Goal: Task Accomplishment & Management: Manage account settings

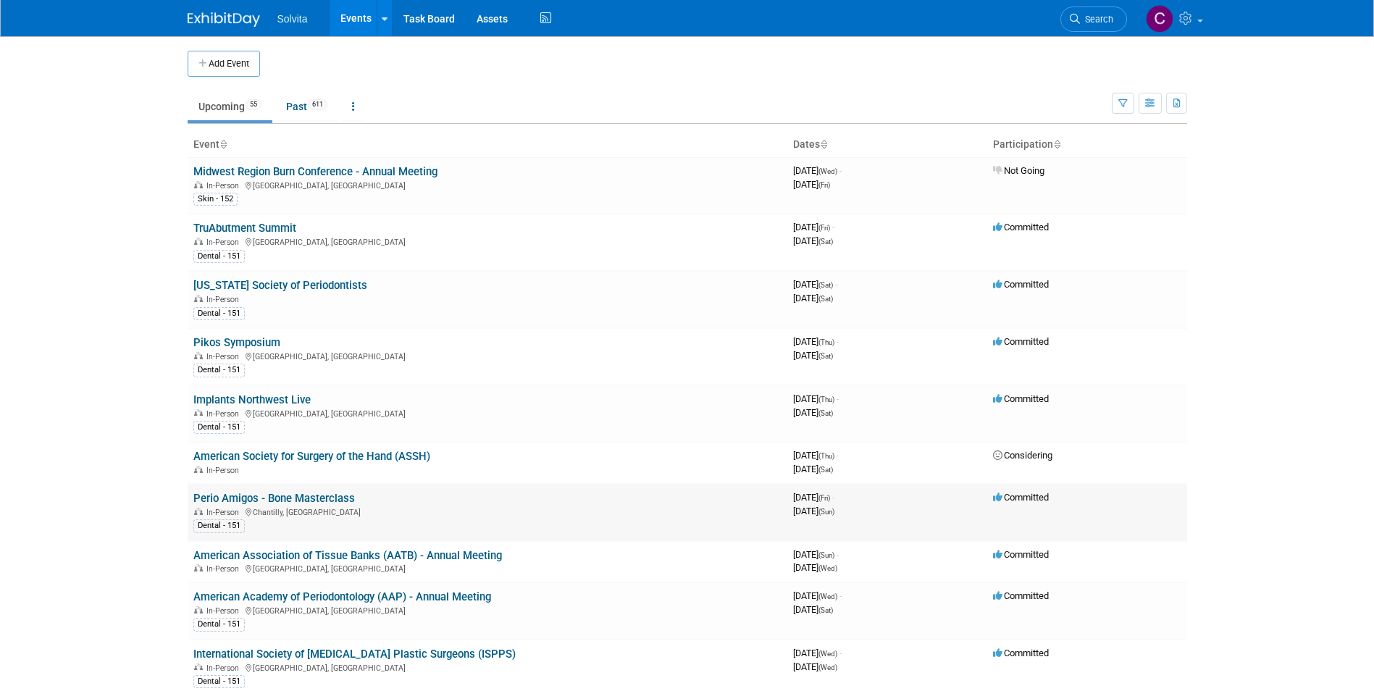
click at [332, 493] on link "Perio Amigos - Bone Masterclass" at bounding box center [274, 498] width 162 height 13
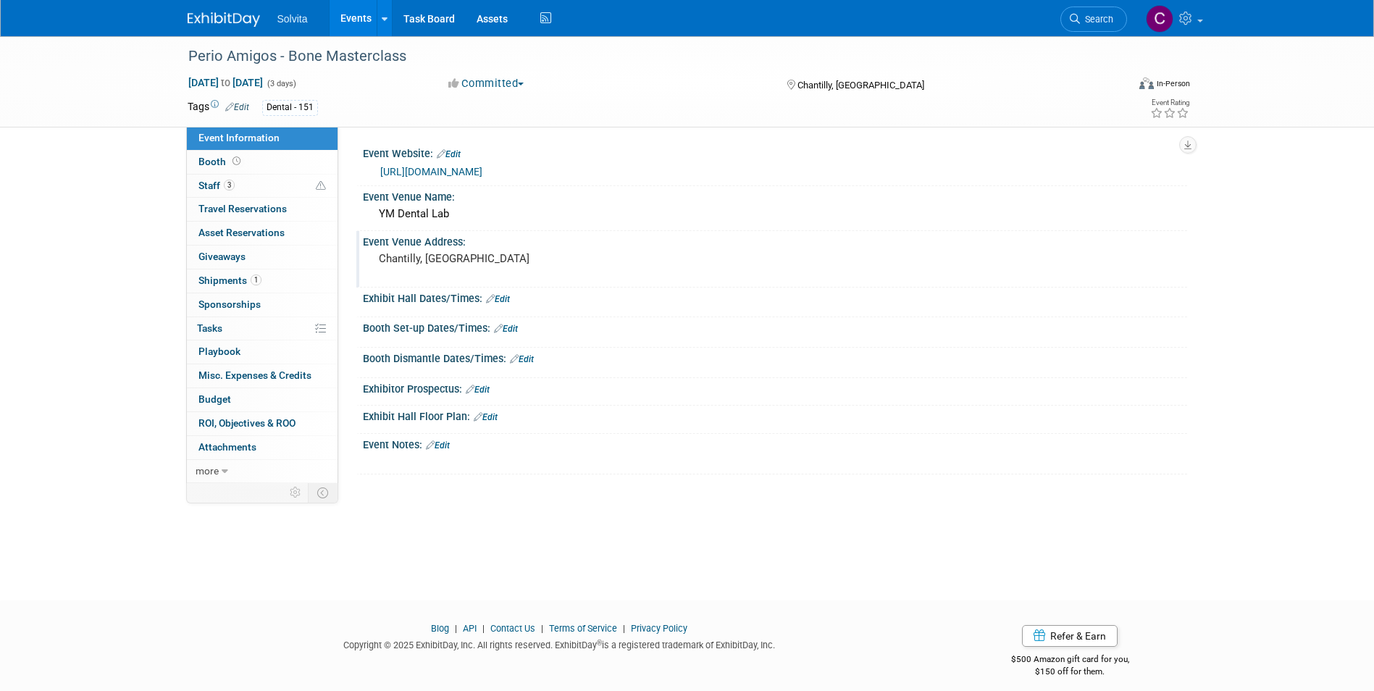
click at [457, 261] on pre "Chantilly, [GEOGRAPHIC_DATA]" at bounding box center [534, 258] width 311 height 13
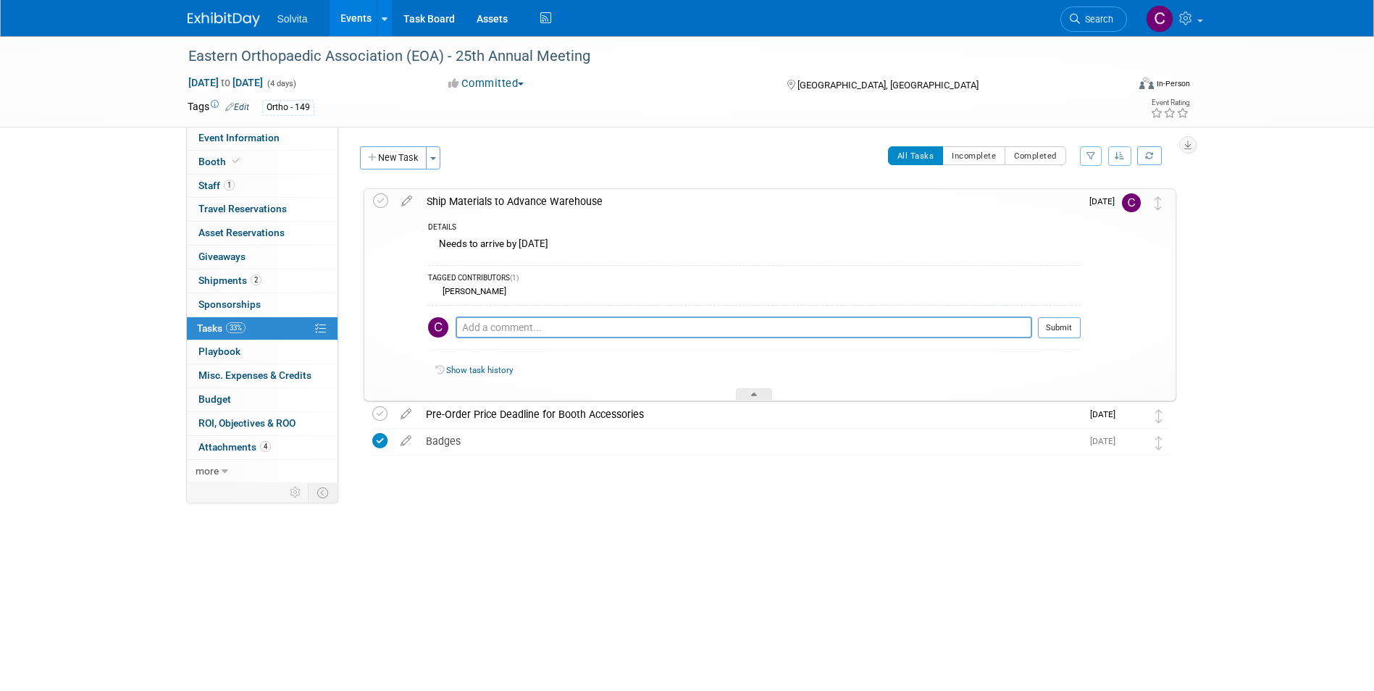
click at [359, 14] on link "Events" at bounding box center [356, 18] width 53 height 36
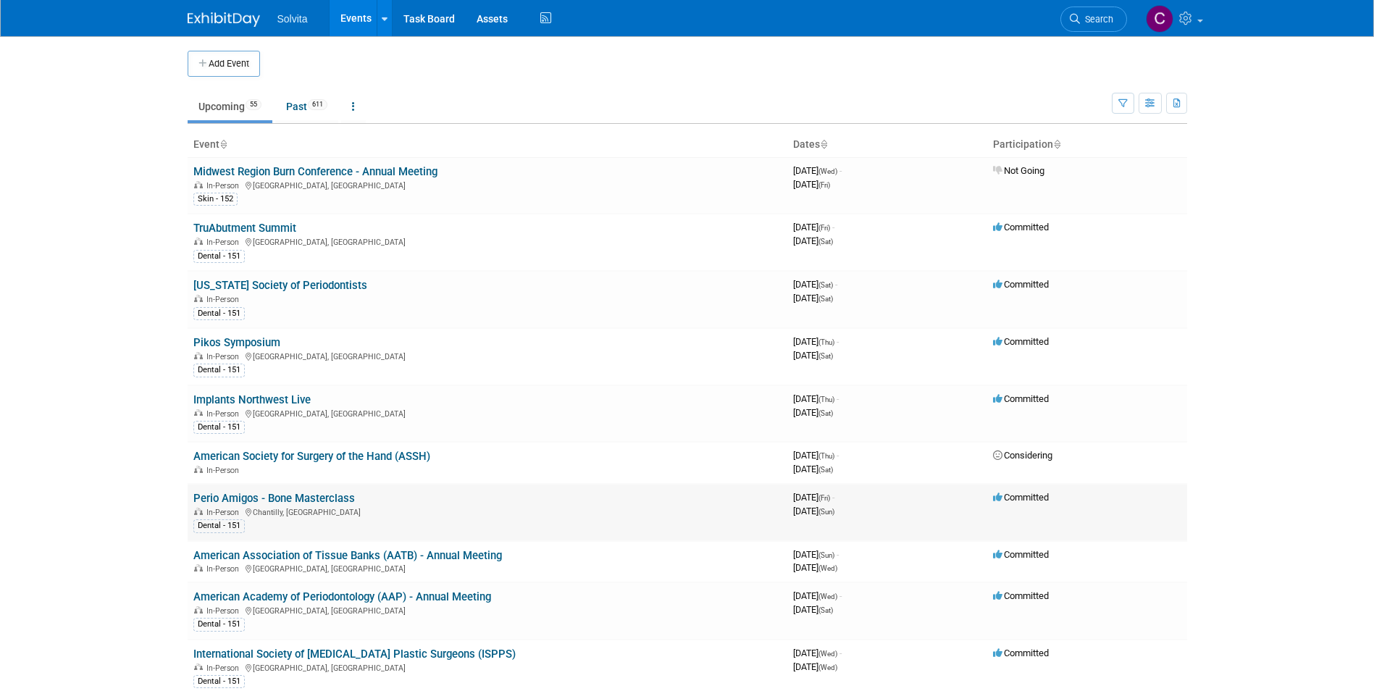
click at [314, 498] on link "Perio Amigos - Bone Masterclass" at bounding box center [274, 498] width 162 height 13
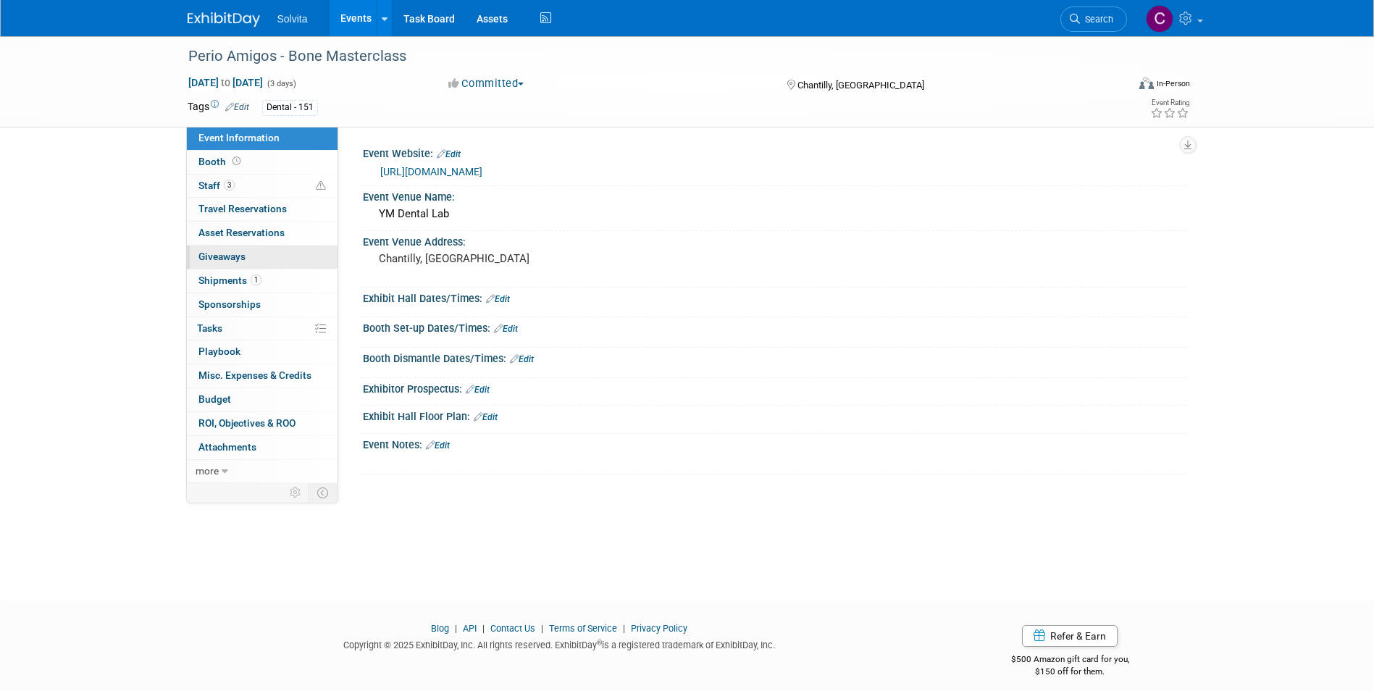
click at [222, 258] on span "Giveaways 0" at bounding box center [221, 257] width 47 height 12
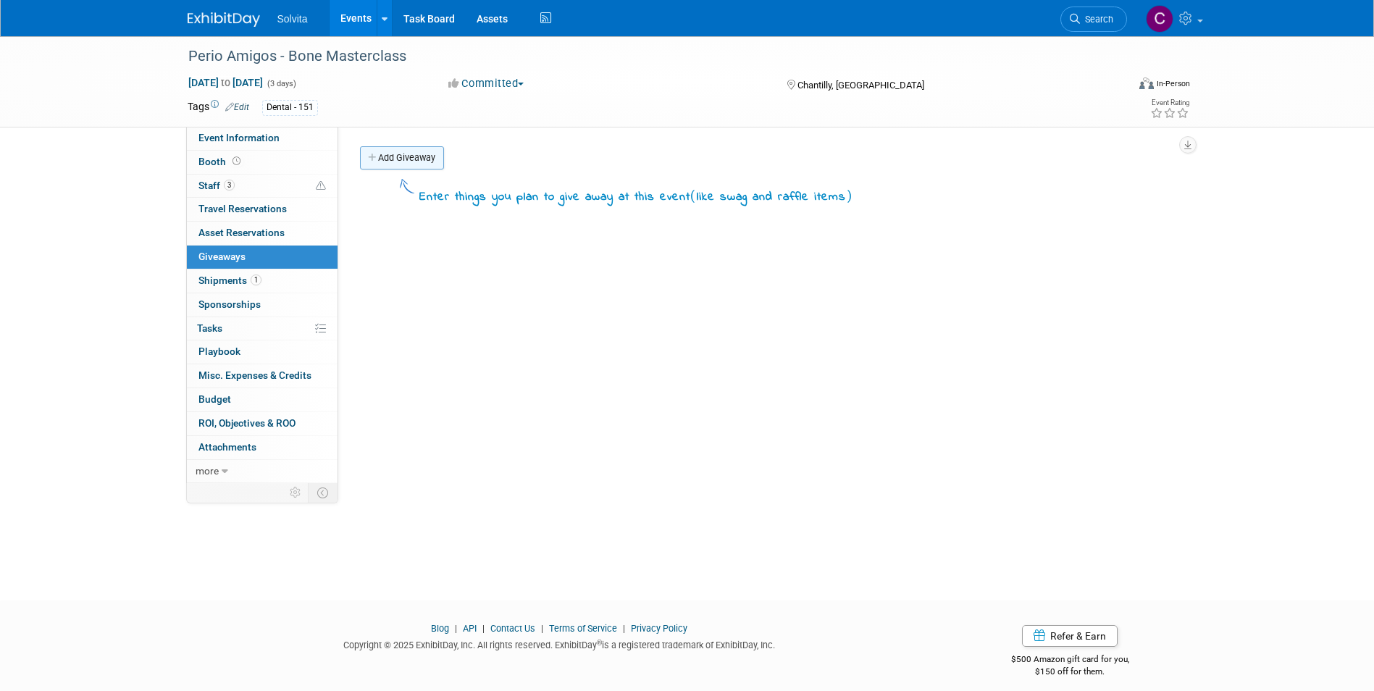
click at [403, 158] on link "Add Giveaway" at bounding box center [402, 157] width 84 height 23
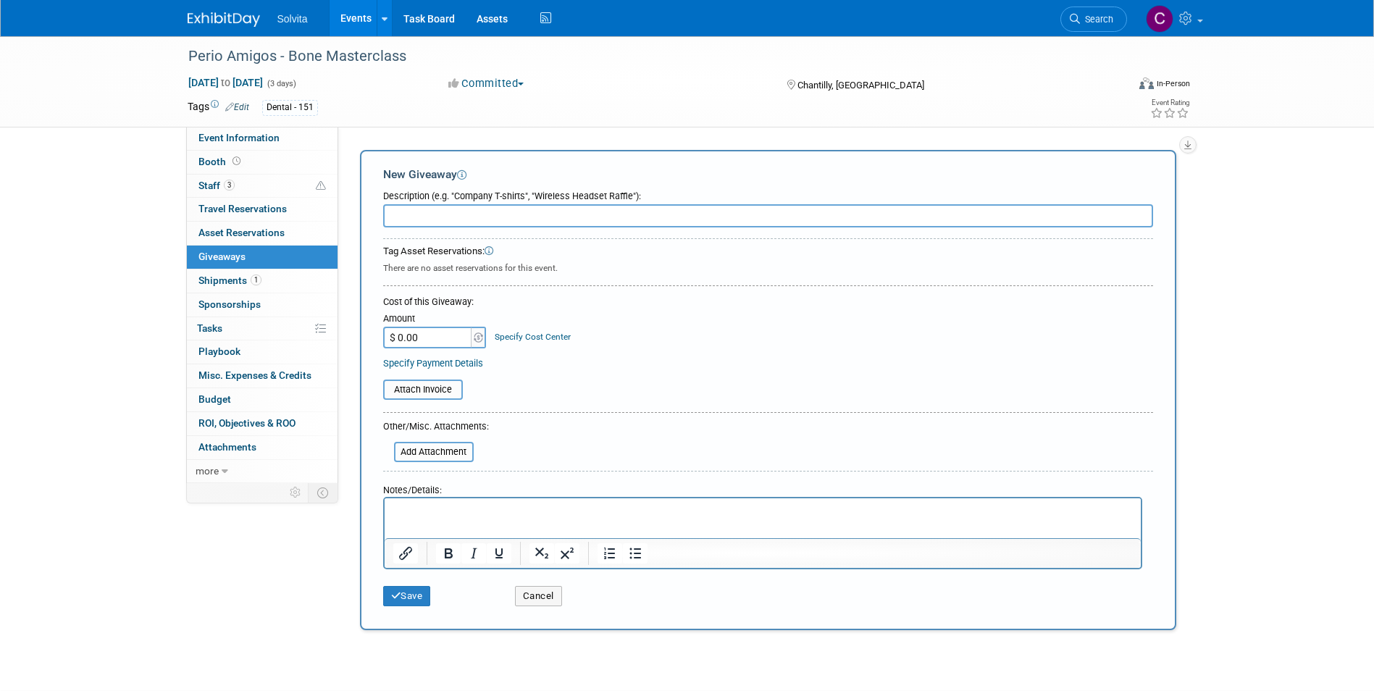
click at [493, 214] on input "text" at bounding box center [768, 215] width 770 height 23
click at [466, 215] on input "text" at bounding box center [768, 215] width 770 height 23
click at [216, 472] on span "more" at bounding box center [207, 471] width 23 height 12
click at [424, 86] on div "Oct 10, 2025 to Oct 12, 2025 (3 days) Oct 10, 2025 to Oct 12, 2025" at bounding box center [305, 82] width 256 height 14
click at [350, 12] on link "Events" at bounding box center [356, 18] width 53 height 36
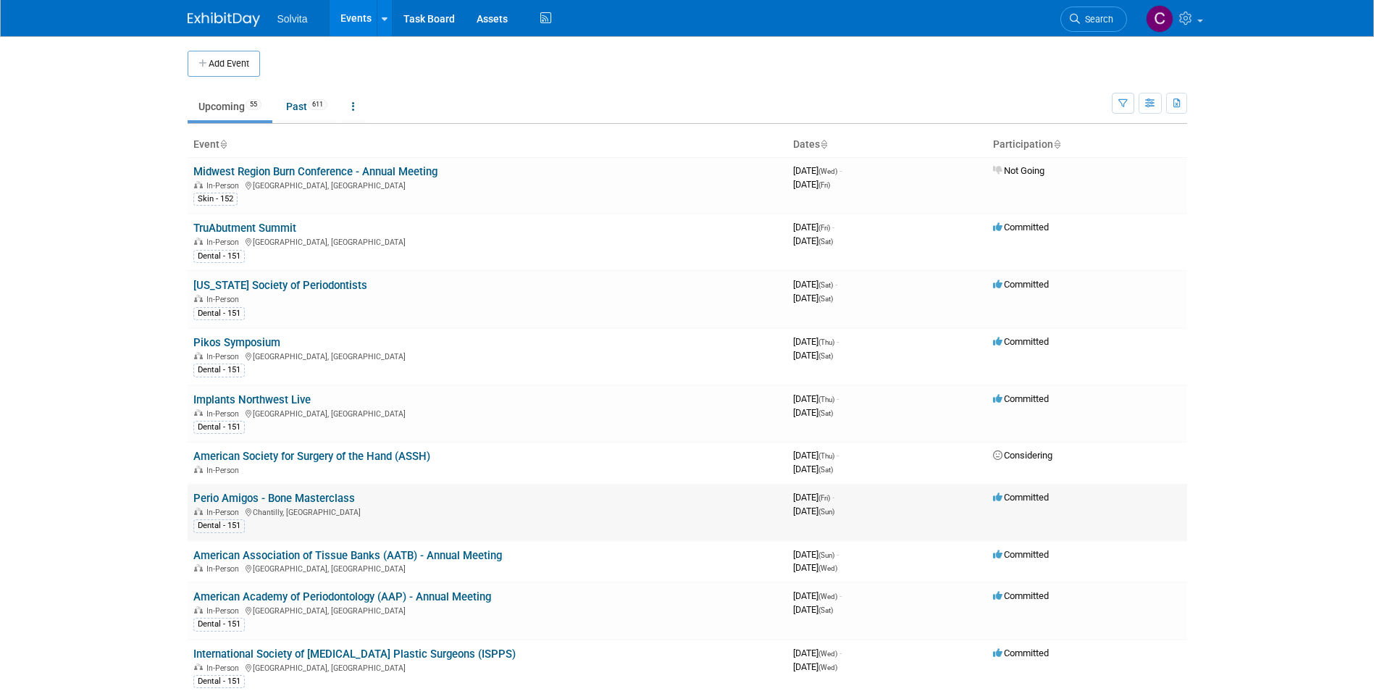
click at [265, 492] on link "Perio Amigos - Bone Masterclass" at bounding box center [274, 498] width 162 height 13
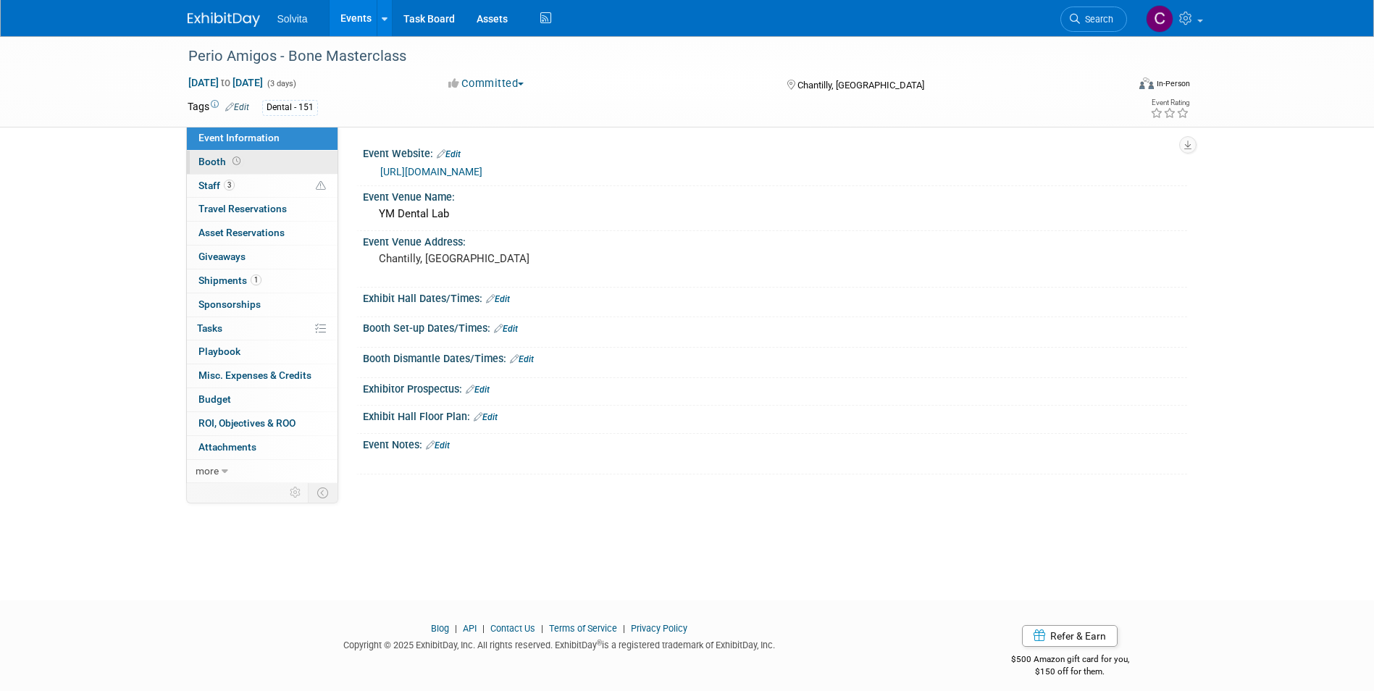
click at [212, 161] on span "Booth" at bounding box center [220, 162] width 45 height 12
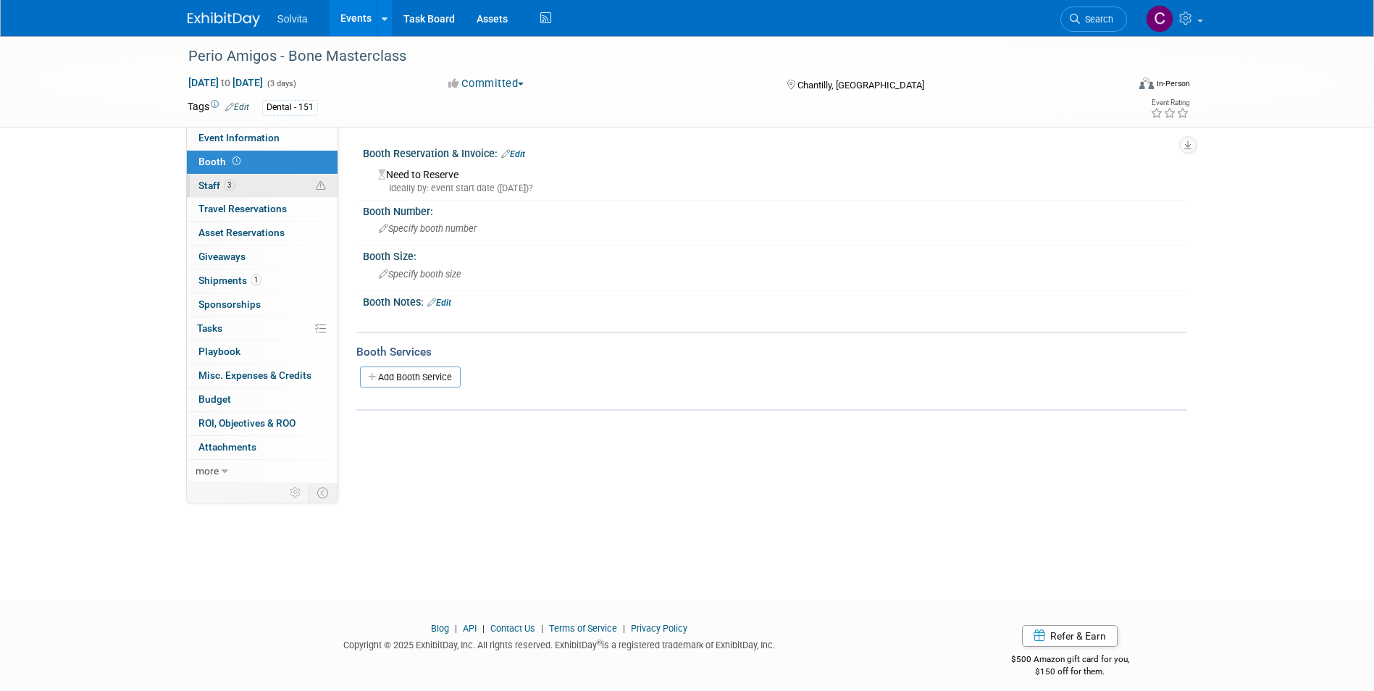
click at [212, 184] on span "Staff 3" at bounding box center [216, 186] width 36 height 12
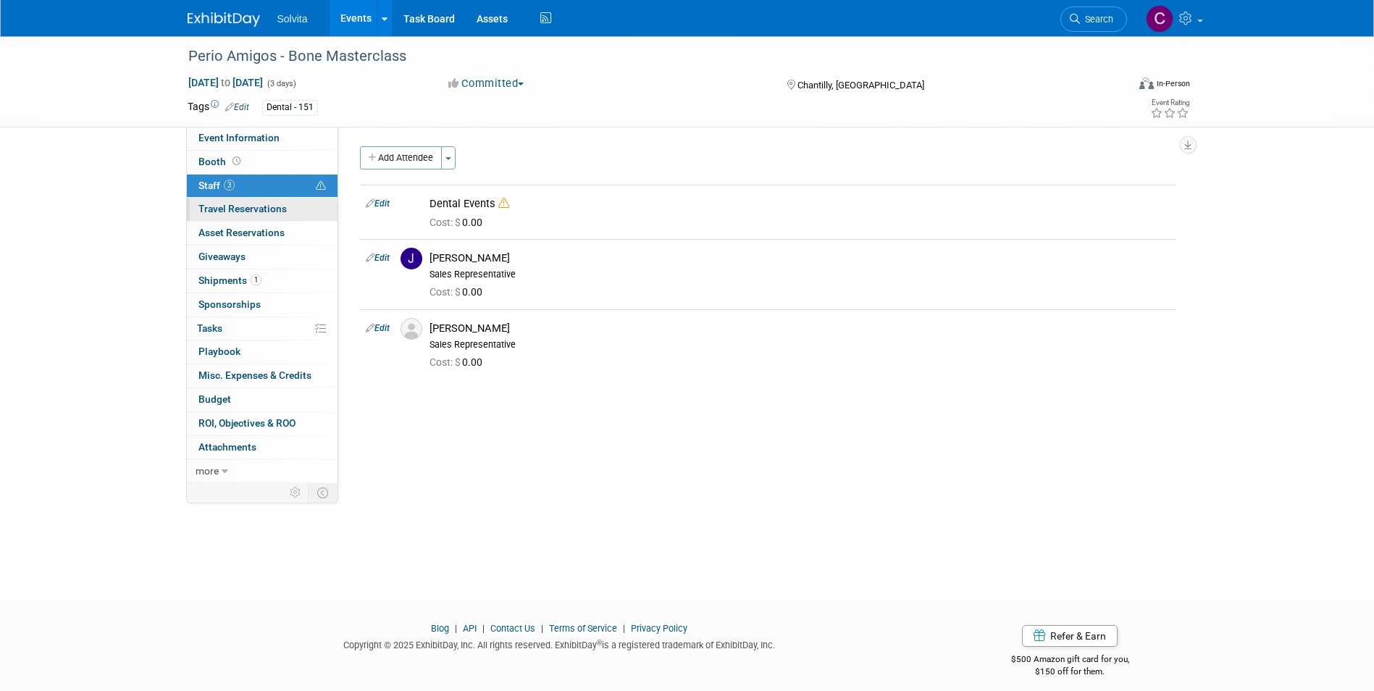
click at [213, 204] on span "Travel Reservations 0" at bounding box center [242, 209] width 88 height 12
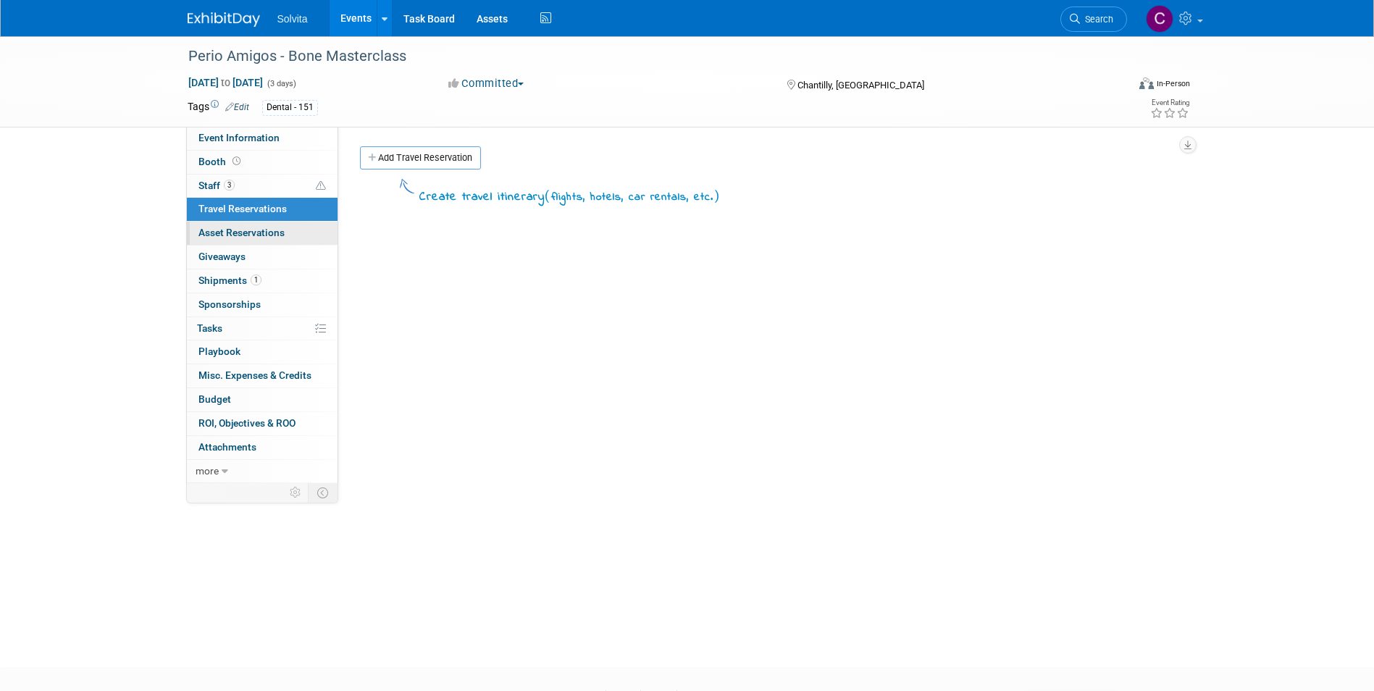
click at [222, 237] on span "Asset Reservations 0" at bounding box center [241, 233] width 86 height 12
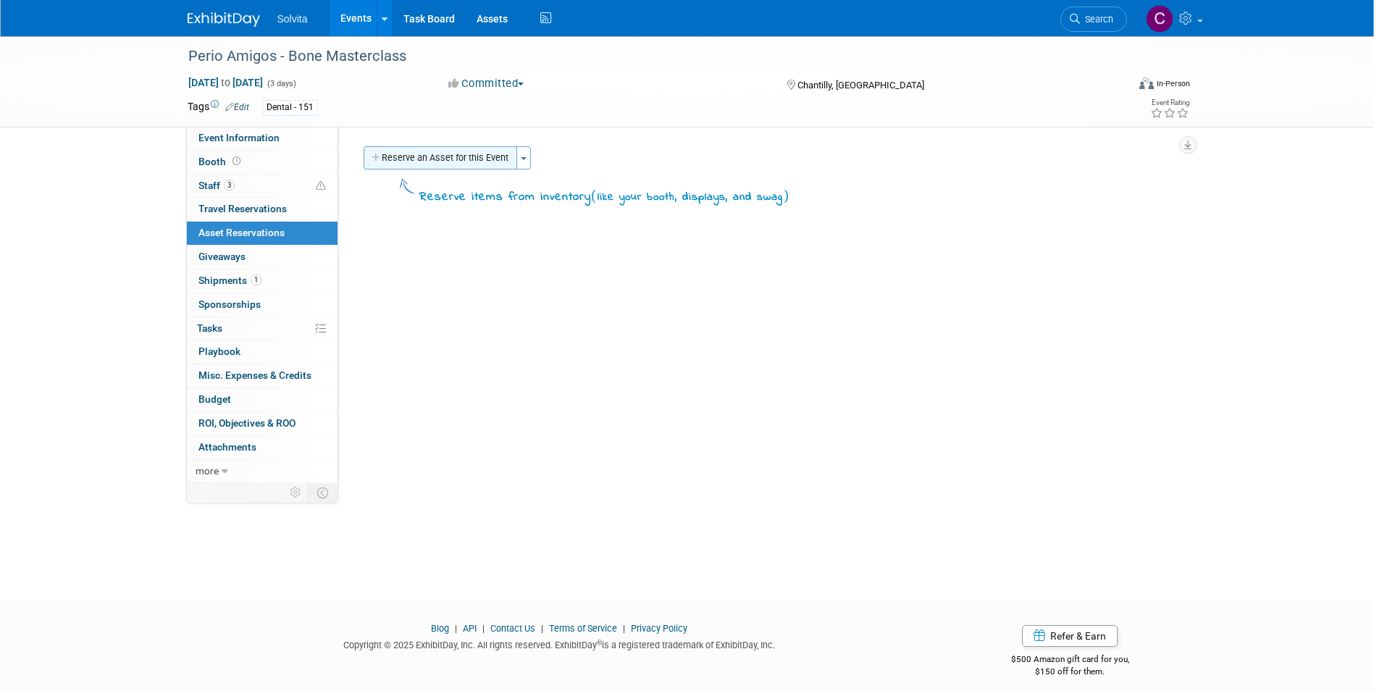
click at [424, 154] on button "Reserve an Asset for this Event" at bounding box center [441, 157] width 154 height 23
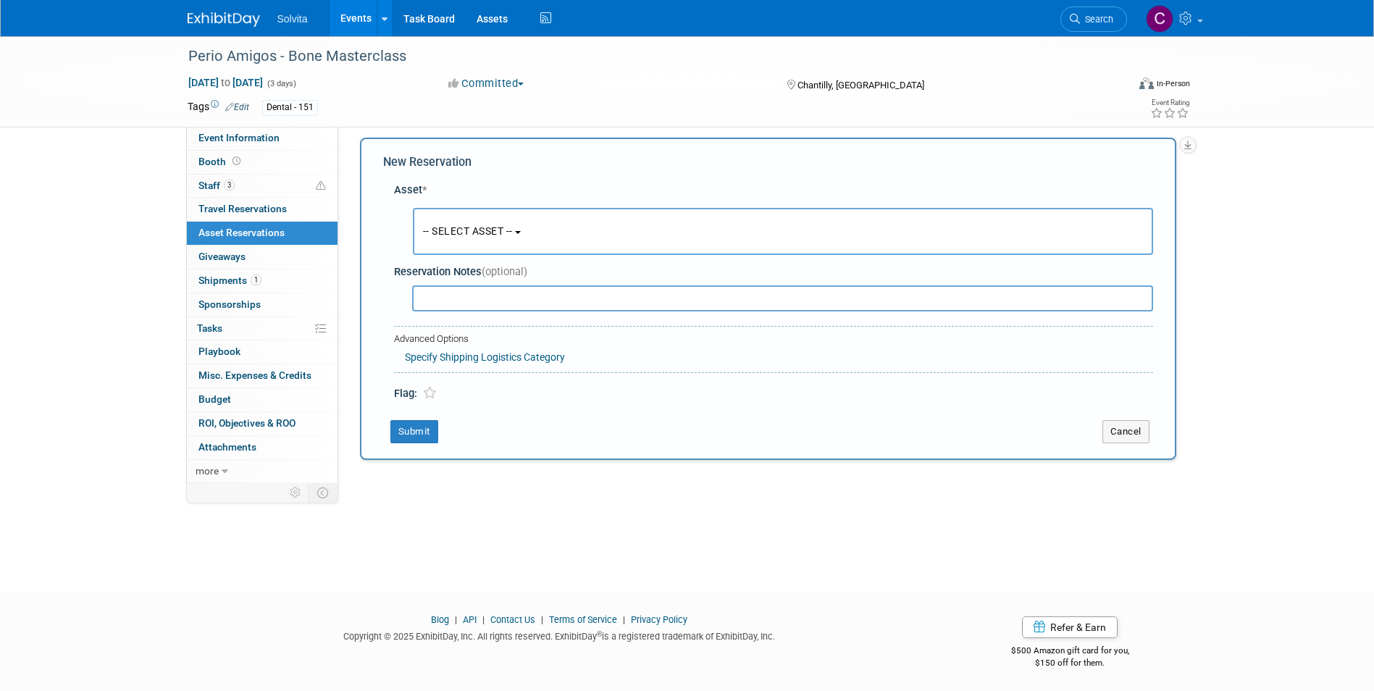
scroll to position [11, 0]
click at [475, 227] on span "-- SELECT ASSET --" at bounding box center [468, 229] width 90 height 12
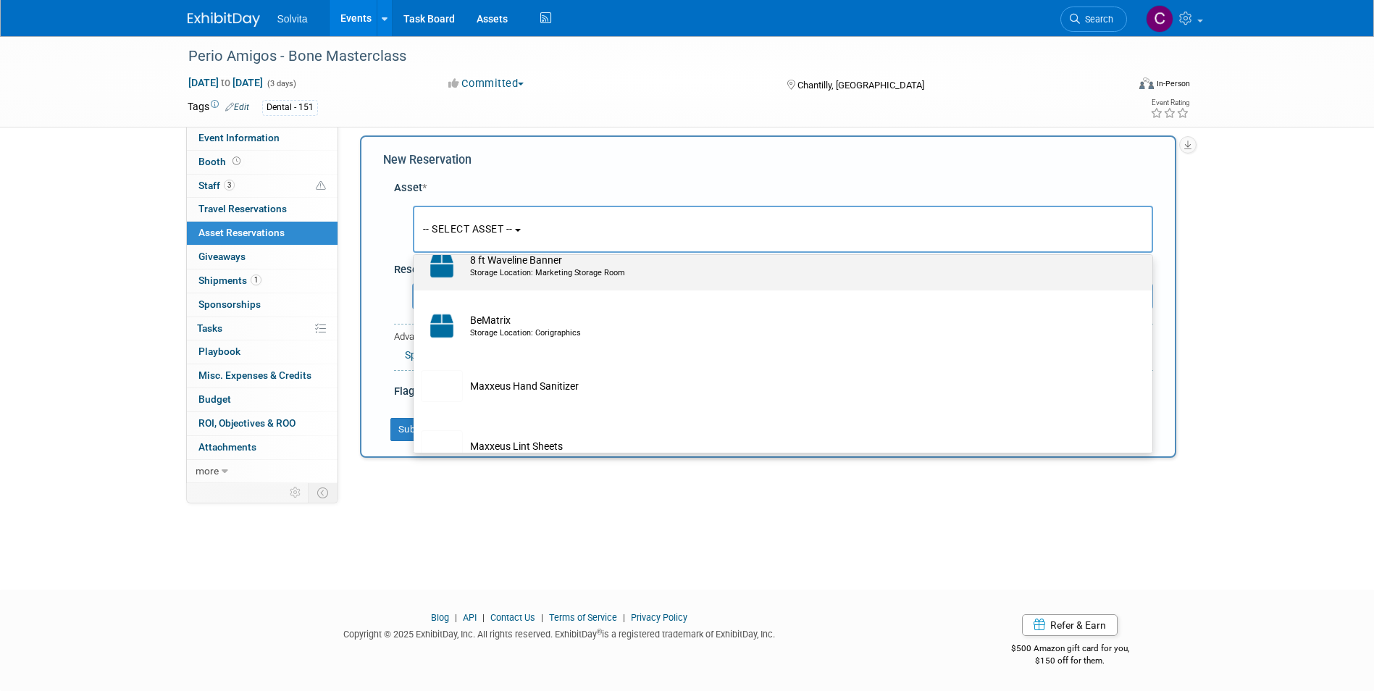
scroll to position [217, 0]
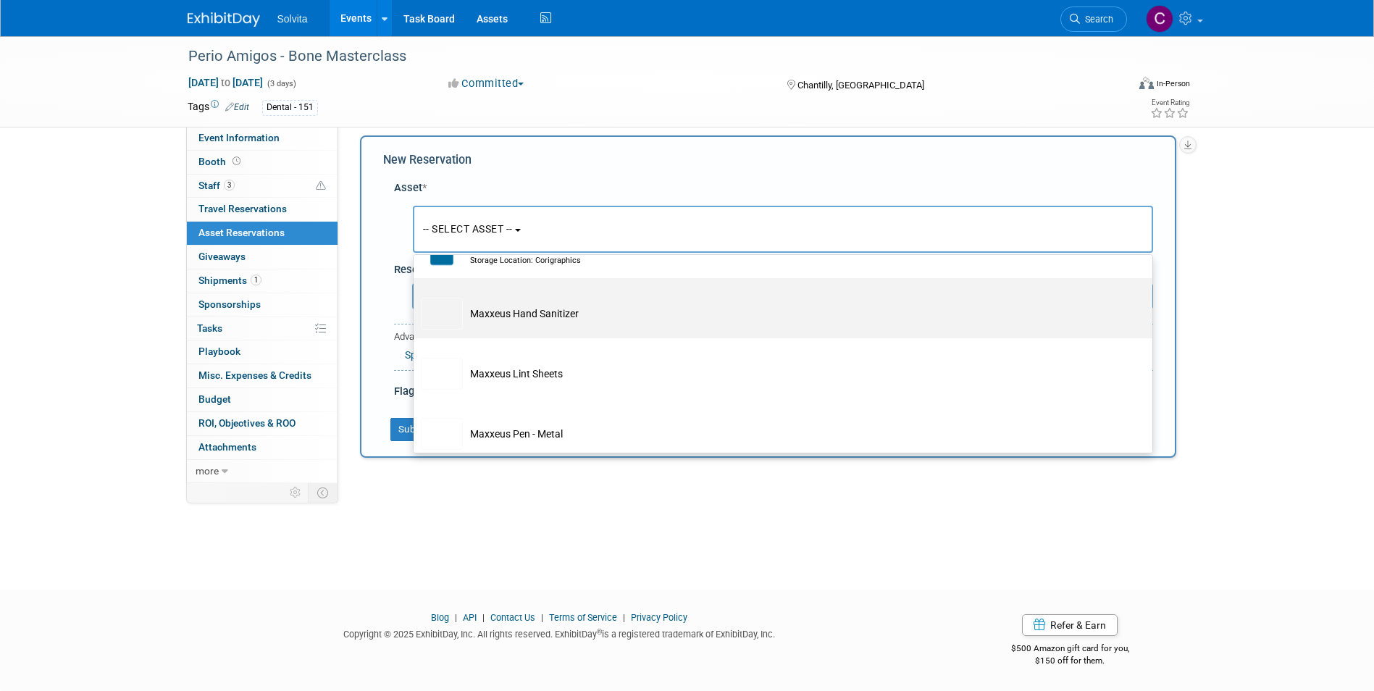
click at [524, 314] on td "Maxxeus Hand Sanitizer" at bounding box center [793, 314] width 661 height 32
click at [416, 296] on input "Maxxeus Hand Sanitizer" at bounding box center [410, 290] width 9 height 9
select select "10714704"
select select "9"
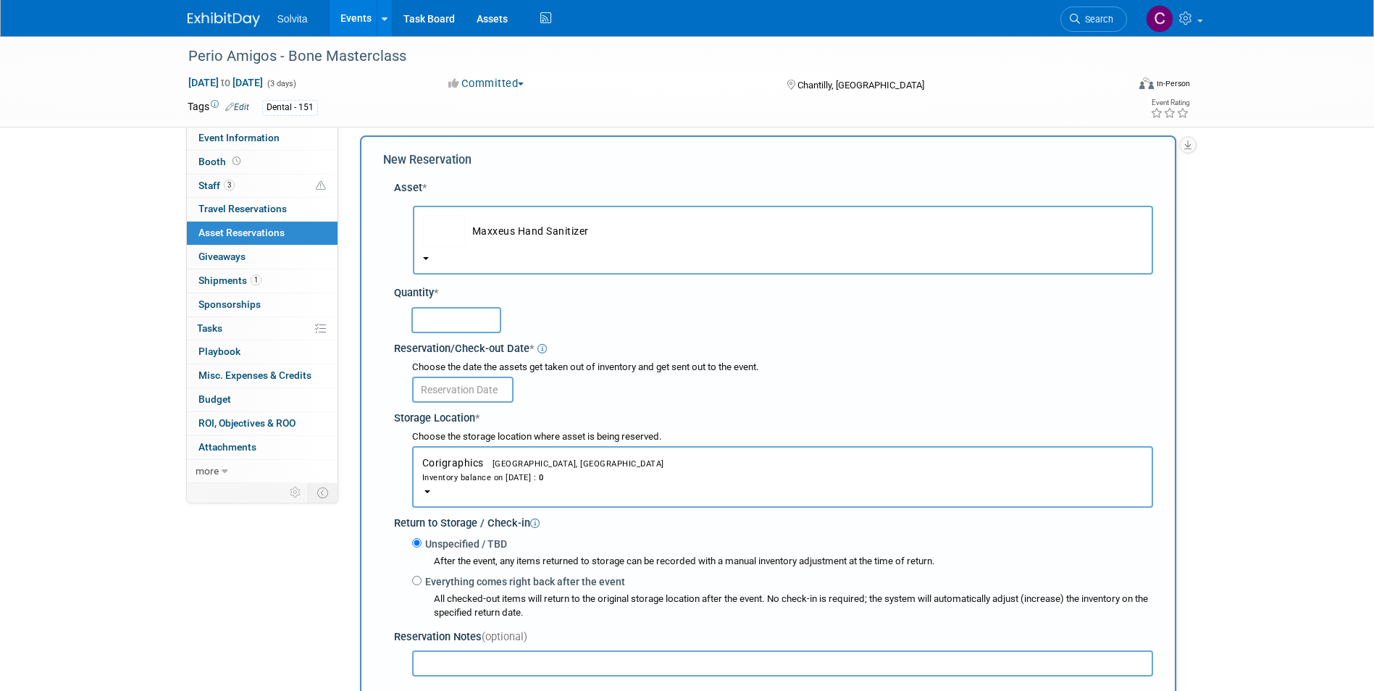
click at [470, 323] on input "text" at bounding box center [456, 320] width 90 height 26
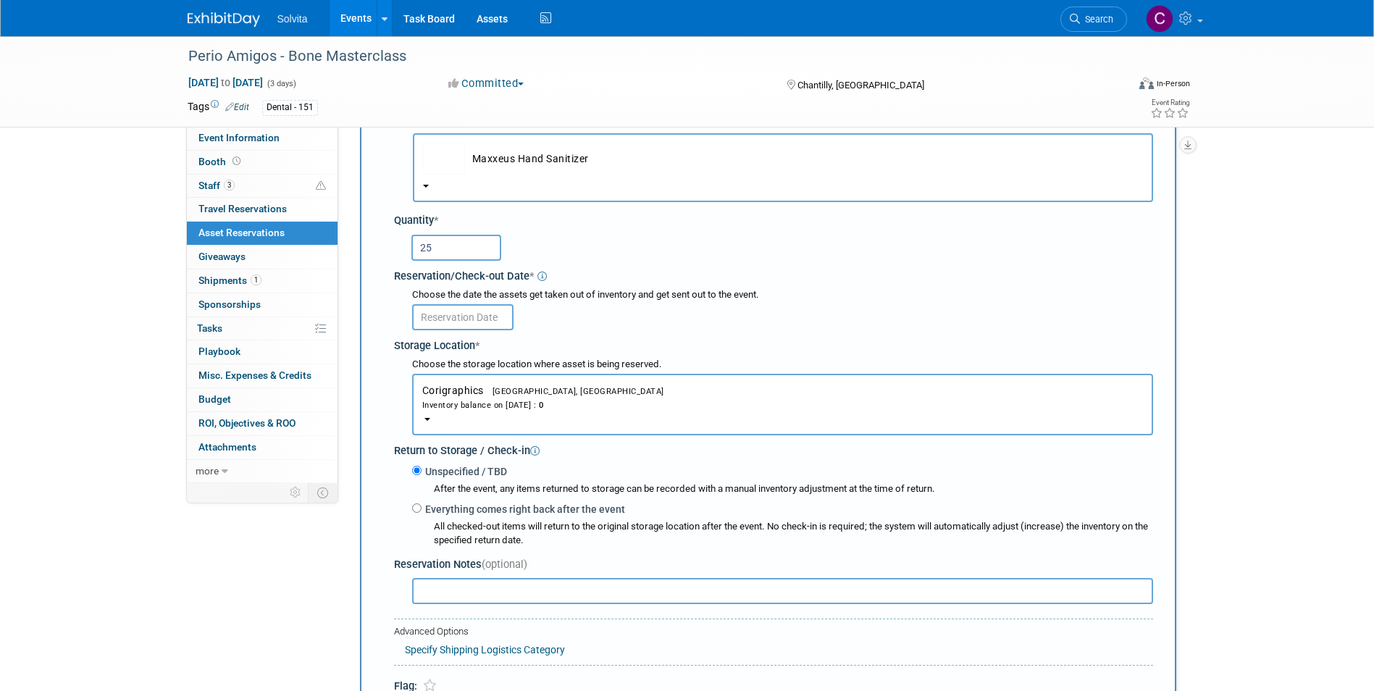
type input "25"
click at [488, 314] on input "text" at bounding box center [462, 317] width 101 height 26
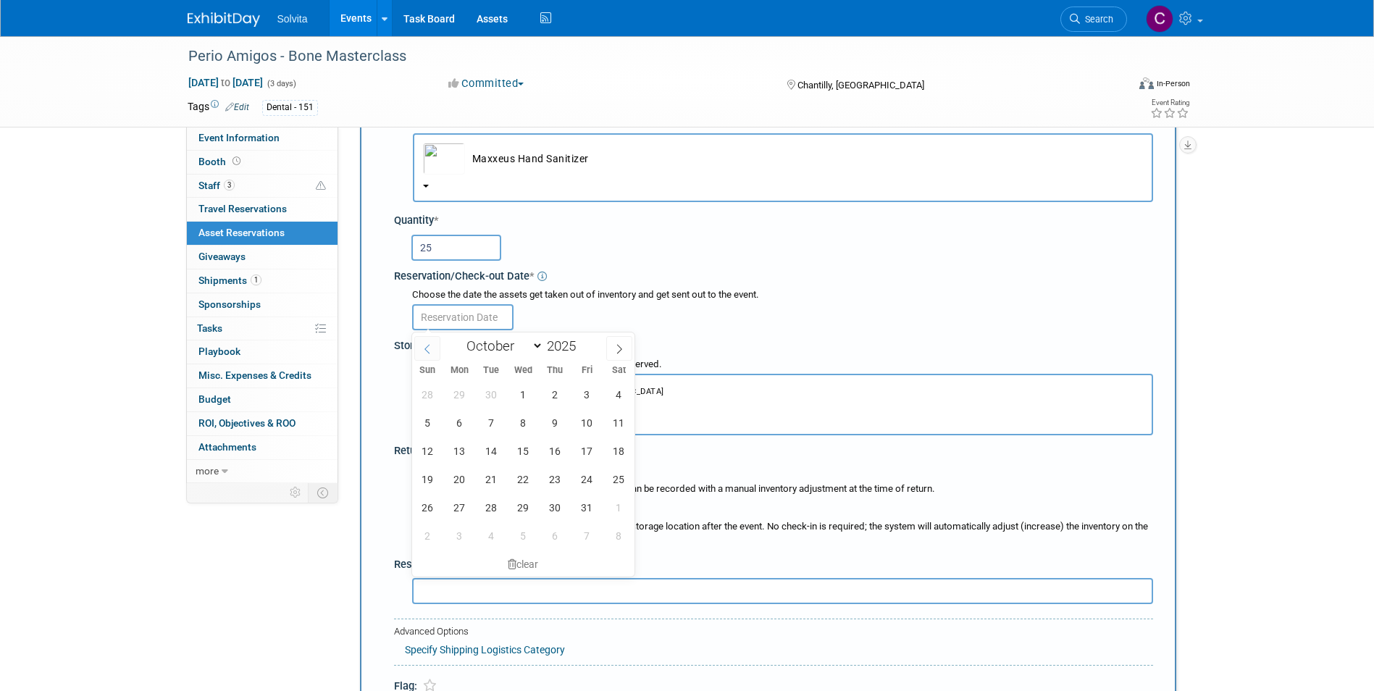
click at [427, 349] on icon at bounding box center [427, 349] width 10 height 10
click at [616, 348] on icon at bounding box center [619, 349] width 10 height 10
select select "9"
click at [582, 393] on span "3" at bounding box center [587, 394] width 28 height 28
type input "Oct 3, 2025"
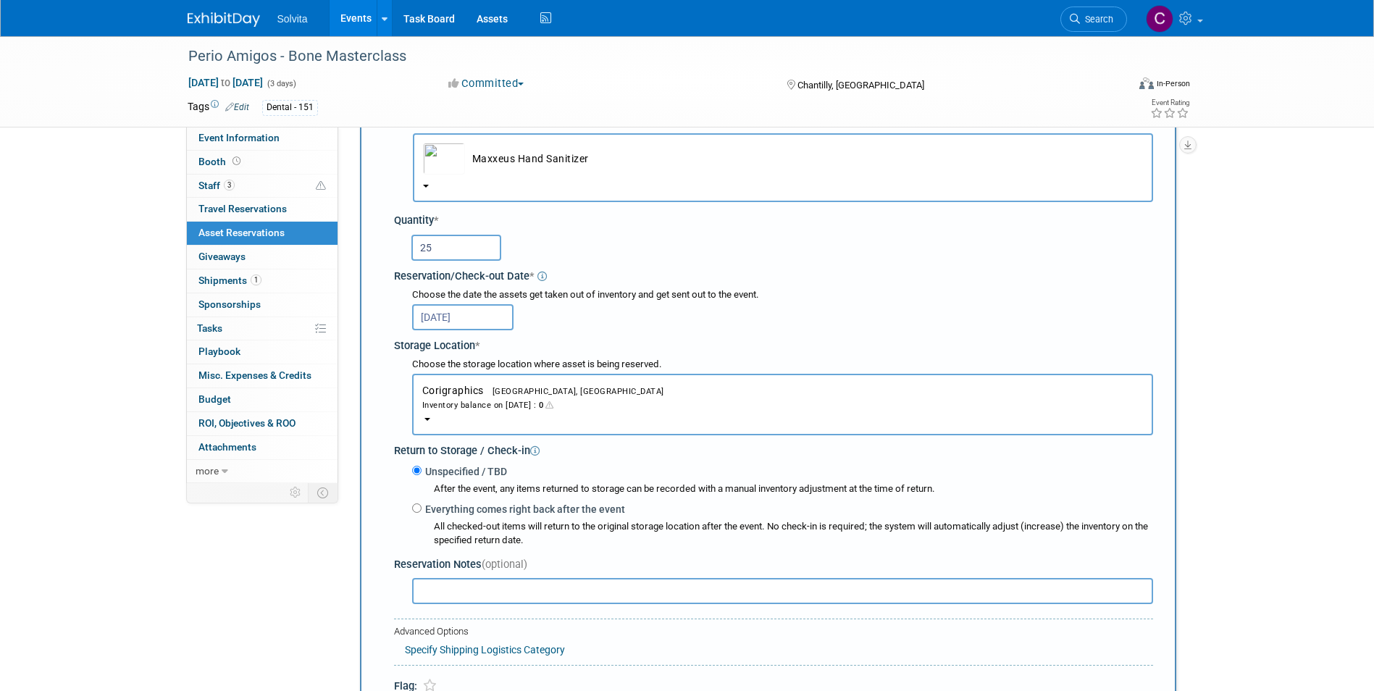
click at [487, 399] on div "Inventory balance on Oct 3, 2025 : 0" at bounding box center [782, 405] width 721 height 14
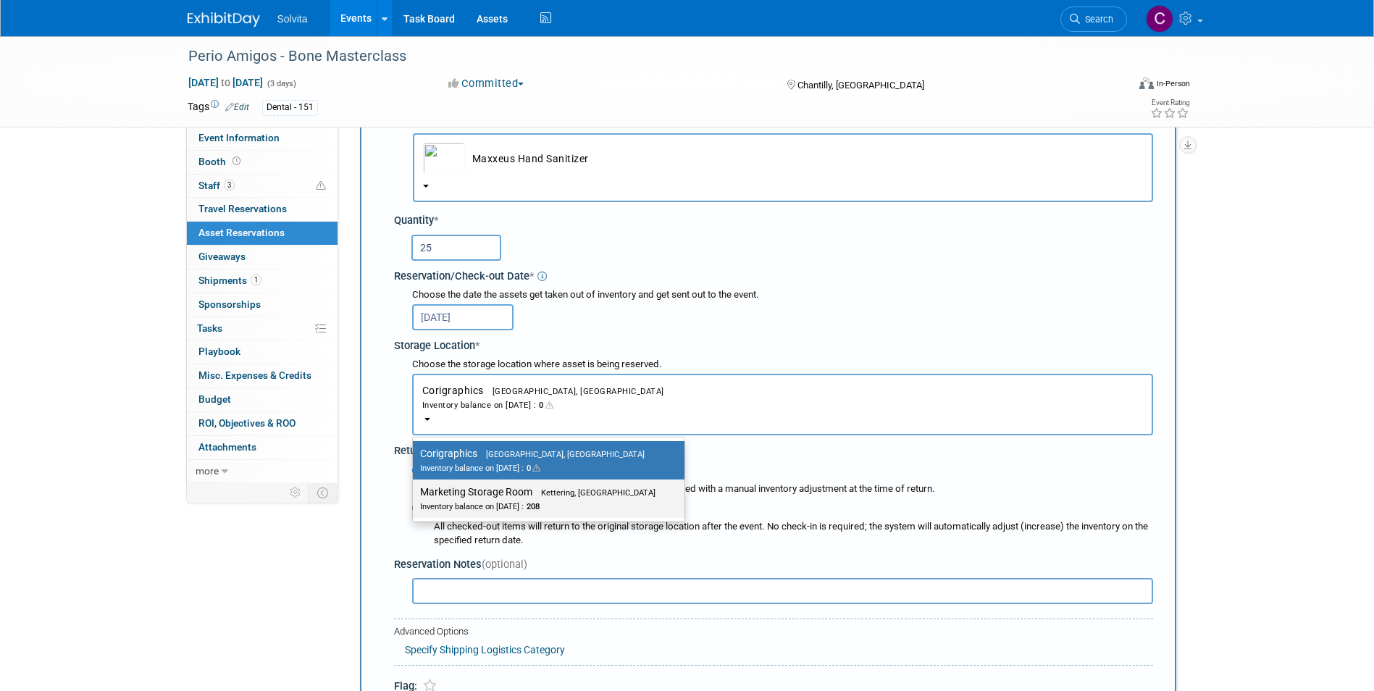
click at [511, 492] on label "Marketing Storage Room Kettering, OH Inventory balance on Oct 3, 2025 : 208" at bounding box center [545, 498] width 250 height 33
click at [415, 492] on input "Marketing Storage Room Kettering, OH Inventory balance on Oct 3, 2025 : 208" at bounding box center [410, 491] width 9 height 9
select select "11223481"
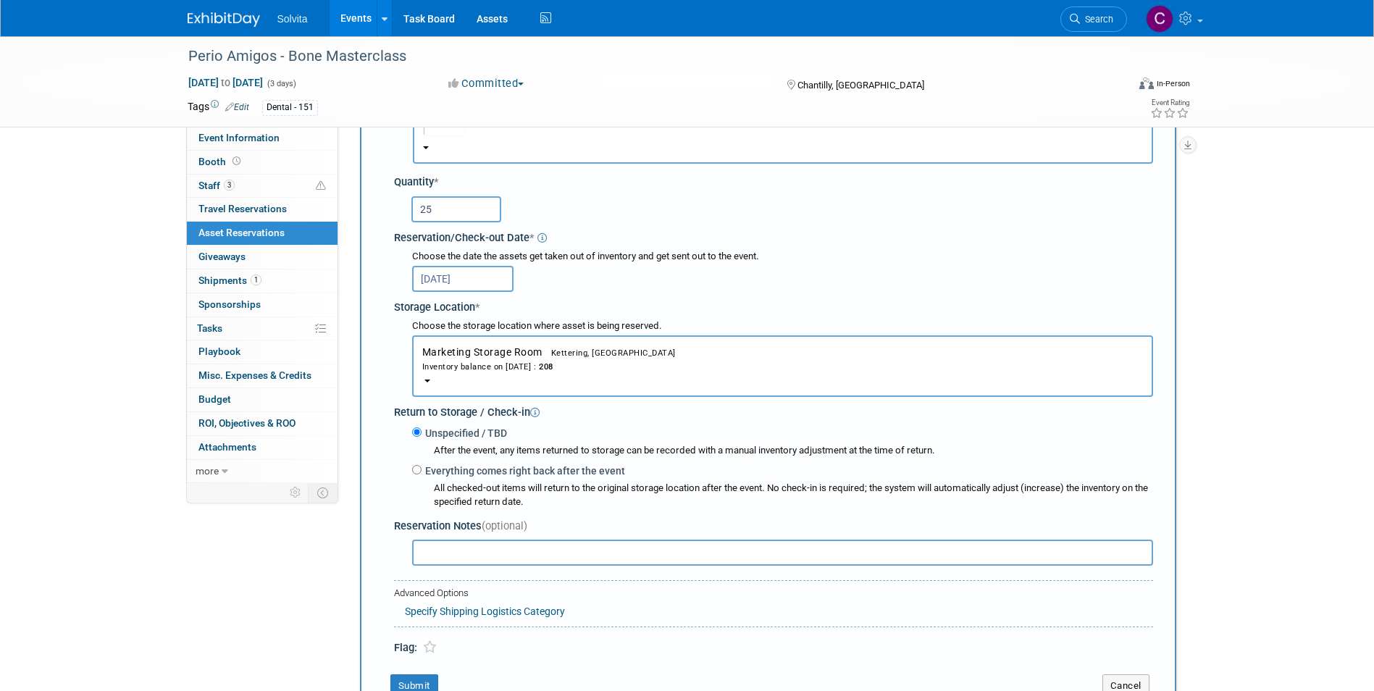
scroll to position [156, 0]
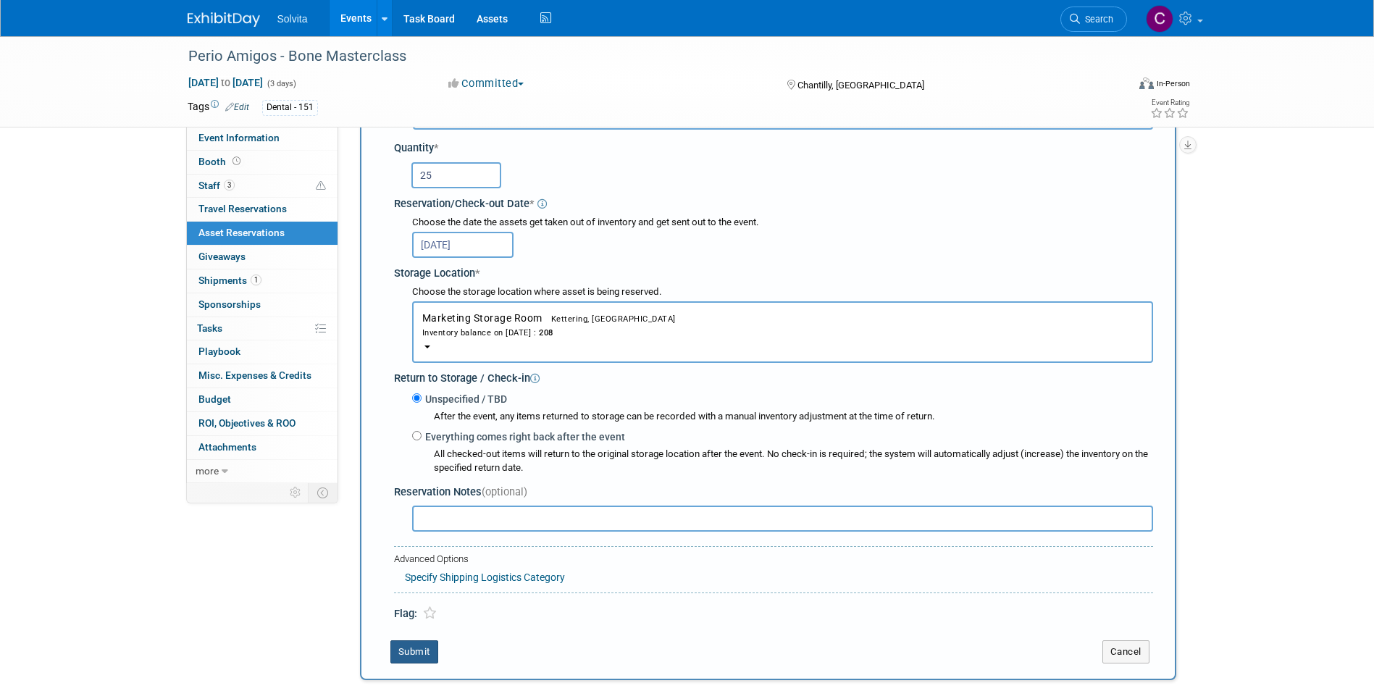
click at [407, 653] on button "Submit" at bounding box center [414, 651] width 48 height 23
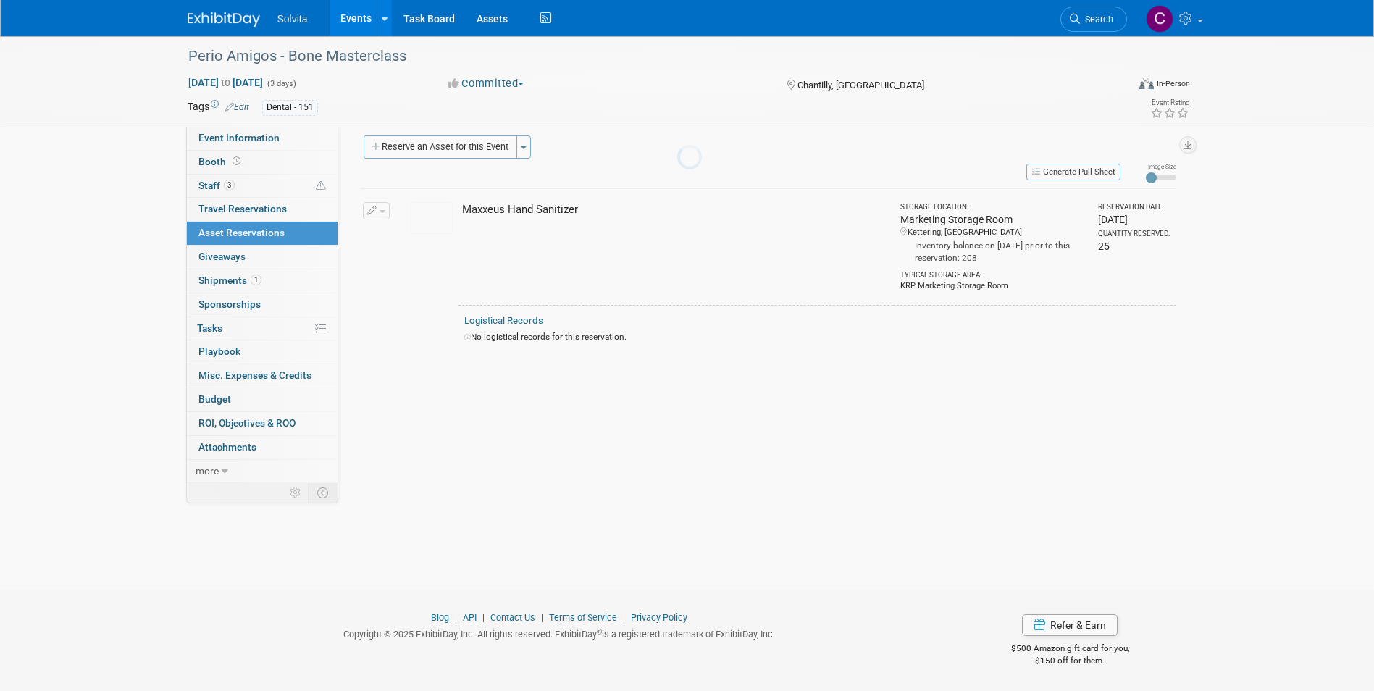
scroll to position [11, 0]
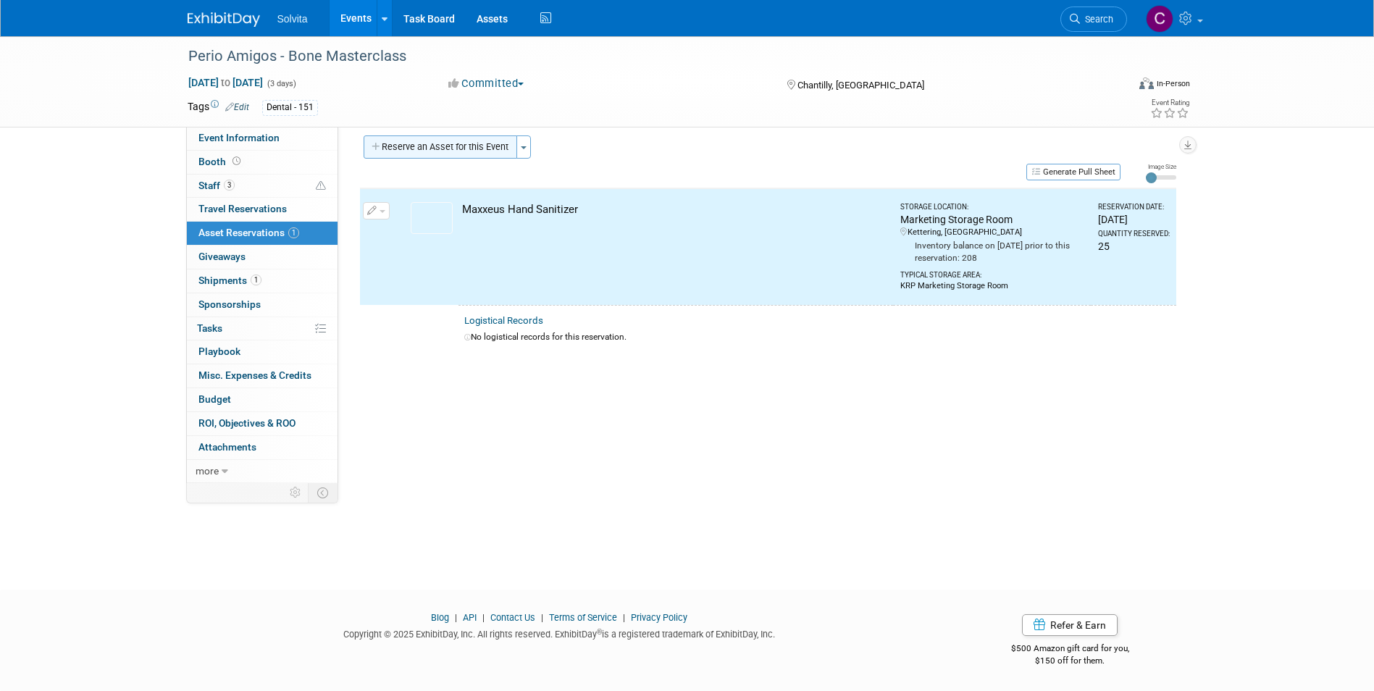
click at [453, 146] on button "Reserve an Asset for this Event" at bounding box center [441, 146] width 154 height 23
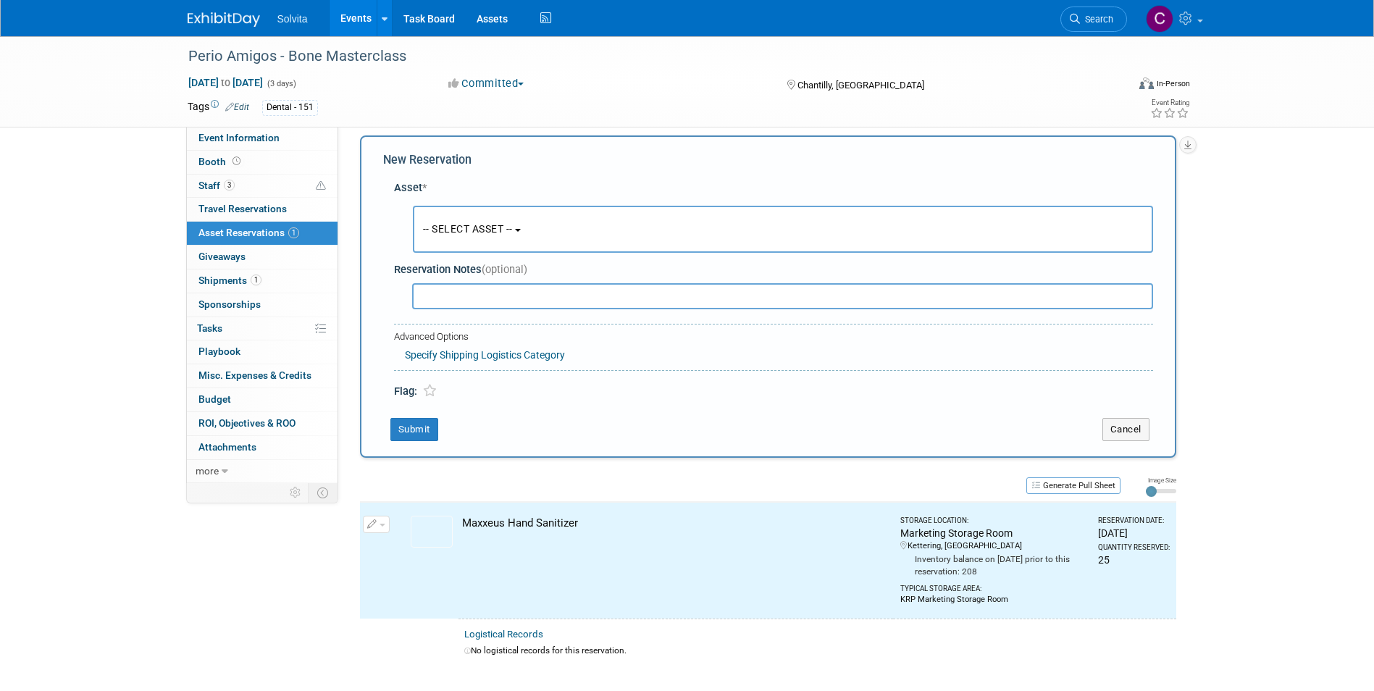
scroll to position [14, 0]
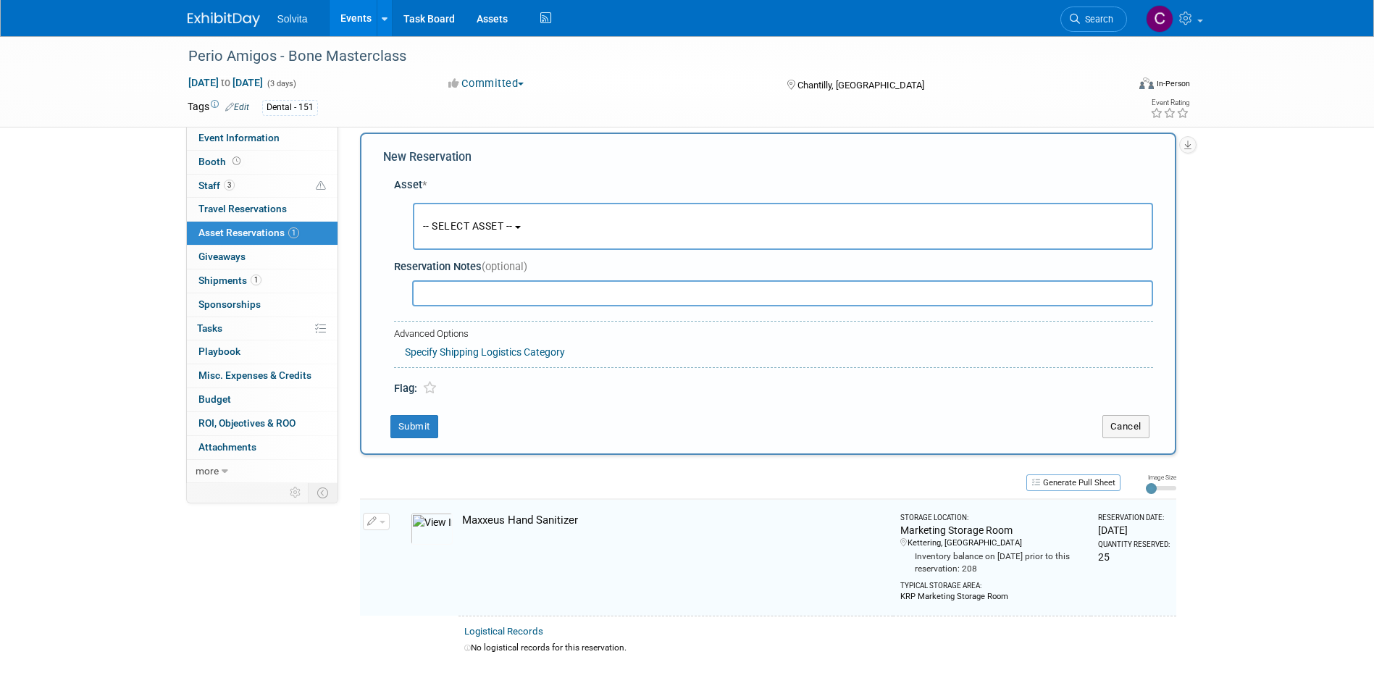
click at [480, 233] on button "-- SELECT ASSET --" at bounding box center [783, 226] width 740 height 47
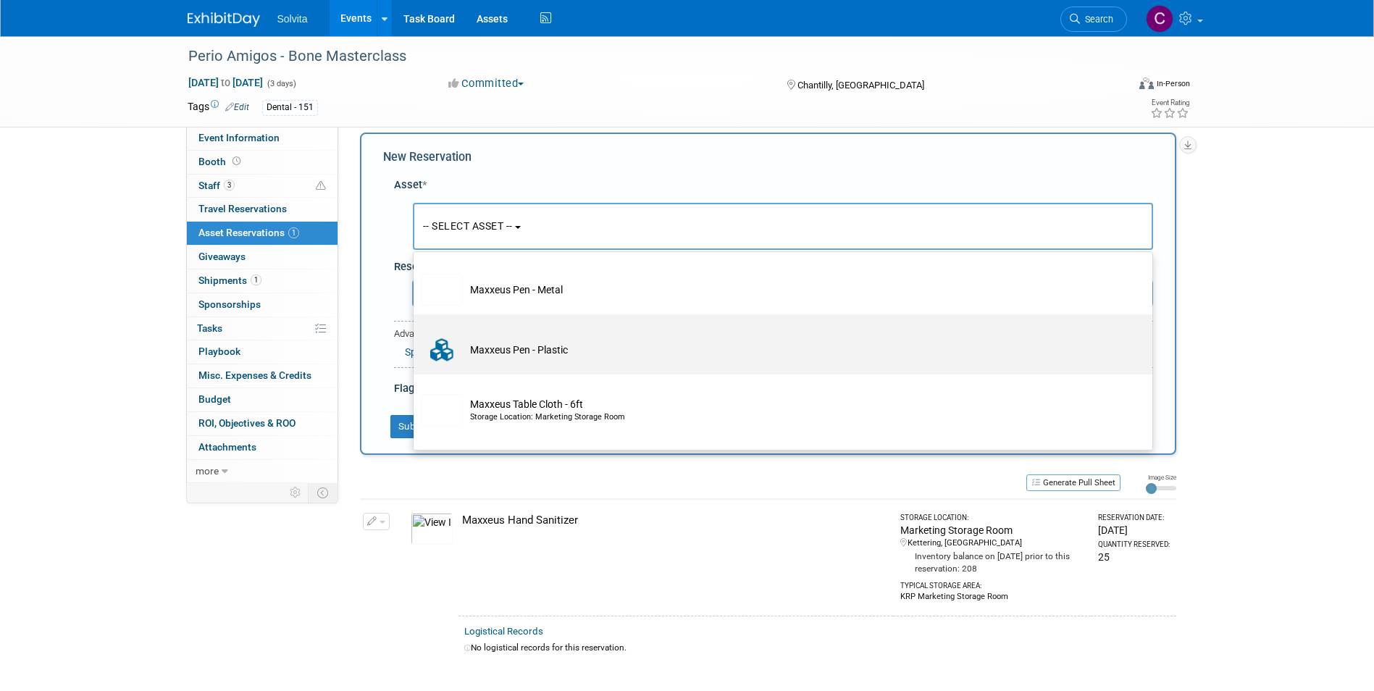
scroll to position [290, 0]
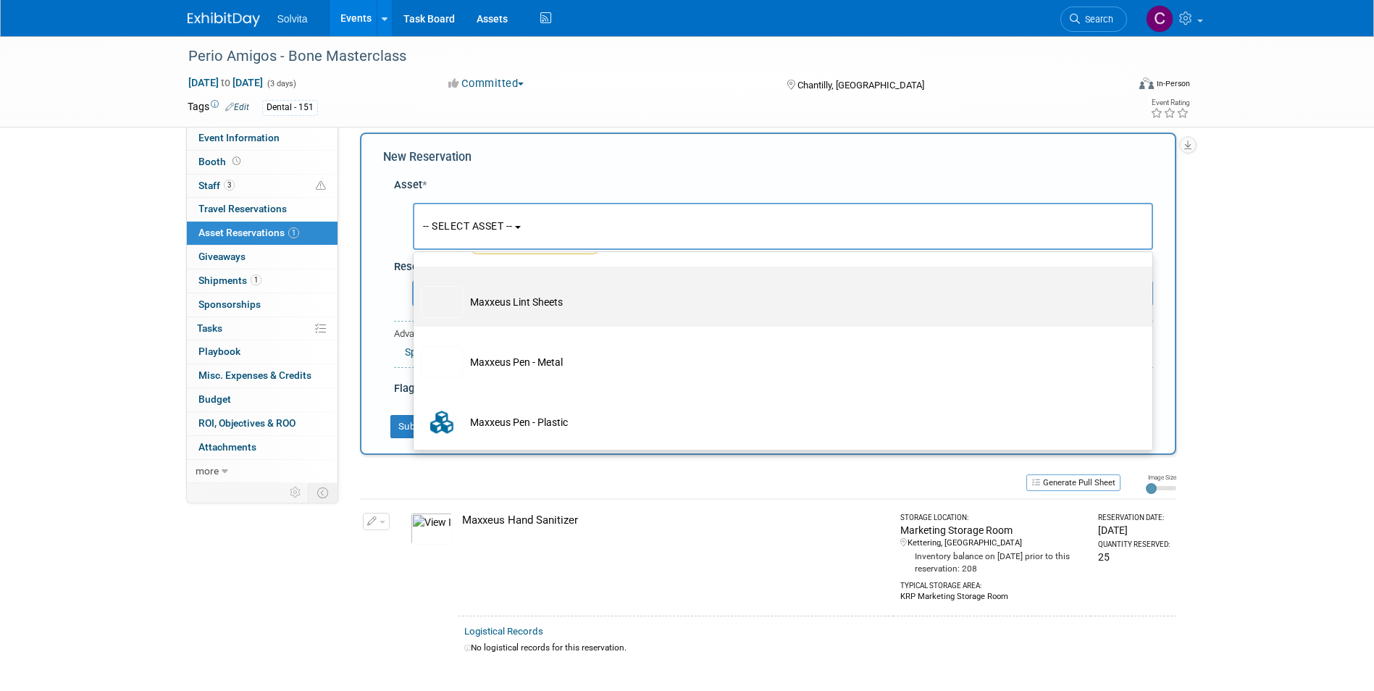
click at [505, 305] on td "Maxxeus Lint Sheets" at bounding box center [793, 302] width 661 height 32
click at [416, 284] on input "Maxxeus Lint Sheets" at bounding box center [410, 279] width 9 height 9
select select "10714702"
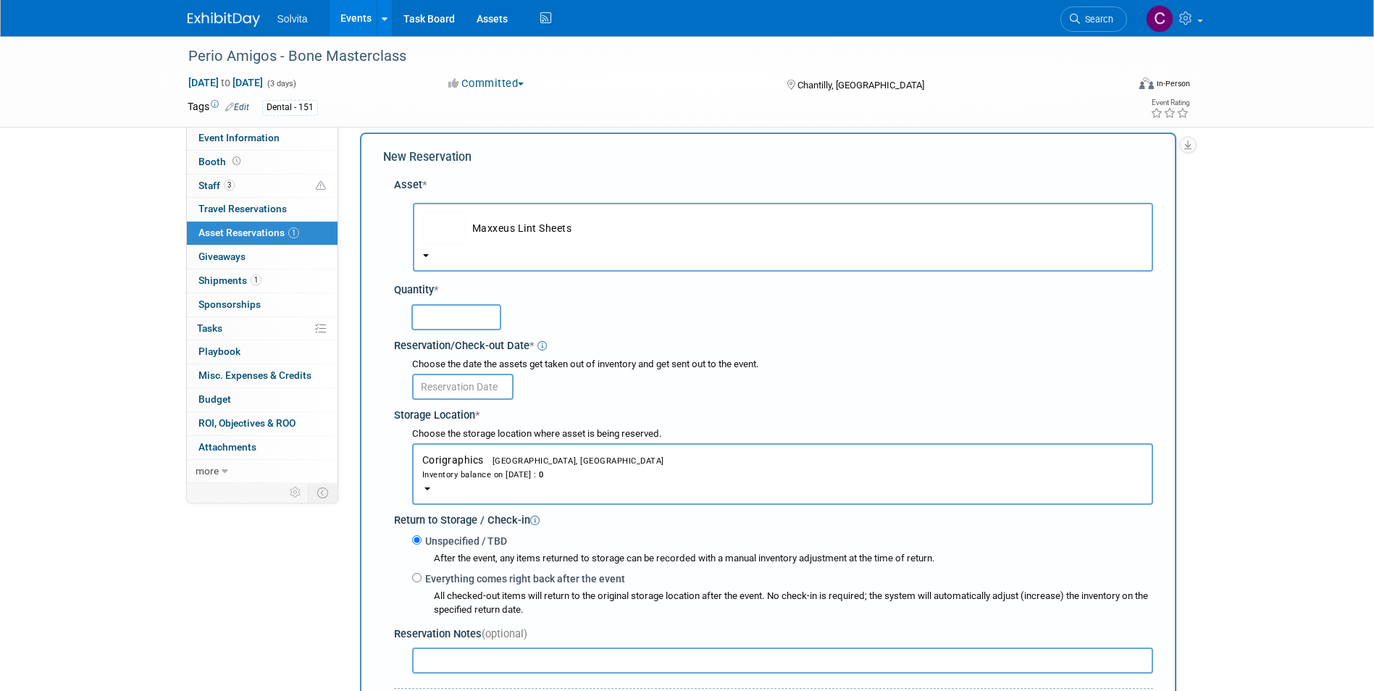
click at [477, 325] on input "text" at bounding box center [456, 317] width 90 height 26
type input "25"
click at [464, 392] on input "text" at bounding box center [462, 387] width 101 height 26
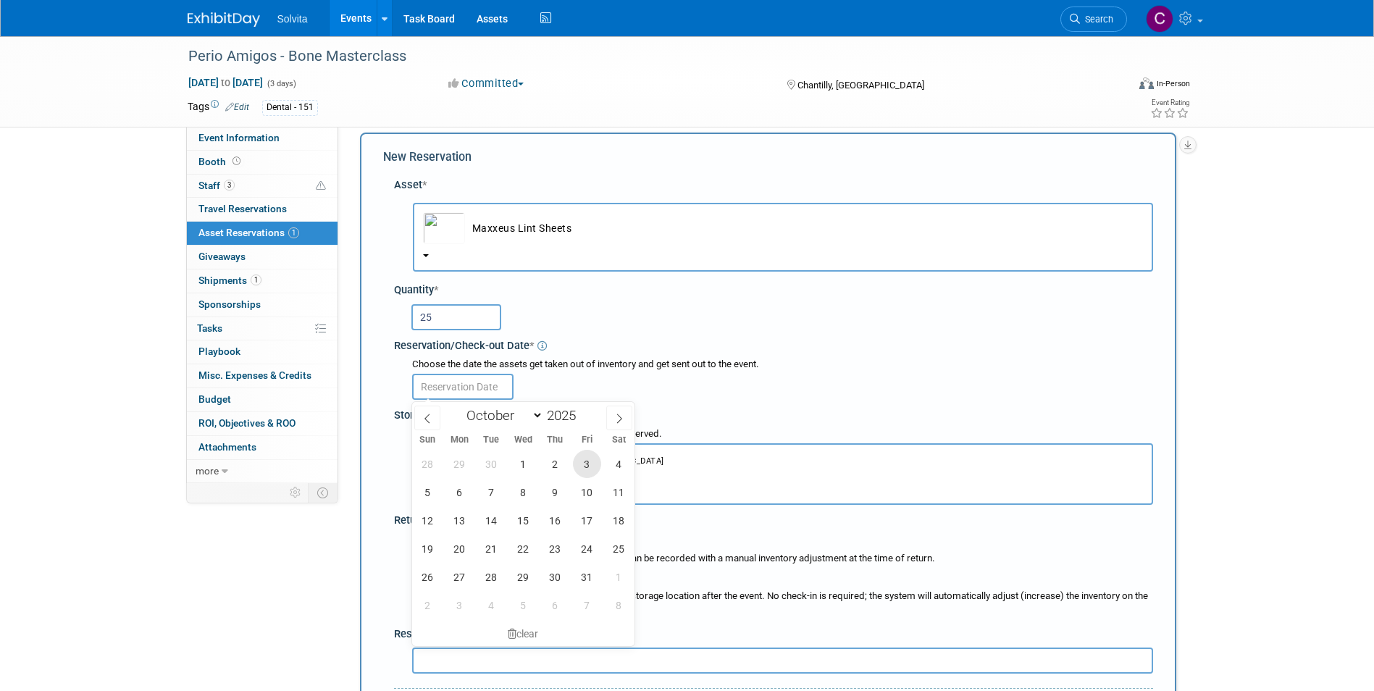
click at [590, 461] on span "3" at bounding box center [587, 464] width 28 height 28
type input "Oct 3, 2025"
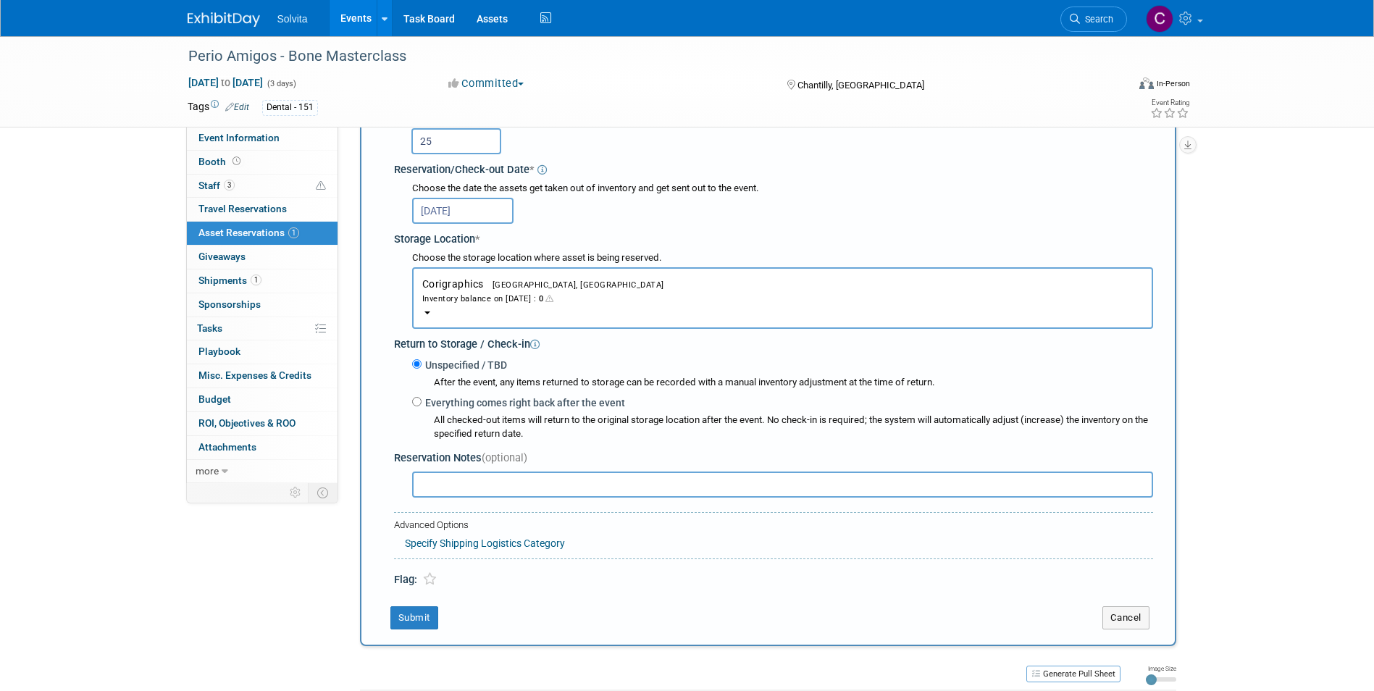
scroll to position [231, 0]
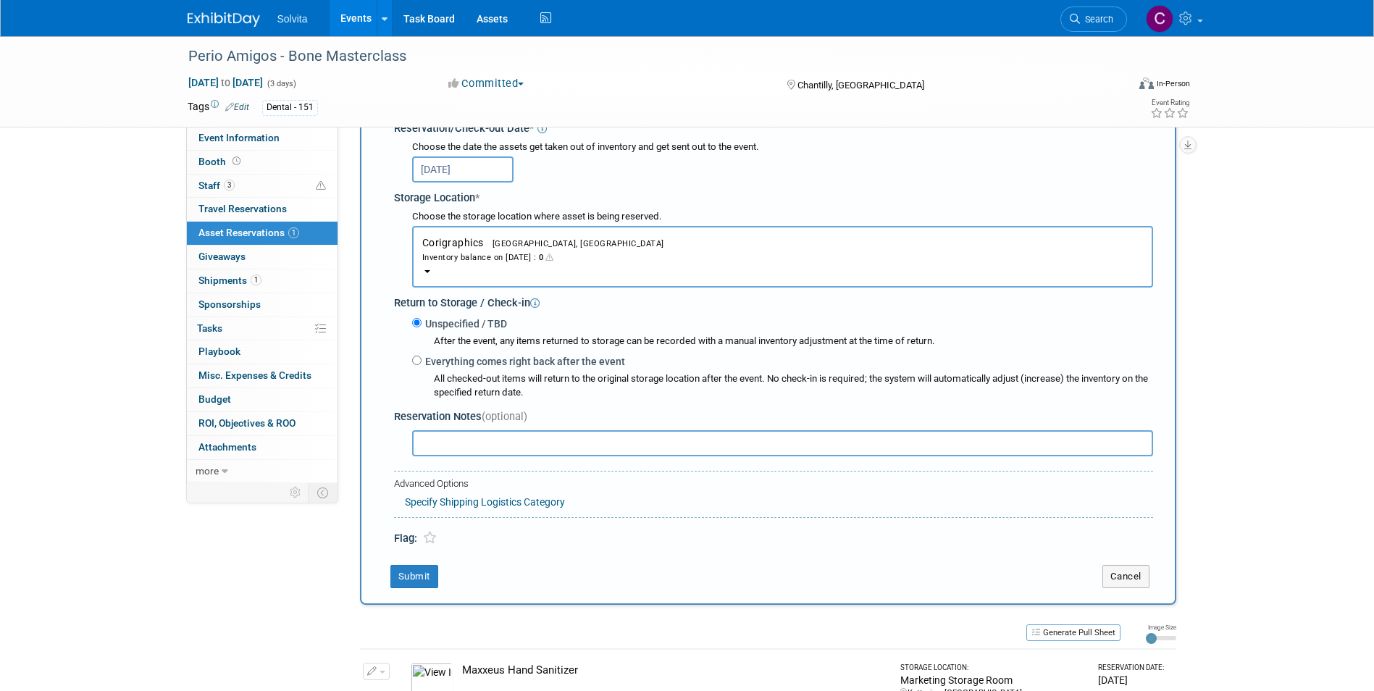
click at [499, 229] on button "Corigraphics Troy, OH Inventory balance on Oct 3, 2025 : 0" at bounding box center [782, 257] width 741 height 62
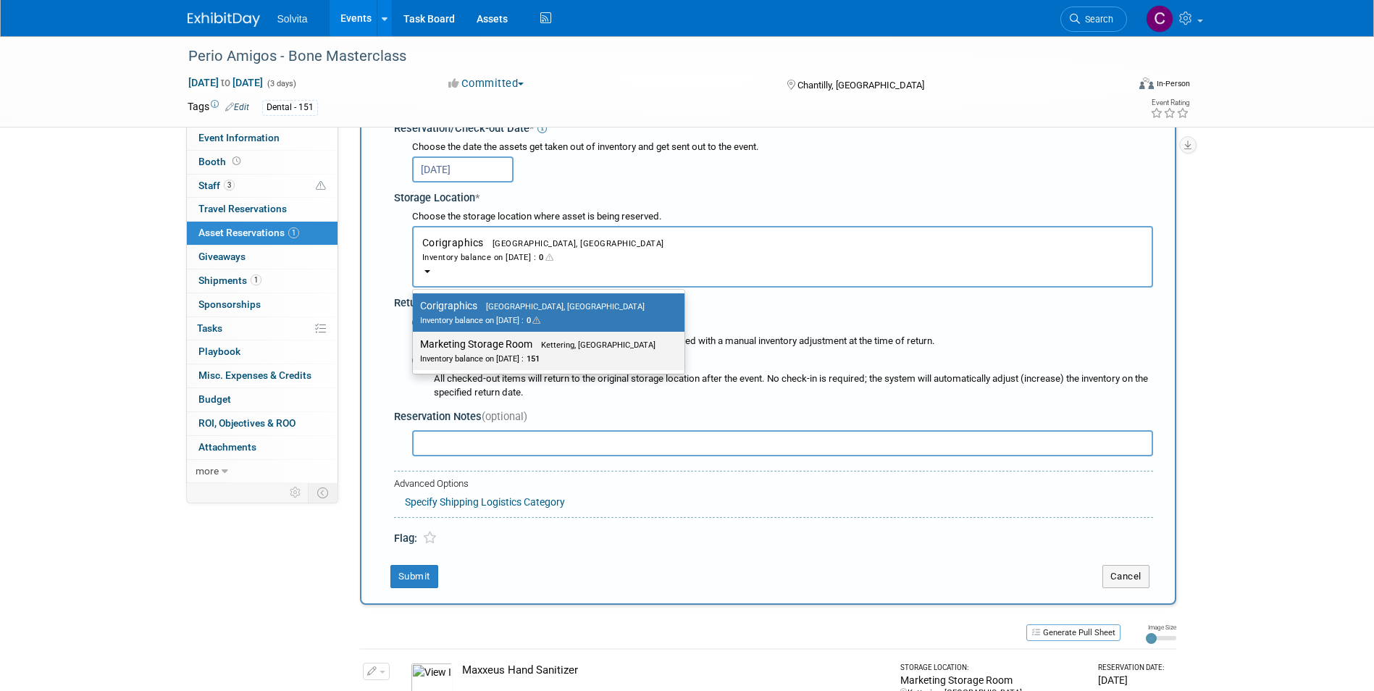
click at [512, 346] on label "Marketing Storage Room Kettering, OH Inventory balance on Oct 3, 2025 : 151" at bounding box center [545, 351] width 250 height 33
click at [415, 346] on input "Marketing Storage Room Kettering, OH Inventory balance on Oct 3, 2025 : 151" at bounding box center [410, 344] width 9 height 9
select select "11223481"
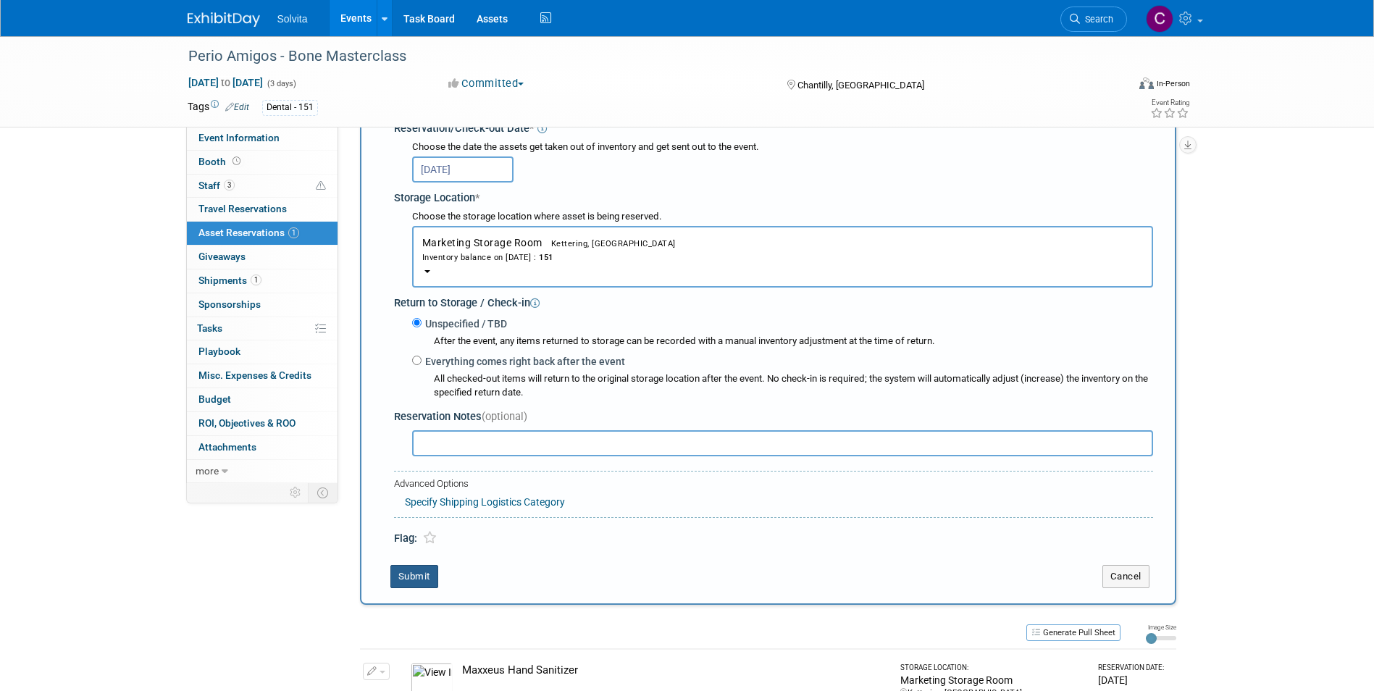
click at [421, 577] on button "Submit" at bounding box center [414, 576] width 48 height 23
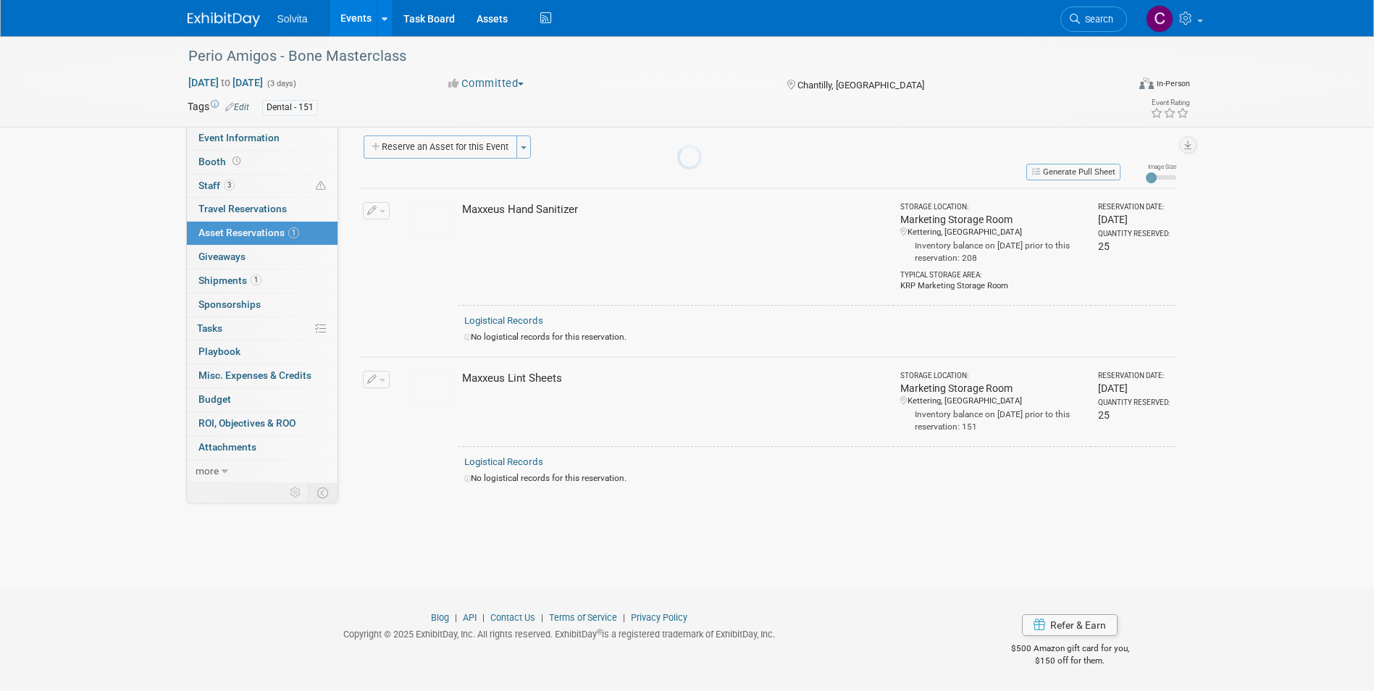
scroll to position [11, 0]
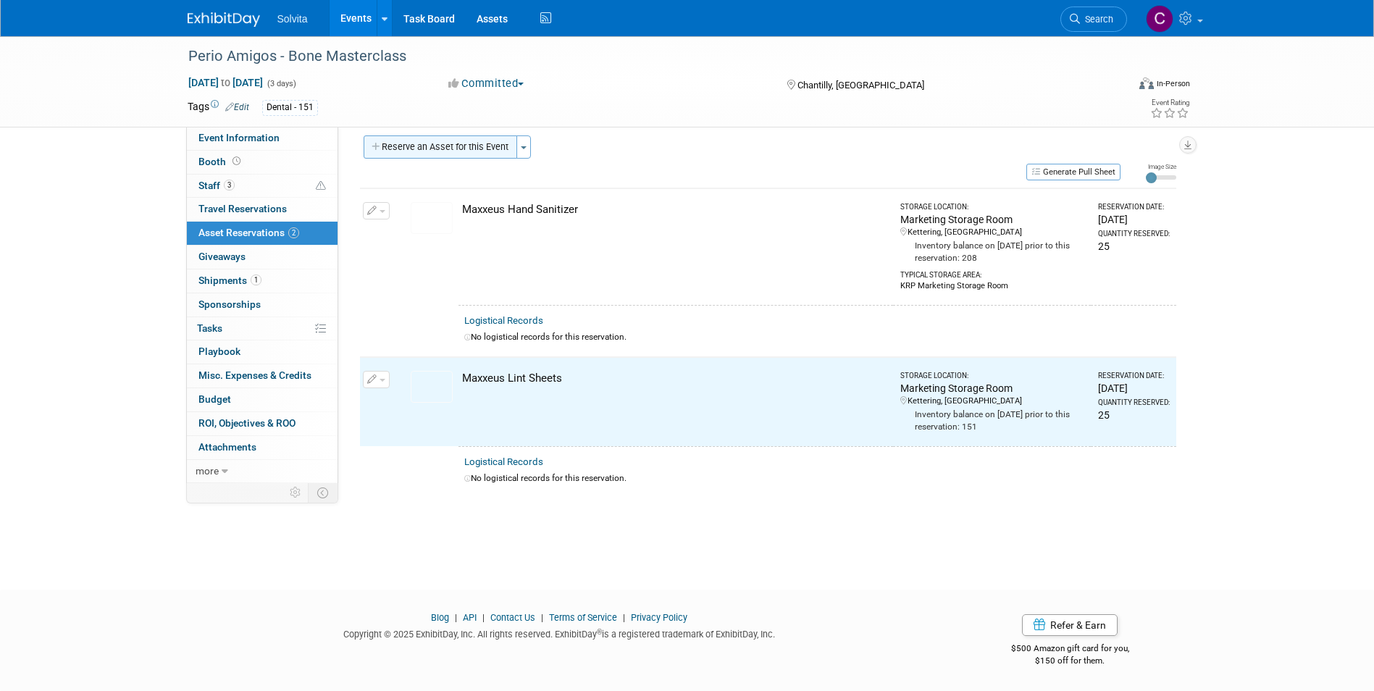
click at [455, 151] on button "Reserve an Asset for this Event" at bounding box center [441, 146] width 154 height 23
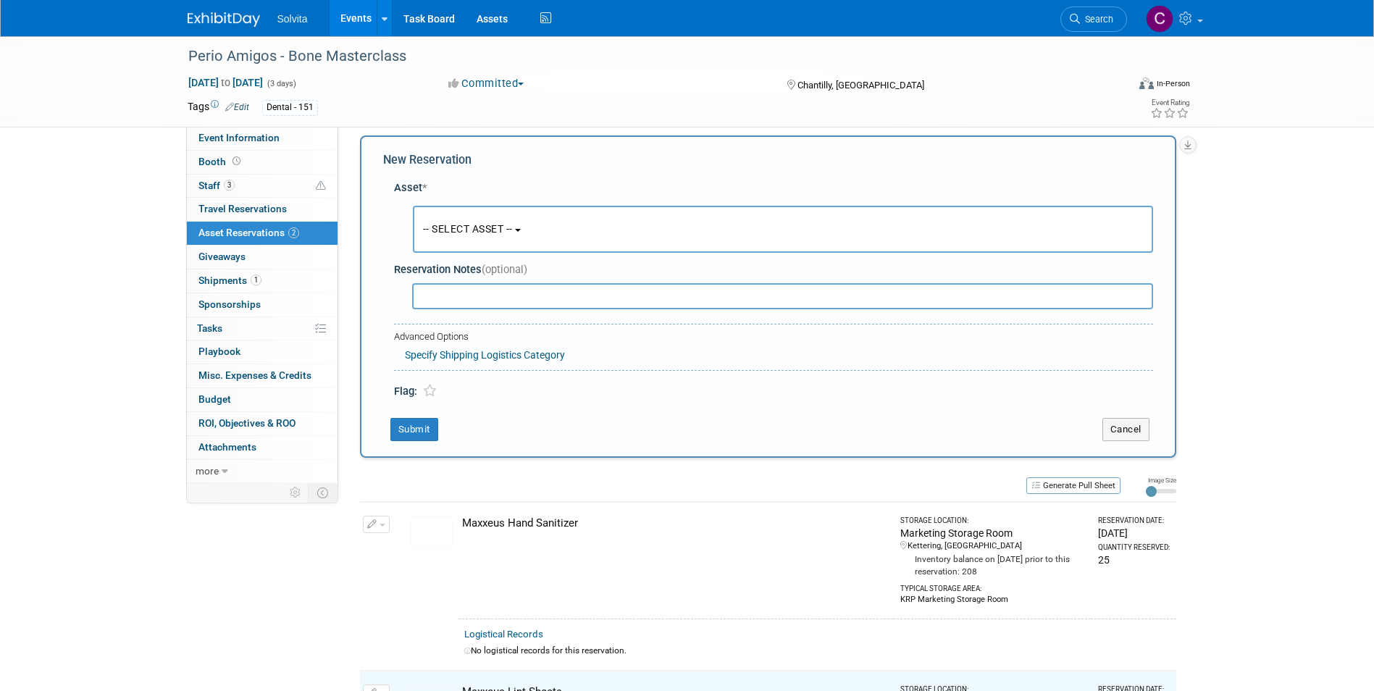
scroll to position [14, 0]
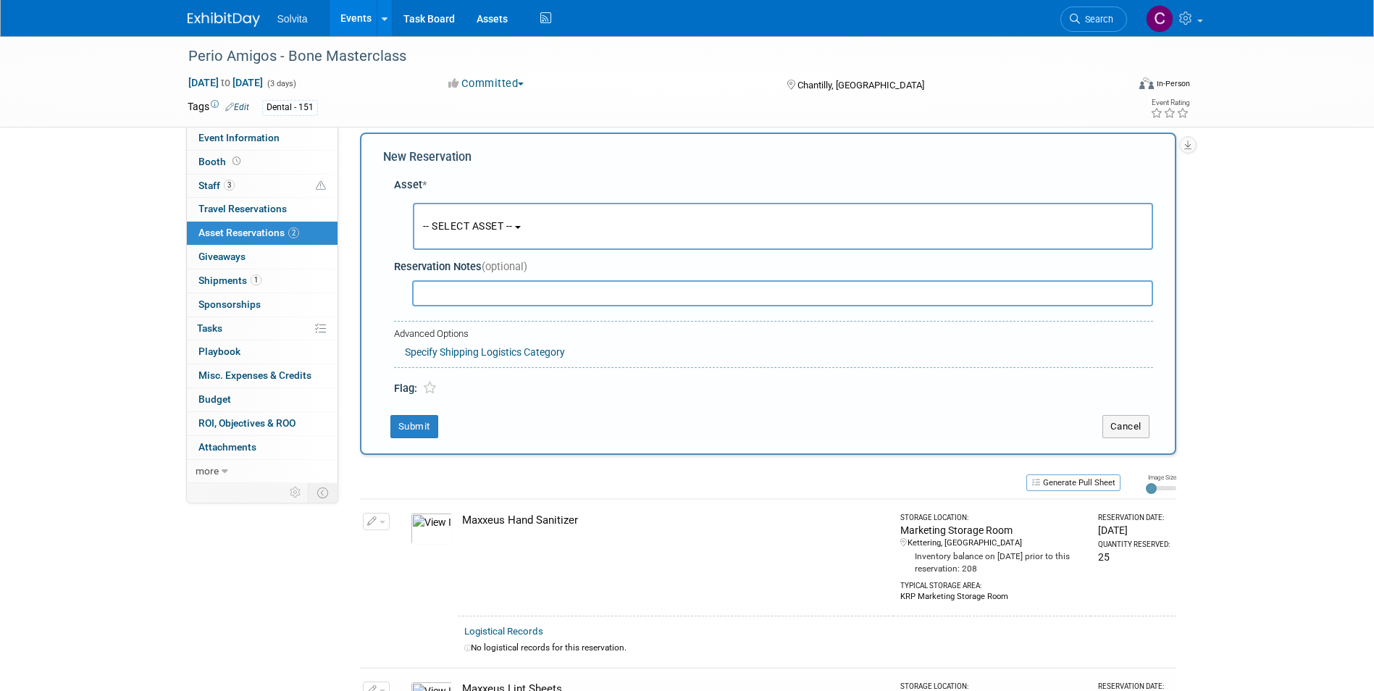
click at [473, 228] on span "-- SELECT ASSET --" at bounding box center [468, 226] width 90 height 12
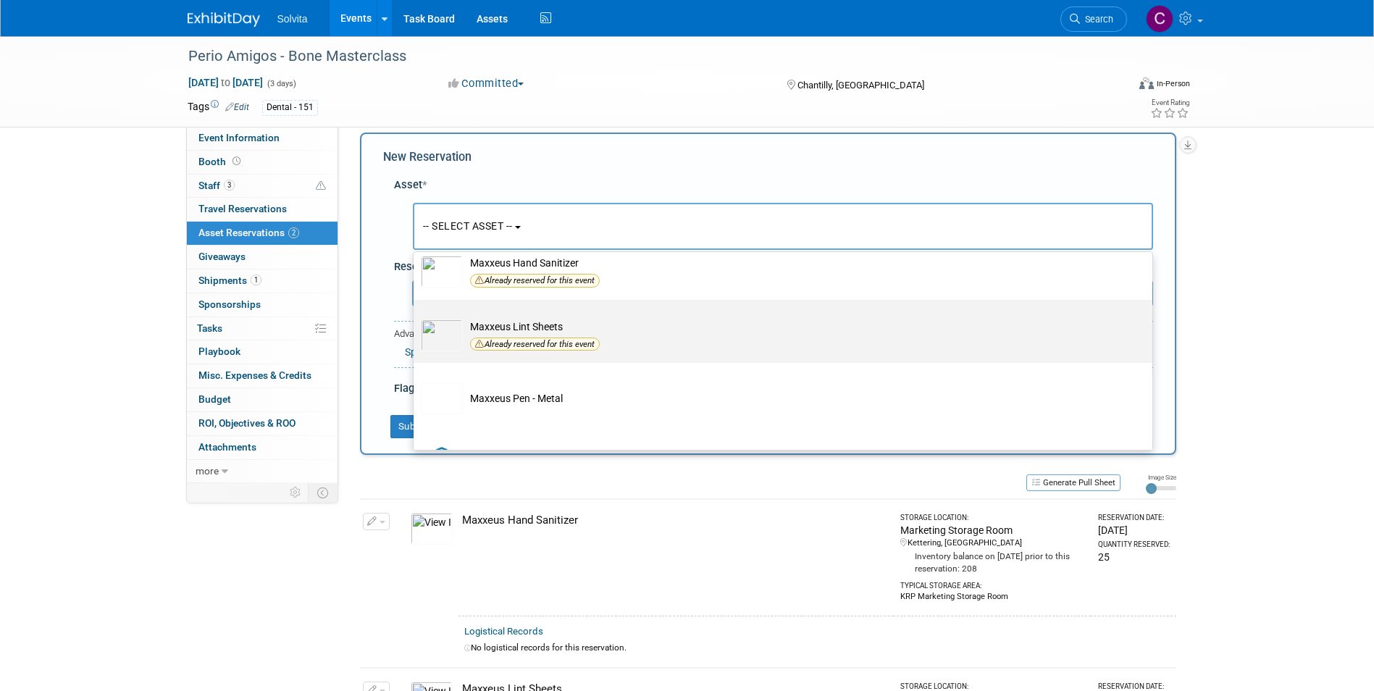
scroll to position [290, 0]
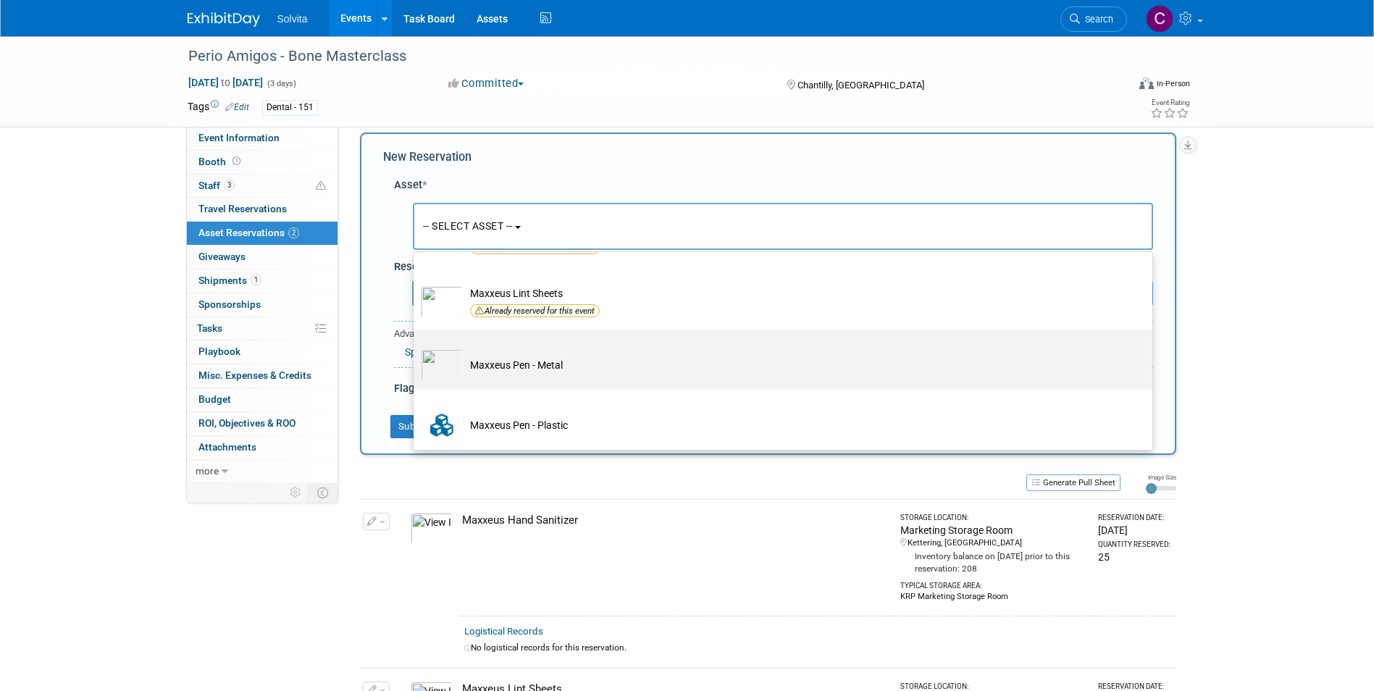
click at [522, 366] on td "Maxxeus Pen - Metal" at bounding box center [793, 365] width 661 height 32
click at [416, 347] on input "Maxxeus Pen - Metal" at bounding box center [410, 342] width 9 height 9
select select "10714701"
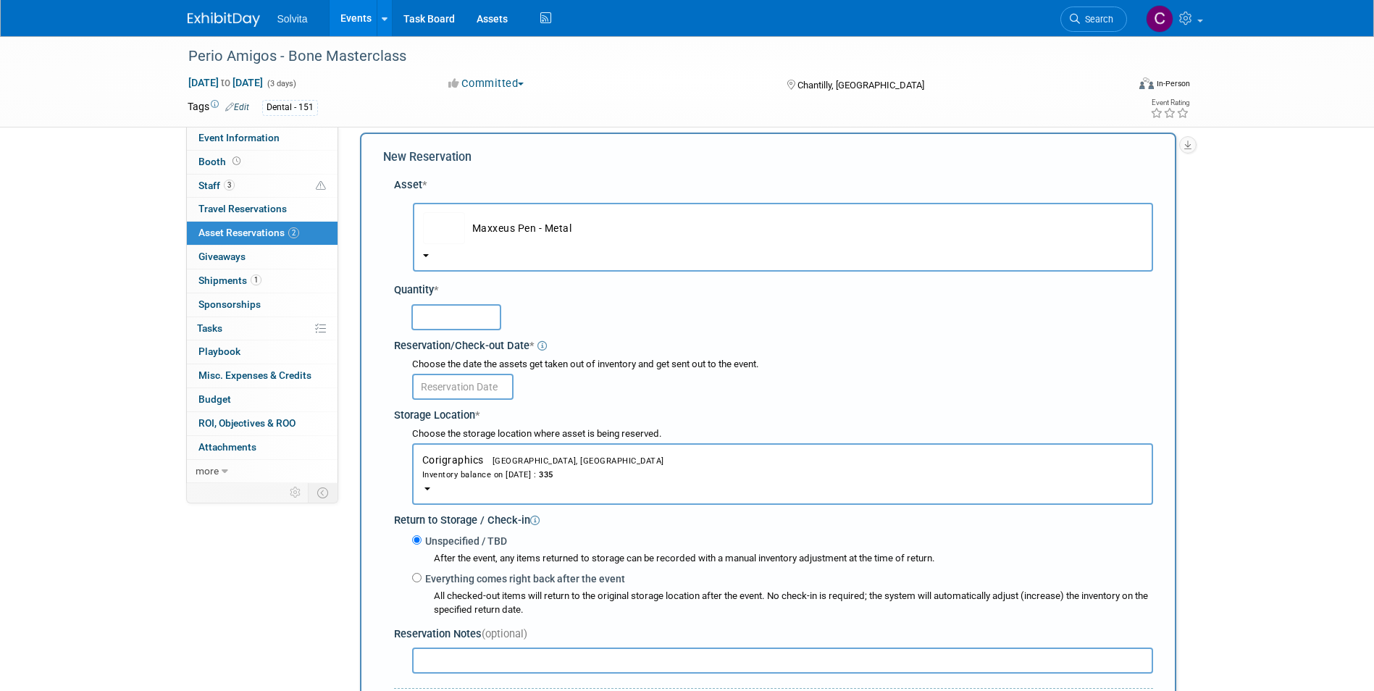
click at [451, 322] on input "text" at bounding box center [456, 317] width 90 height 26
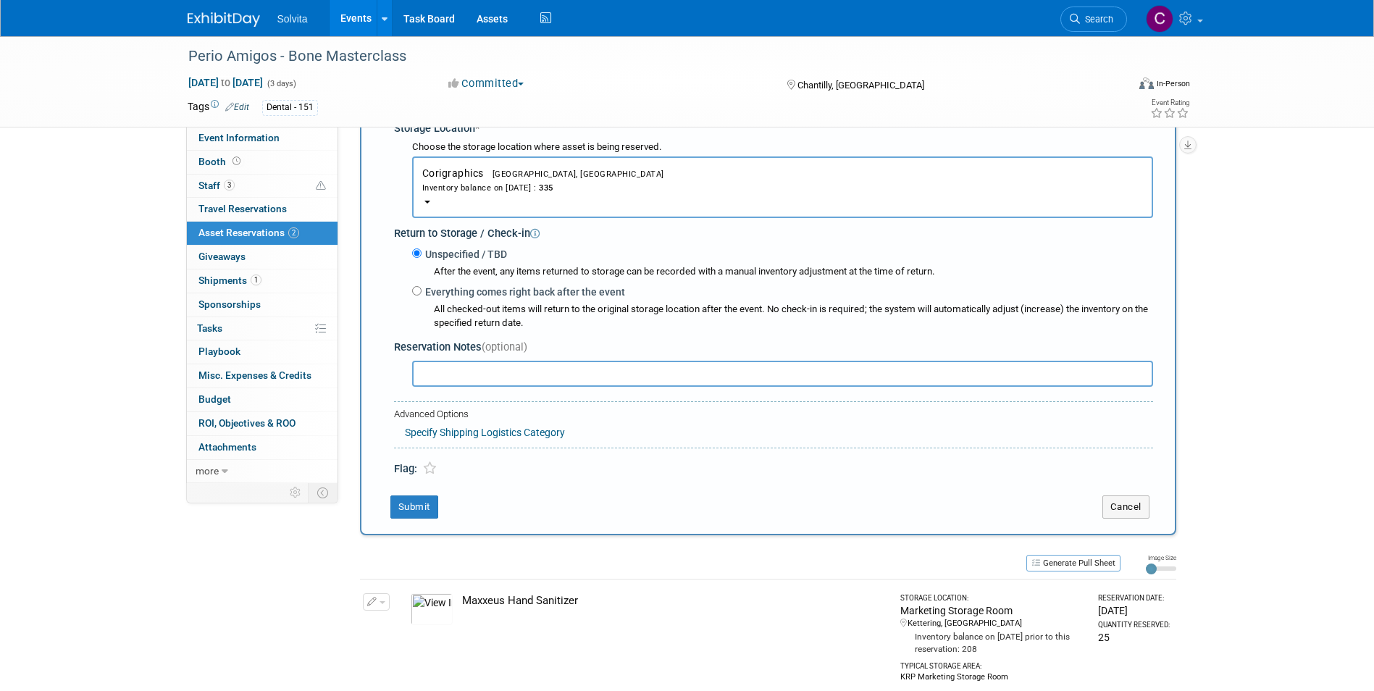
scroll to position [303, 0]
type input "25"
click at [411, 509] on button "Submit" at bounding box center [414, 504] width 48 height 23
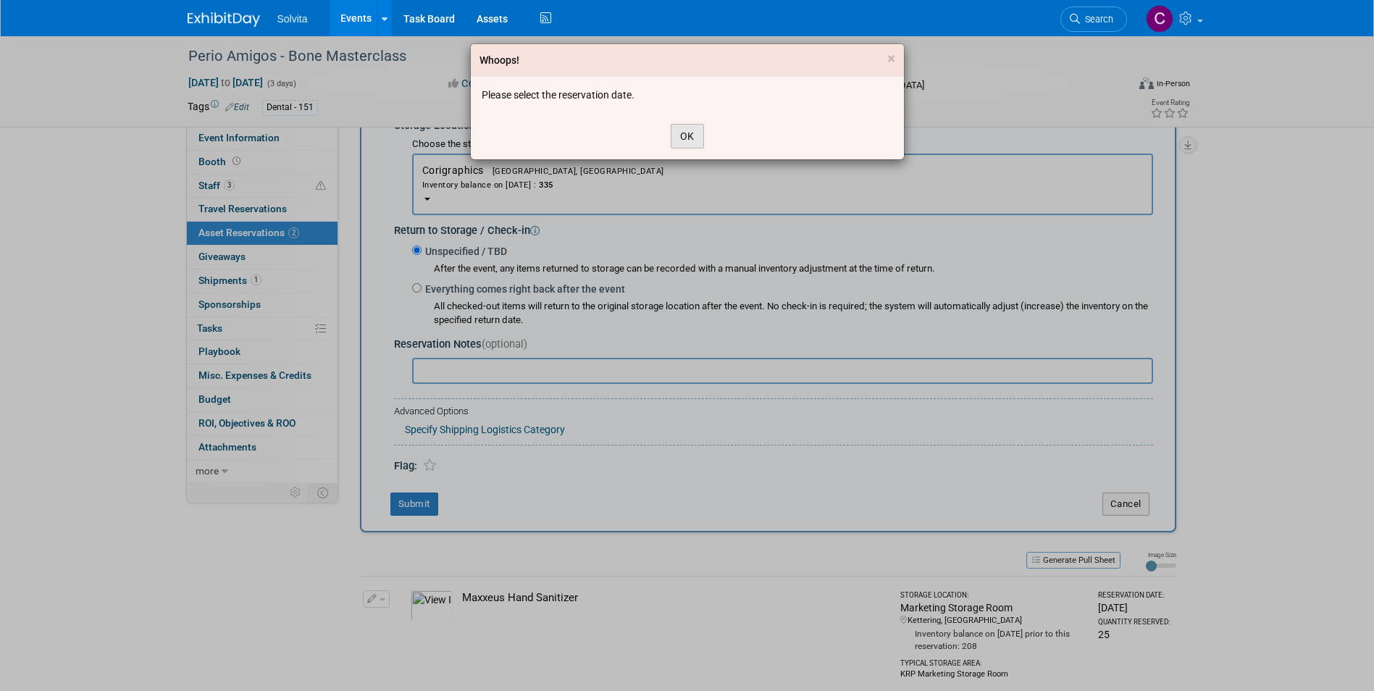
click at [684, 133] on button "OK" at bounding box center [687, 136] width 33 height 25
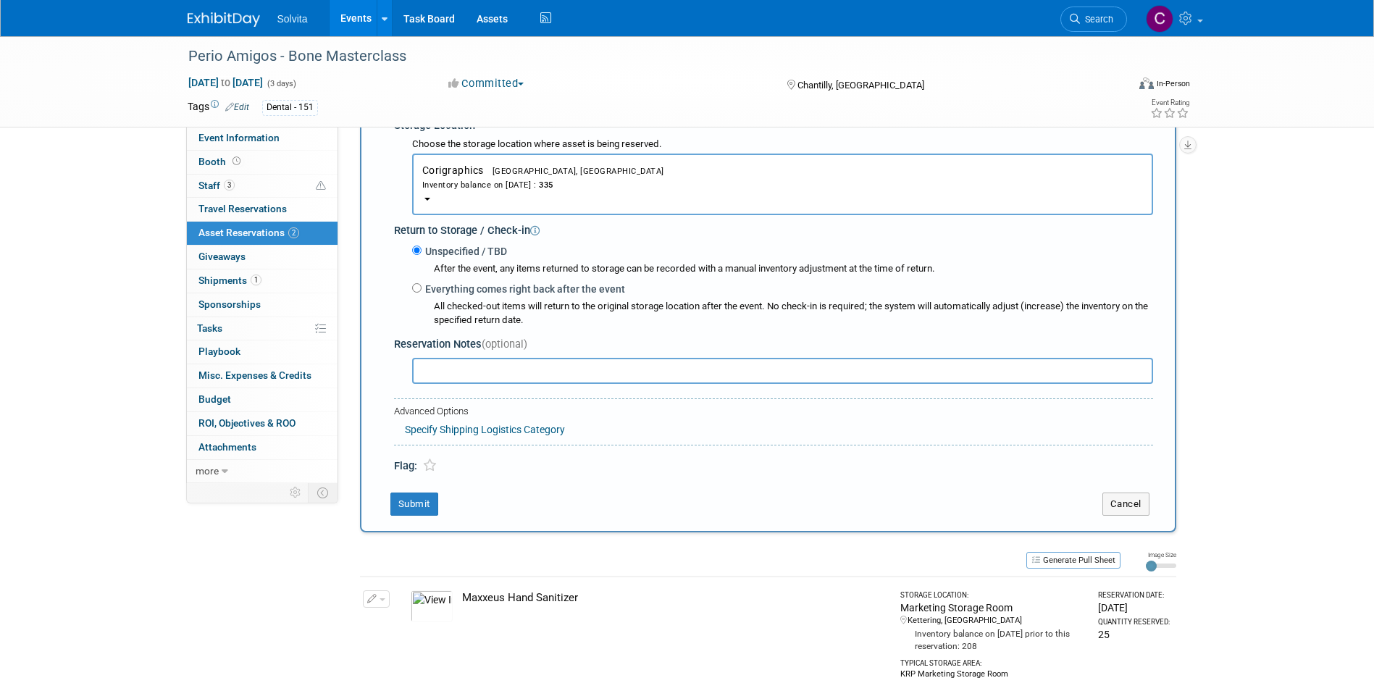
click at [497, 189] on div "Inventory balance on Sep 25, 2025 : 335" at bounding box center [782, 184] width 721 height 14
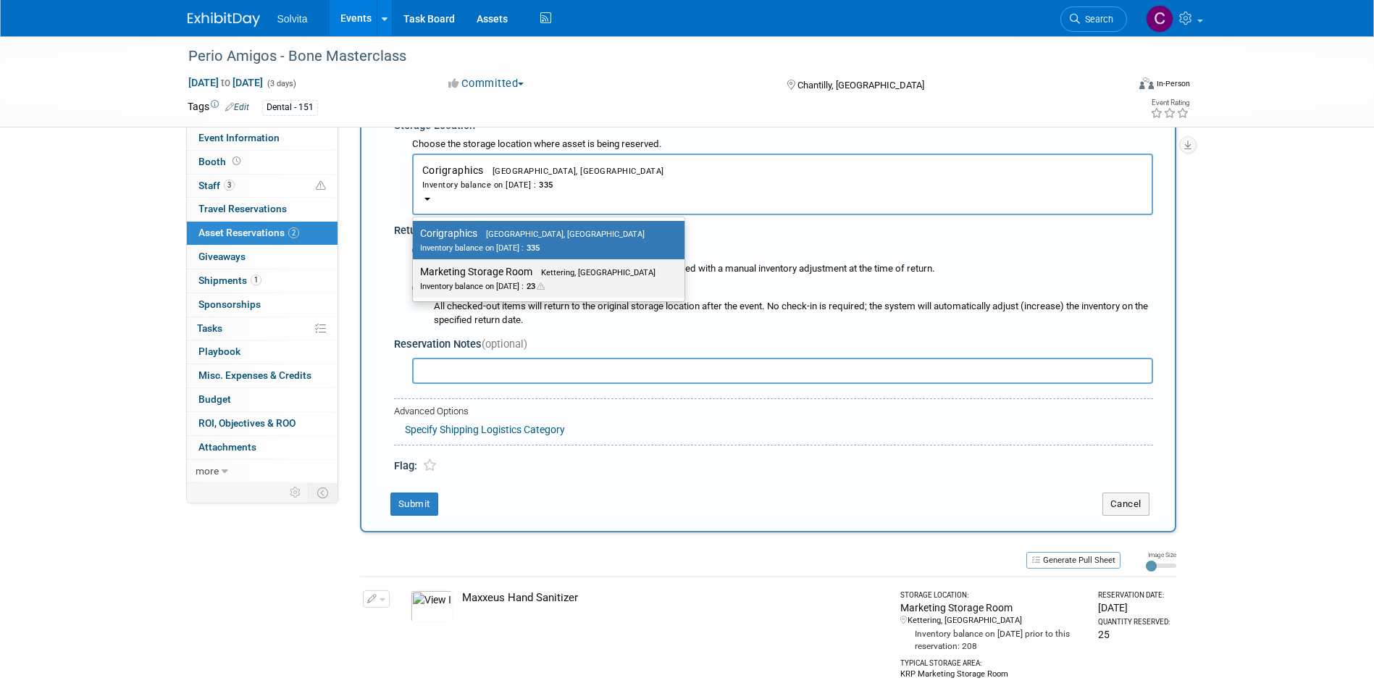
click at [506, 278] on label "Marketing Storage Room Kettering, OH Inventory balance on Sep 25, 2025 : 23" at bounding box center [545, 278] width 250 height 33
click at [415, 277] on input "Marketing Storage Room Kettering, OH Inventory balance on Sep 25, 2025 : 23" at bounding box center [410, 271] width 9 height 9
select select "11223481"
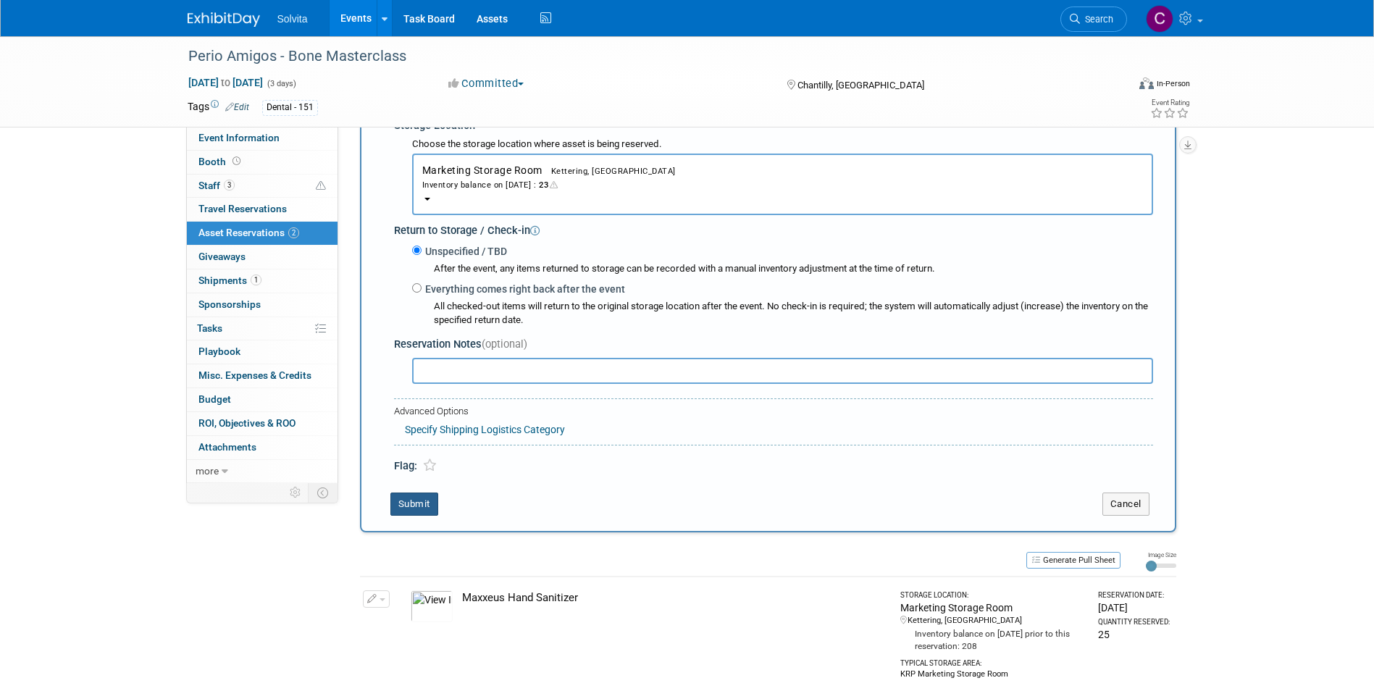
click at [419, 508] on button "Submit" at bounding box center [414, 504] width 48 height 23
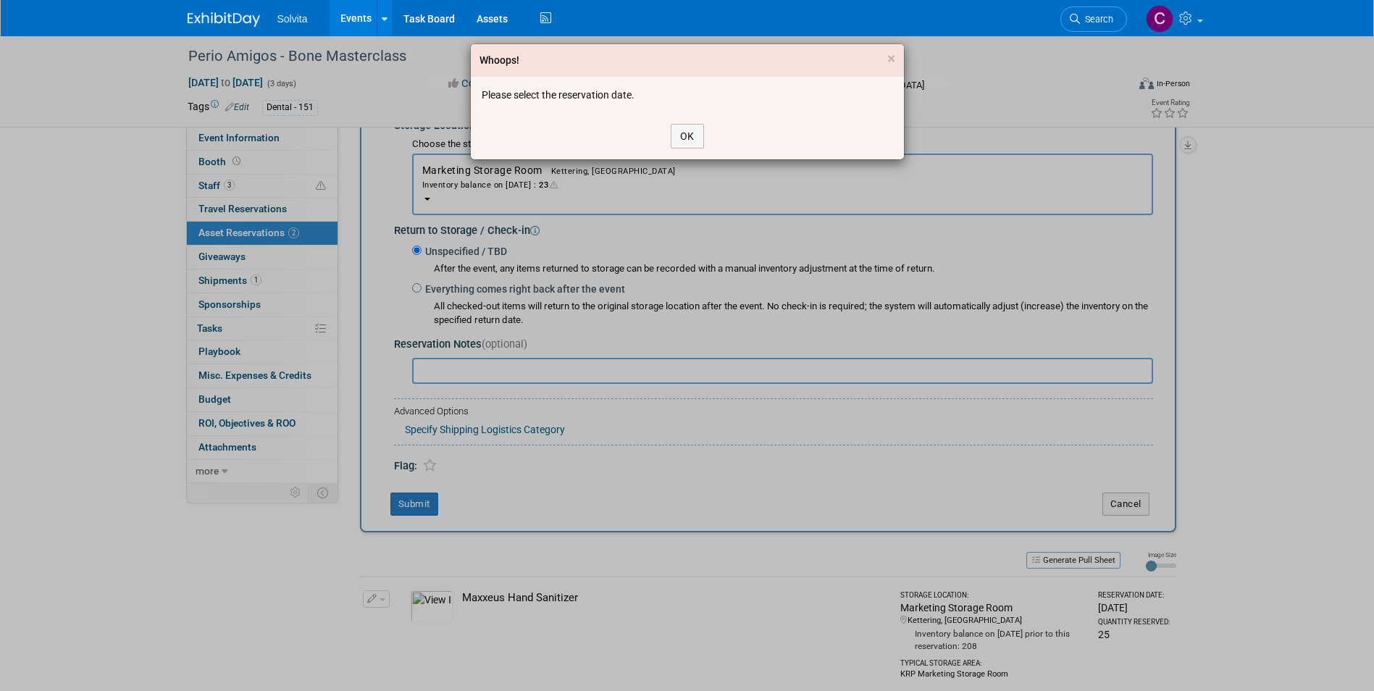
click at [669, 140] on div "OK" at bounding box center [687, 136] width 433 height 46
click at [682, 133] on button "OK" at bounding box center [687, 136] width 33 height 25
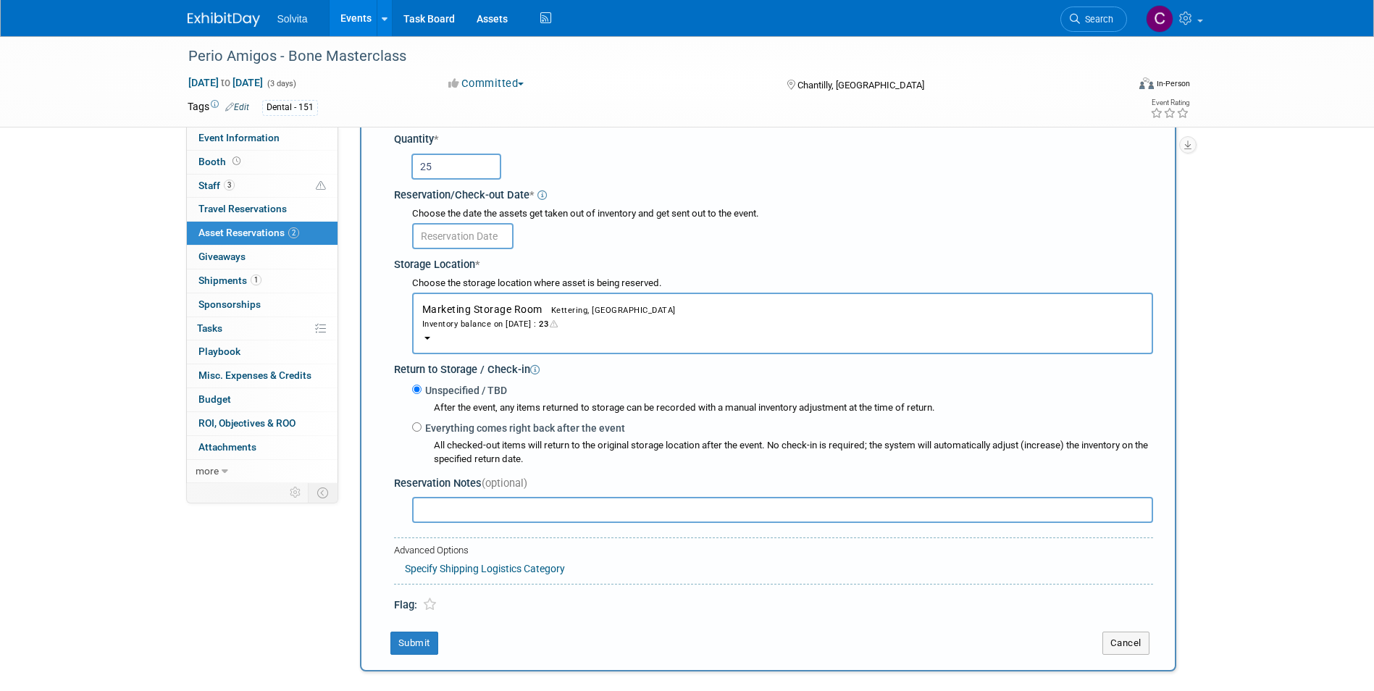
scroll to position [159, 0]
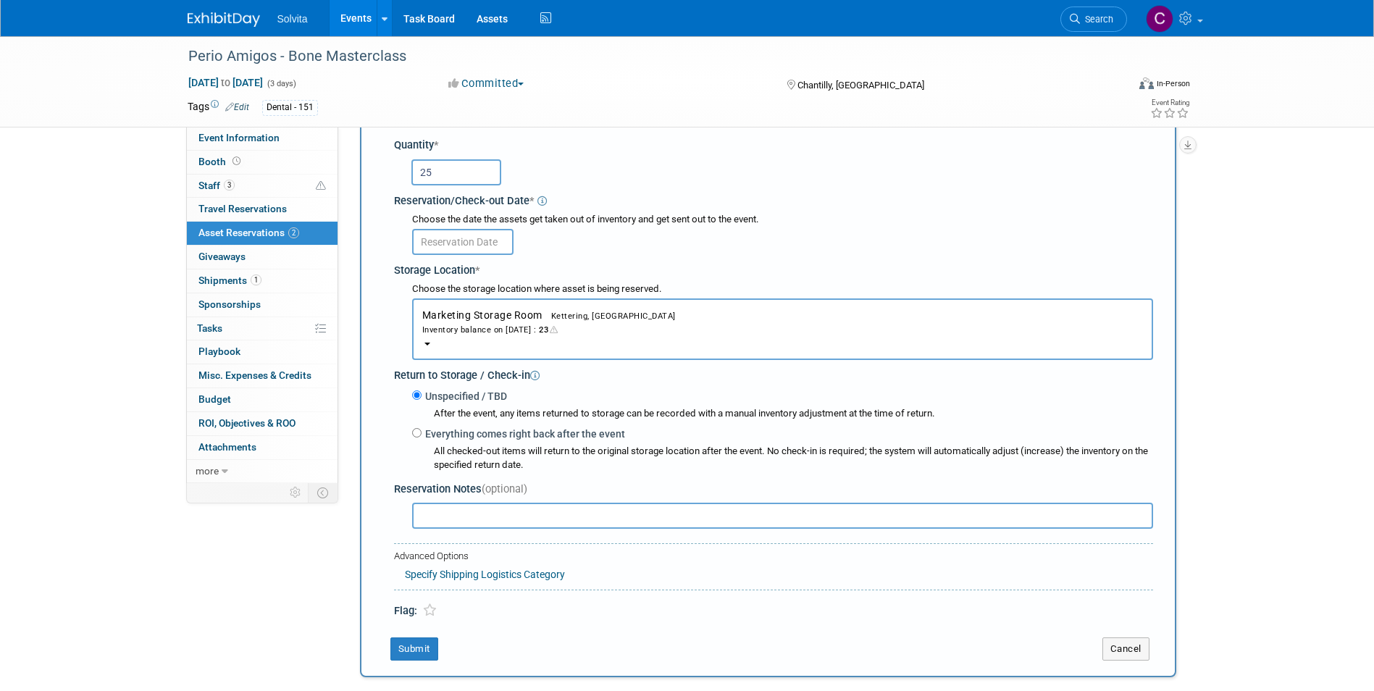
click at [447, 245] on input "text" at bounding box center [462, 242] width 101 height 26
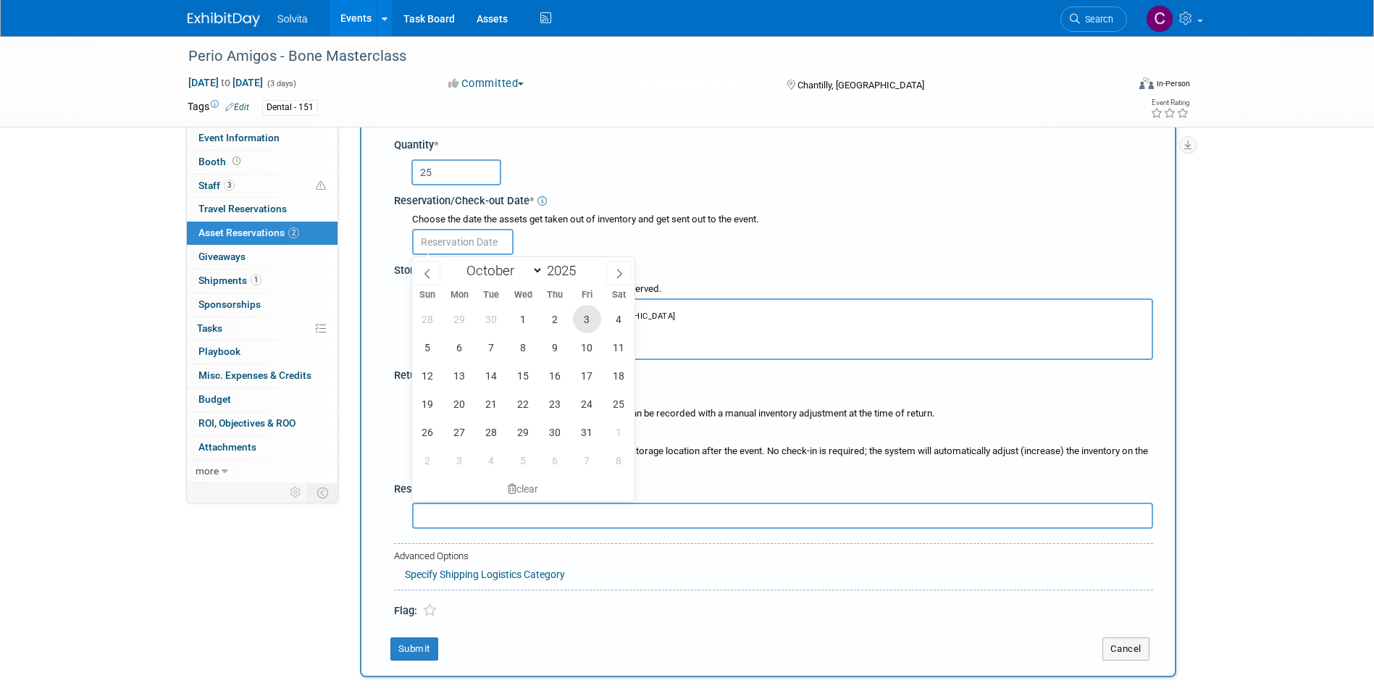
click at [587, 322] on span "3" at bounding box center [587, 319] width 28 height 28
type input "Oct 3, 2025"
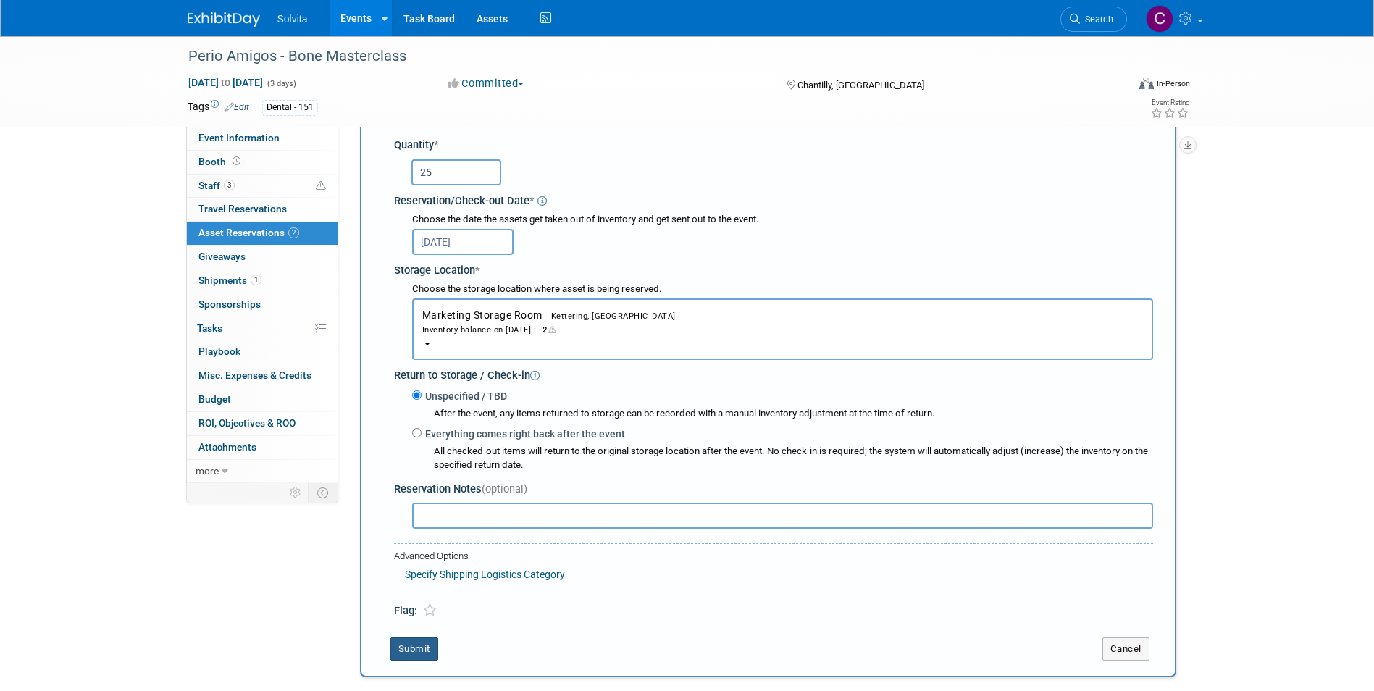
click at [422, 648] on button "Submit" at bounding box center [414, 648] width 48 height 23
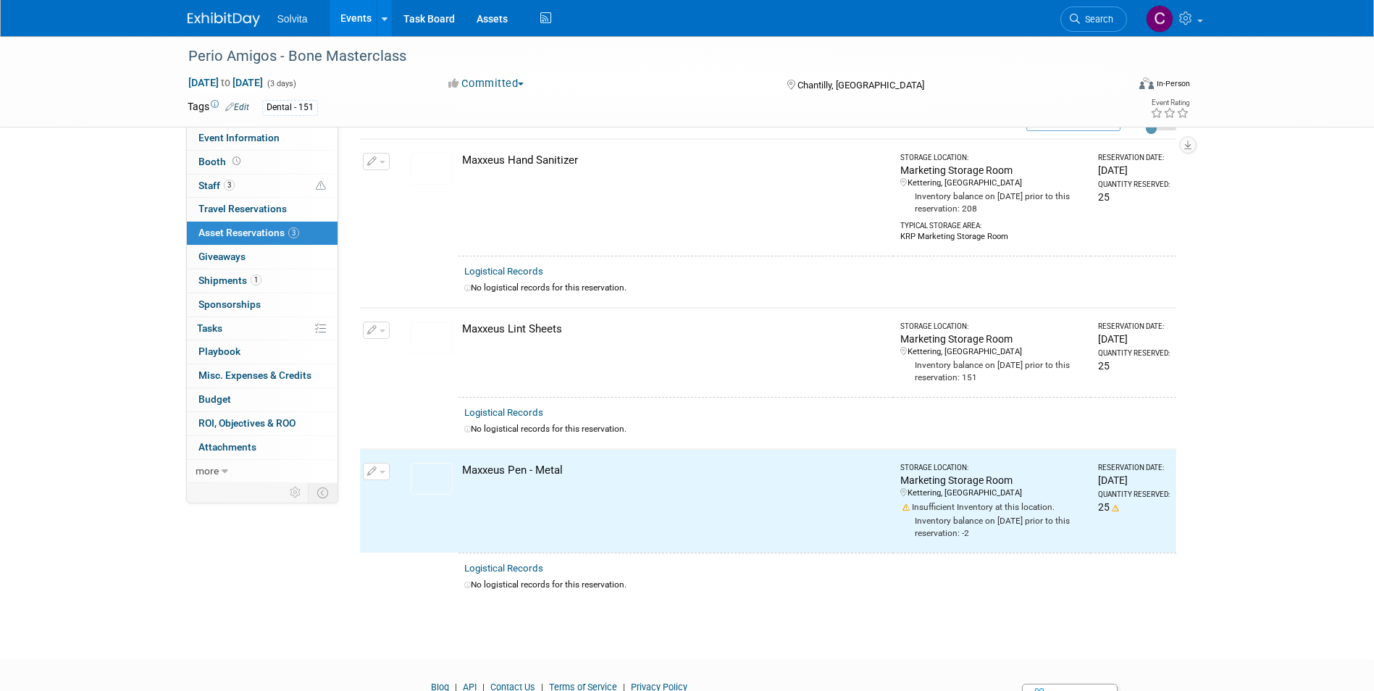
scroll to position [0, 0]
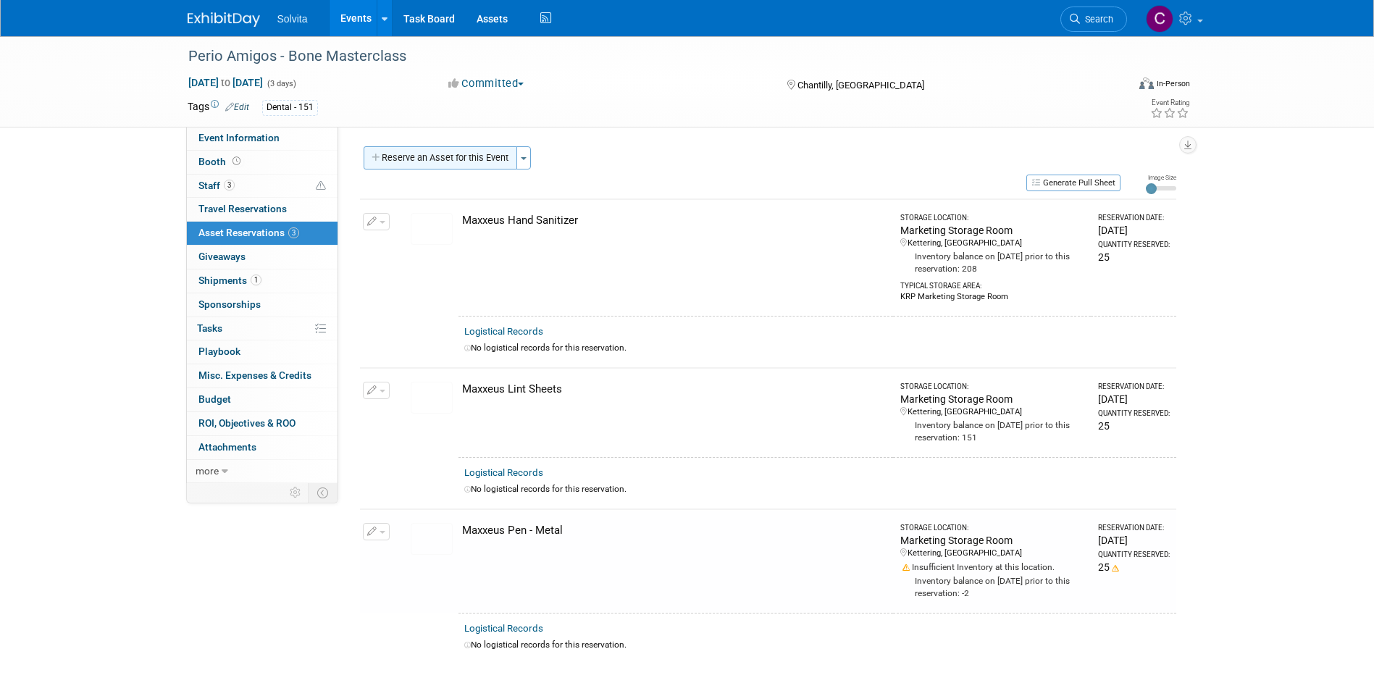
click at [427, 148] on button "Reserve an Asset for this Event" at bounding box center [441, 157] width 154 height 23
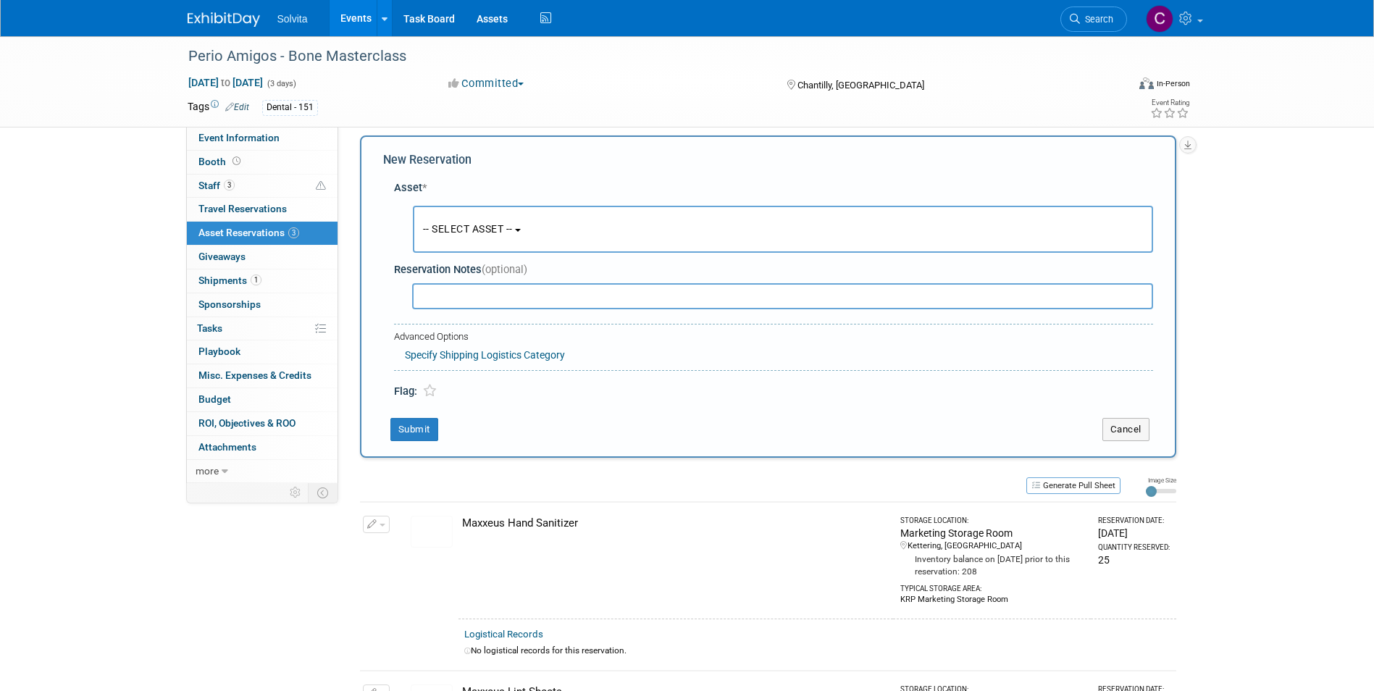
scroll to position [14, 0]
click at [500, 221] on span "-- SELECT ASSET --" at bounding box center [468, 226] width 90 height 12
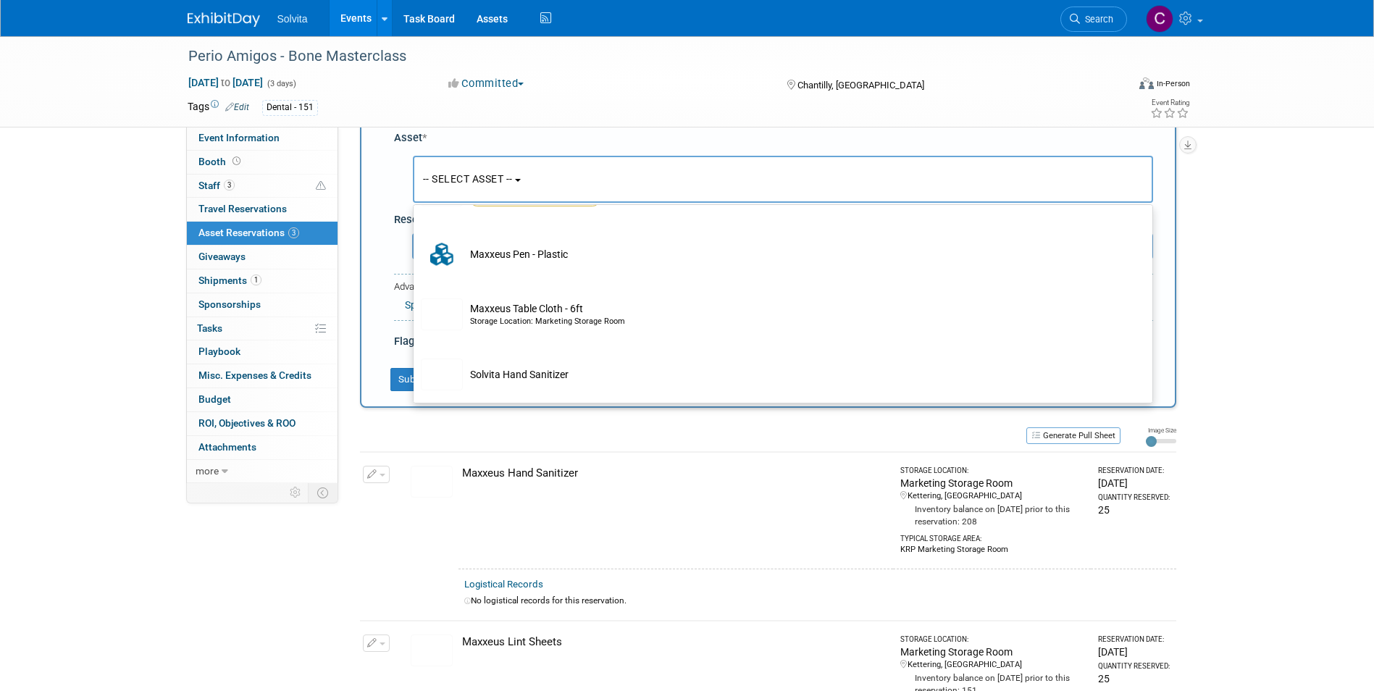
scroll to position [86, 0]
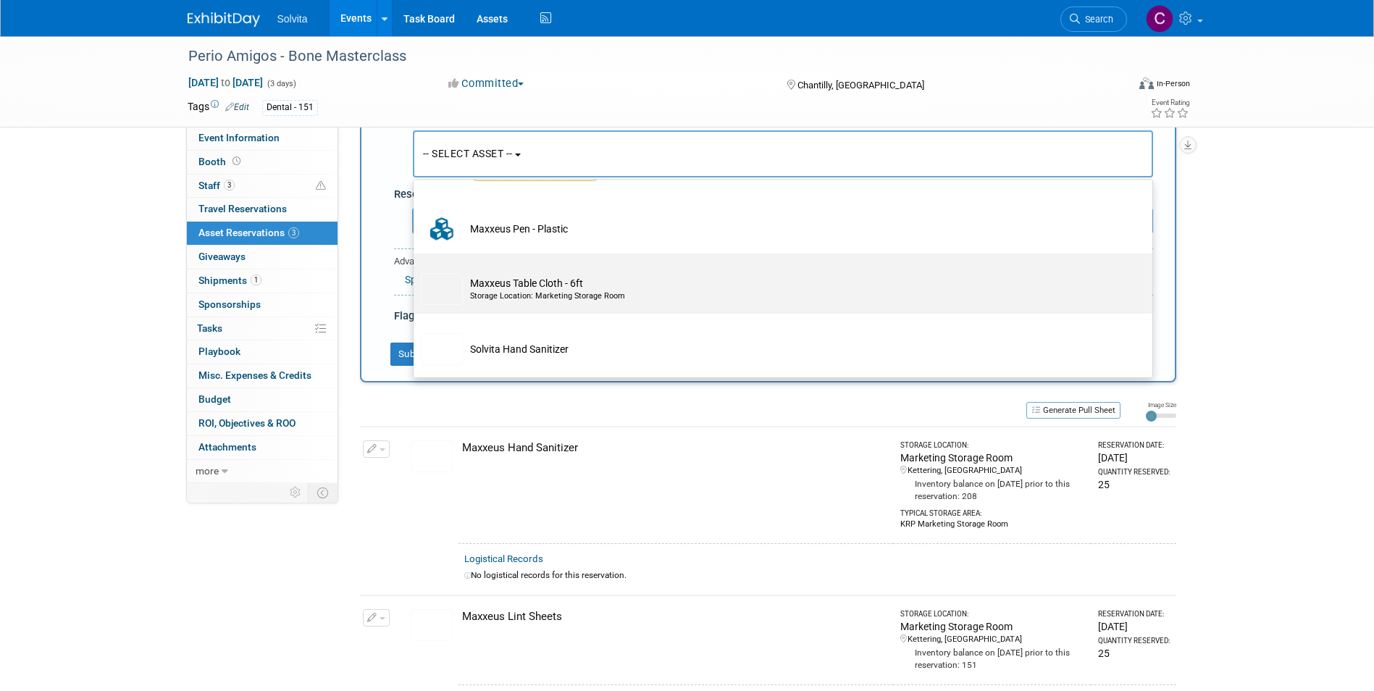
click at [519, 283] on td "Maxxeus Table Cloth - 6ft Storage Location: Marketing Storage Room" at bounding box center [793, 289] width 661 height 32
click at [416, 271] on input "Maxxeus Table Cloth - 6ft Storage Location: Marketing Storage Room" at bounding box center [410, 265] width 9 height 9
select select "10714705"
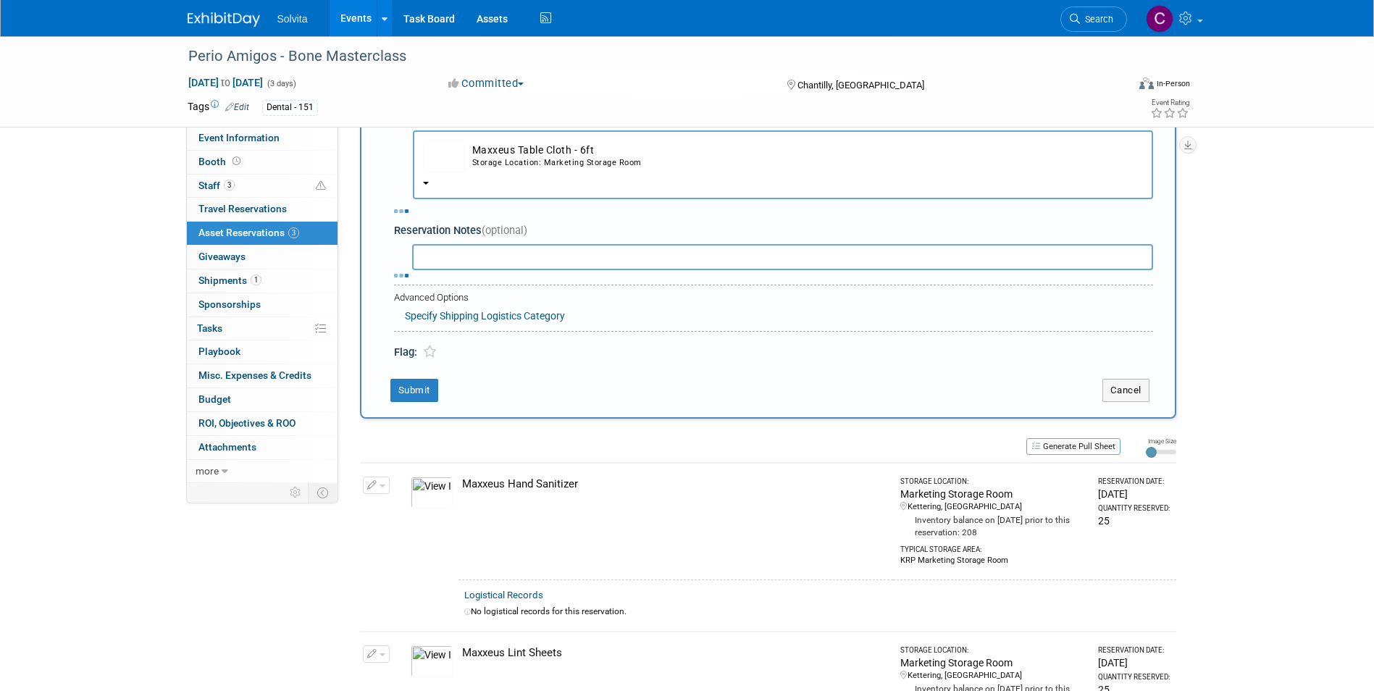
select select "9"
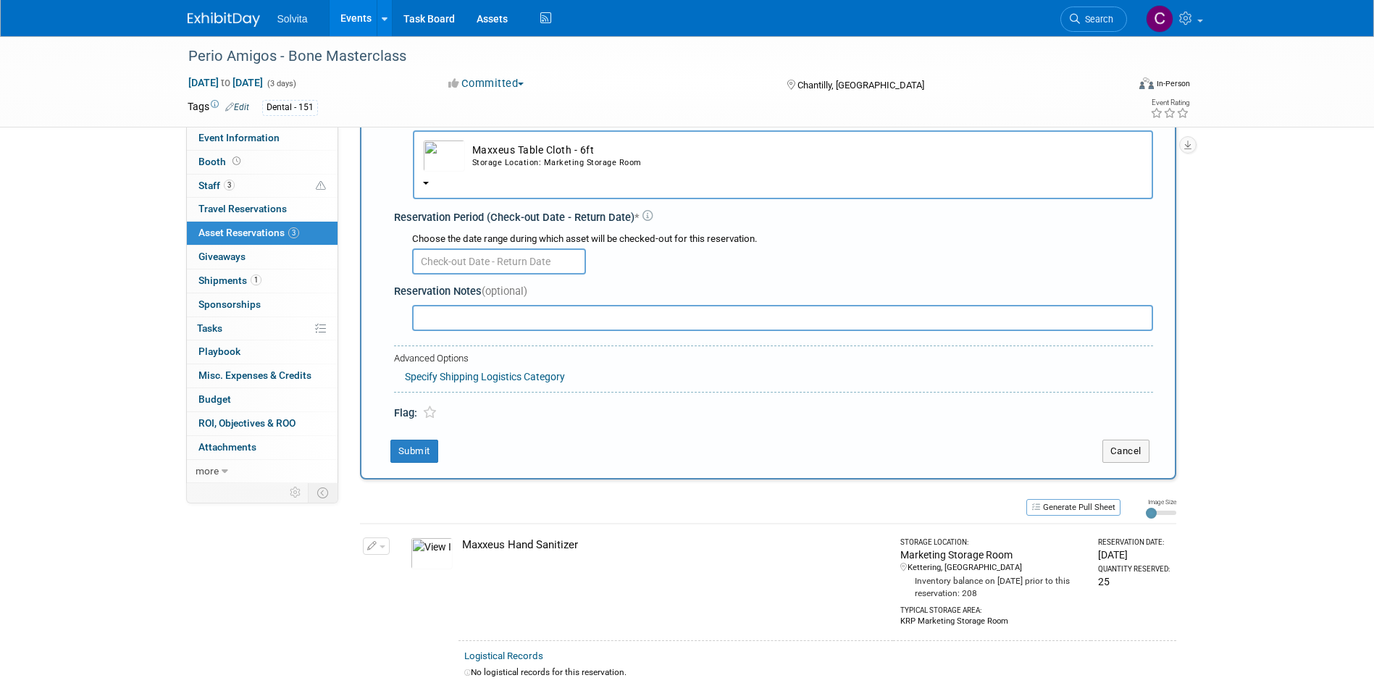
click at [483, 259] on input "text" at bounding box center [499, 261] width 174 height 26
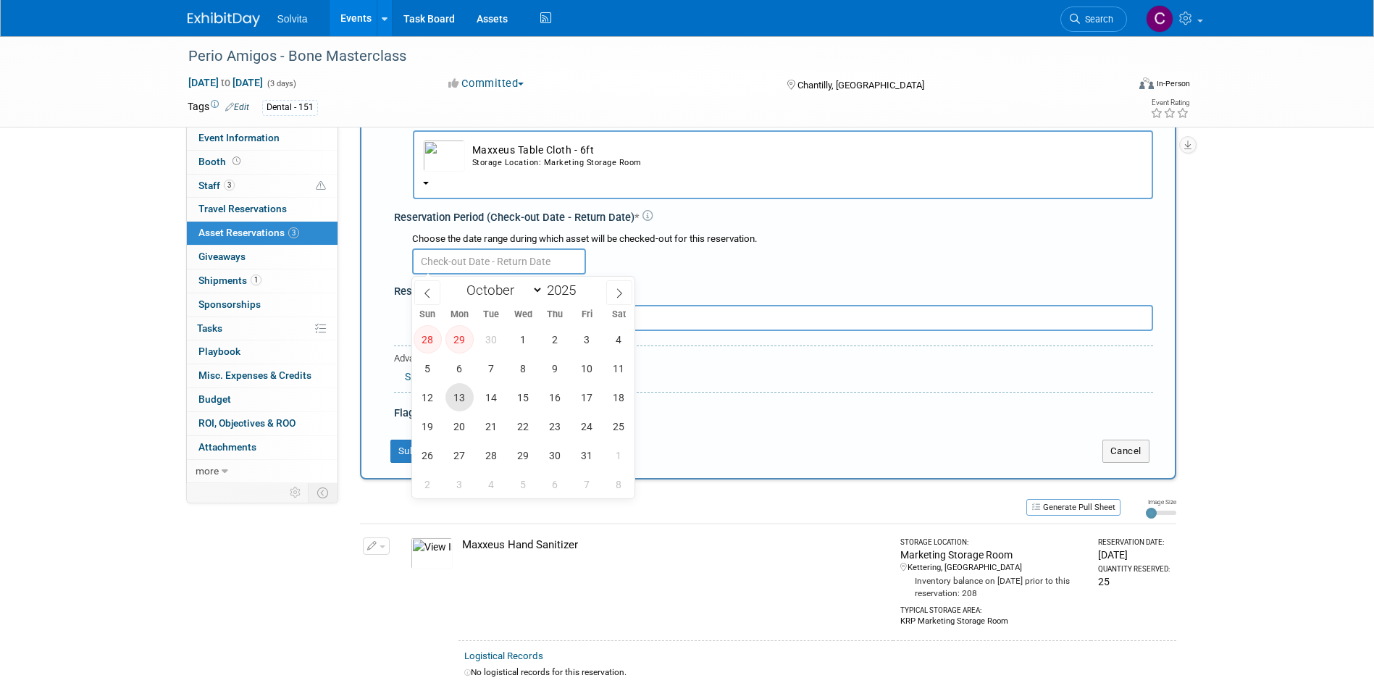
click at [466, 398] on span "13" at bounding box center [459, 397] width 28 height 28
type input "Oct 13, 2025"
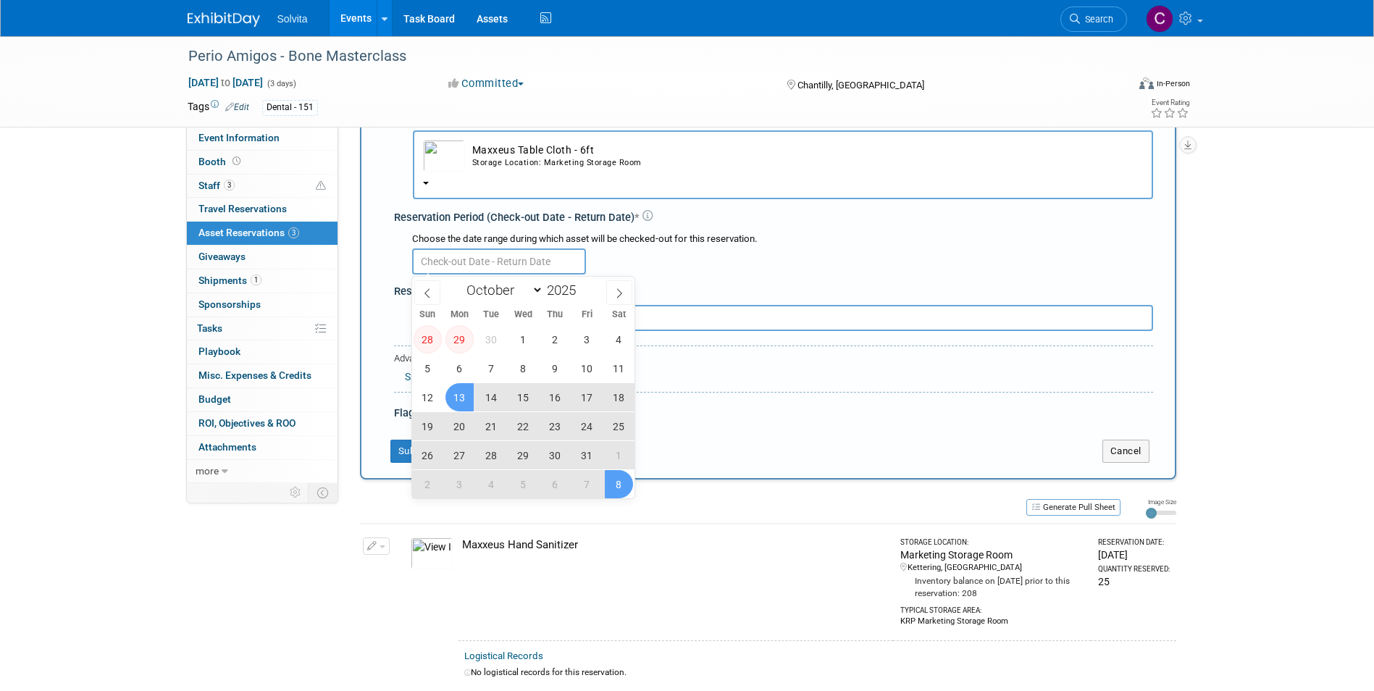
click at [745, 370] on div "Specify Shipping Logistics Category" at bounding box center [779, 375] width 748 height 18
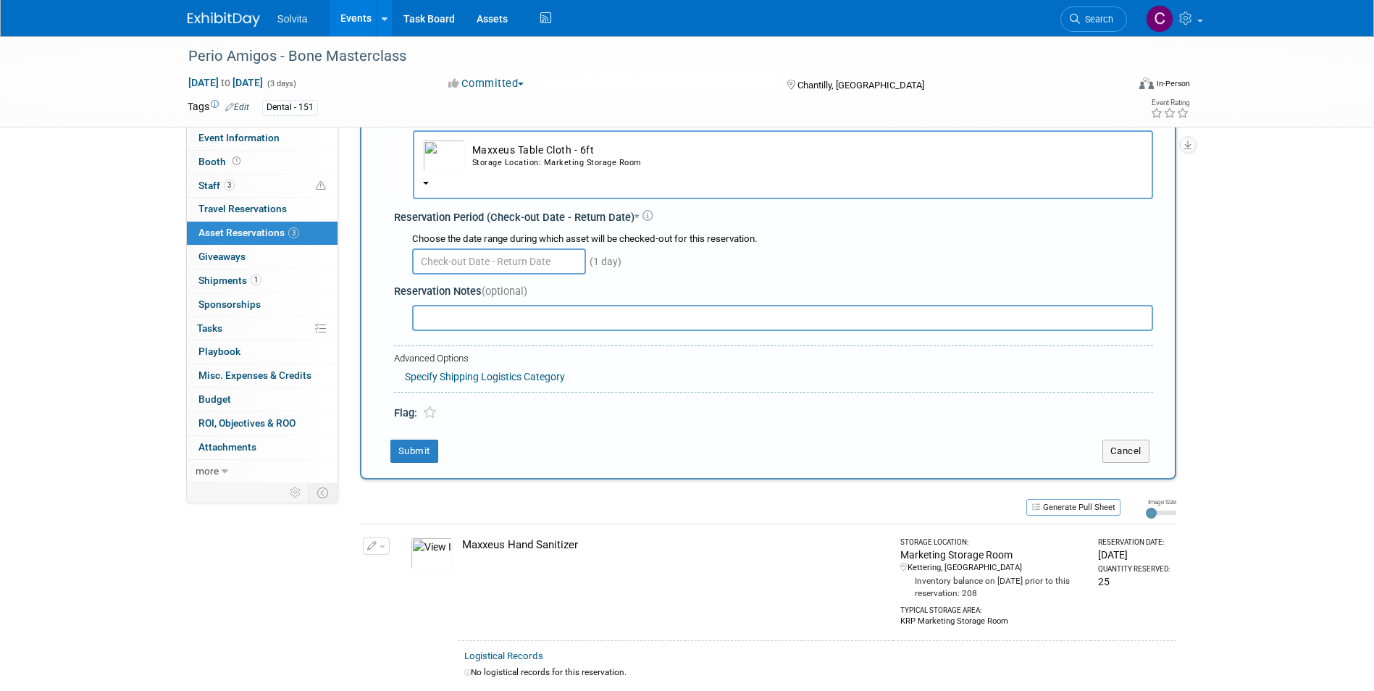
click at [510, 260] on input "text" at bounding box center [499, 261] width 174 height 26
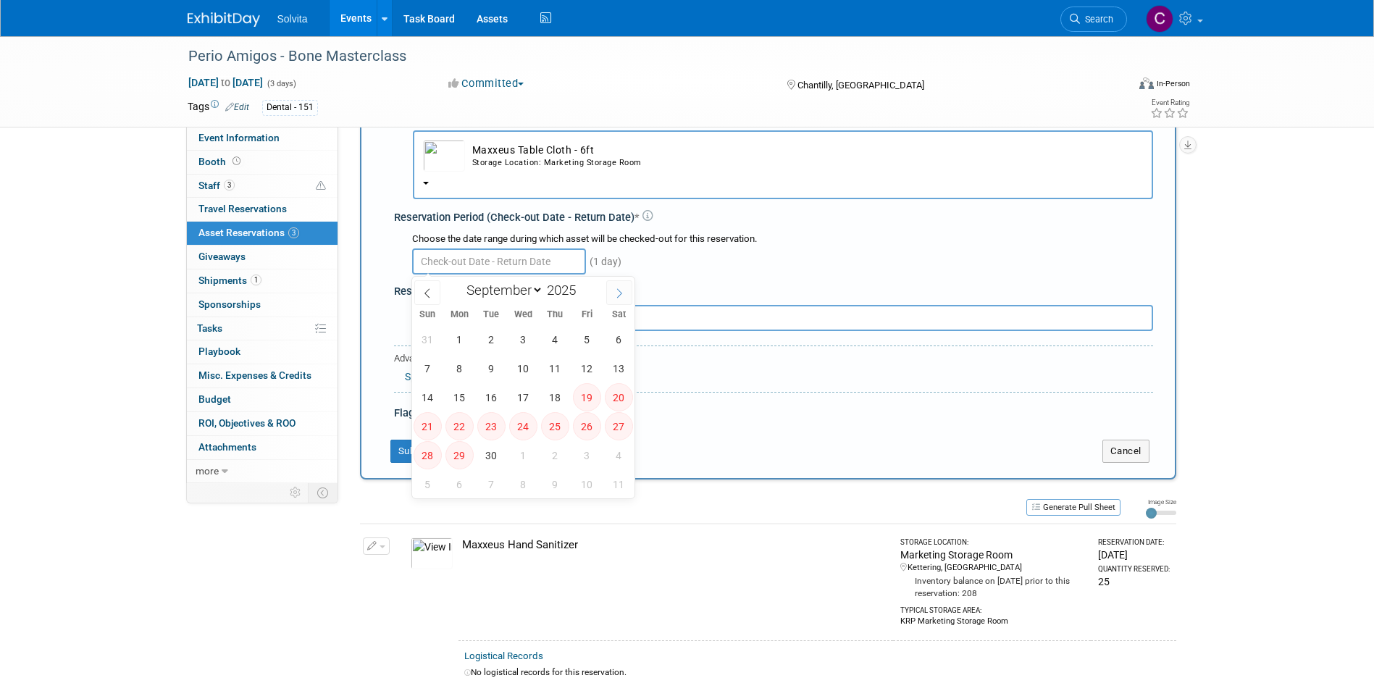
click at [608, 293] on span at bounding box center [619, 292] width 26 height 25
select select "9"
click at [581, 332] on span "3" at bounding box center [587, 339] width 28 height 28
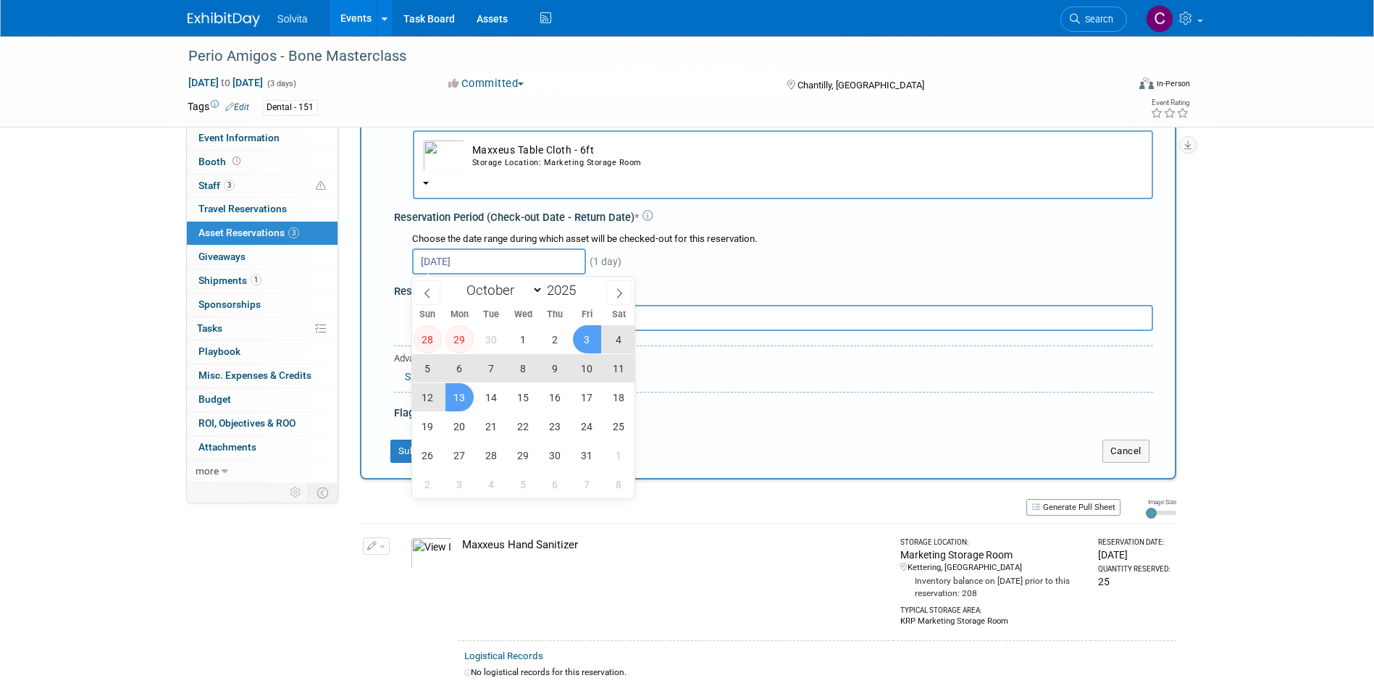
click at [462, 401] on span "13" at bounding box center [459, 397] width 28 height 28
type input "Oct 3, 2025 to Oct 13, 2025"
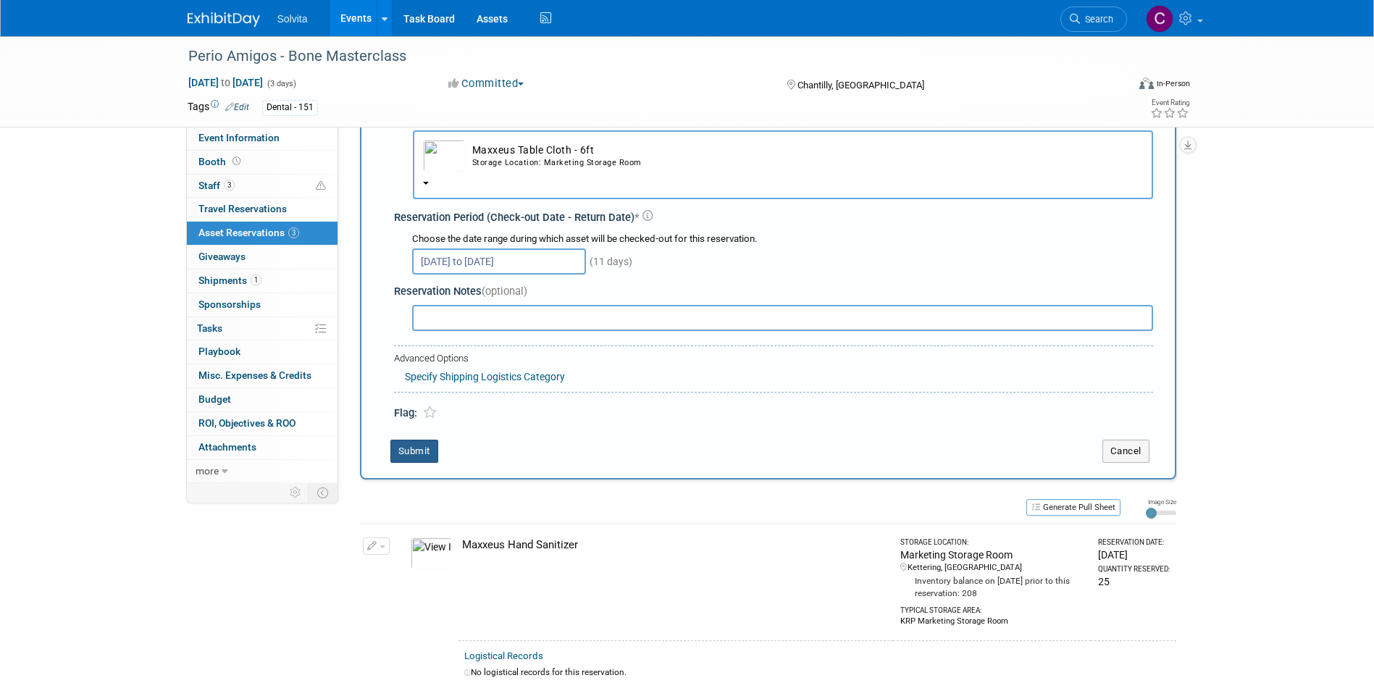
click at [423, 449] on button "Submit" at bounding box center [414, 451] width 48 height 23
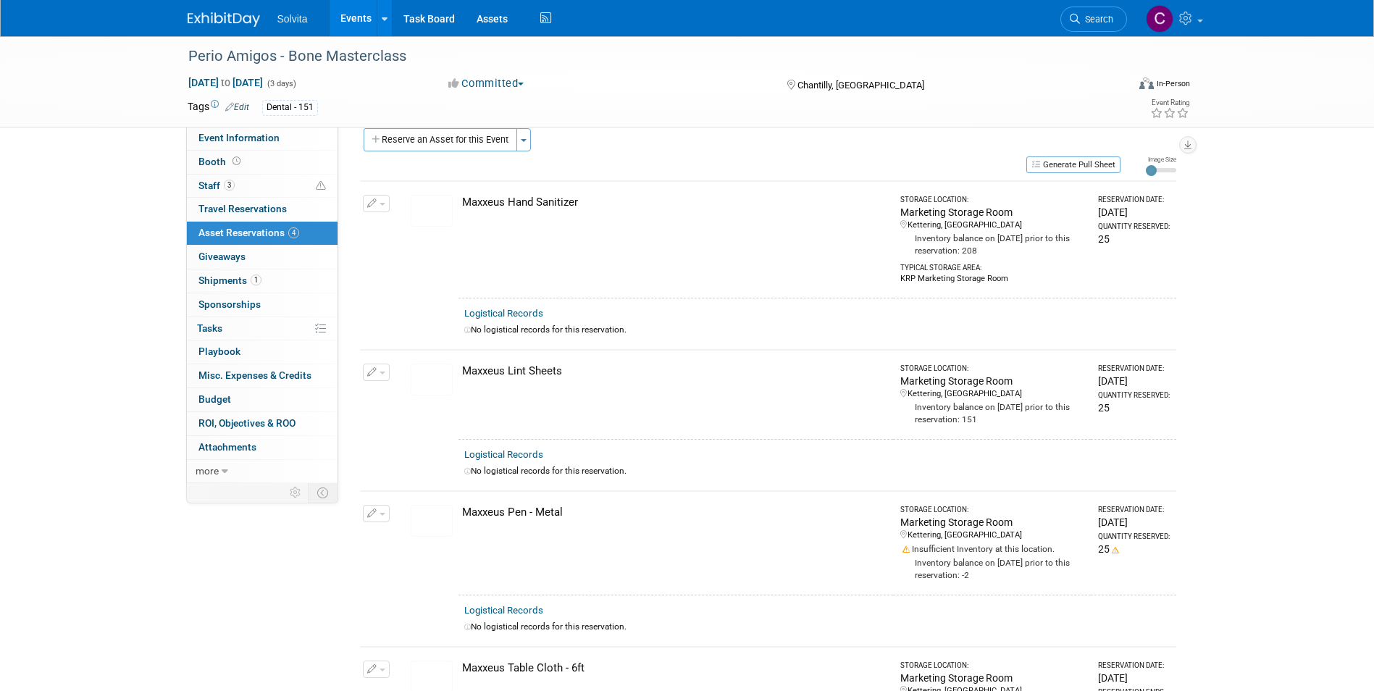
scroll to position [0, 0]
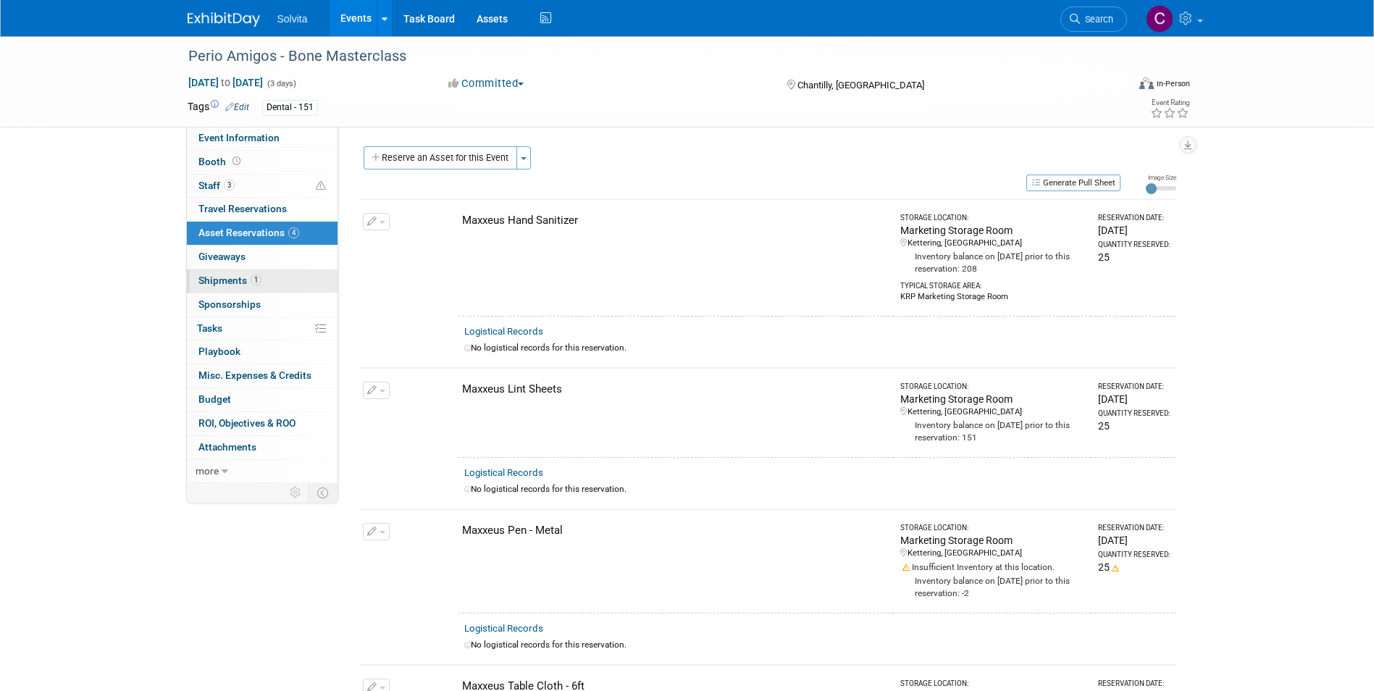
click at [230, 281] on span "Shipments 1" at bounding box center [229, 281] width 63 height 12
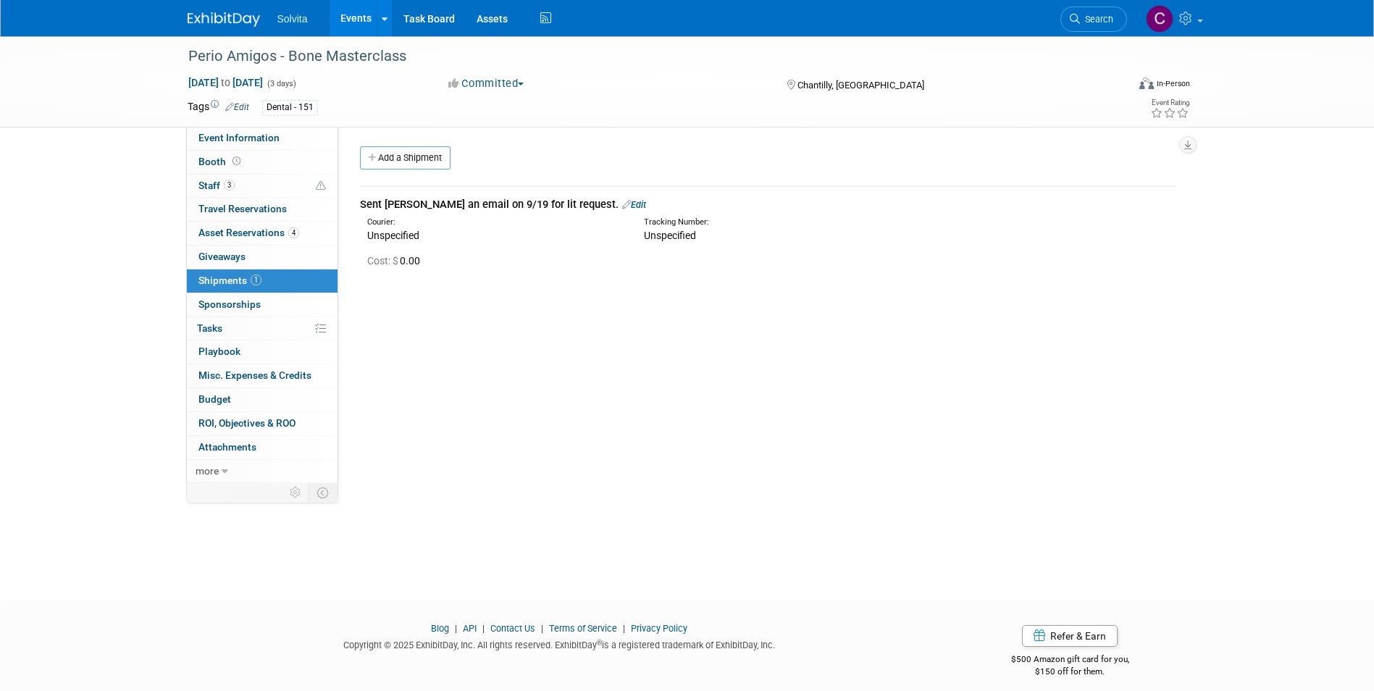
click at [622, 207] on link "Edit" at bounding box center [634, 204] width 24 height 11
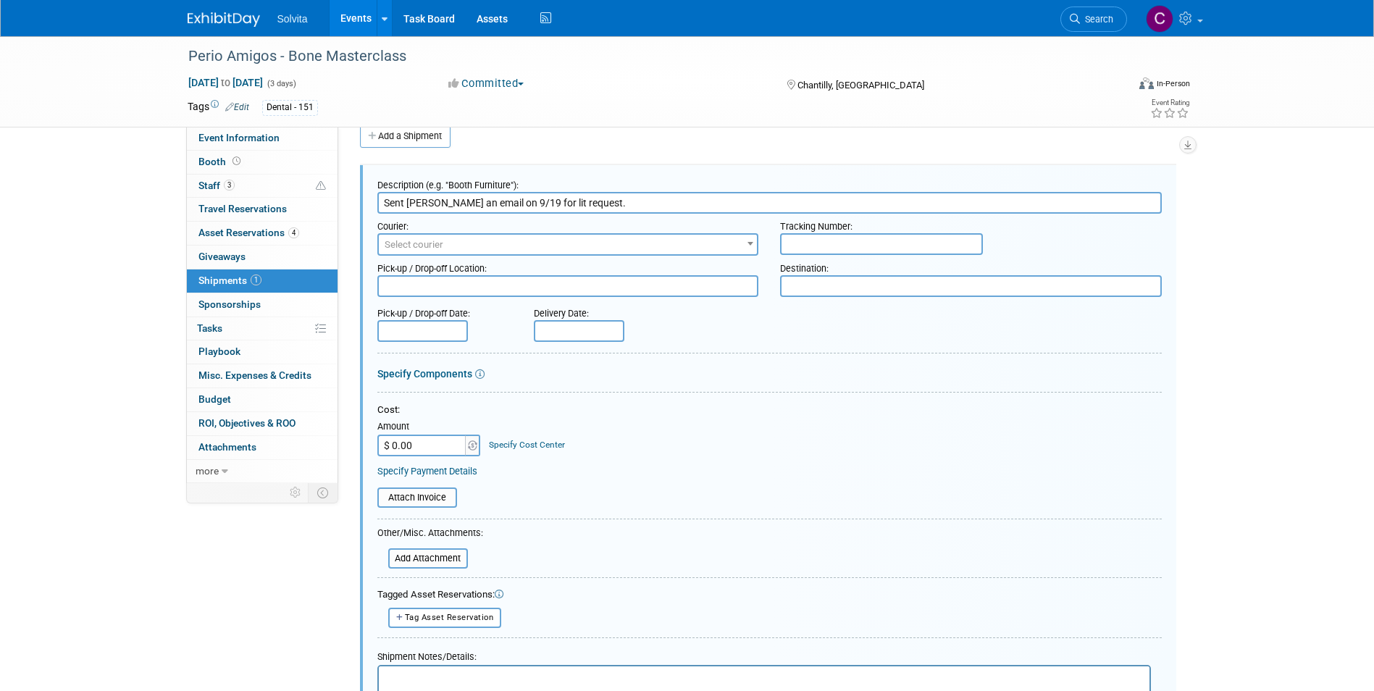
drag, startPoint x: 384, startPoint y: 199, endPoint x: 728, endPoint y: 205, distance: 344.1
click at [728, 205] on input "Sent Jeremy an email on 9/19 for lit request." at bounding box center [769, 203] width 784 height 22
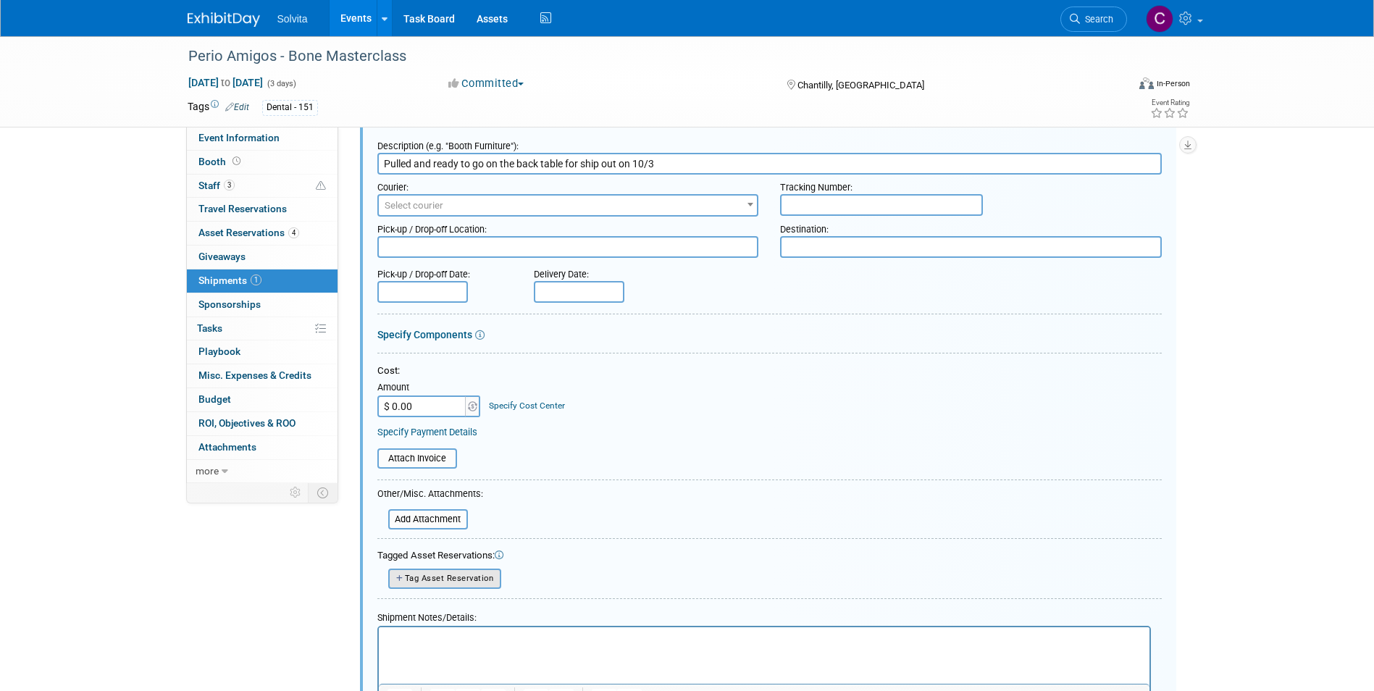
scroll to position [94, 0]
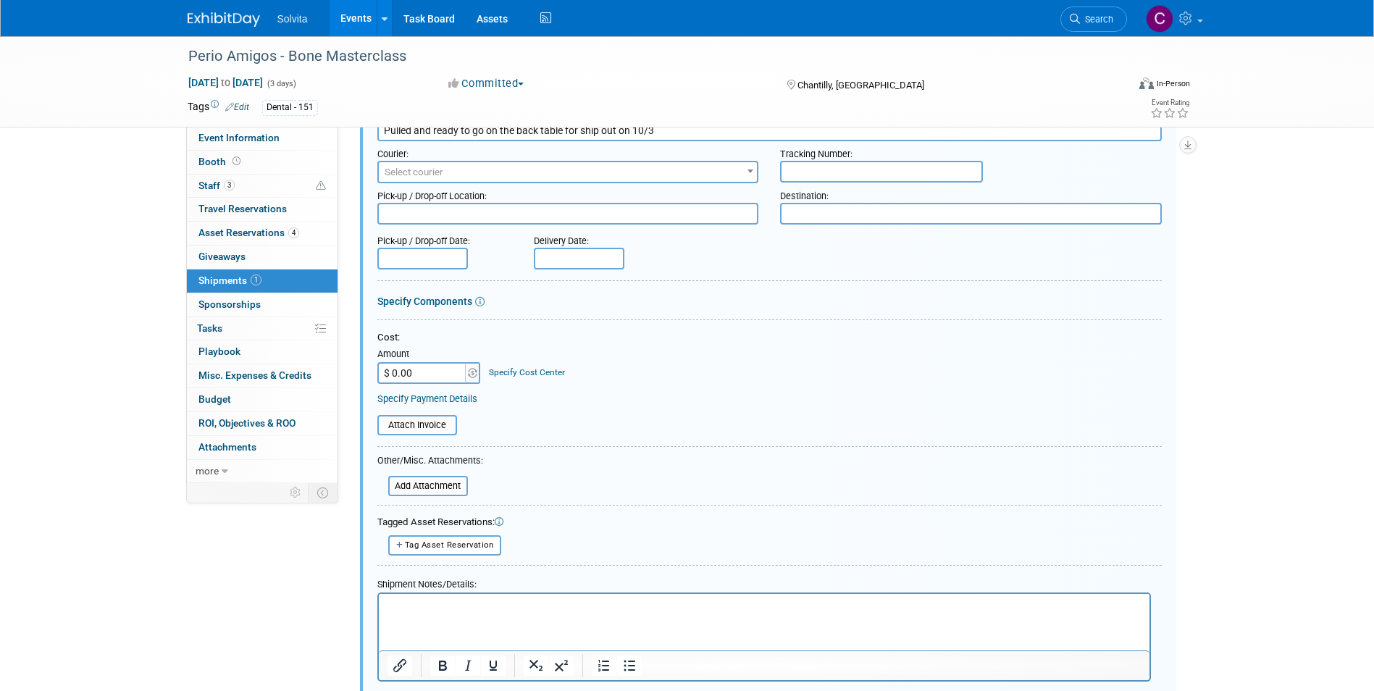
type input "Pulled and ready to go on the back table for ship out on 10/3"
click at [464, 614] on html at bounding box center [763, 603] width 771 height 20
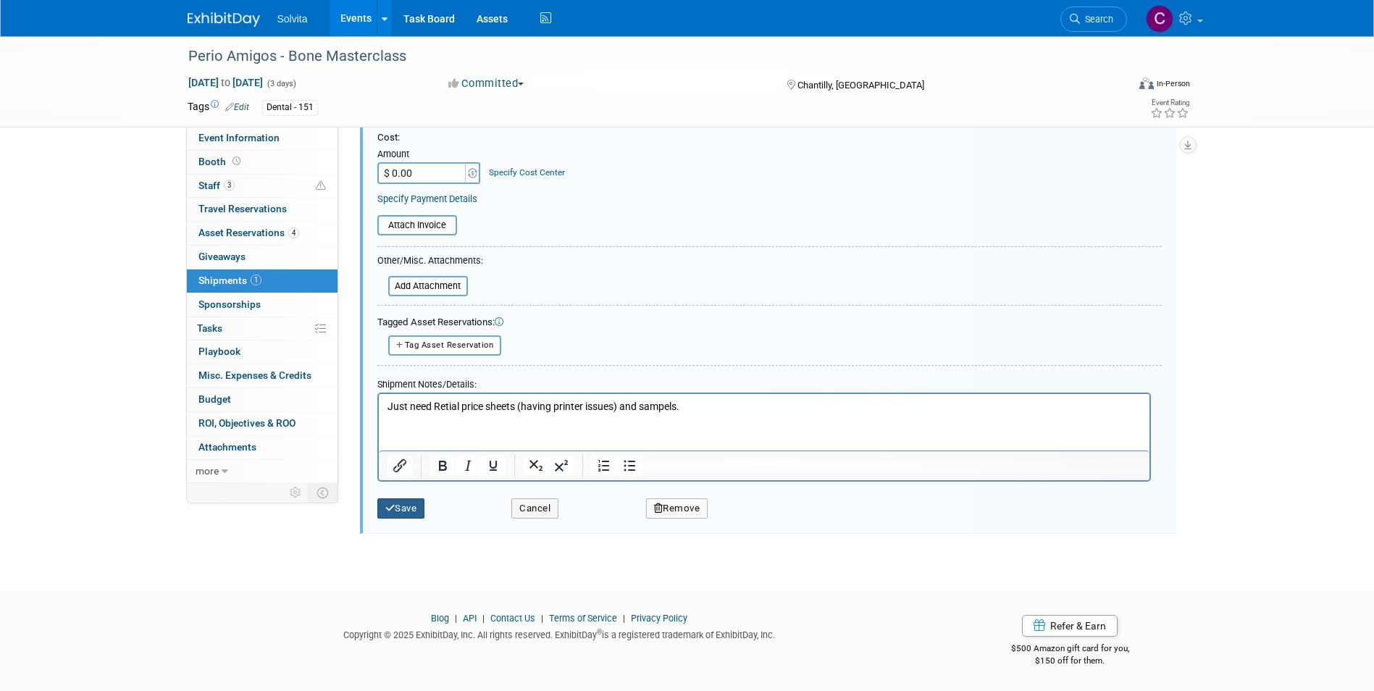
click at [395, 508] on button "Save" at bounding box center [401, 508] width 48 height 20
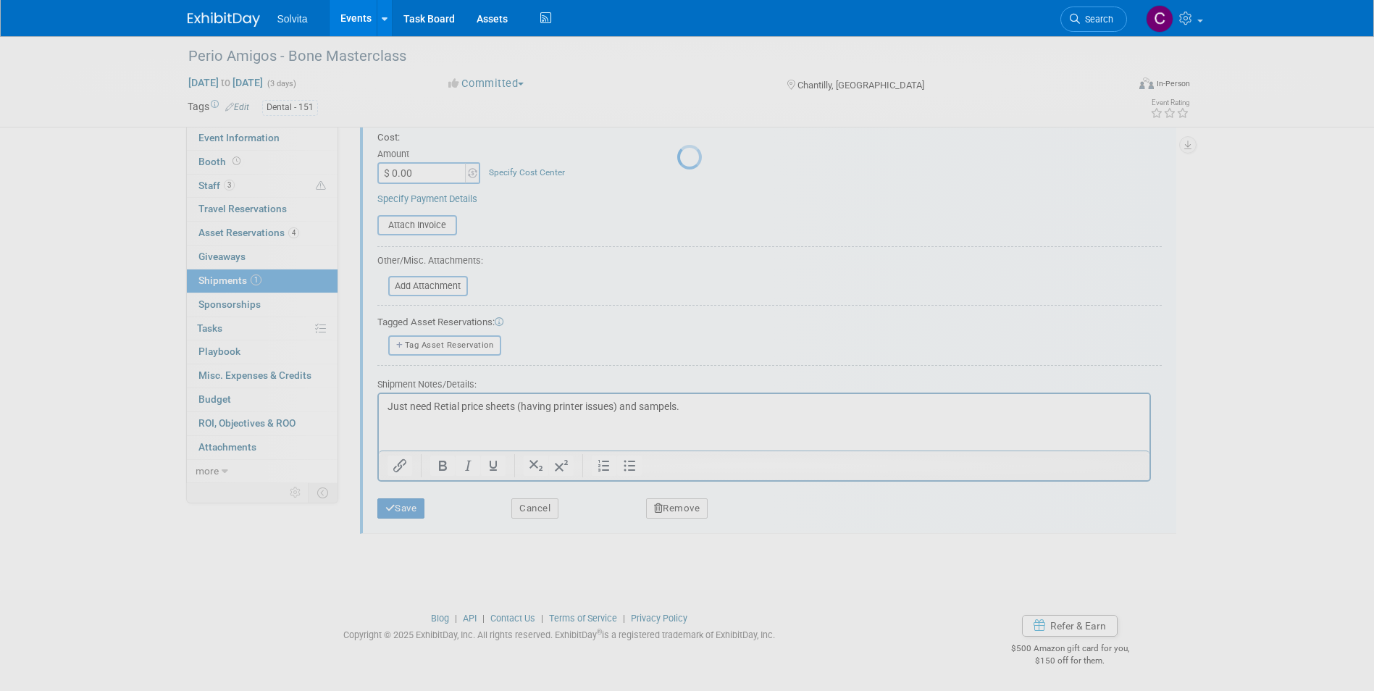
scroll to position [11, 0]
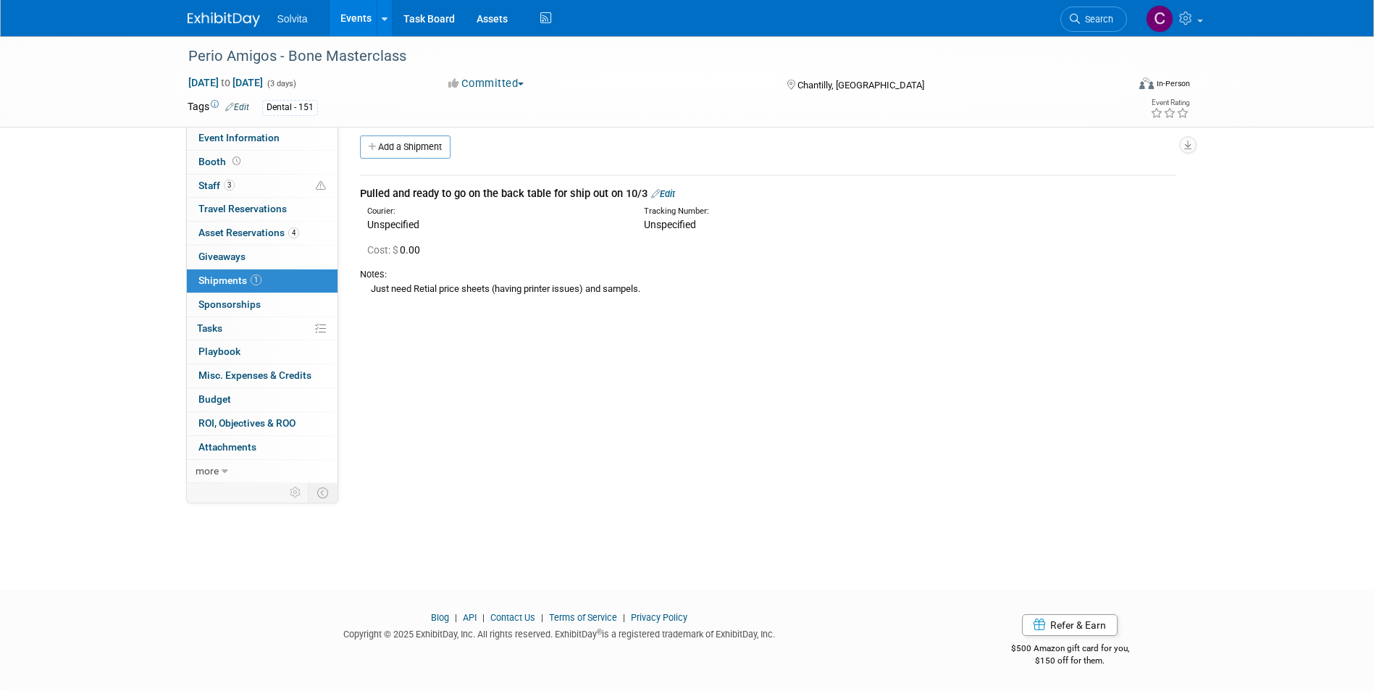
click at [605, 539] on div "Perio Amigos - Bone Masterclass Oct 10, 2025 to Oct 12, 2025 (3 days) Oct 10, 2…" at bounding box center [687, 294] width 1374 height 538
drag, startPoint x: 209, startPoint y: 190, endPoint x: 258, endPoint y: 227, distance: 61.6
click at [209, 190] on span "Staff 3" at bounding box center [216, 186] width 36 height 12
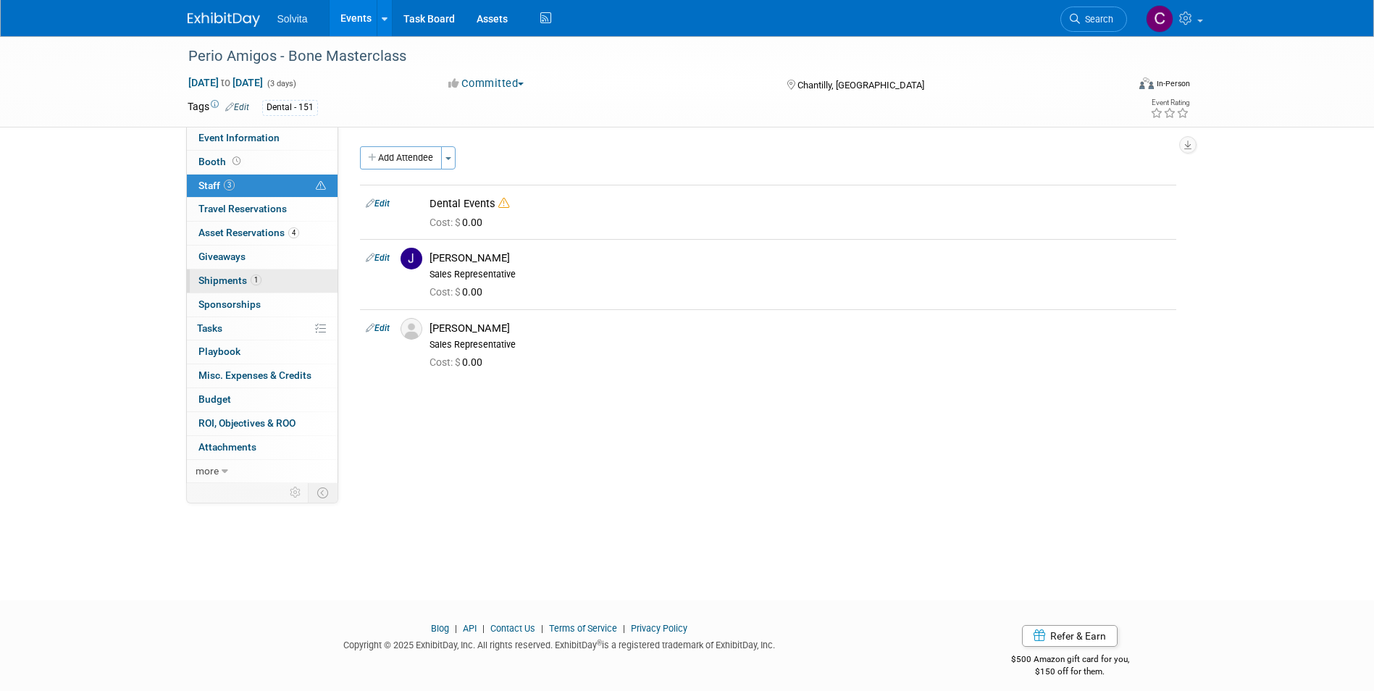
click at [234, 278] on span "Shipments 1" at bounding box center [229, 281] width 63 height 12
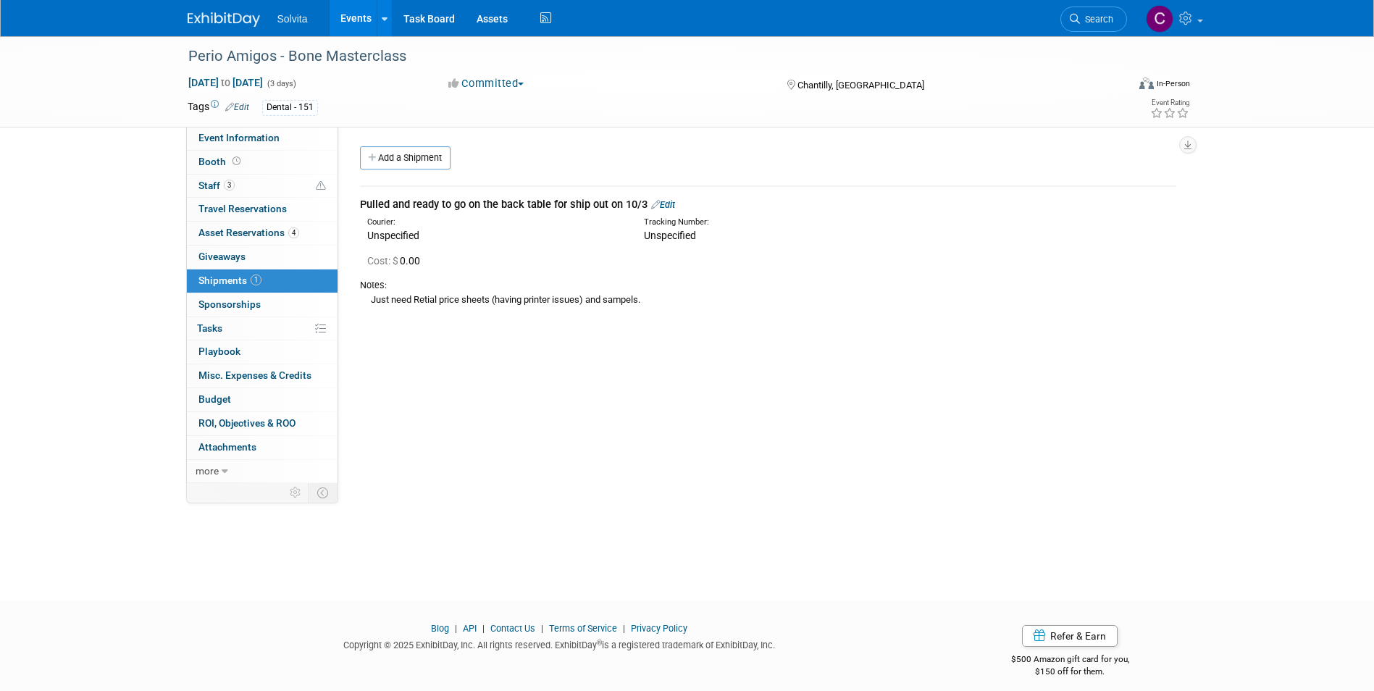
drag, startPoint x: 344, startPoint y: 19, endPoint x: 352, endPoint y: 33, distance: 15.9
click at [344, 19] on link "Events" at bounding box center [356, 18] width 53 height 36
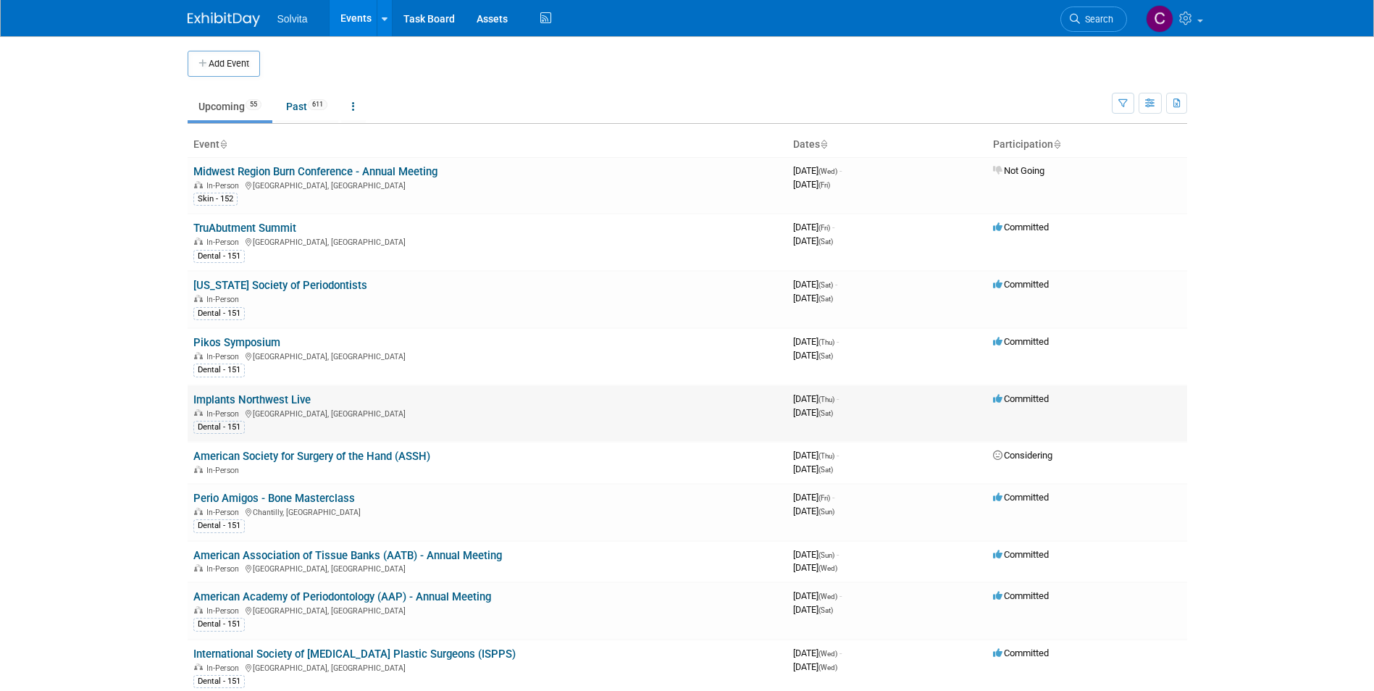
click at [261, 411] on div "In-Person [GEOGRAPHIC_DATA], [GEOGRAPHIC_DATA]" at bounding box center [487, 413] width 588 height 12
click at [276, 395] on link "Implants Northwest Live" at bounding box center [251, 399] width 117 height 13
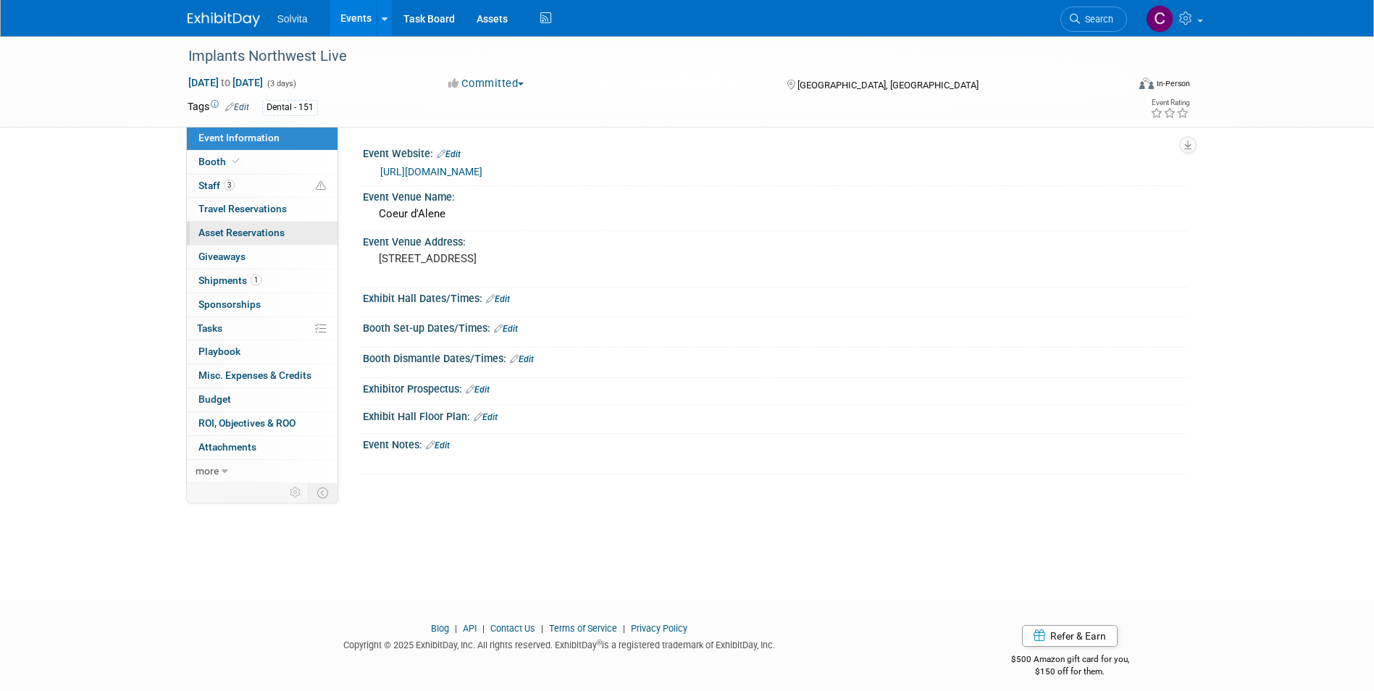
click at [233, 233] on span "Asset Reservations 0" at bounding box center [241, 233] width 86 height 12
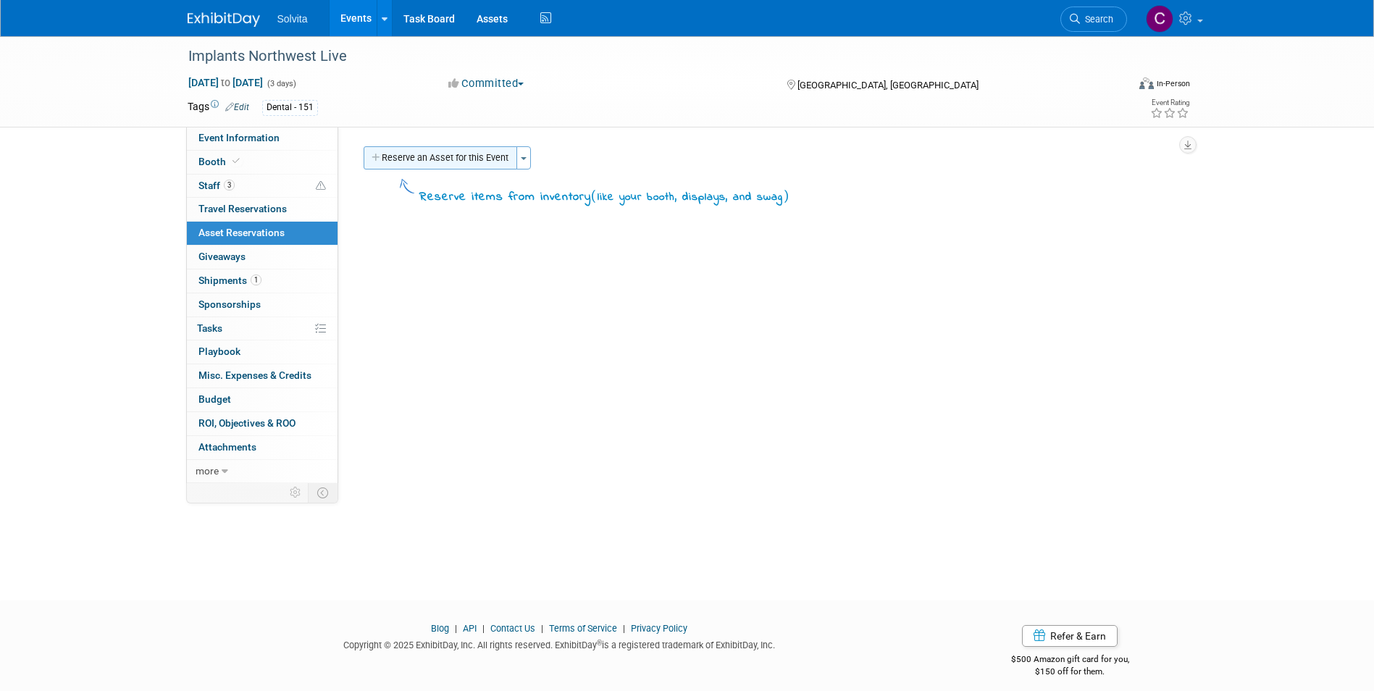
click at [440, 155] on button "Reserve an Asset for this Event" at bounding box center [441, 157] width 154 height 23
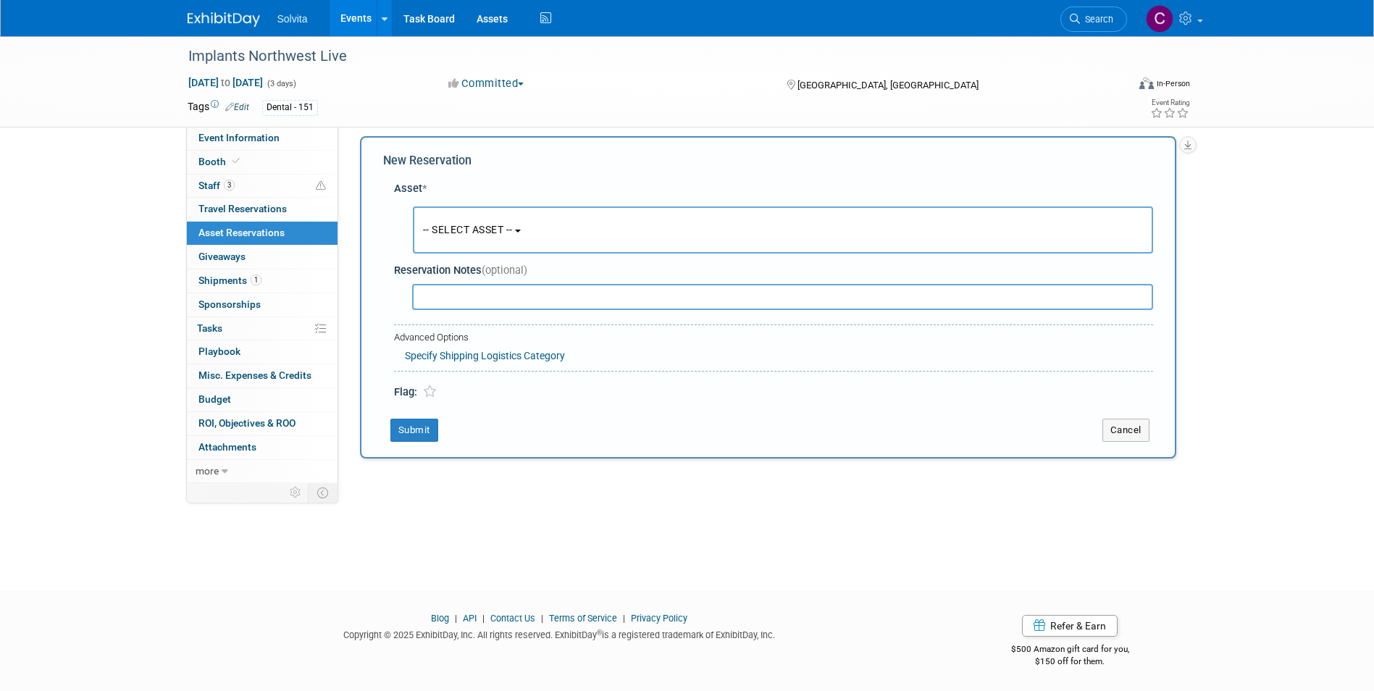
scroll to position [11, 0]
click at [473, 235] on span "-- SELECT ASSET --" at bounding box center [468, 229] width 90 height 12
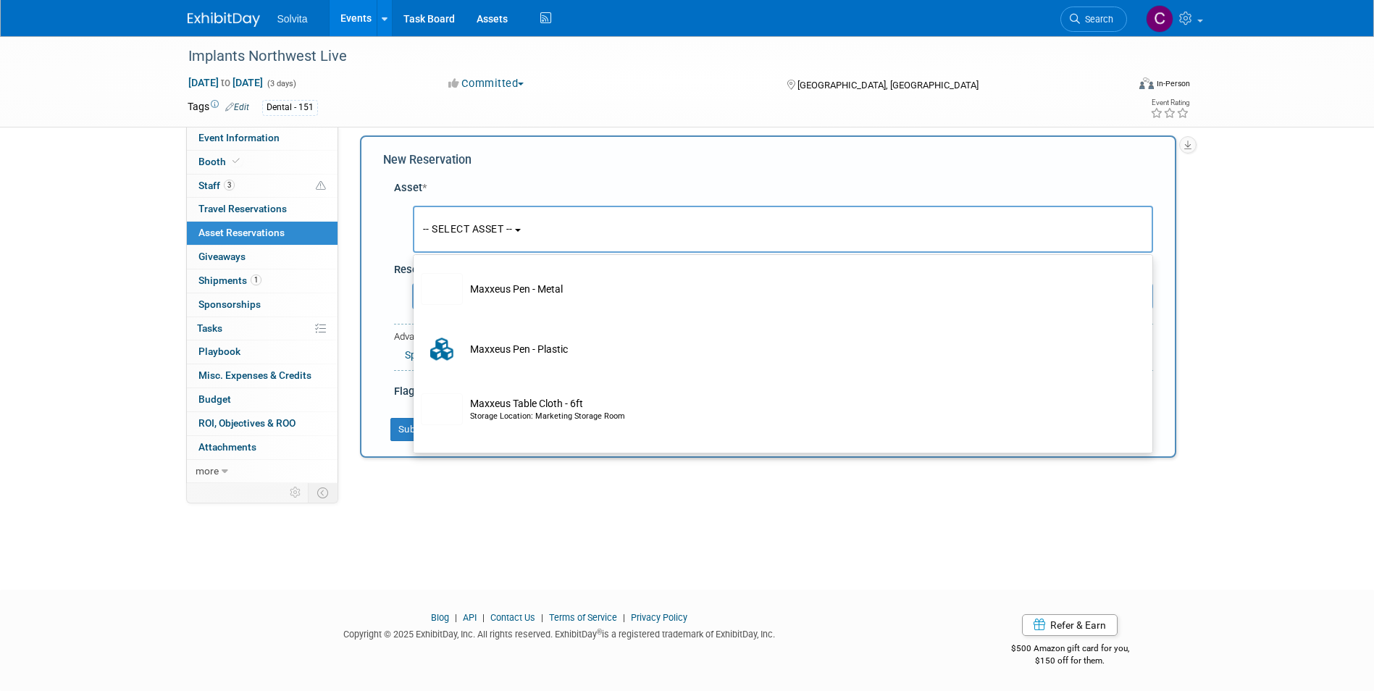
scroll to position [414, 0]
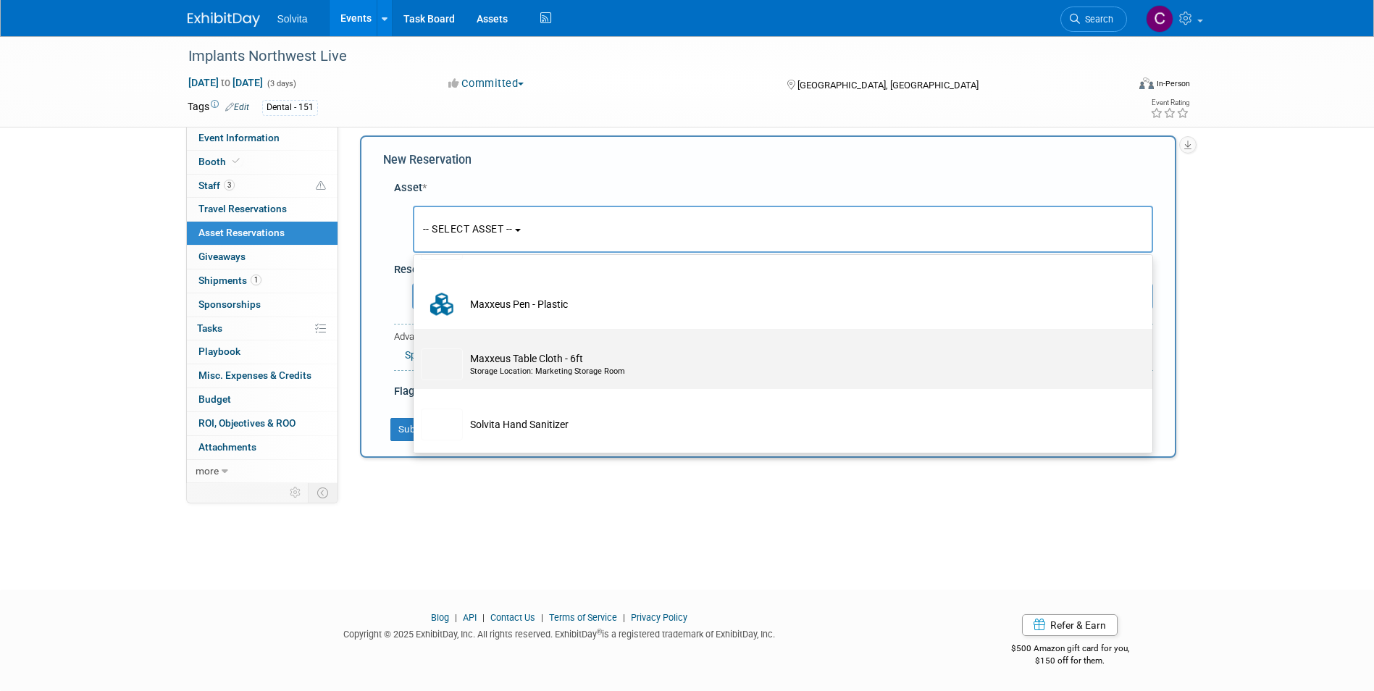
click at [556, 378] on td "Maxxeus Table Cloth - 6ft Storage Location: Marketing Storage Room" at bounding box center [793, 364] width 661 height 32
click at [416, 346] on input "Maxxeus Table Cloth - 6ft Storage Location: Marketing Storage Room" at bounding box center [410, 341] width 9 height 9
select select "10714705"
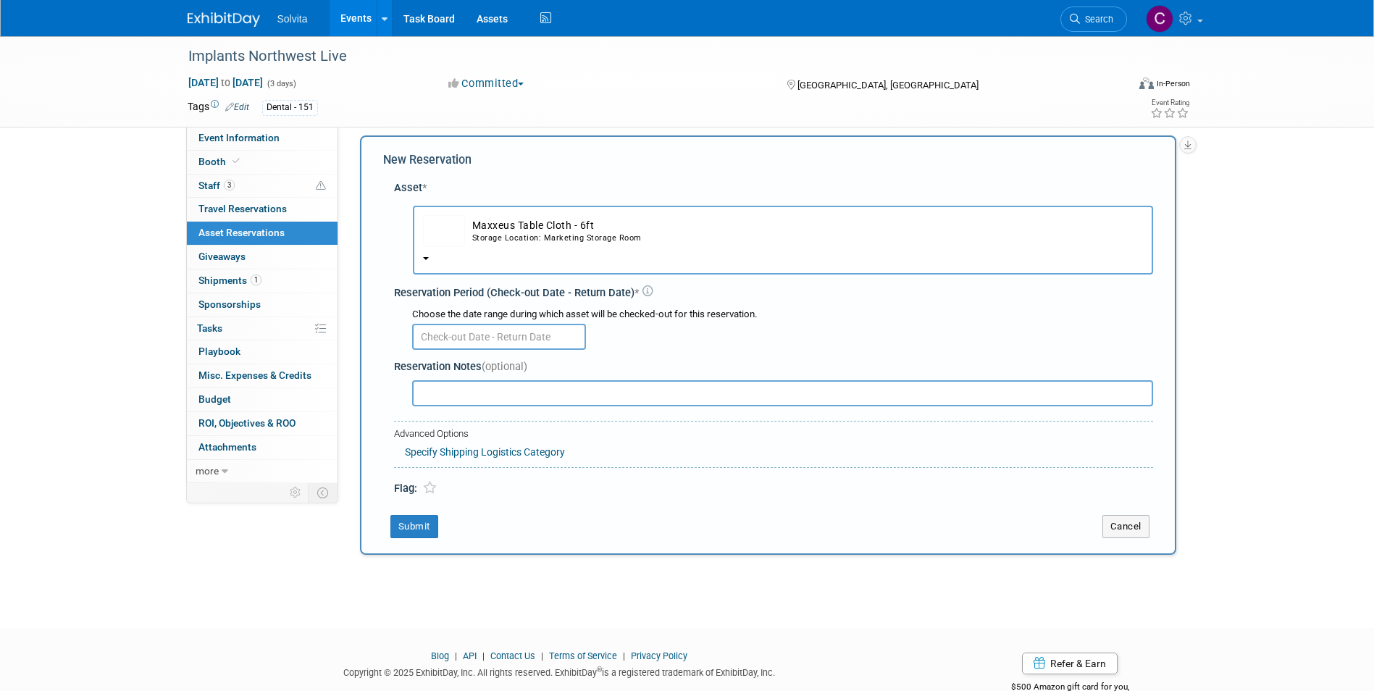
click at [476, 339] on input "text" at bounding box center [499, 337] width 174 height 26
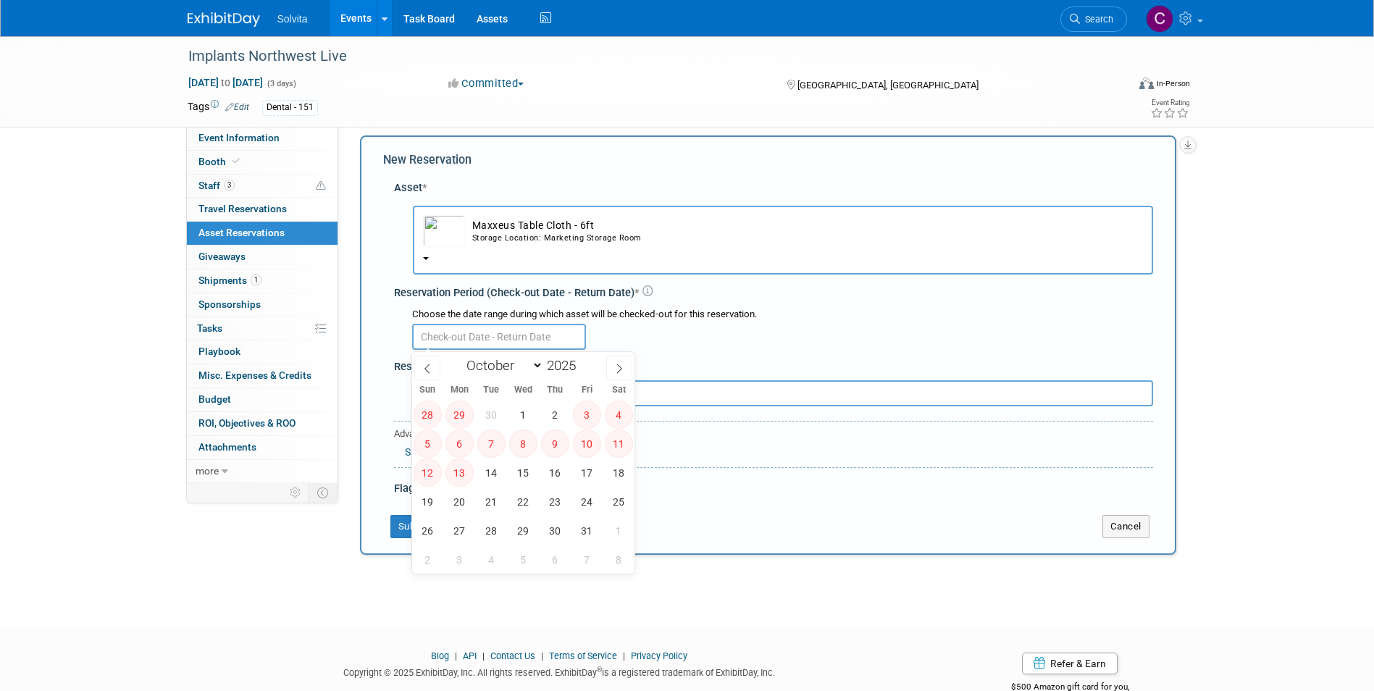
click at [551, 451] on span "9" at bounding box center [555, 444] width 28 height 28
click at [431, 377] on span at bounding box center [427, 368] width 26 height 25
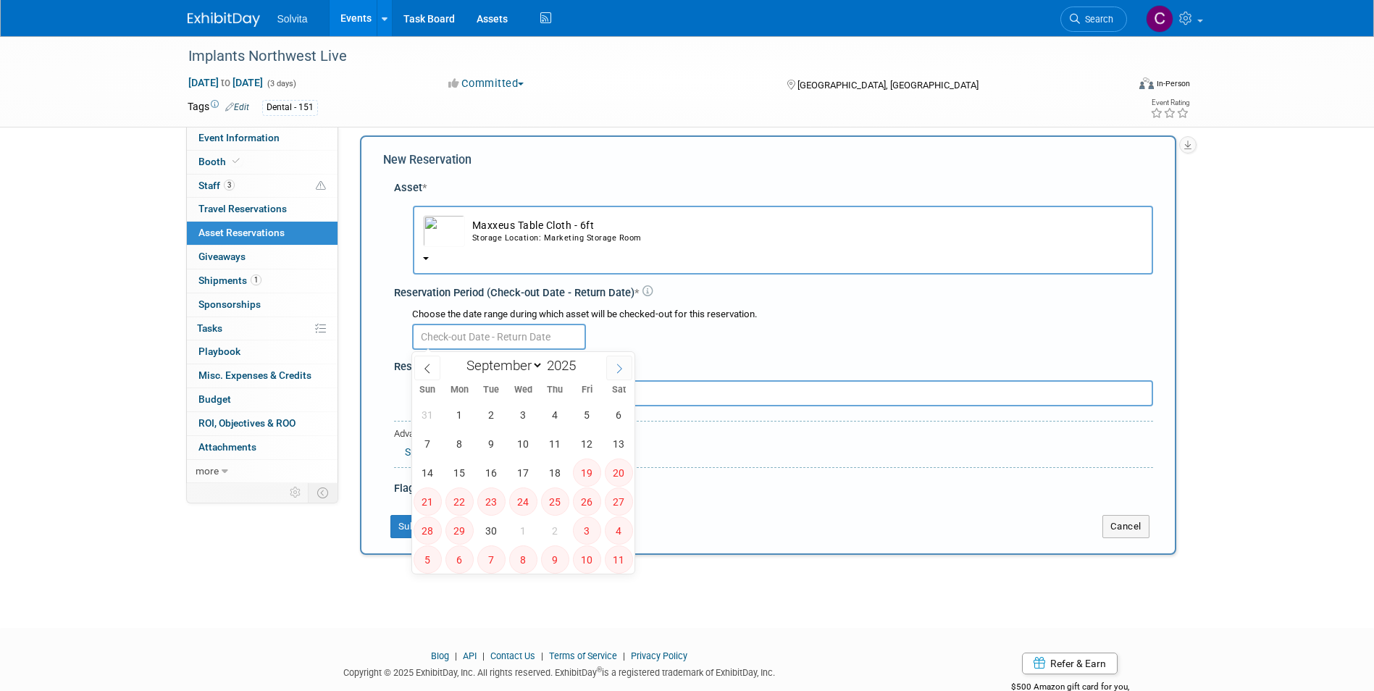
click at [616, 373] on span at bounding box center [619, 368] width 26 height 25
select select "9"
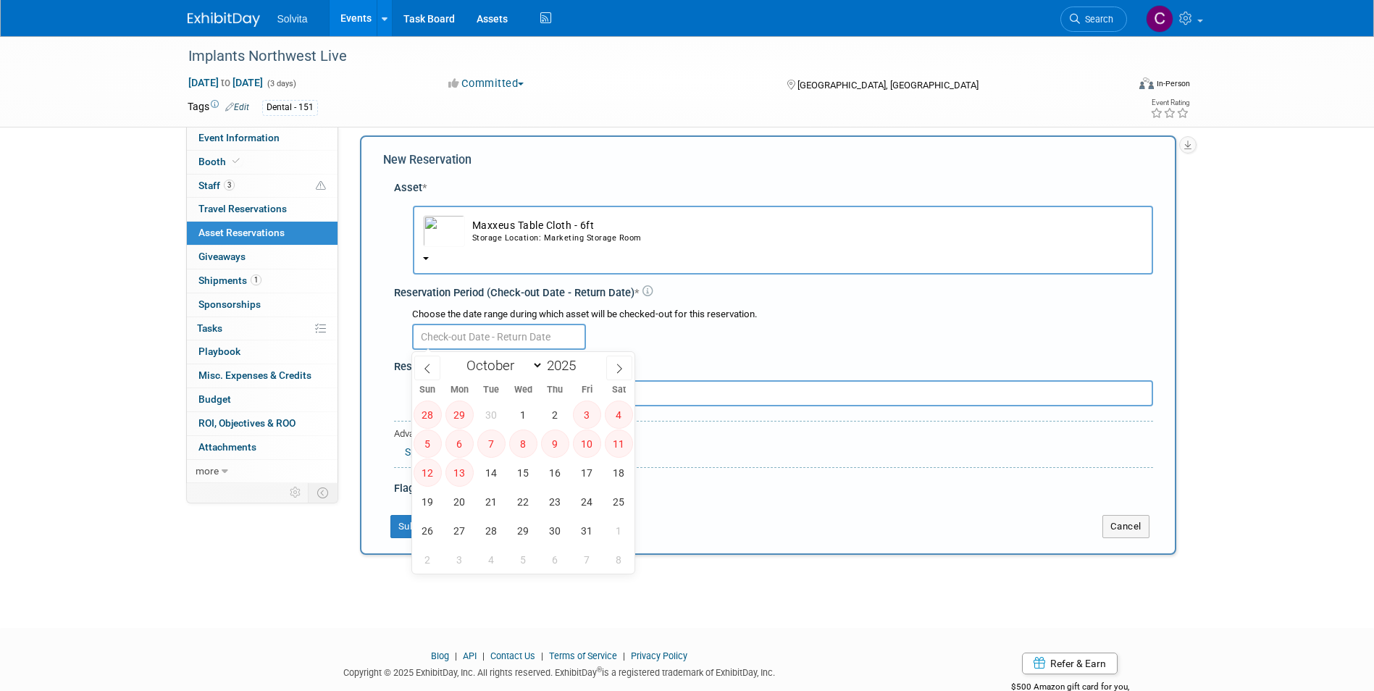
click at [555, 453] on span "9" at bounding box center [555, 444] width 28 height 28
click at [556, 451] on span "9" at bounding box center [555, 444] width 28 height 28
click at [706, 445] on div "Specify Shipping Logistics Category" at bounding box center [779, 450] width 748 height 18
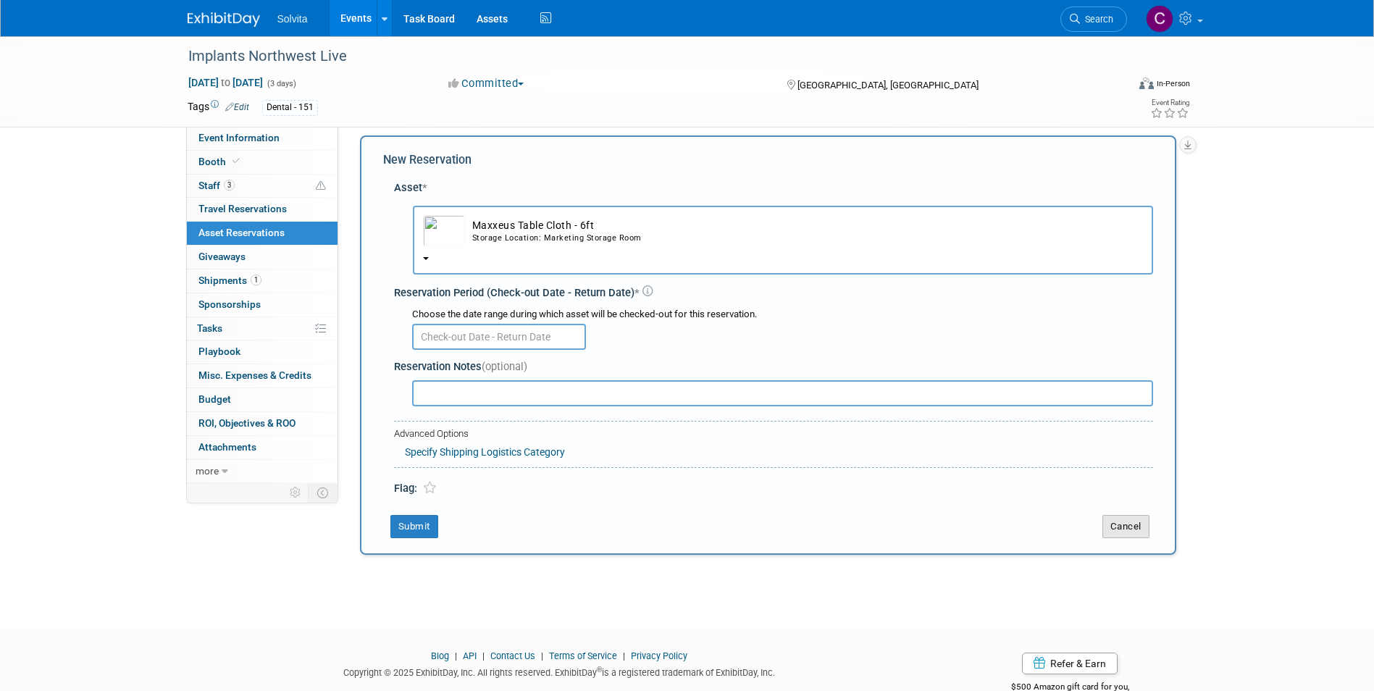
click at [1136, 532] on button "Cancel" at bounding box center [1125, 526] width 47 height 23
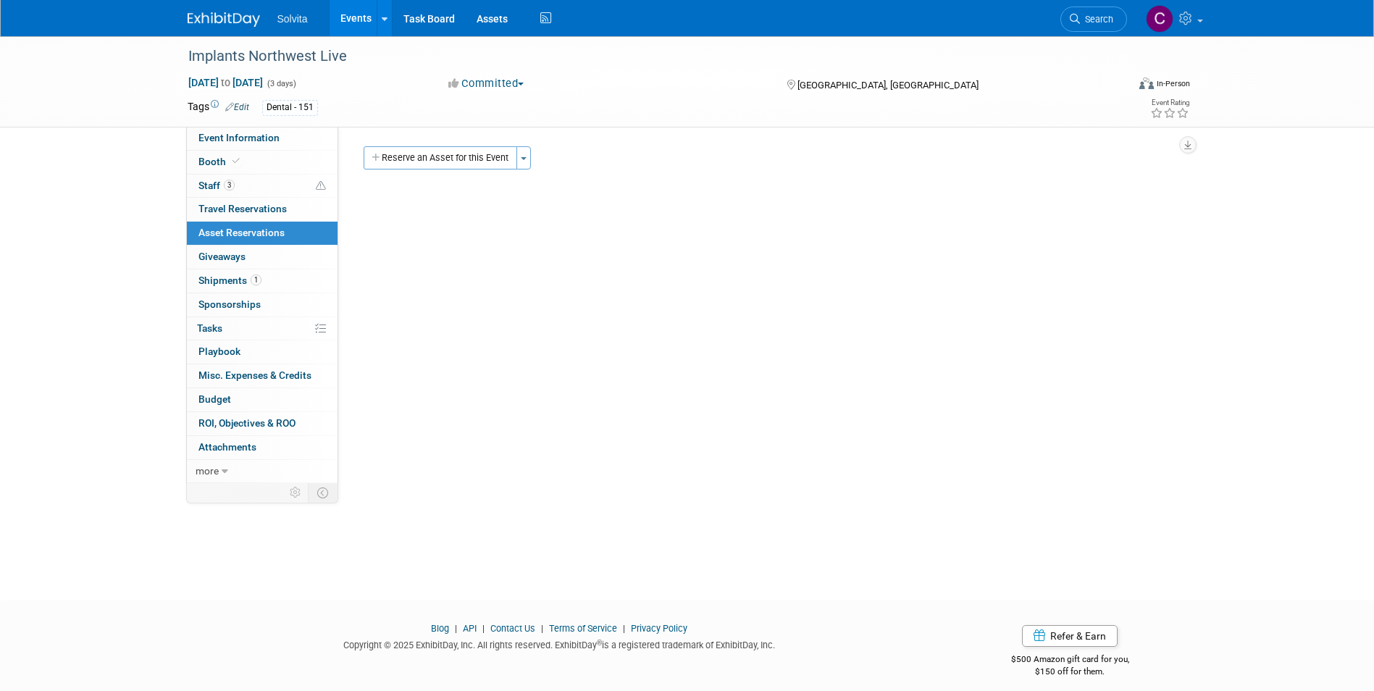
click at [234, 230] on span "Asset Reservations 0" at bounding box center [241, 233] width 86 height 12
click at [219, 281] on span "Shipments 1" at bounding box center [229, 281] width 63 height 12
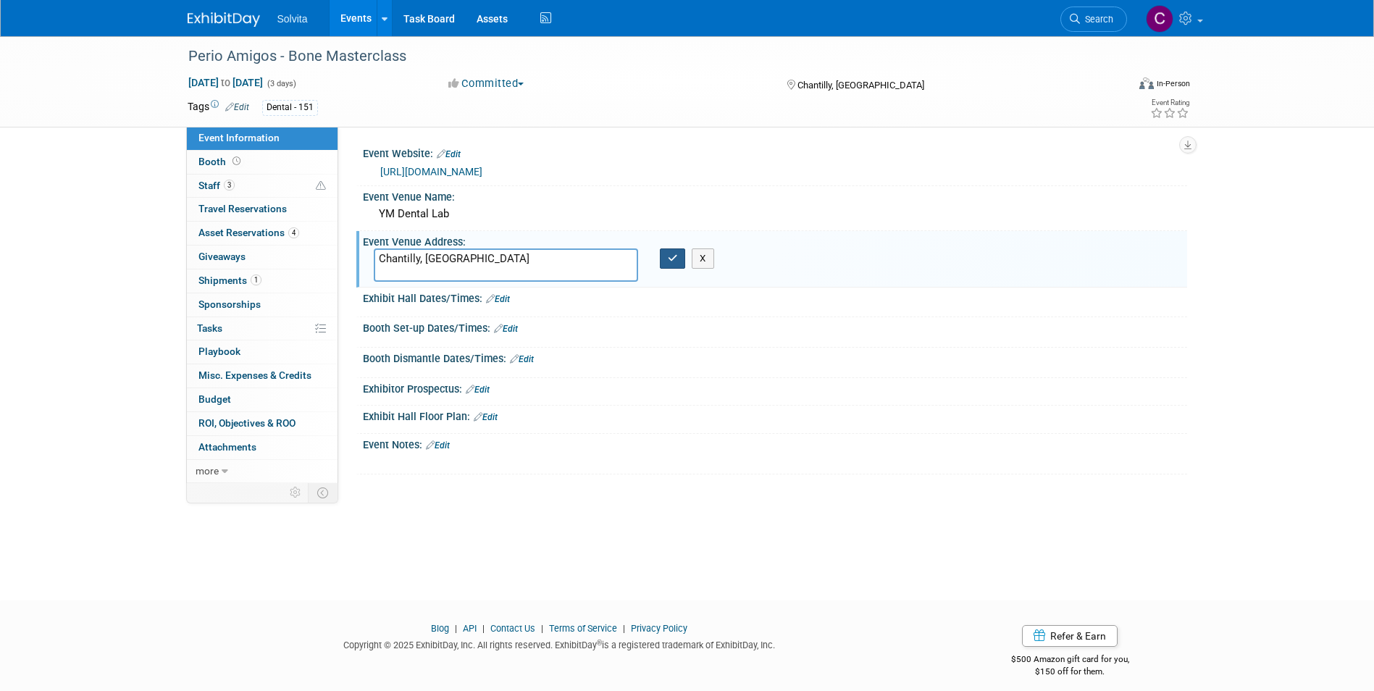
click at [669, 264] on button "button" at bounding box center [673, 258] width 26 height 20
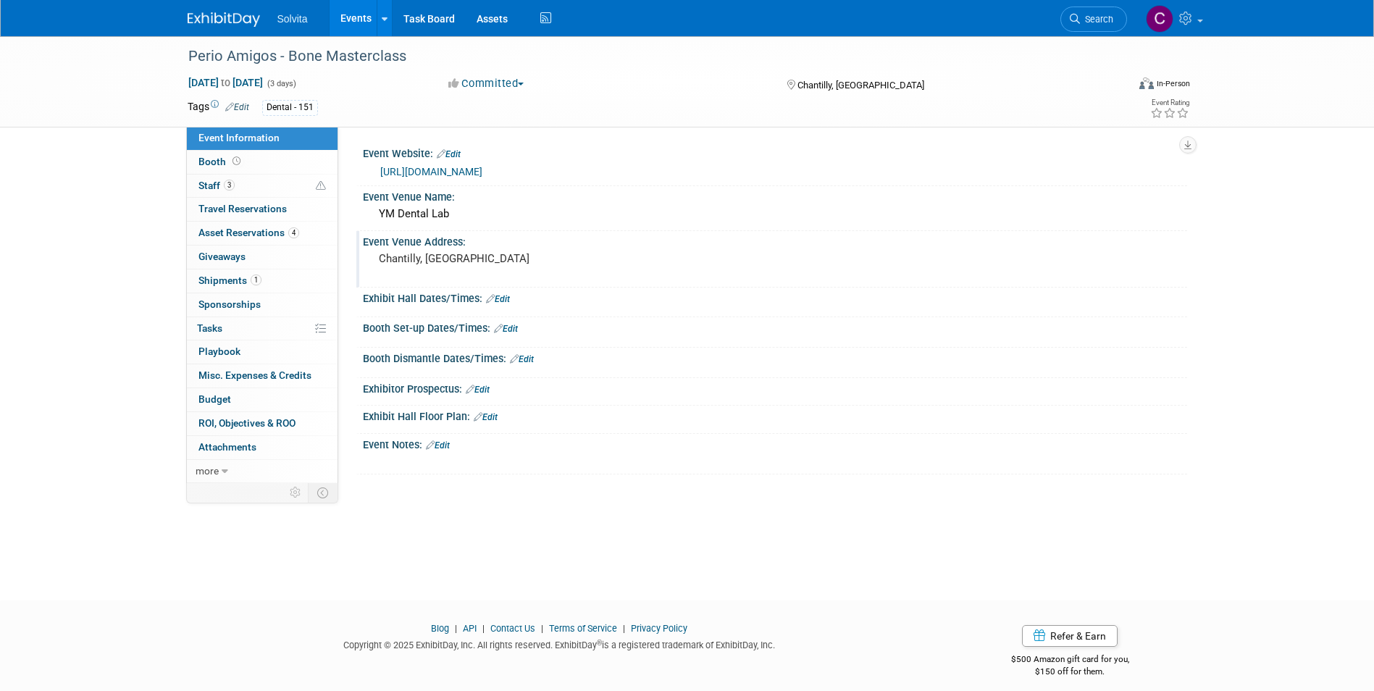
click at [359, 15] on link "Events" at bounding box center [356, 18] width 53 height 36
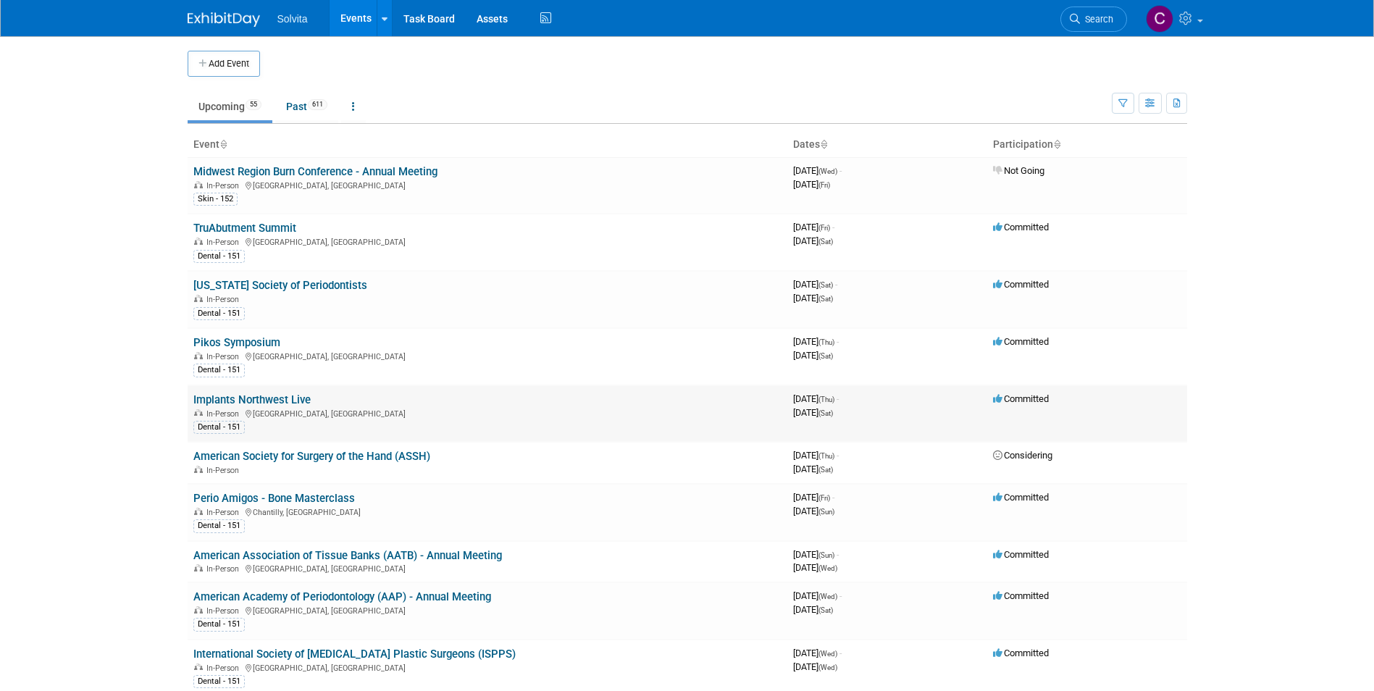
drag, startPoint x: 290, startPoint y: 398, endPoint x: 645, endPoint y: 391, distance: 355.0
click at [290, 398] on link "Implants Northwest Live" at bounding box center [251, 399] width 117 height 13
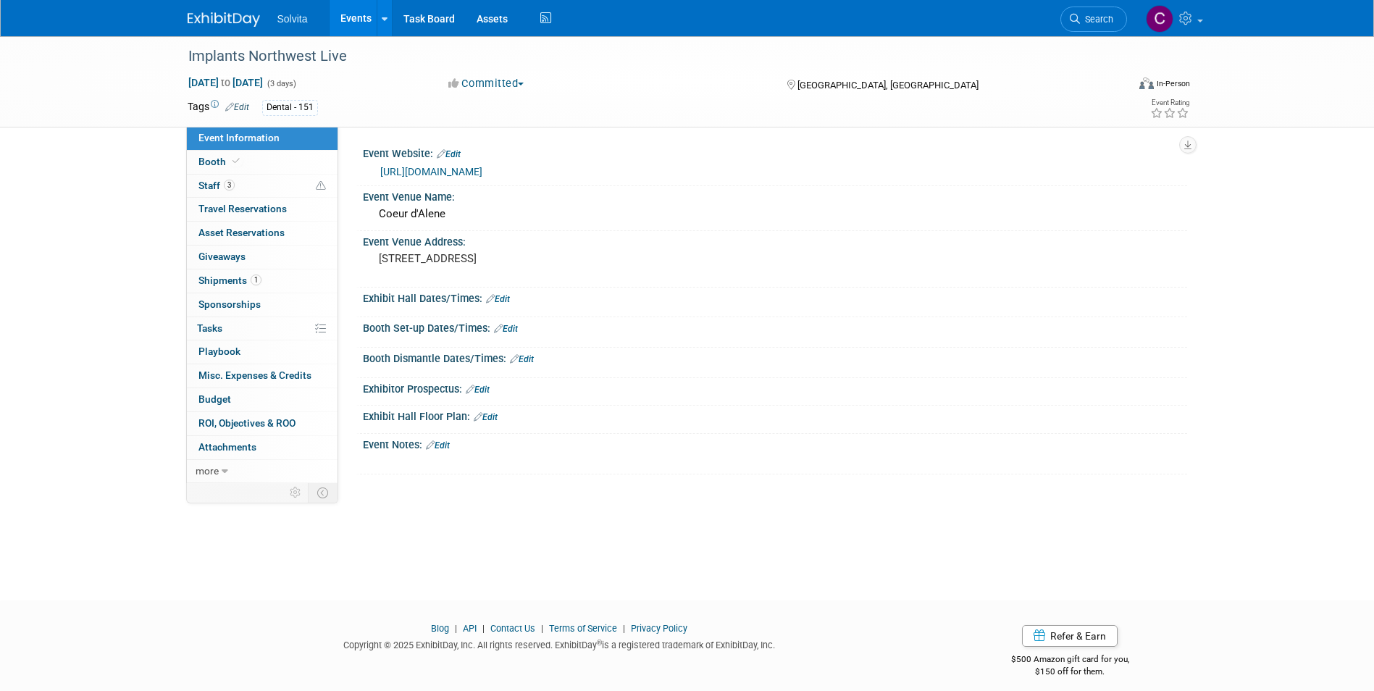
click at [482, 172] on link "https://www.inwlive.com/courses" at bounding box center [431, 172] width 102 height 12
drag, startPoint x: 222, startPoint y: 276, endPoint x: 330, endPoint y: 280, distance: 108.7
click at [222, 276] on span "Shipments 1" at bounding box center [229, 281] width 63 height 12
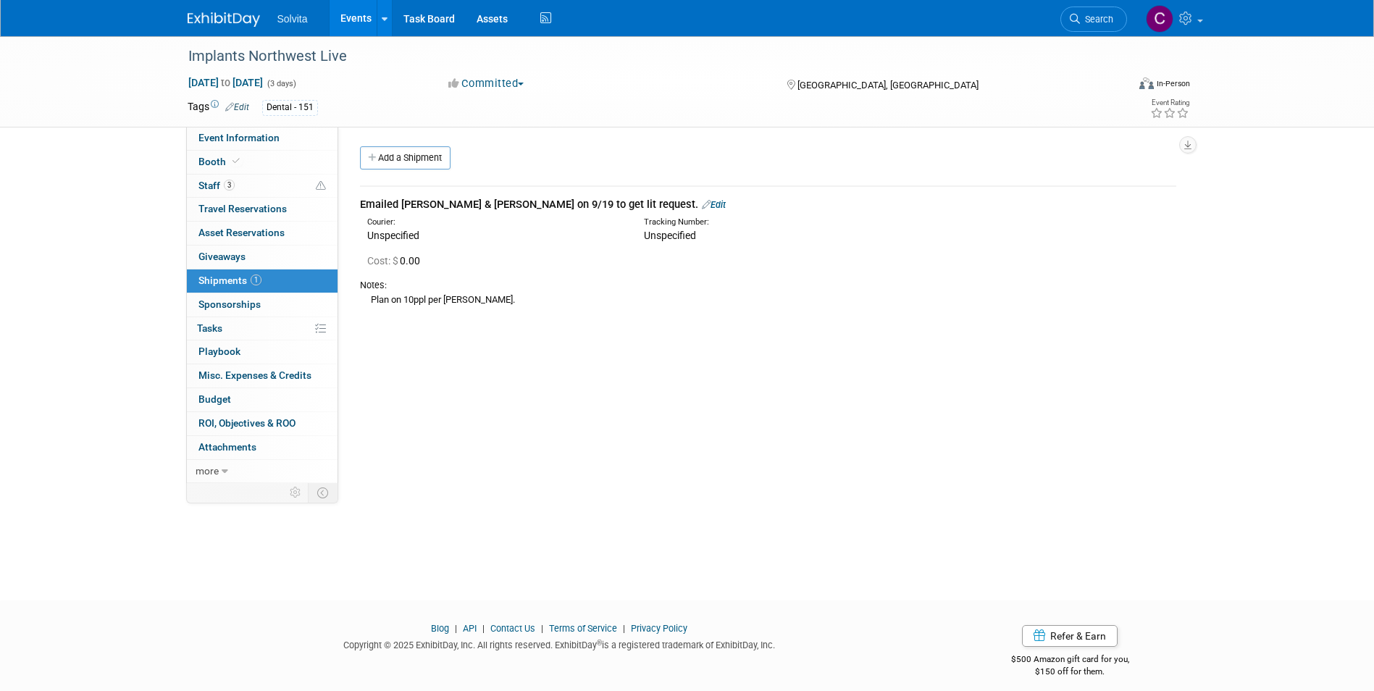
click at [702, 206] on link "Edit" at bounding box center [714, 204] width 24 height 11
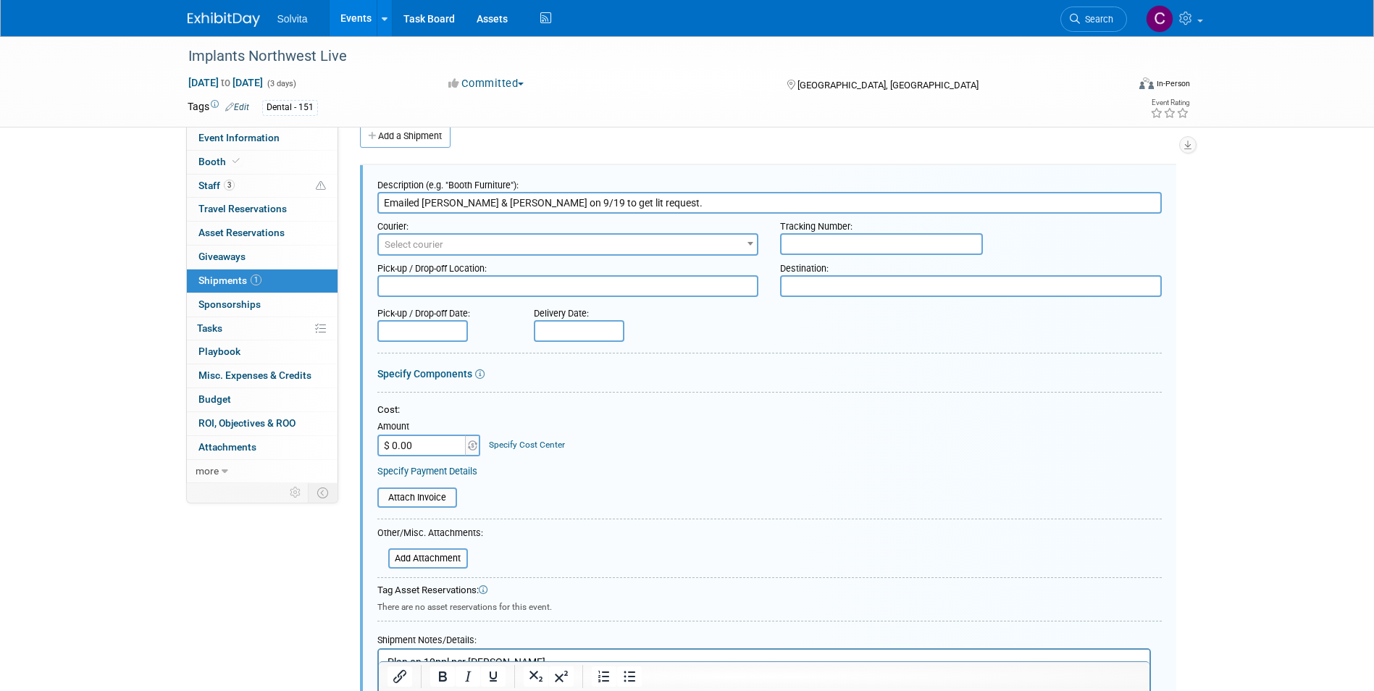
click at [615, 203] on input "Emailed Matt & David on 9/19 to get lit request." at bounding box center [769, 203] width 784 height 22
click at [534, 164] on td "Description (e.g. "Booth Furniture"): Emailed Matt & David on 9/19 to get lit r…" at bounding box center [768, 468] width 816 height 608
click at [629, 198] on input "Emailed Matt & David on 9/19 to get lit request." at bounding box center [769, 203] width 784 height 22
drag, startPoint x: 635, startPoint y: 204, endPoint x: 275, endPoint y: 202, distance: 360.7
click at [275, 202] on div "Event Information Event Info Booth Booth 3 Staff 3 Staff 0 Travel Reservations …" at bounding box center [687, 394] width 1021 height 760
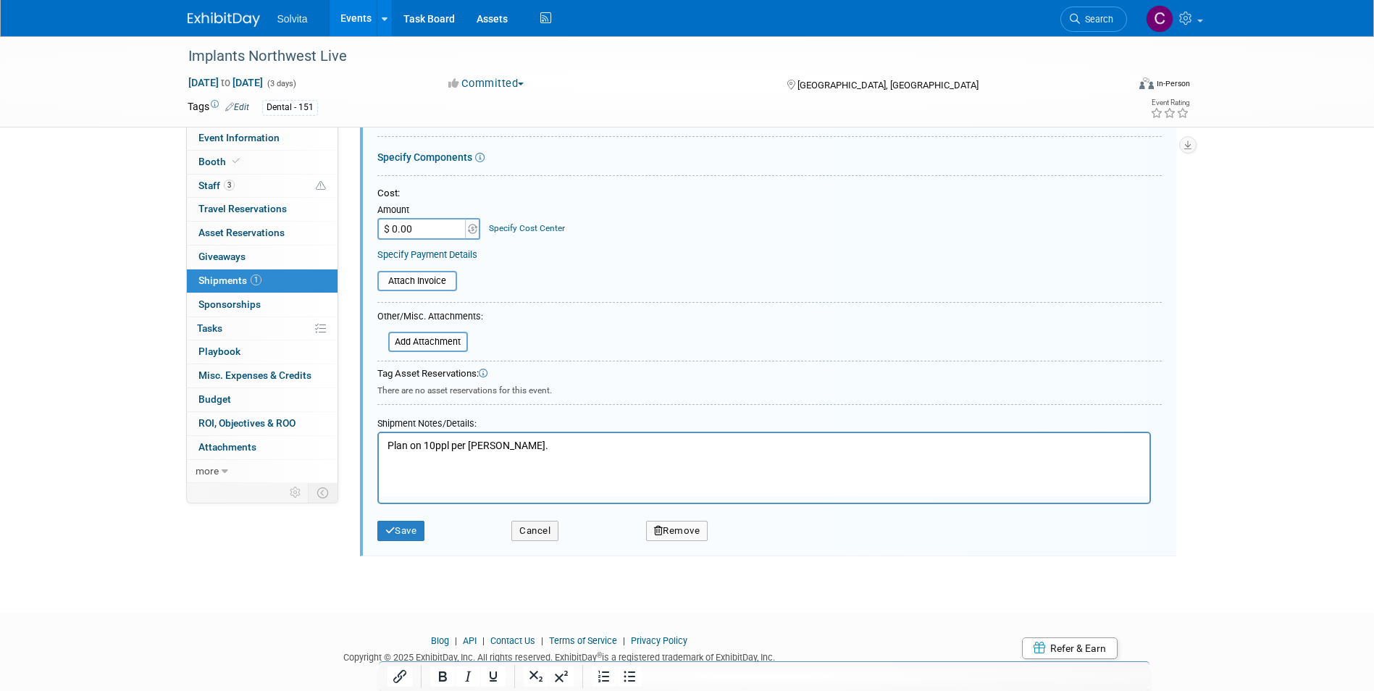
scroll to position [239, 0]
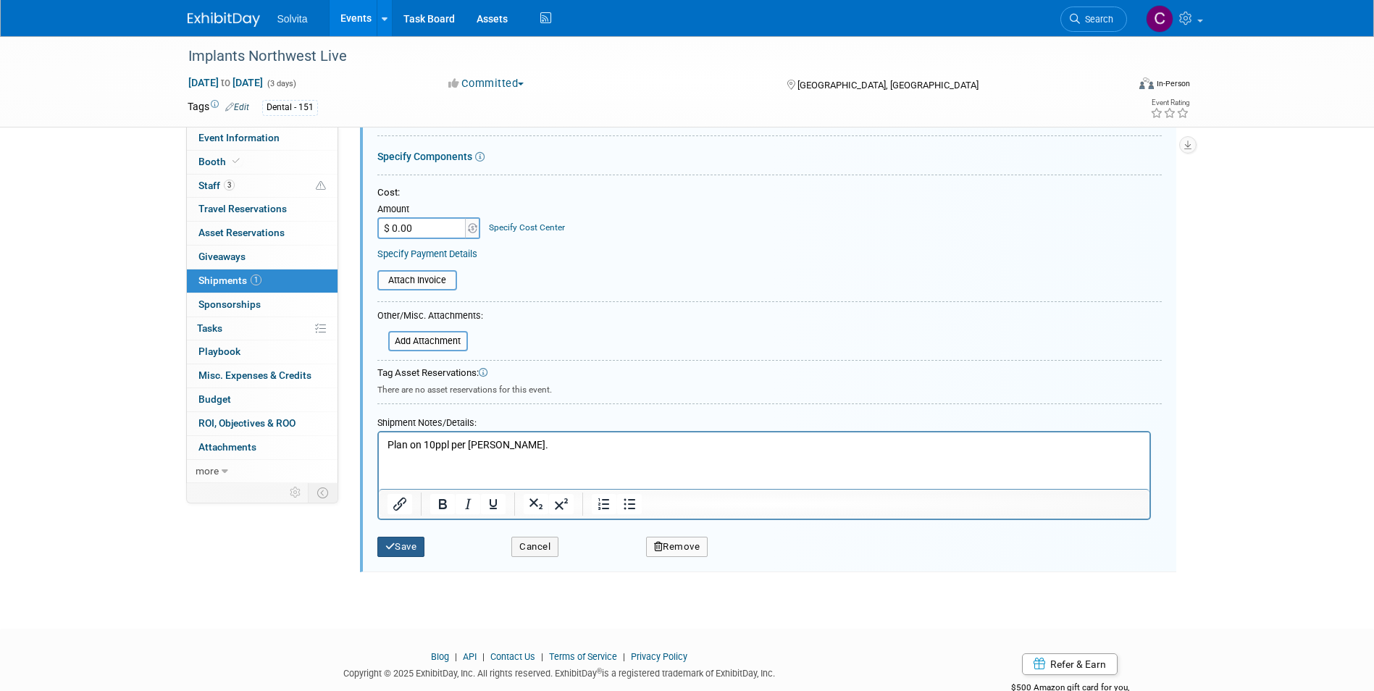
type input "Request received. will ship out on 10/3."
click at [403, 547] on button "Save" at bounding box center [401, 547] width 48 height 20
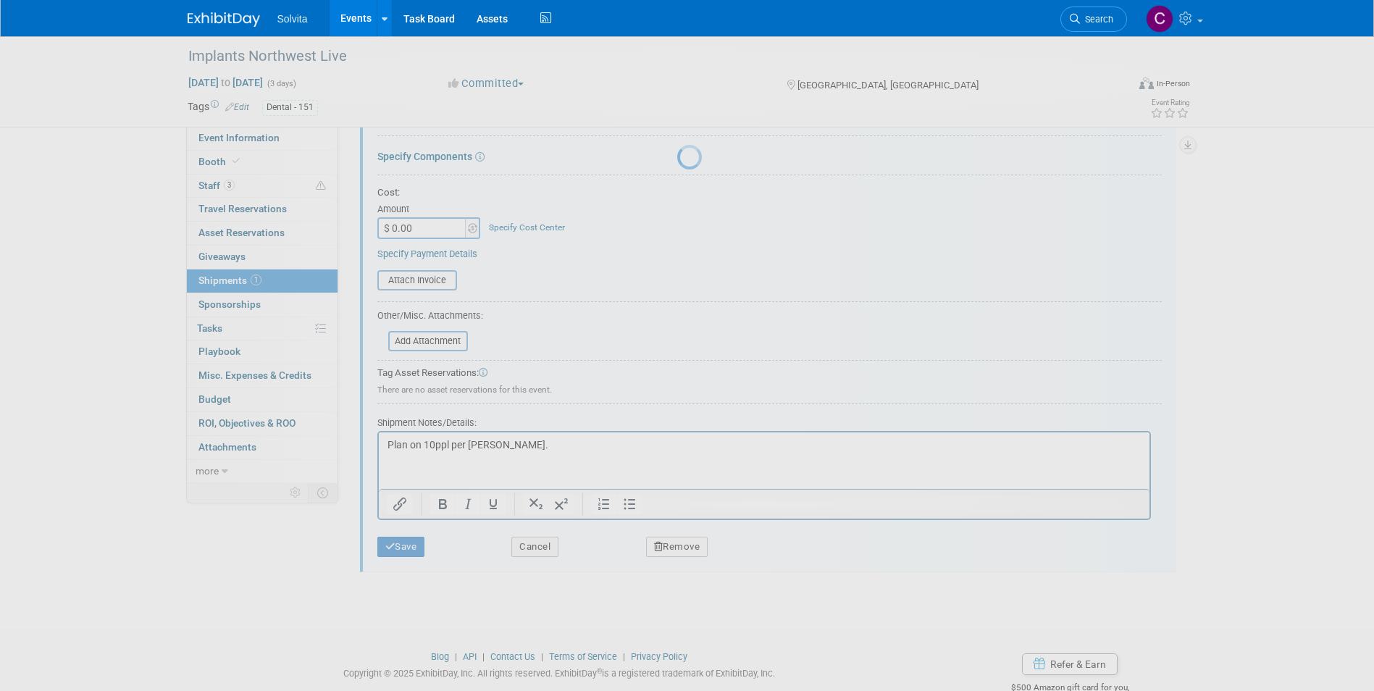
scroll to position [11, 0]
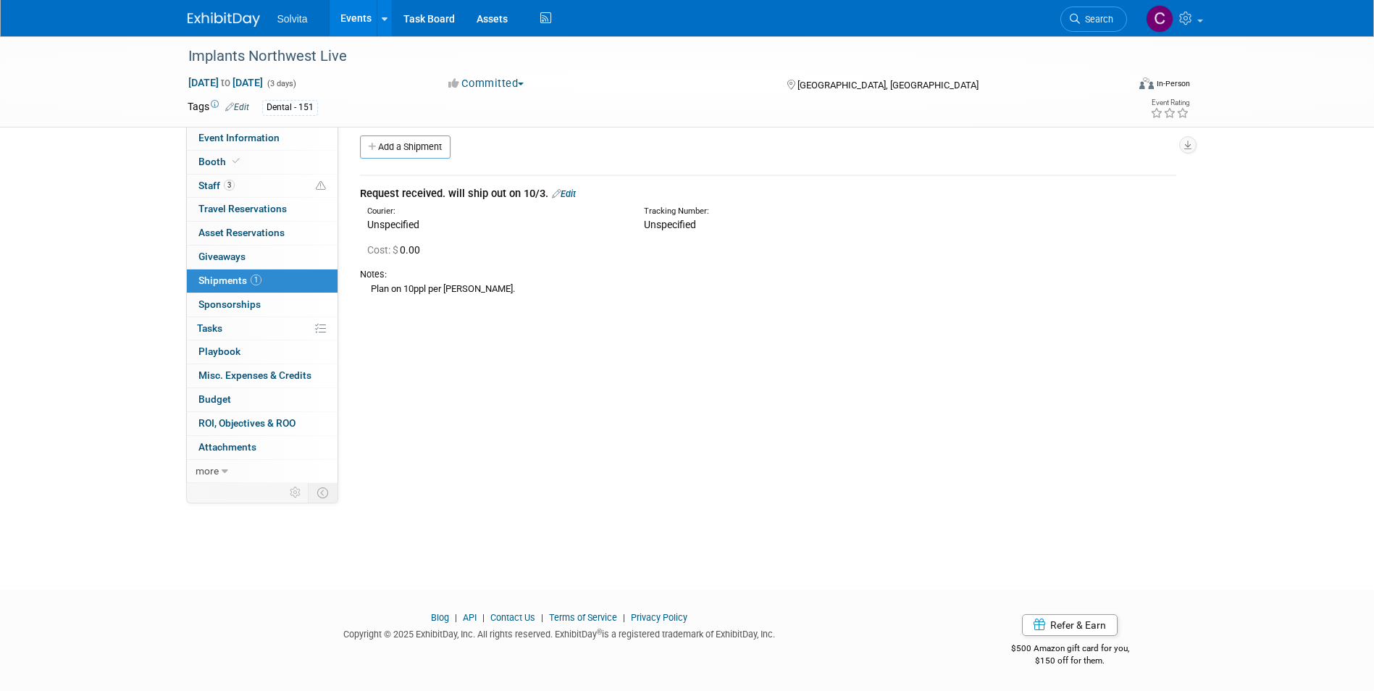
click at [367, 16] on link "Events" at bounding box center [356, 18] width 53 height 36
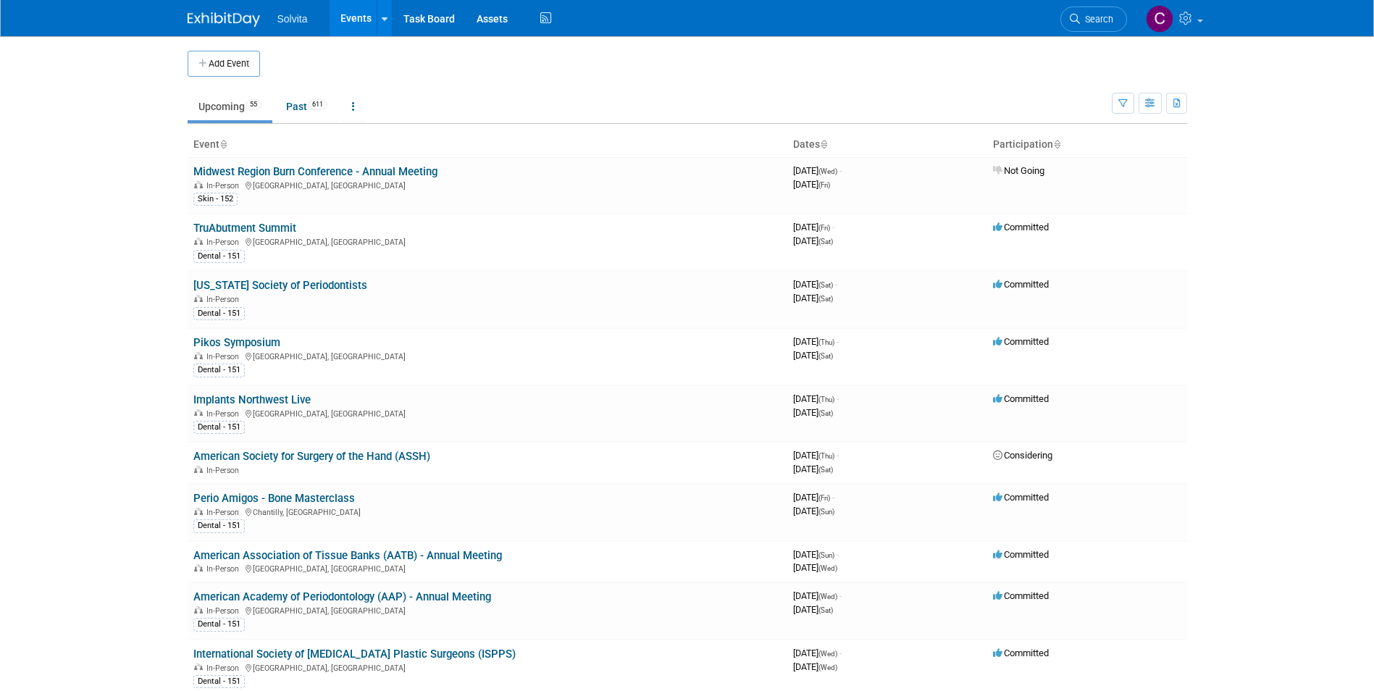
click at [360, 12] on link "Events" at bounding box center [356, 18] width 53 height 36
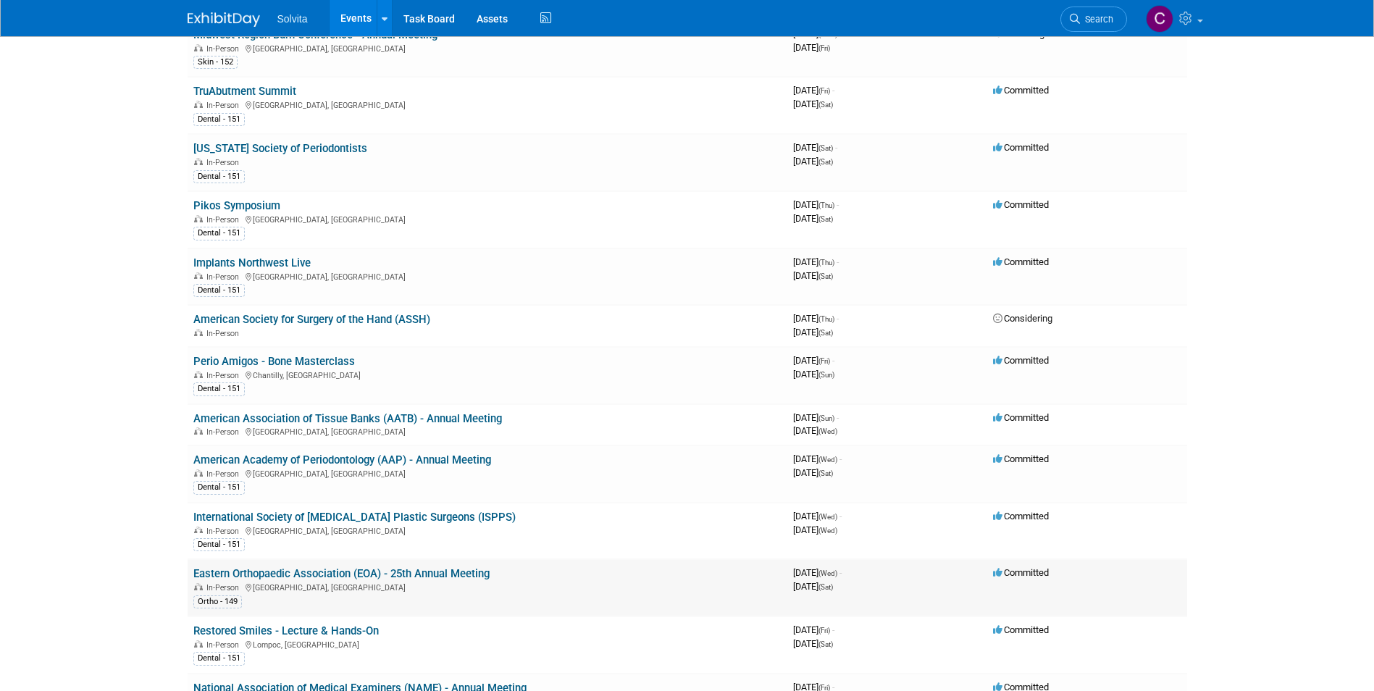
scroll to position [145, 0]
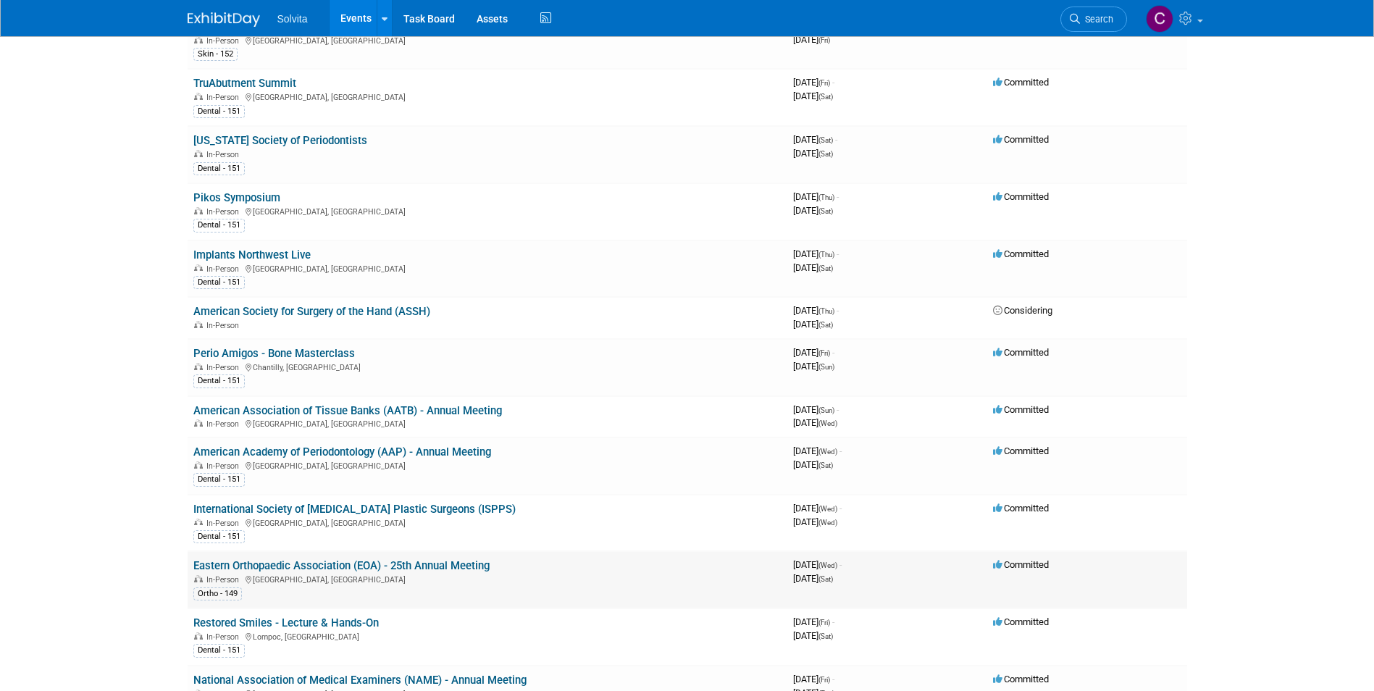
click at [434, 562] on link "Eastern Orthopaedic Association (EOA) - 25th Annual Meeting" at bounding box center [341, 565] width 296 height 13
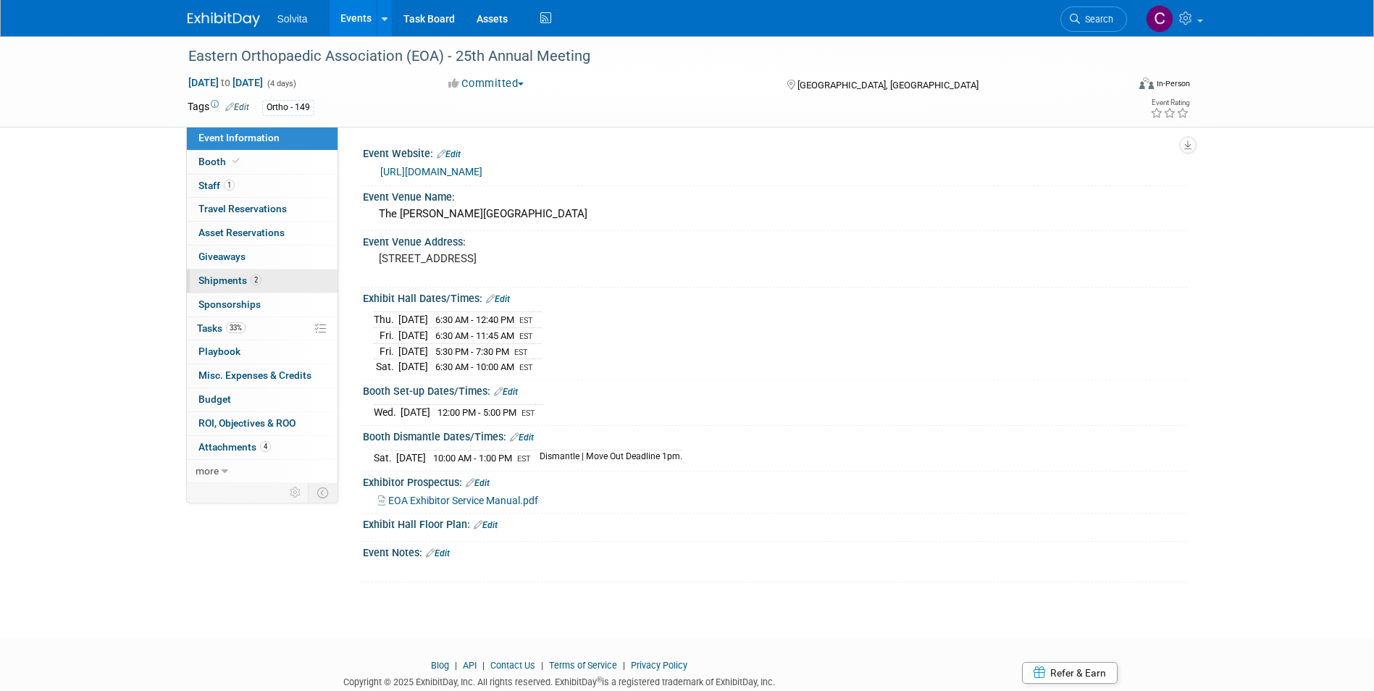
click at [228, 285] on span "Shipments 2" at bounding box center [229, 281] width 63 height 12
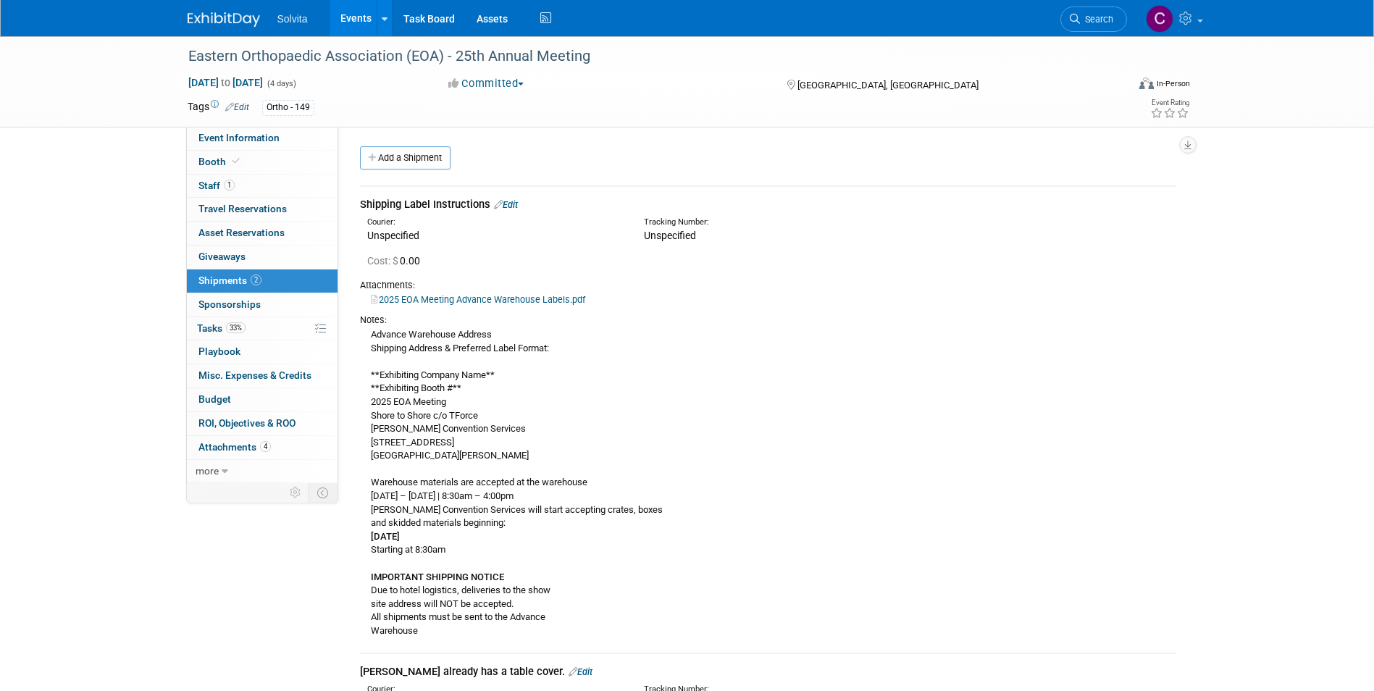
click at [554, 298] on link "2025 EOA Meeting Advance Warehouse Labels.pdf" at bounding box center [478, 299] width 214 height 11
click at [364, 11] on link "Events" at bounding box center [356, 18] width 53 height 36
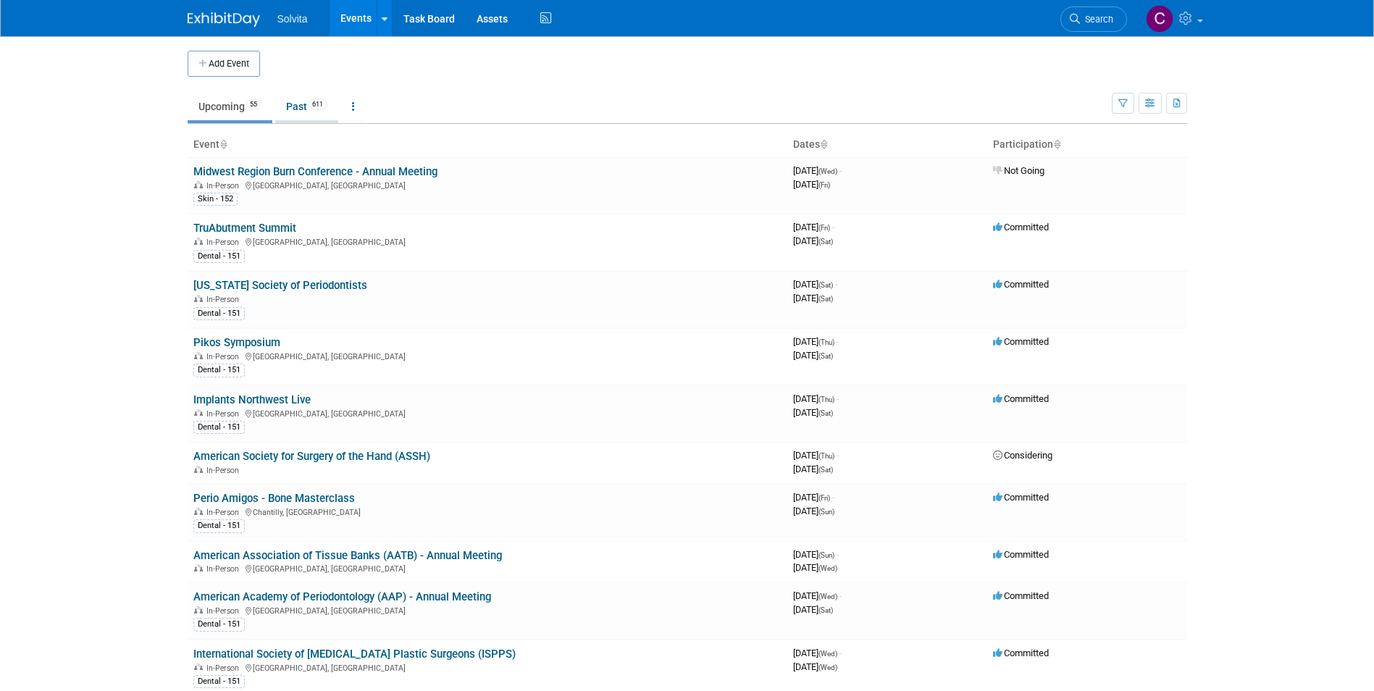
click at [290, 104] on link "Past 611" at bounding box center [306, 107] width 63 height 28
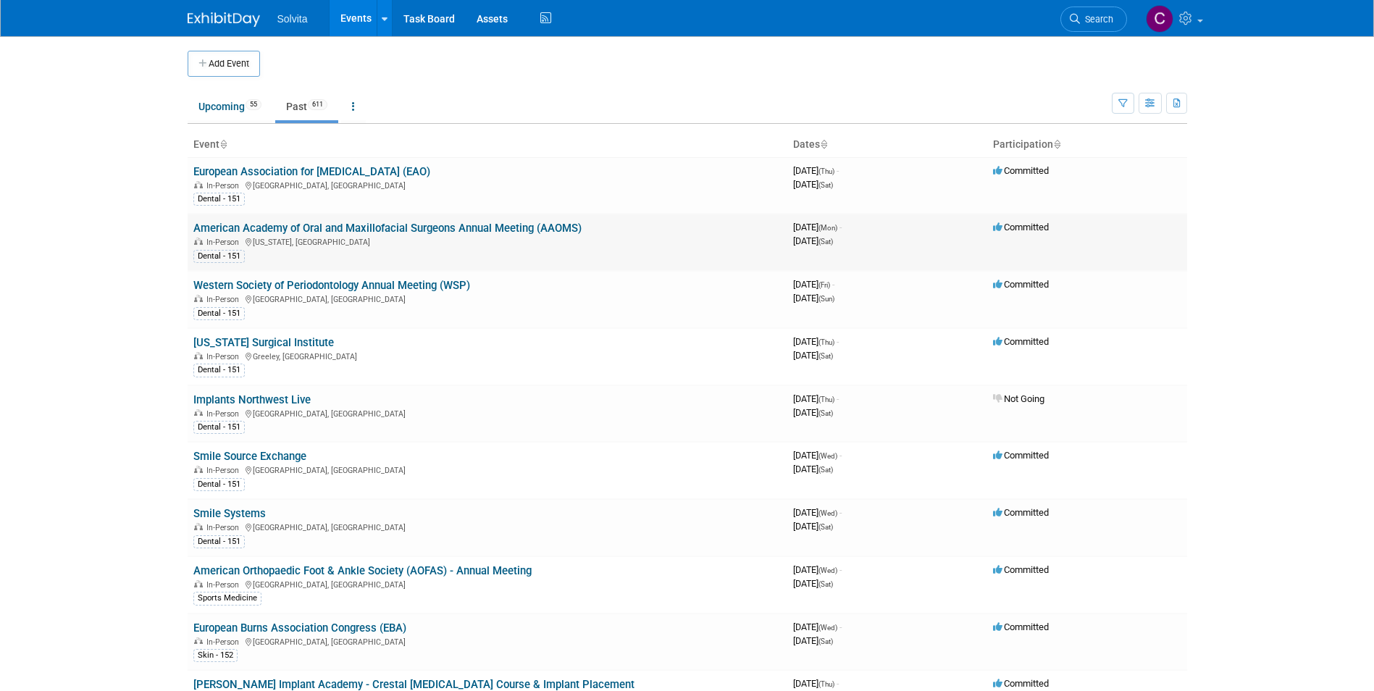
click at [448, 223] on link "American Academy of Oral and Maxillofacial Surgeons Annual Meeting (AAOMS)" at bounding box center [387, 228] width 388 height 13
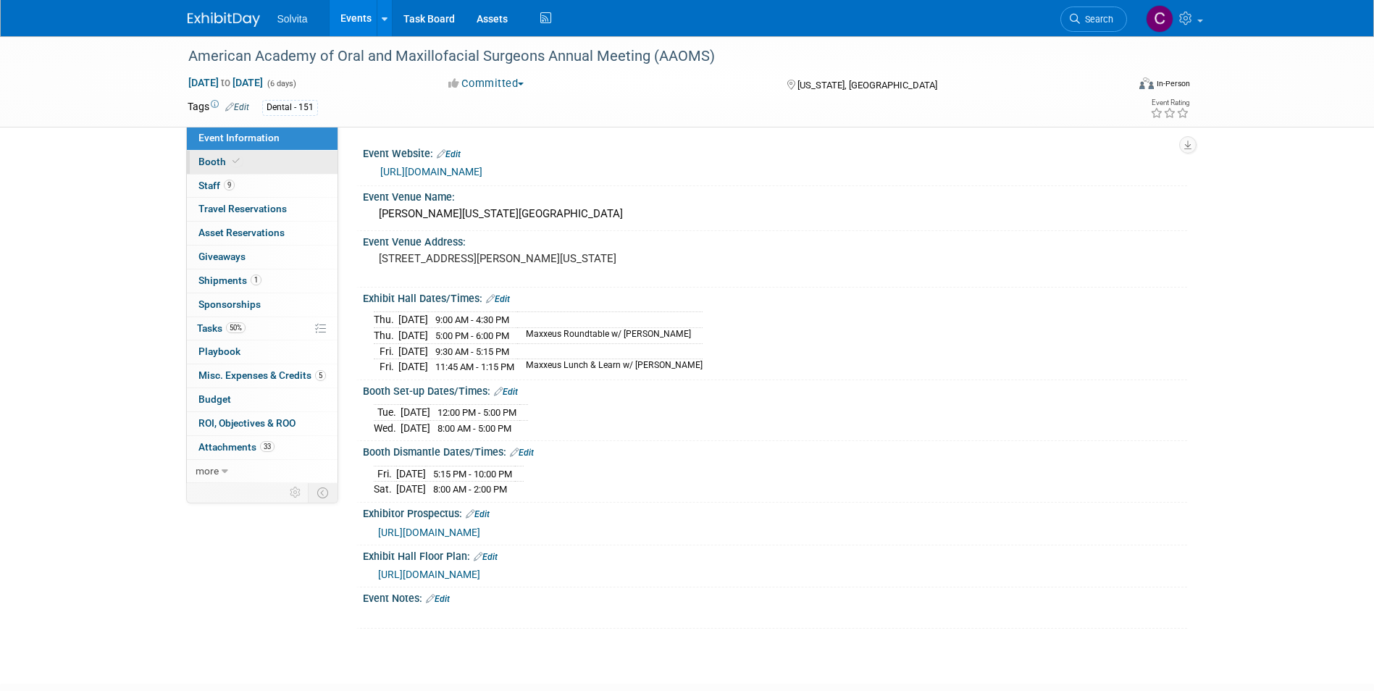
click at [219, 159] on span "Booth" at bounding box center [220, 162] width 44 height 12
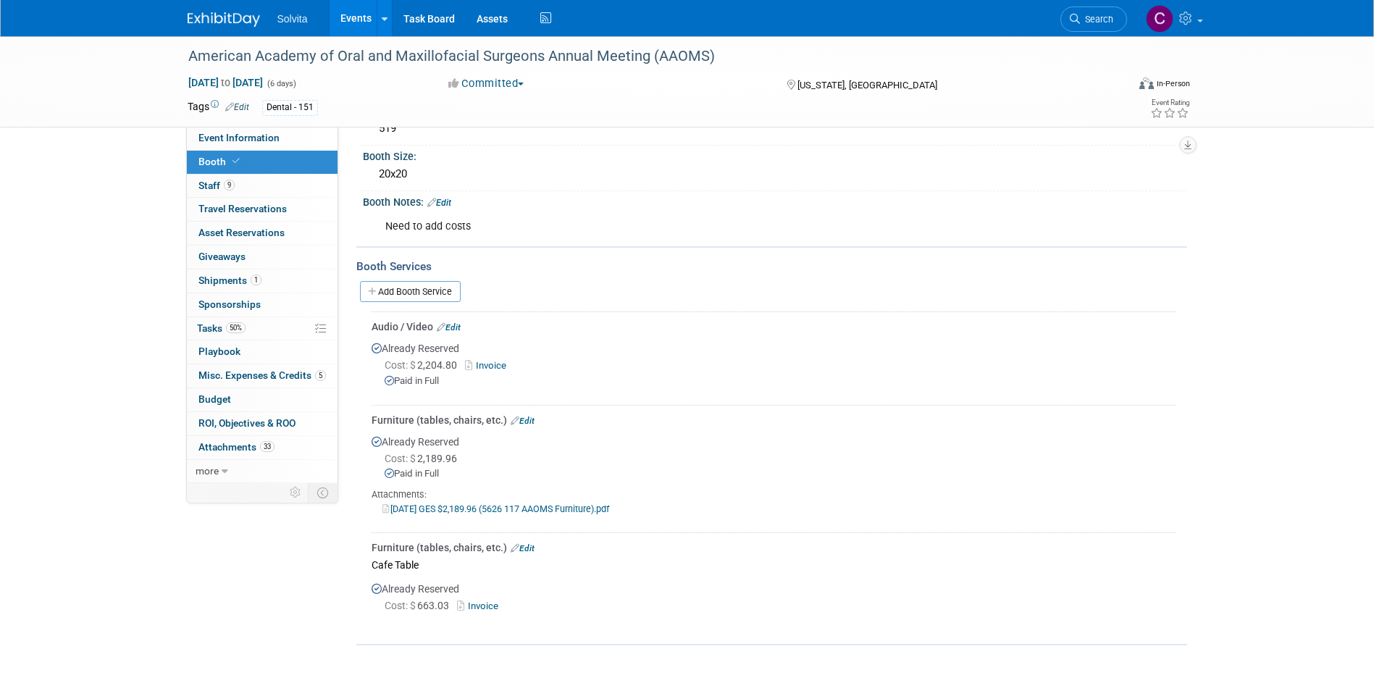
scroll to position [145, 0]
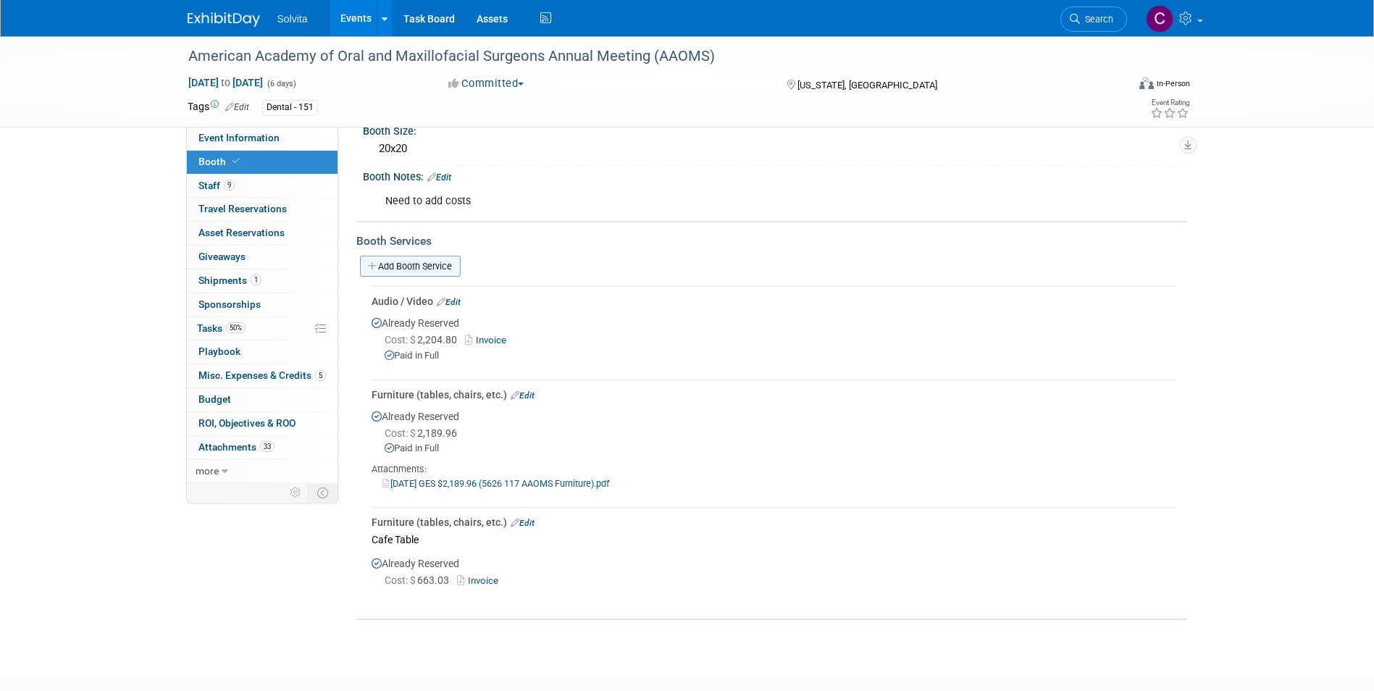
click at [411, 267] on link "Add Booth Service" at bounding box center [410, 266] width 101 height 21
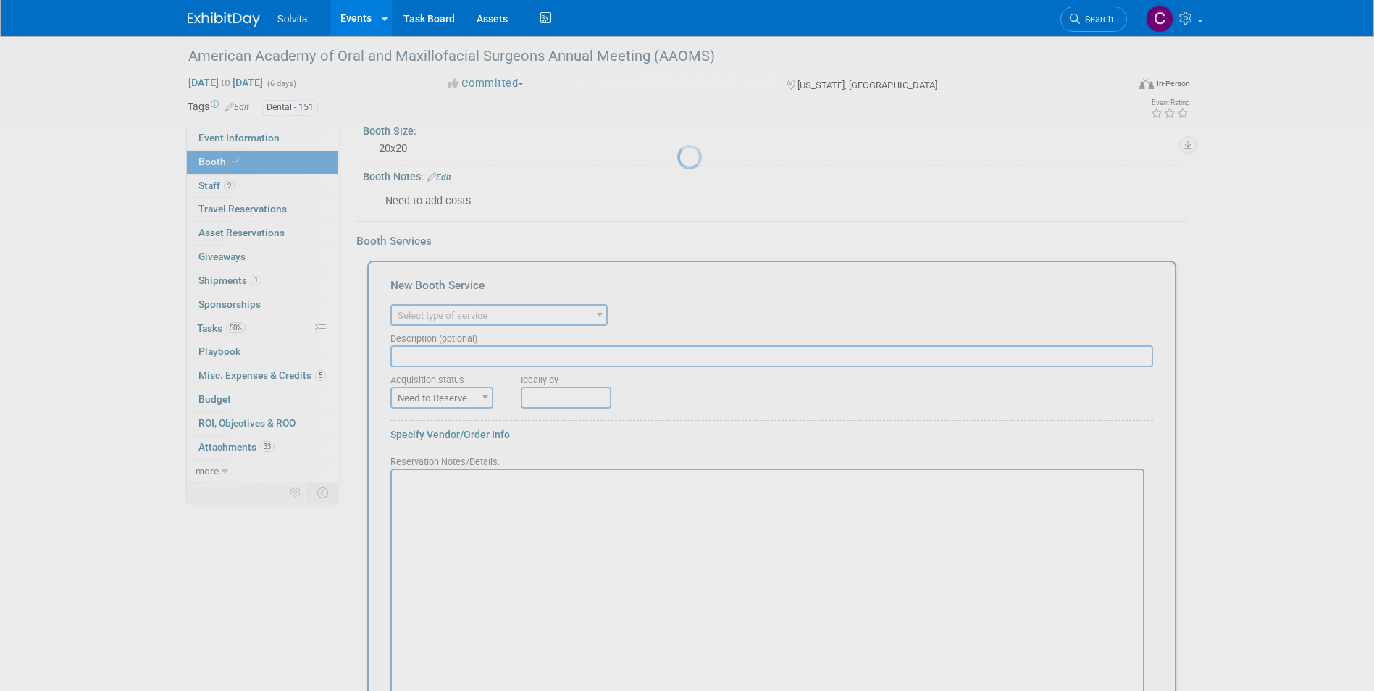
scroll to position [0, 0]
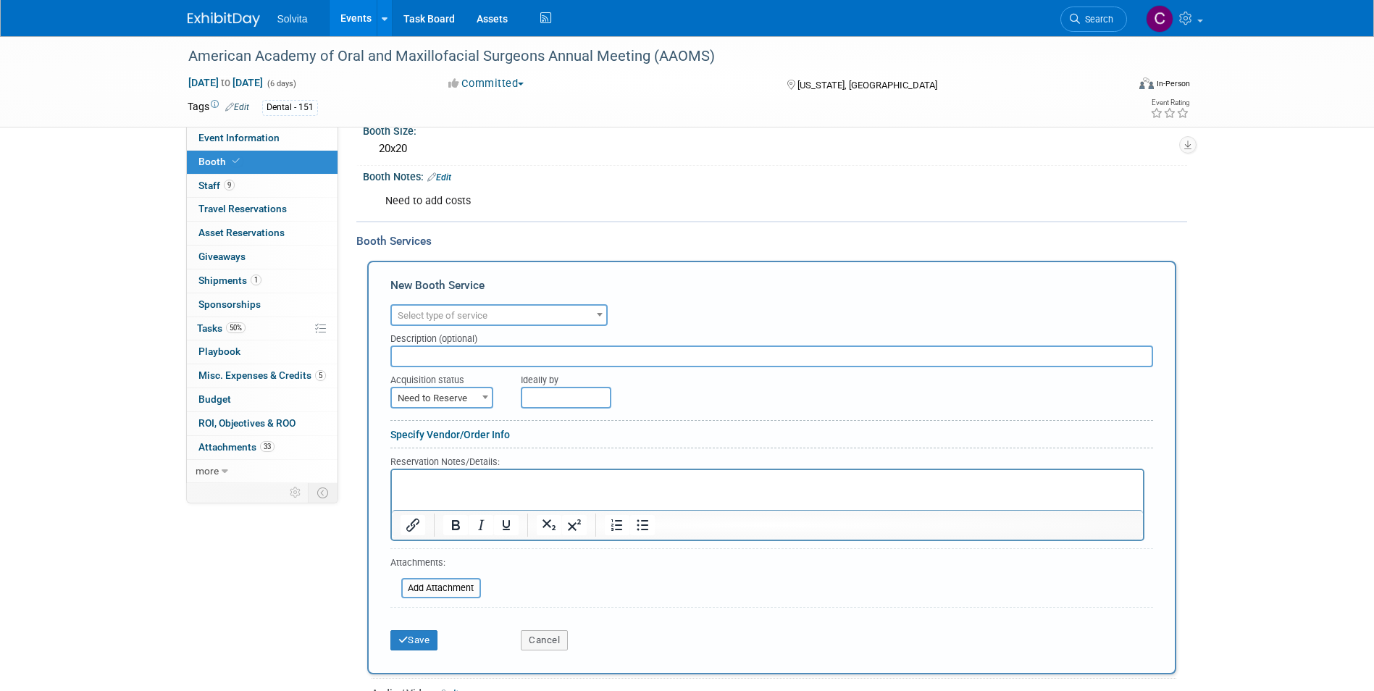
click at [443, 306] on span "Select type of service" at bounding box center [499, 316] width 214 height 20
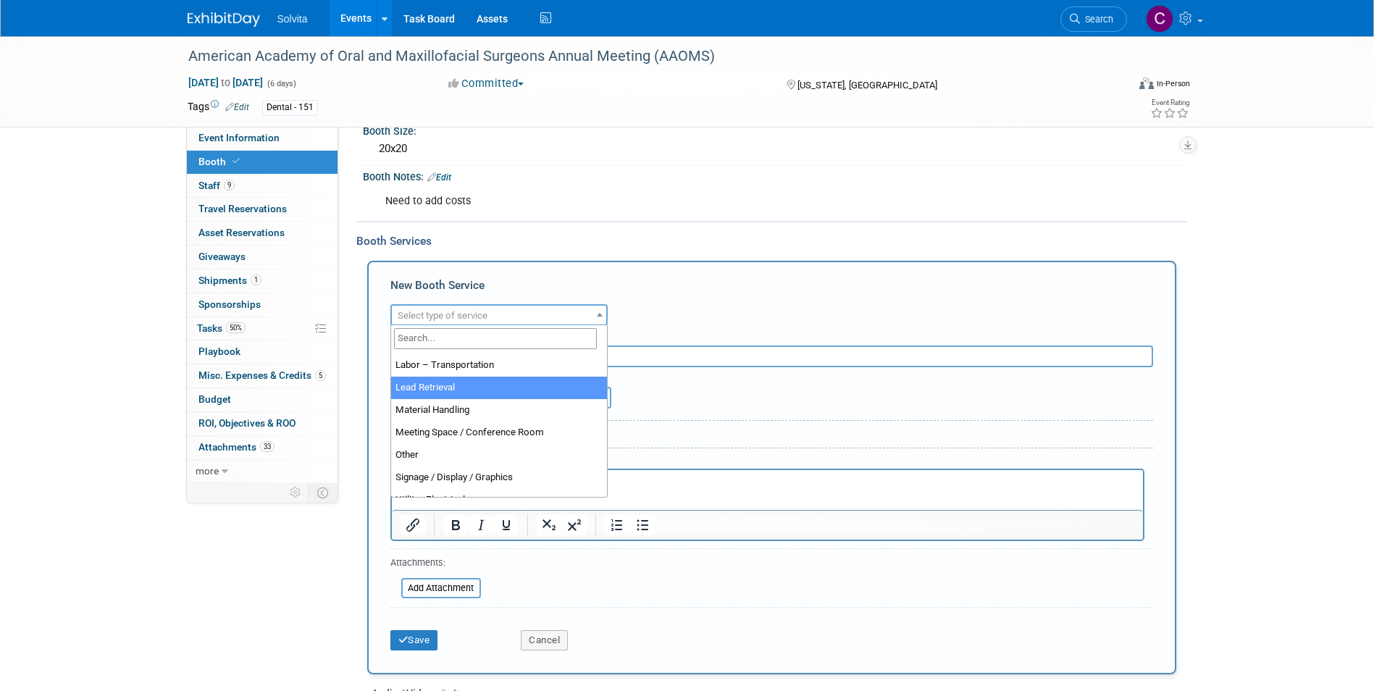
scroll to position [362, 0]
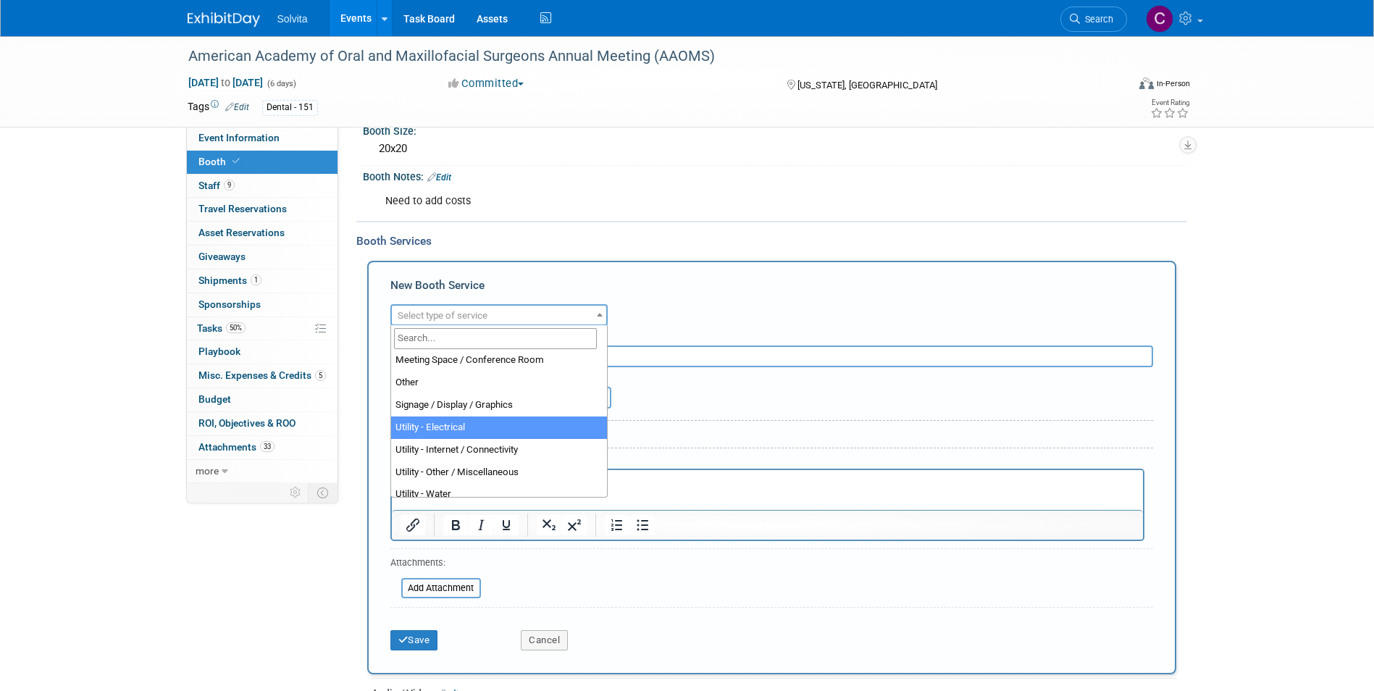
select select "8"
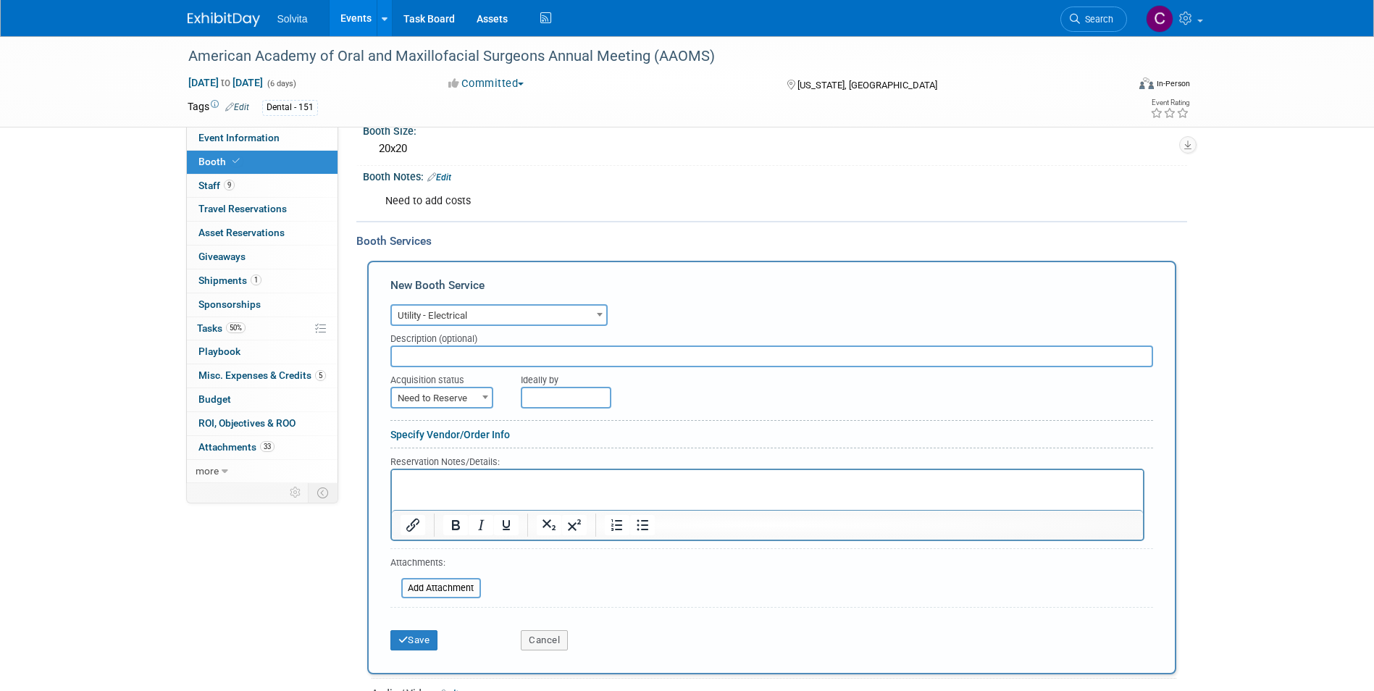
click at [474, 352] on input "text" at bounding box center [771, 357] width 763 height 22
click at [452, 397] on span "Need to Reserve" at bounding box center [442, 398] width 100 height 20
select select "2"
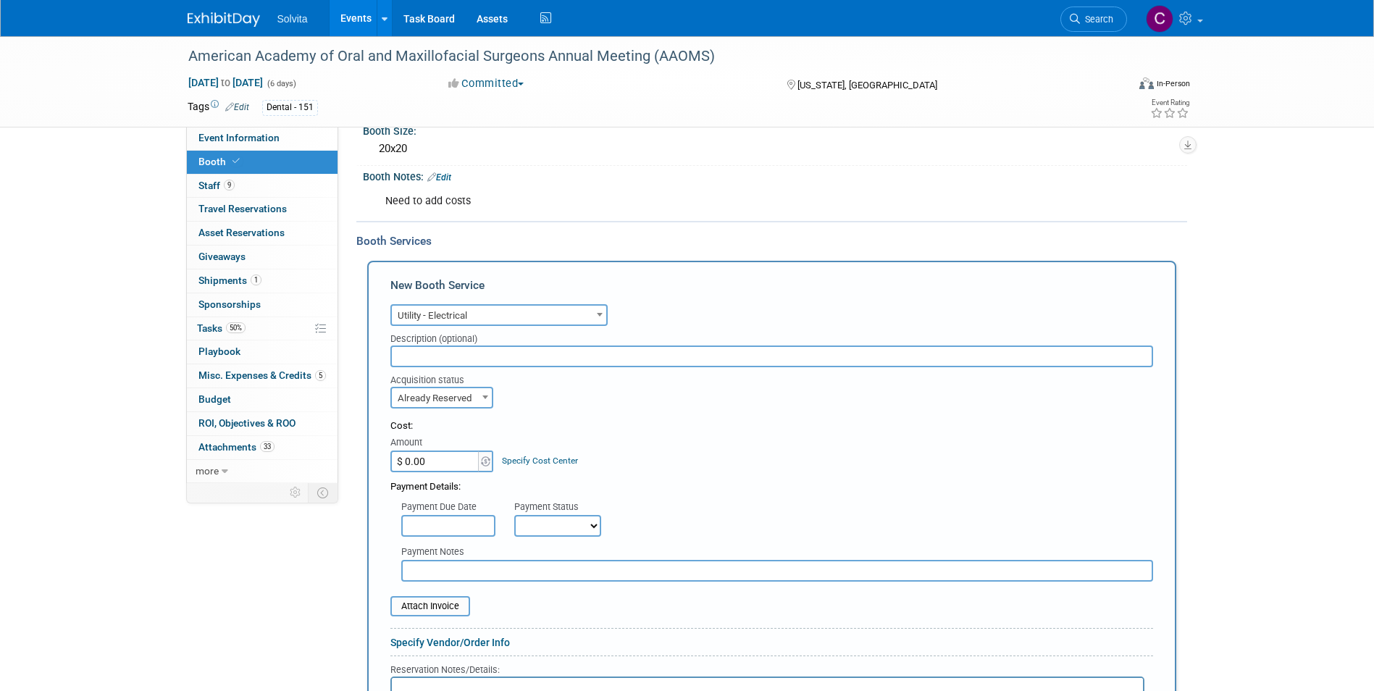
click at [430, 459] on input "$ 0.00" at bounding box center [435, 462] width 91 height 22
type input "$ 929.70"
click at [551, 536] on select "Not Paid Yet Partially Paid Paid in Full" at bounding box center [557, 526] width 87 height 22
select select "1"
click at [514, 515] on select "Not Paid Yet Partially Paid Paid in Full" at bounding box center [557, 526] width 87 height 22
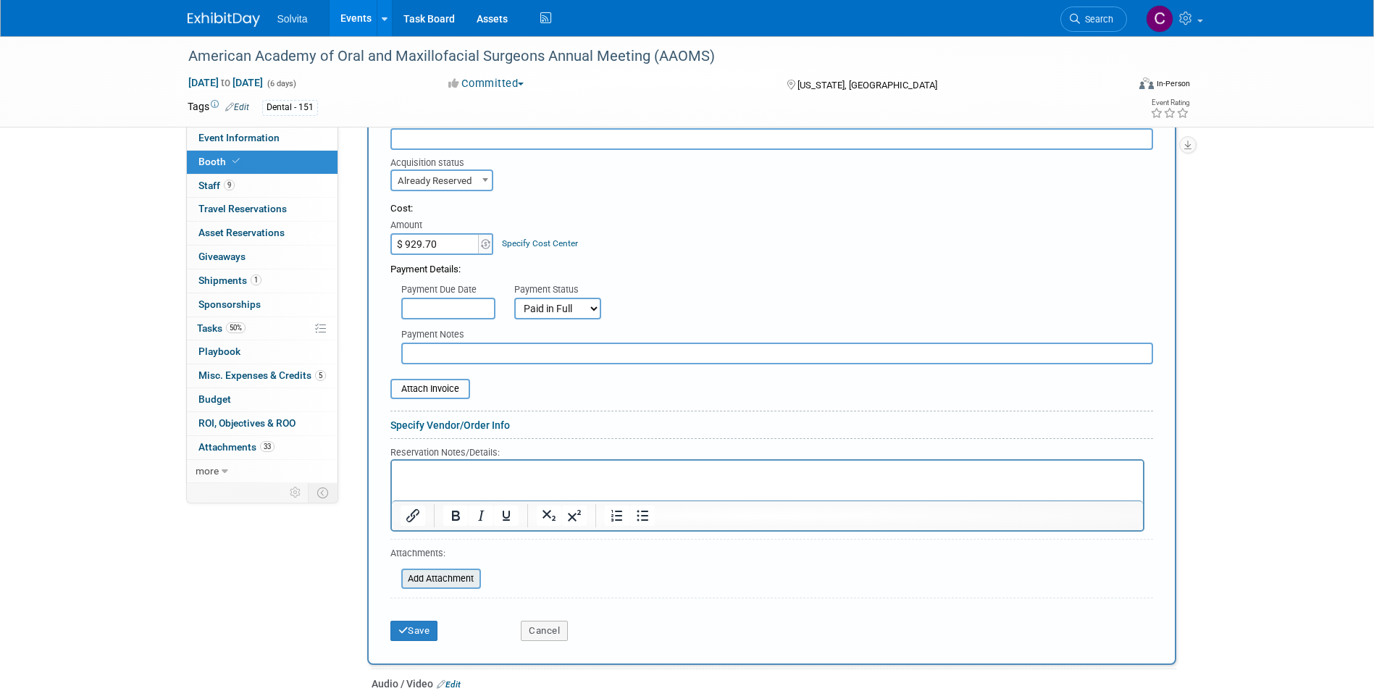
click at [435, 581] on input "file" at bounding box center [393, 578] width 172 height 17
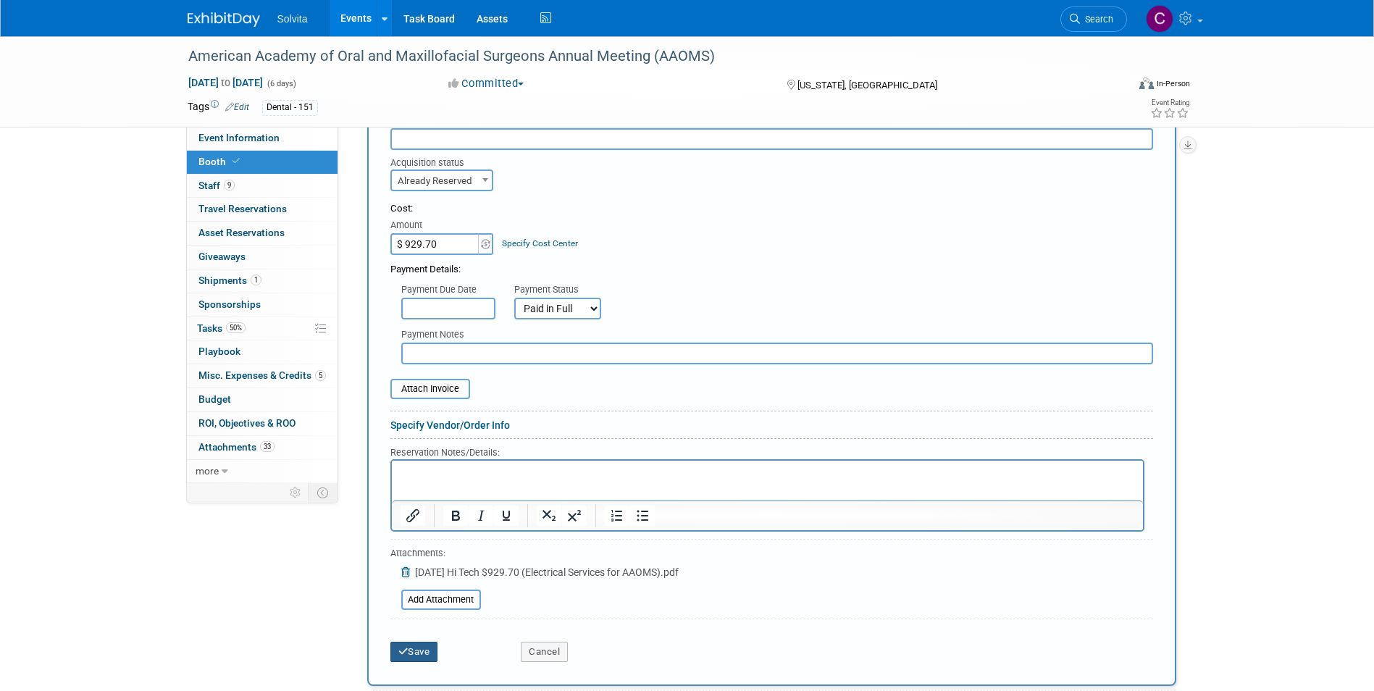
click at [411, 648] on button "Save" at bounding box center [414, 652] width 48 height 20
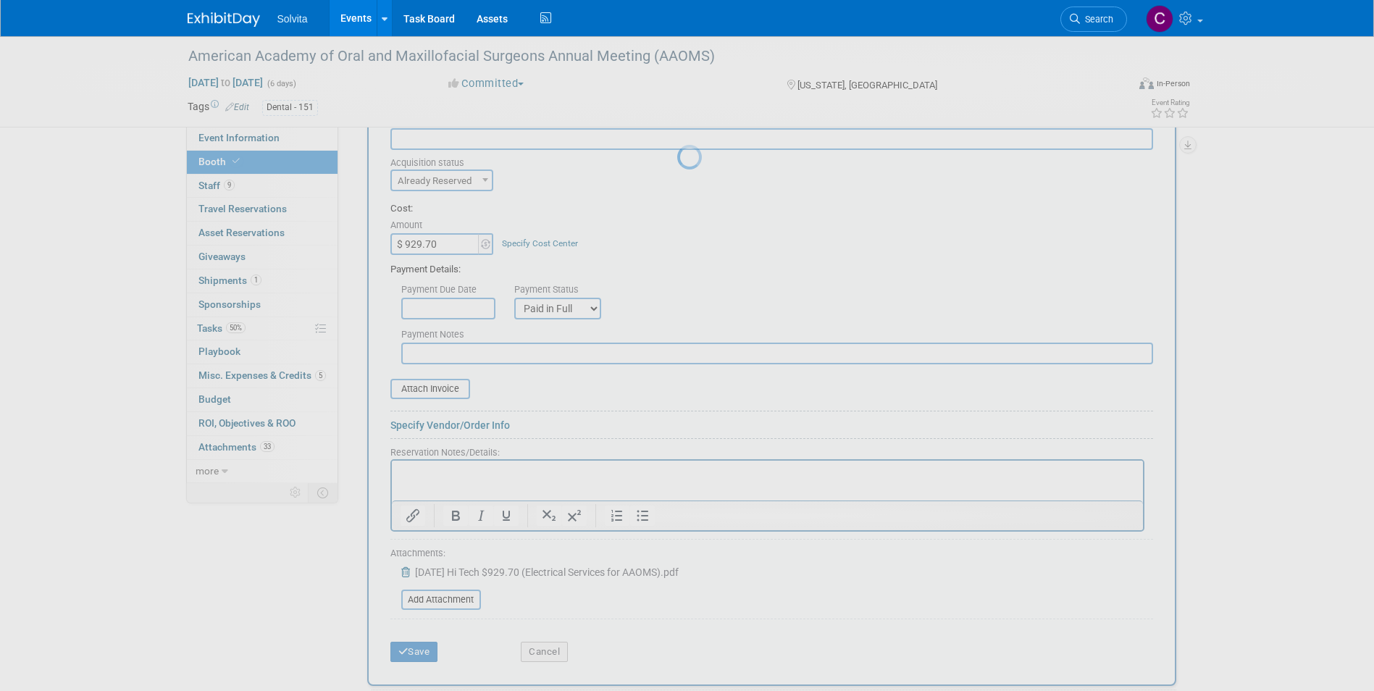
scroll to position [356, 0]
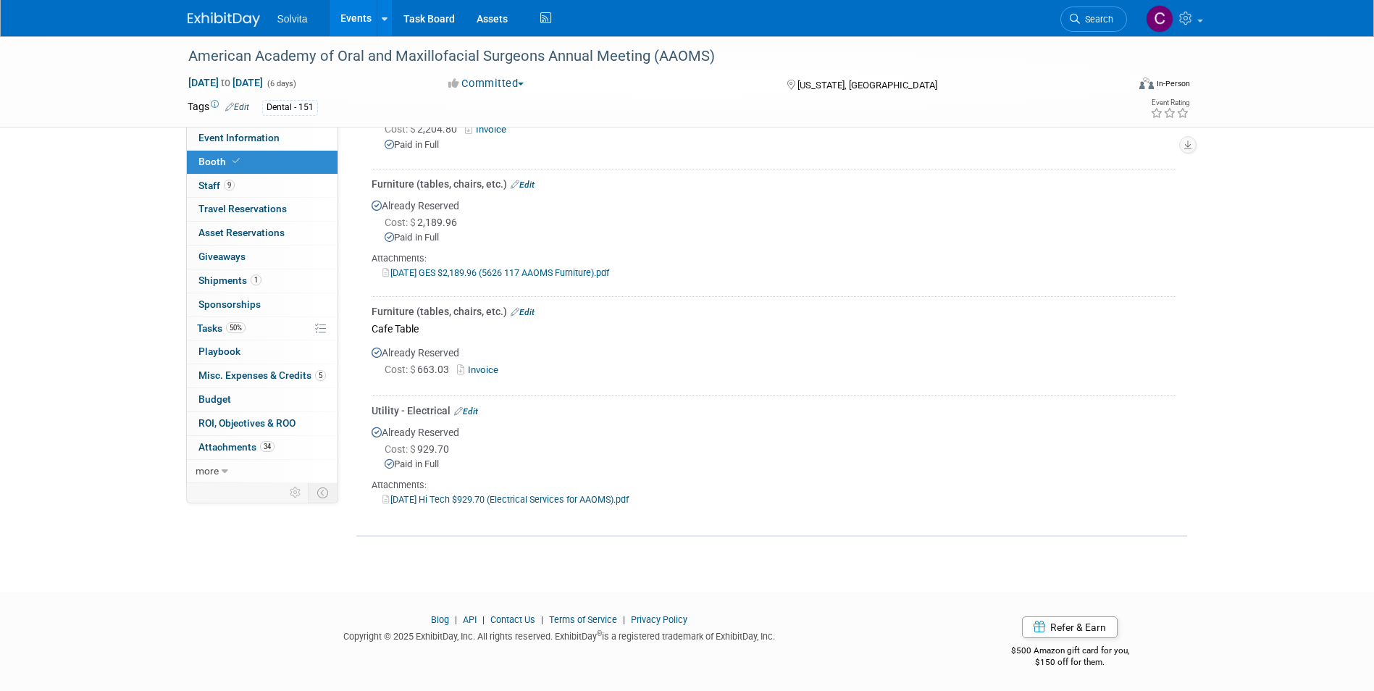
click at [466, 408] on link "Edit" at bounding box center [466, 411] width 24 height 10
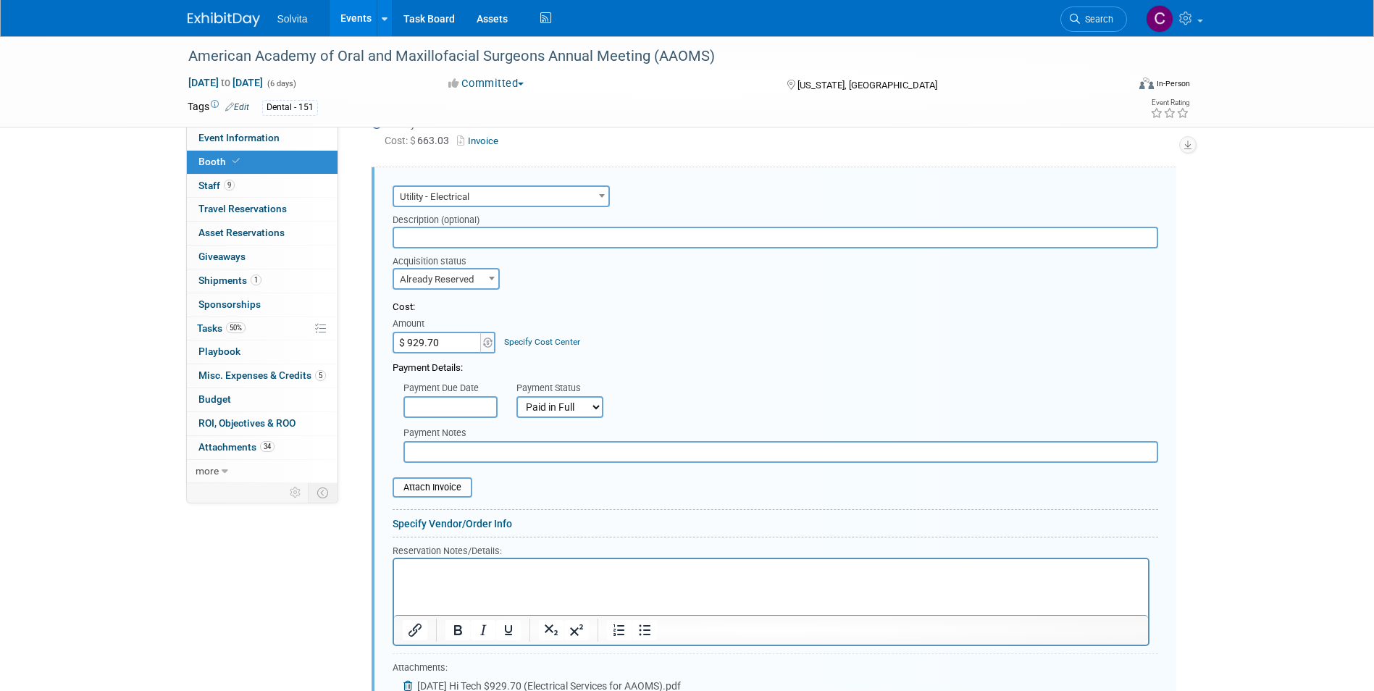
scroll to position [0, 0]
click at [557, 410] on select "Not Paid Yet Partially Paid Paid in Full" at bounding box center [559, 407] width 87 height 22
select select "2"
click at [516, 396] on select "Not Paid Yet Partially Paid Paid in Full" at bounding box center [559, 407] width 87 height 22
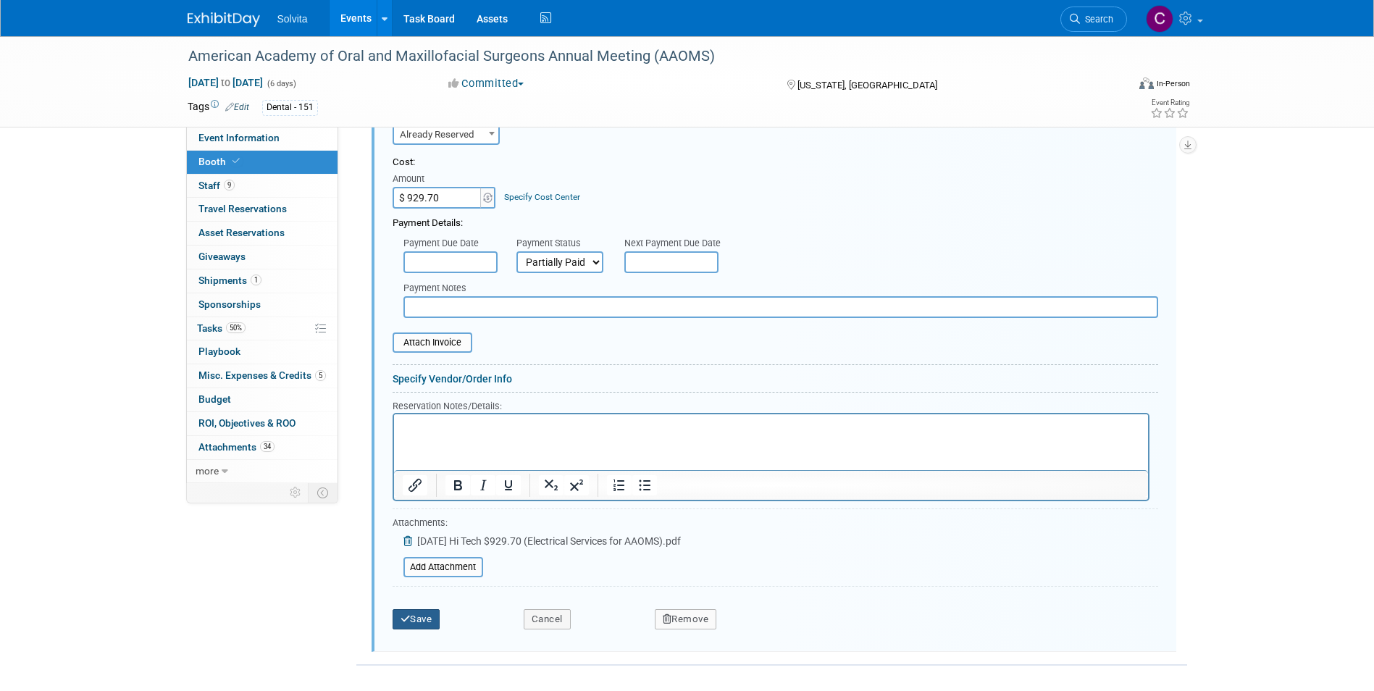
click at [424, 620] on button "Save" at bounding box center [417, 619] width 48 height 20
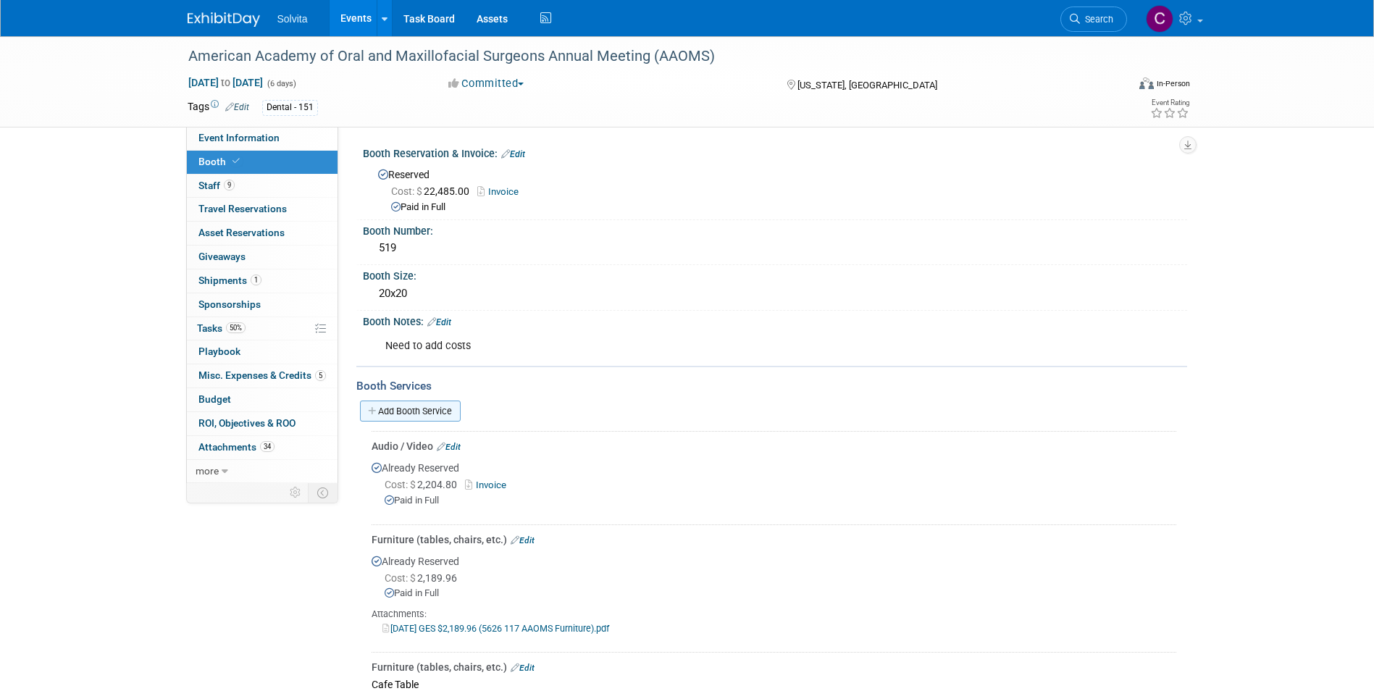
click at [413, 410] on link "Add Booth Service" at bounding box center [410, 411] width 101 height 21
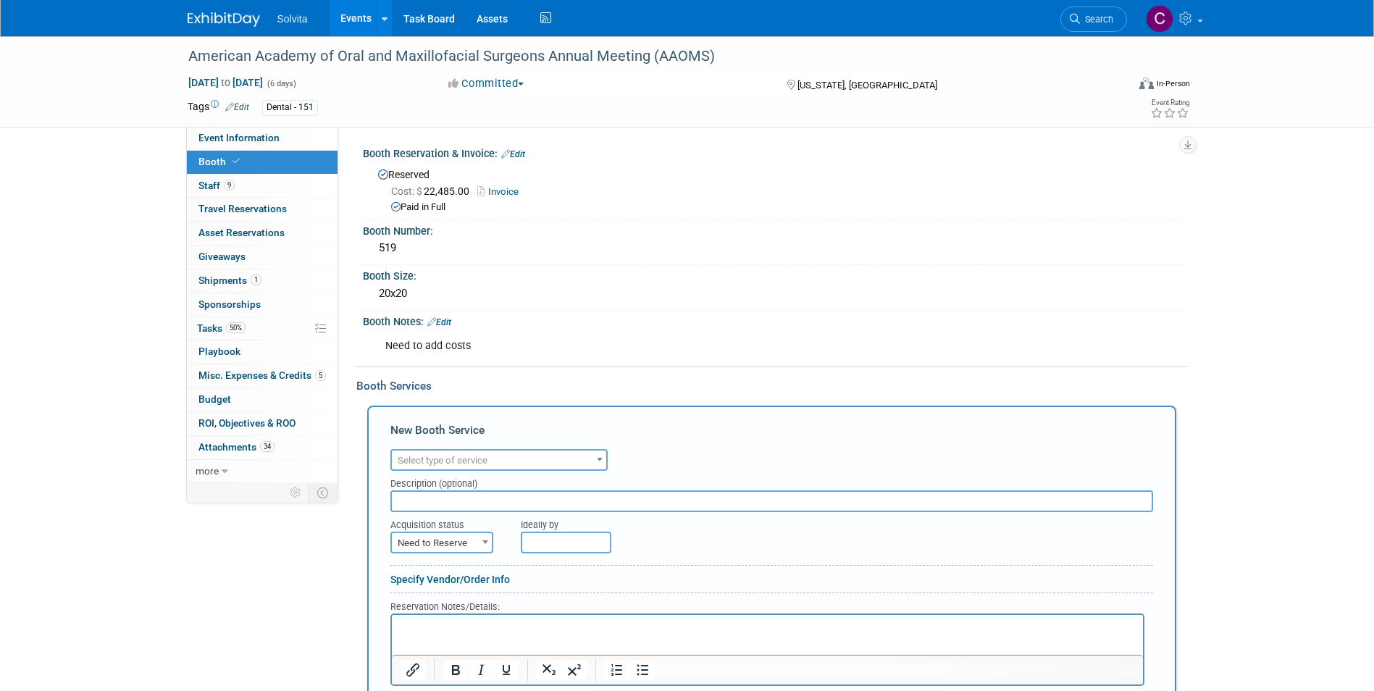
click at [480, 461] on span "Select type of service" at bounding box center [443, 460] width 90 height 11
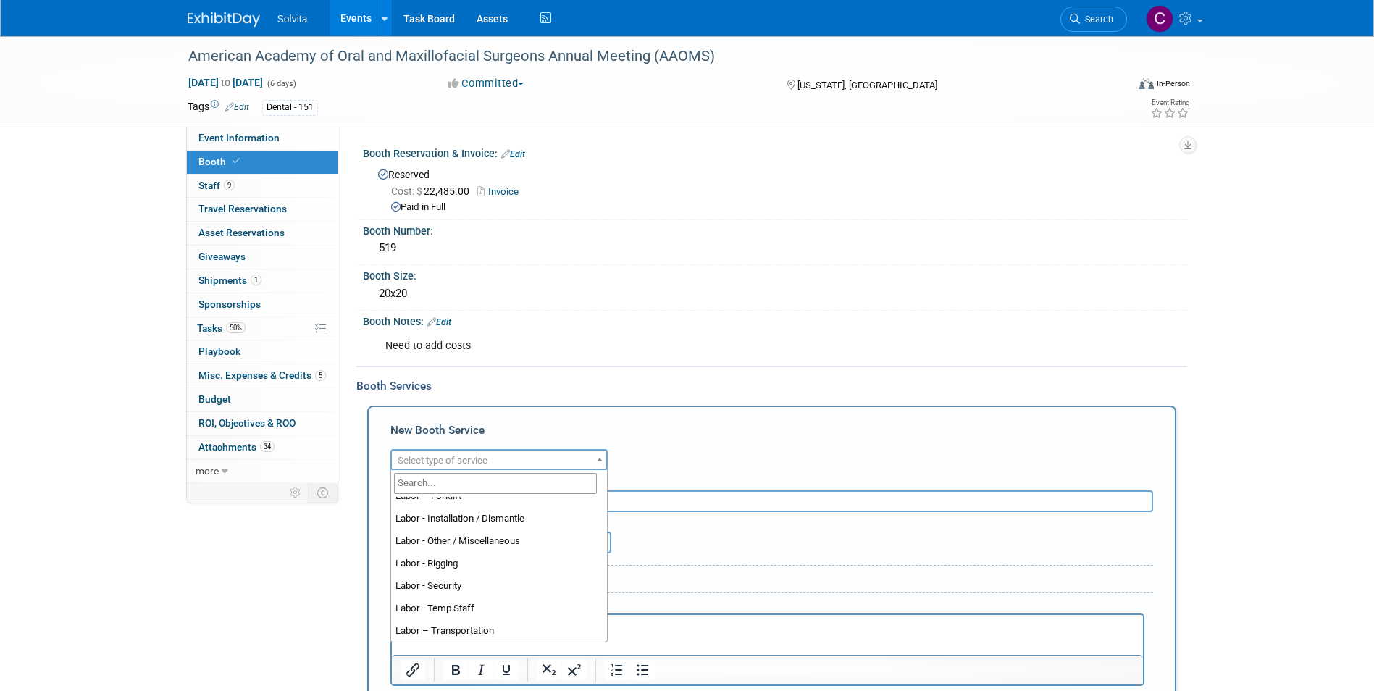
scroll to position [371, 0]
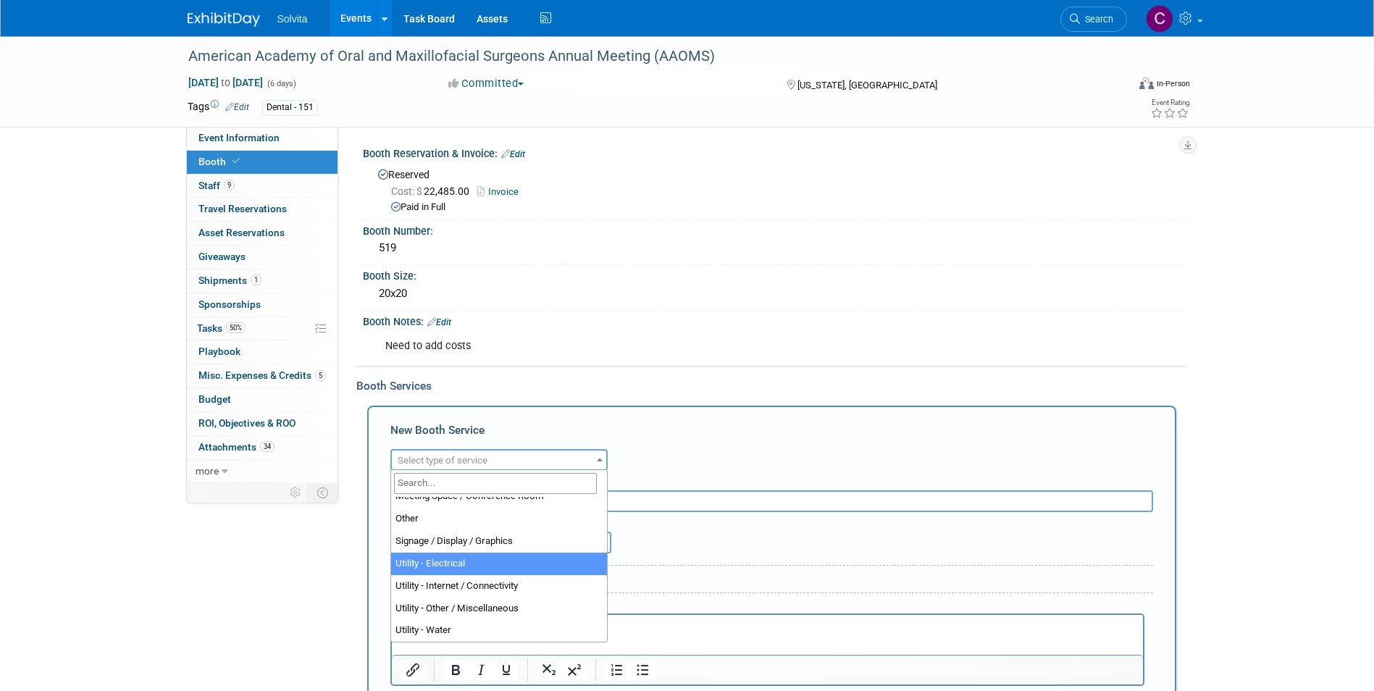
select select "8"
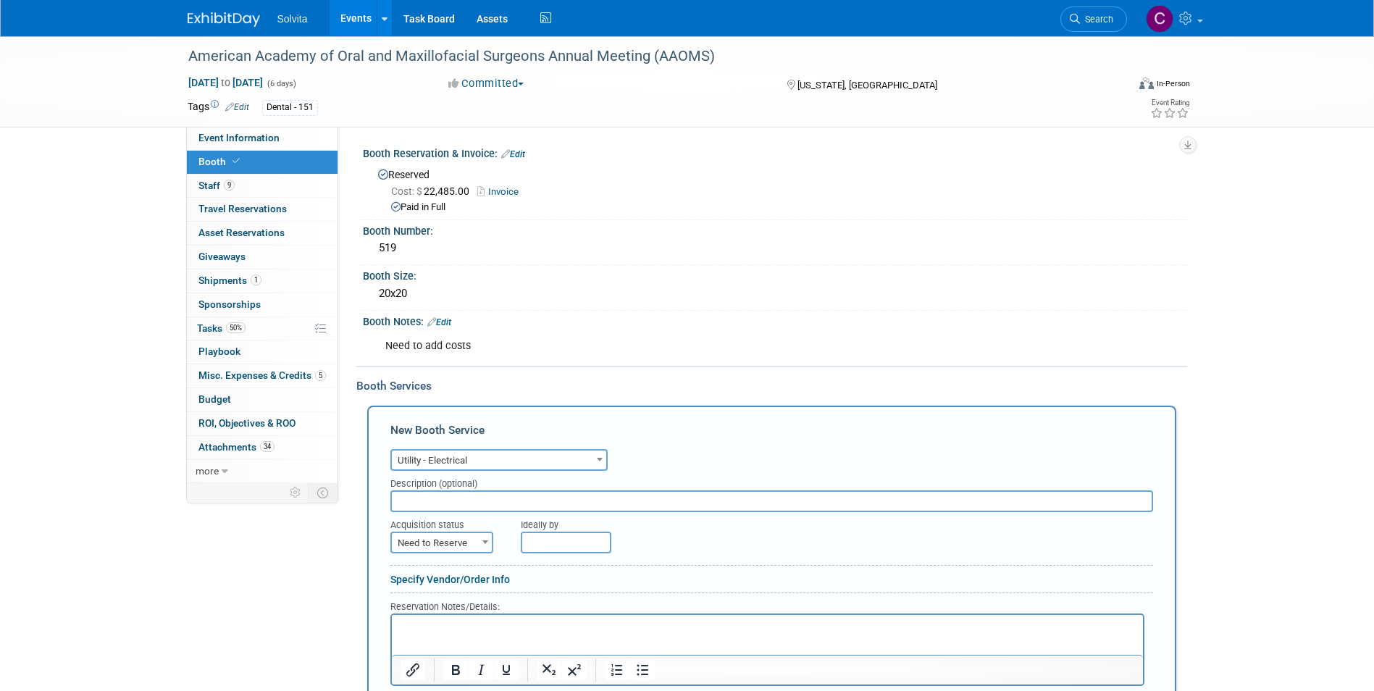
click at [477, 544] on span "Need to Reserve" at bounding box center [442, 543] width 100 height 20
select select "2"
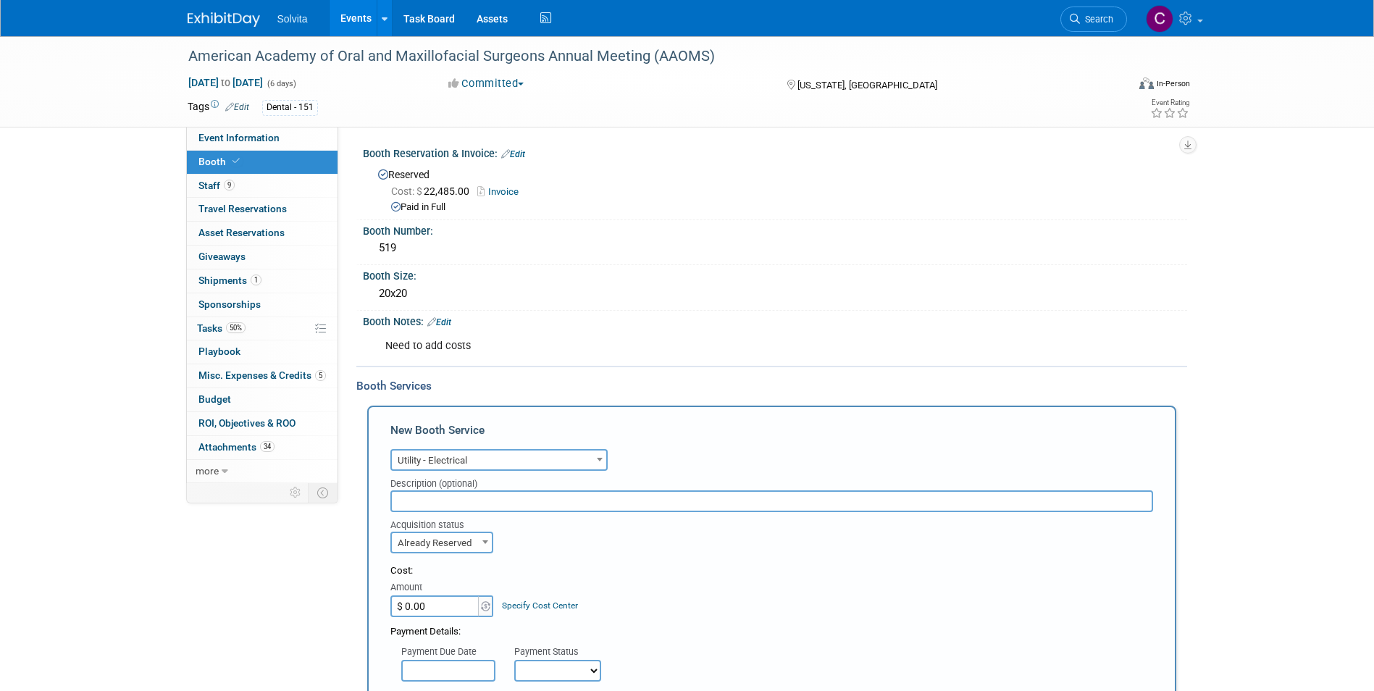
click at [447, 607] on input "$ 0.00" at bounding box center [435, 606] width 91 height 22
type input "$ 979.07"
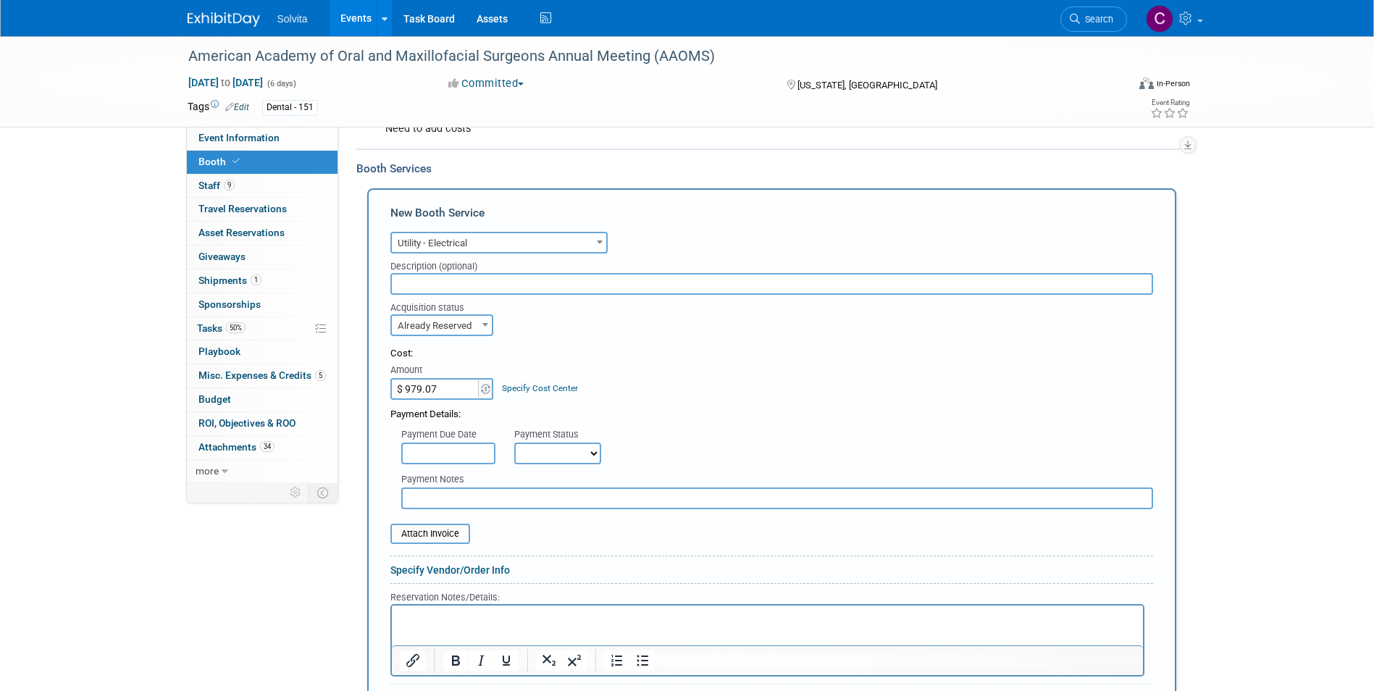
click at [585, 453] on select "Not Paid Yet Partially Paid Paid in Full" at bounding box center [557, 454] width 87 height 22
select select "1"
click at [514, 443] on select "Not Paid Yet Partially Paid Paid in Full" at bounding box center [557, 454] width 87 height 22
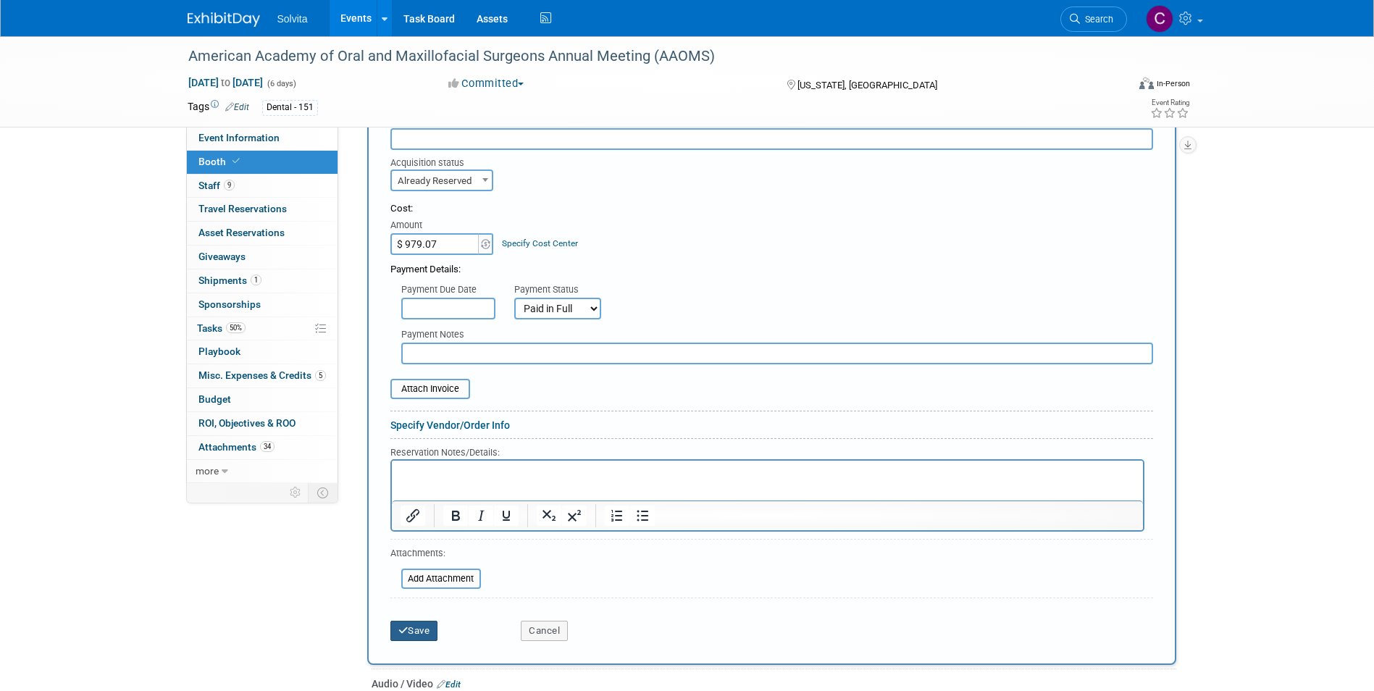
click at [424, 629] on button "Save" at bounding box center [414, 631] width 48 height 20
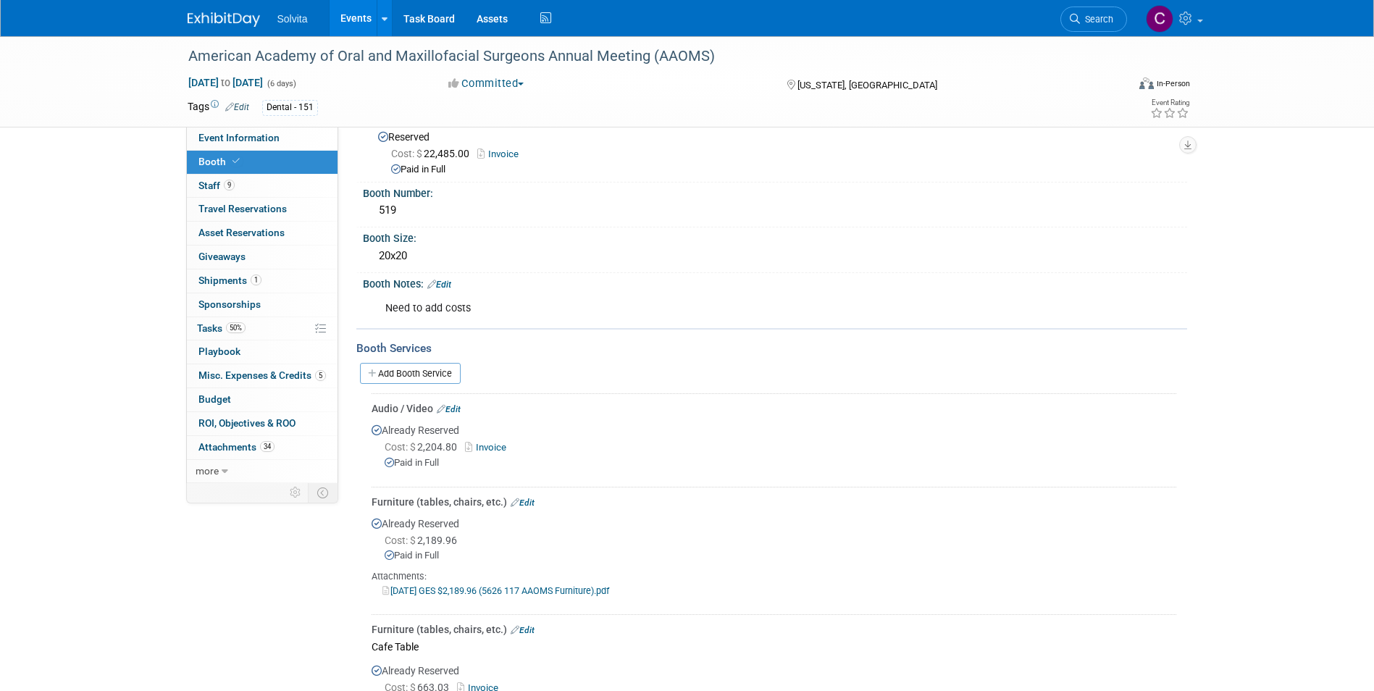
scroll to position [72, 0]
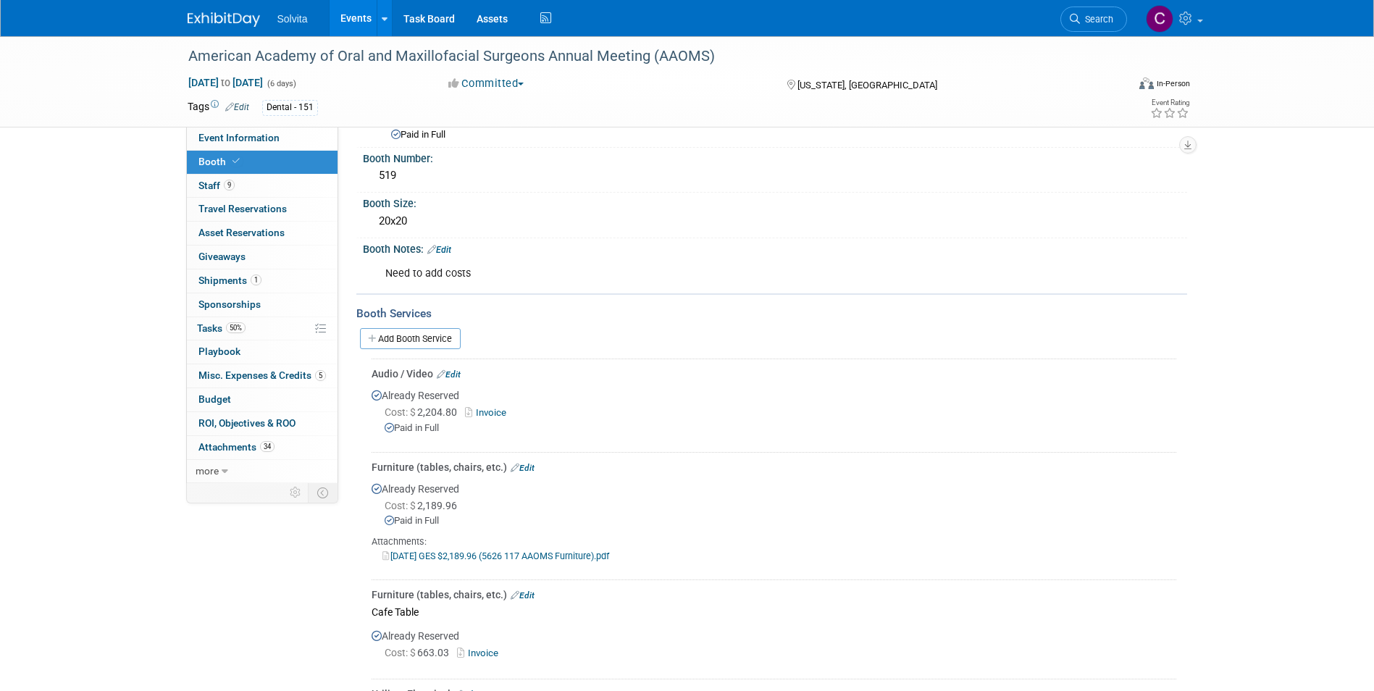
click at [406, 336] on link "Add Booth Service" at bounding box center [410, 338] width 101 height 21
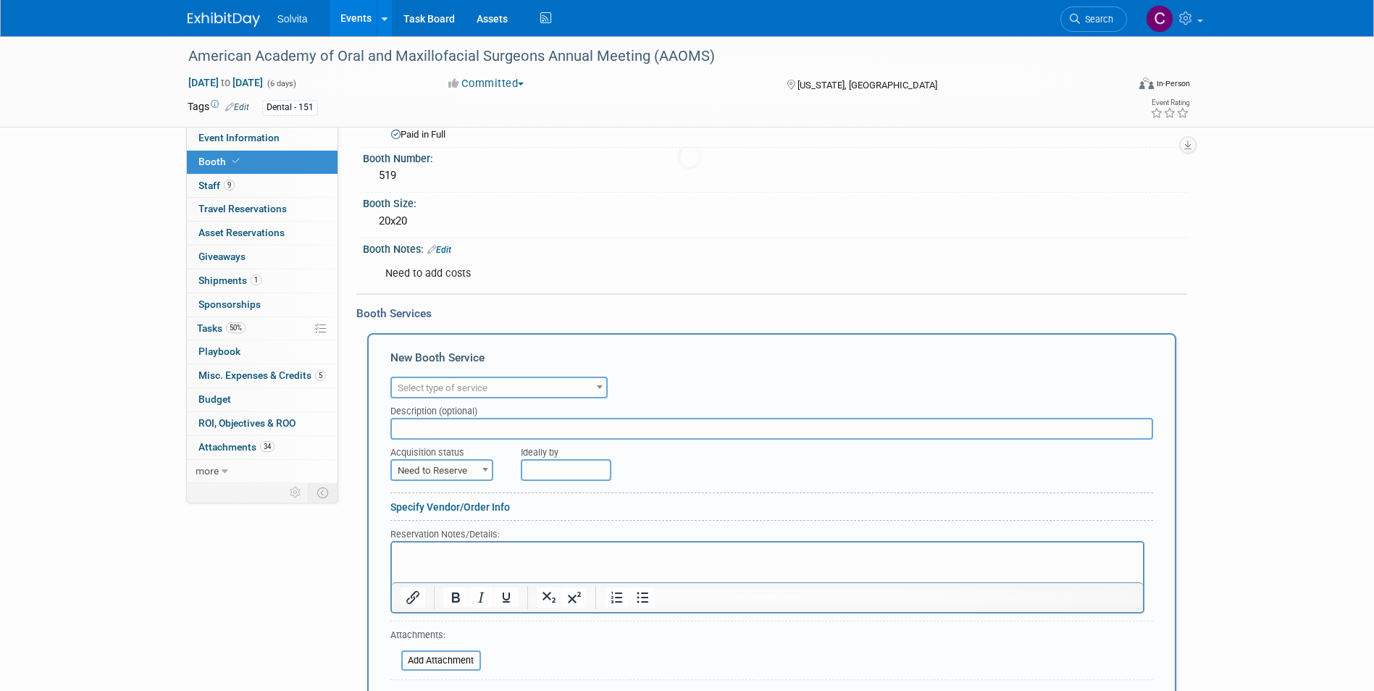
scroll to position [0, 0]
click at [491, 393] on span "Select type of service" at bounding box center [499, 388] width 214 height 20
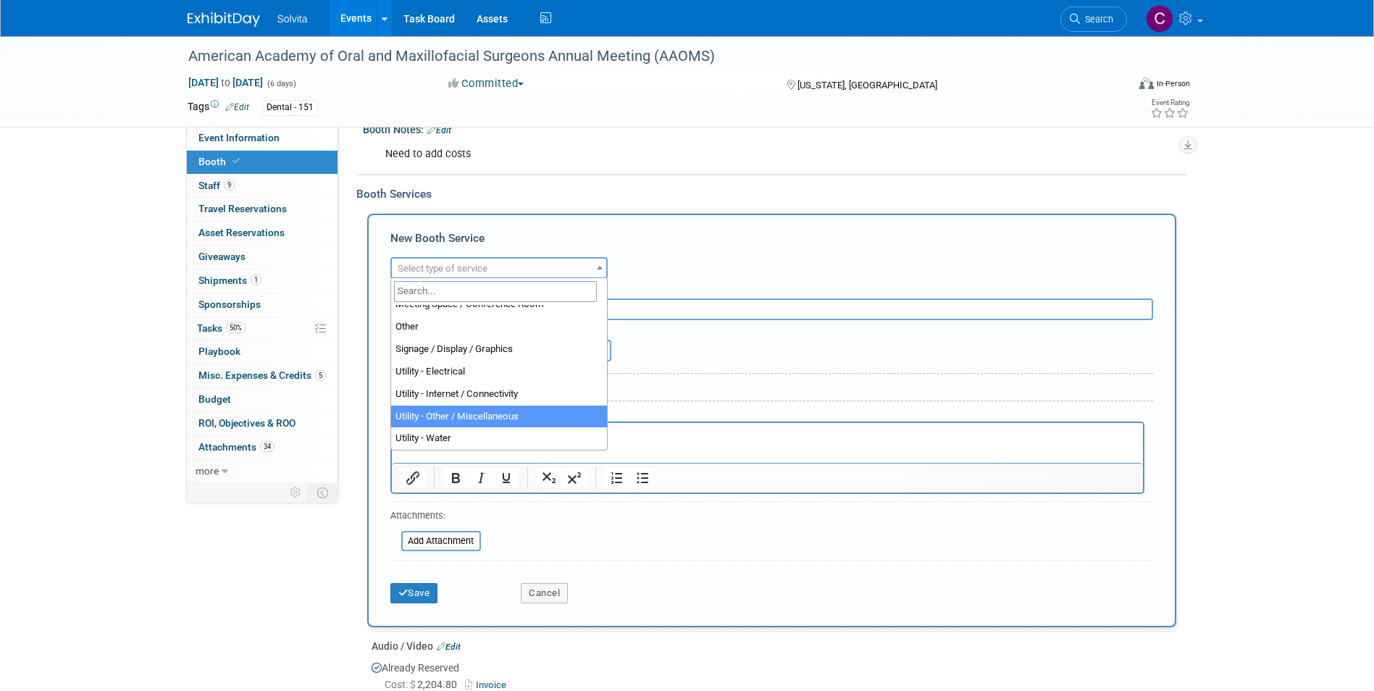
scroll to position [217, 0]
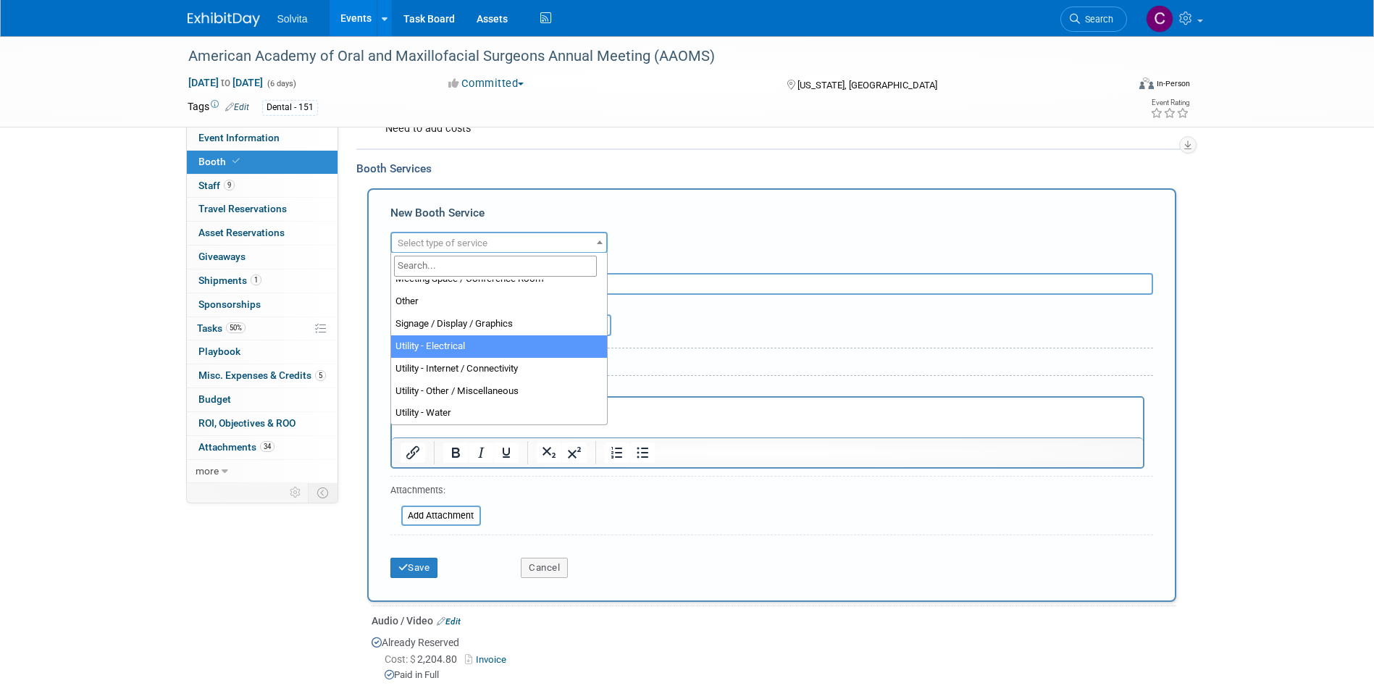
select select "8"
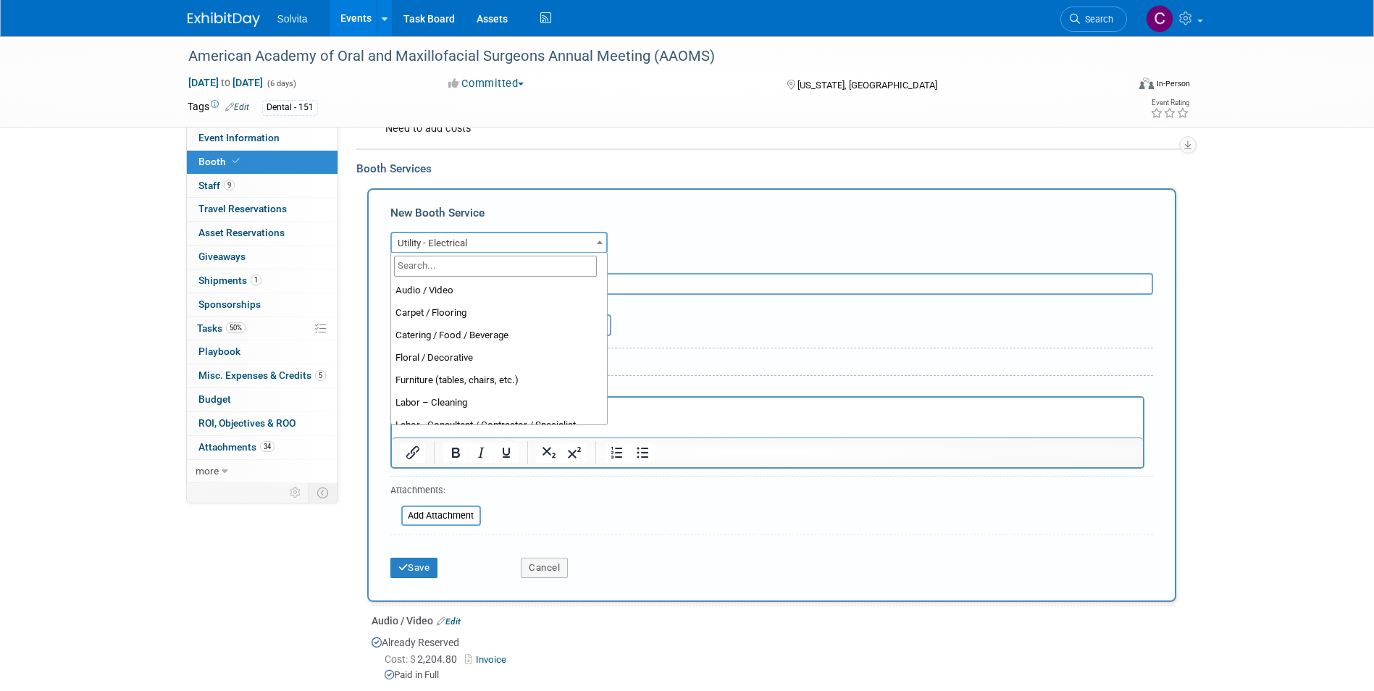
click at [466, 242] on span "Utility - Electrical" at bounding box center [499, 243] width 214 height 20
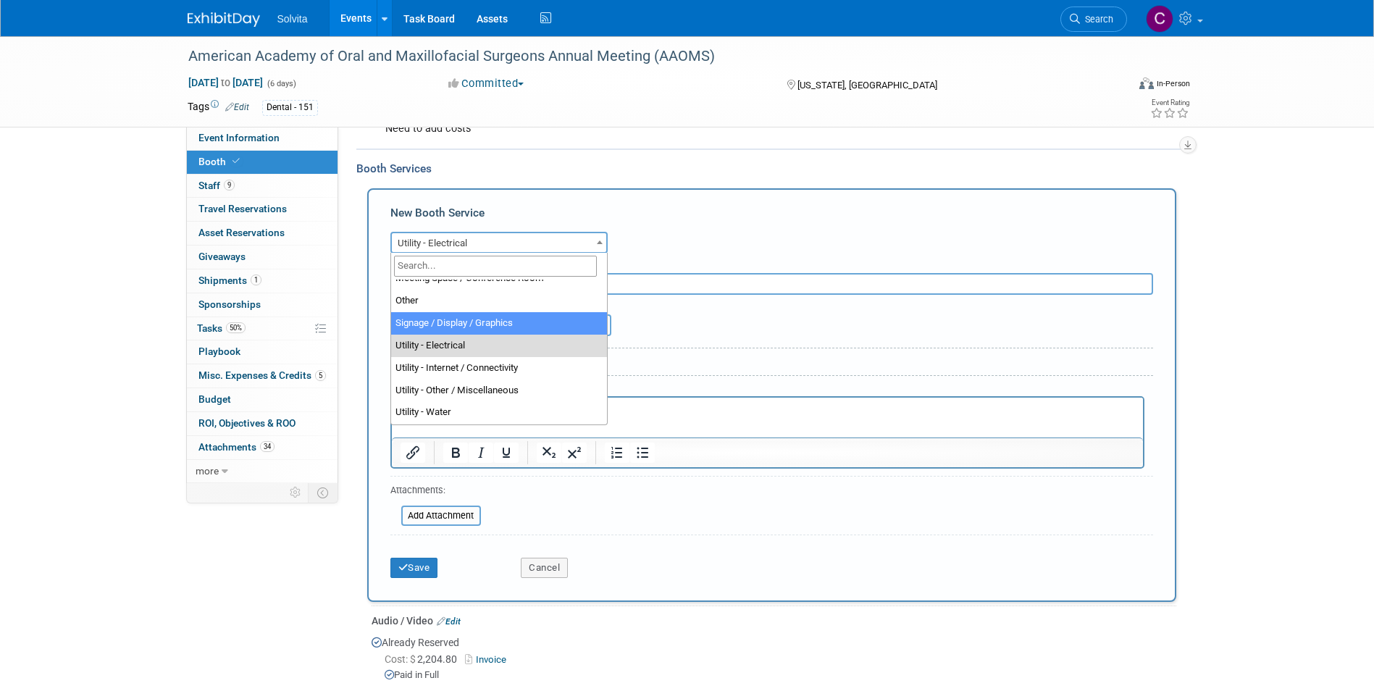
click at [692, 230] on div "Audio / Video Carpet / Flooring Catering / Food / Beverage Floral / Decorative …" at bounding box center [771, 240] width 763 height 25
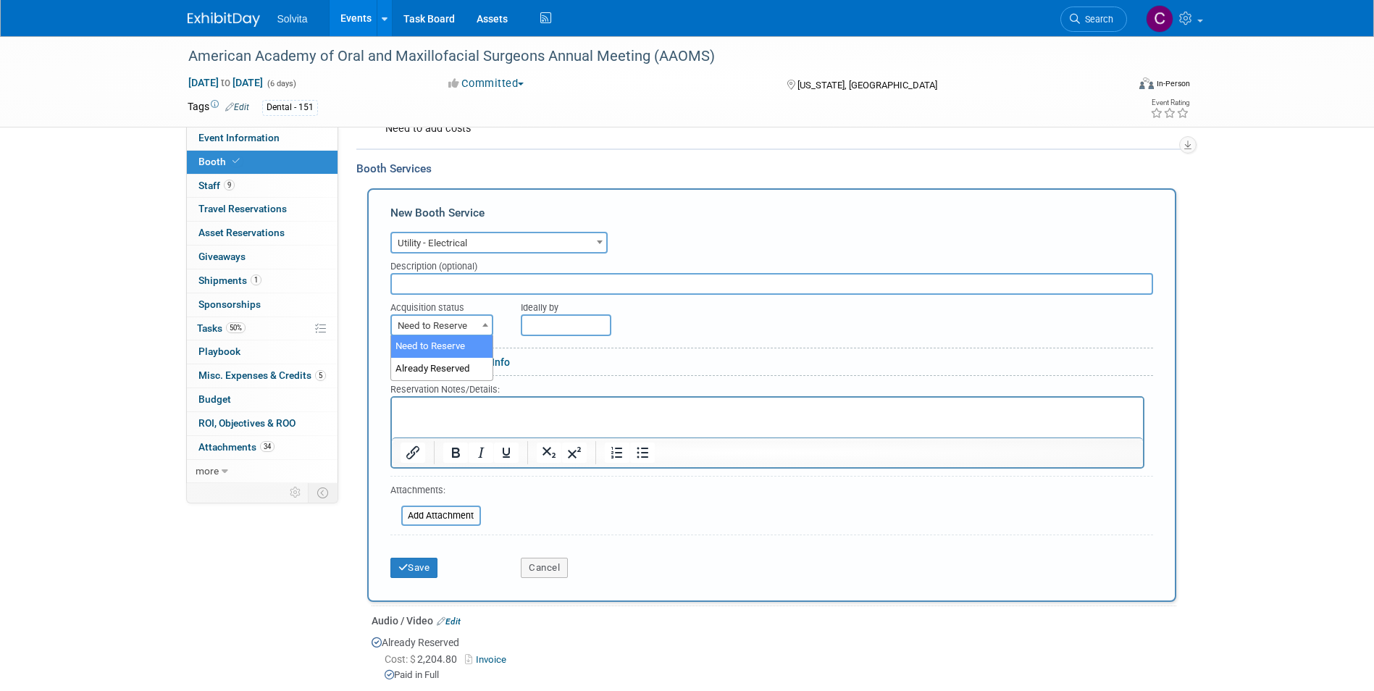
click at [479, 323] on span at bounding box center [485, 324] width 14 height 19
select select "2"
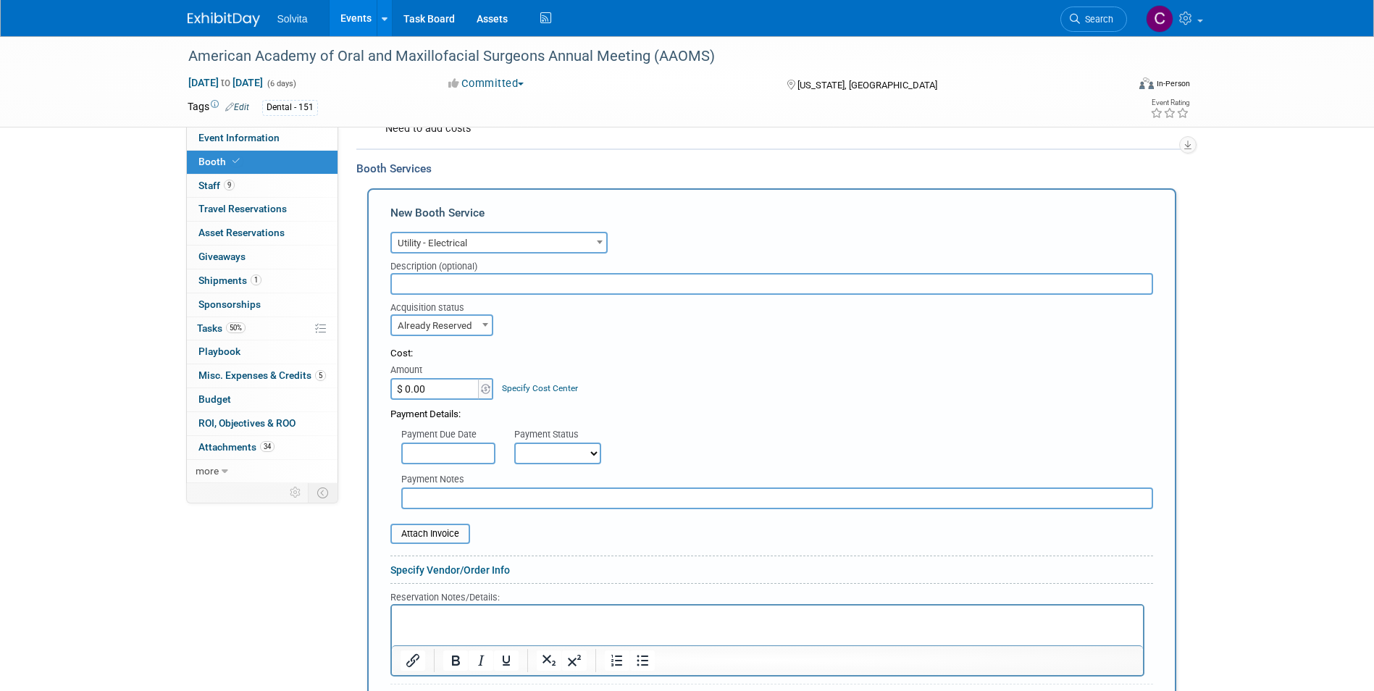
click at [437, 395] on input "$ 0.00" at bounding box center [435, 389] width 91 height 22
paste input "46.49"
type input "$ 46.49"
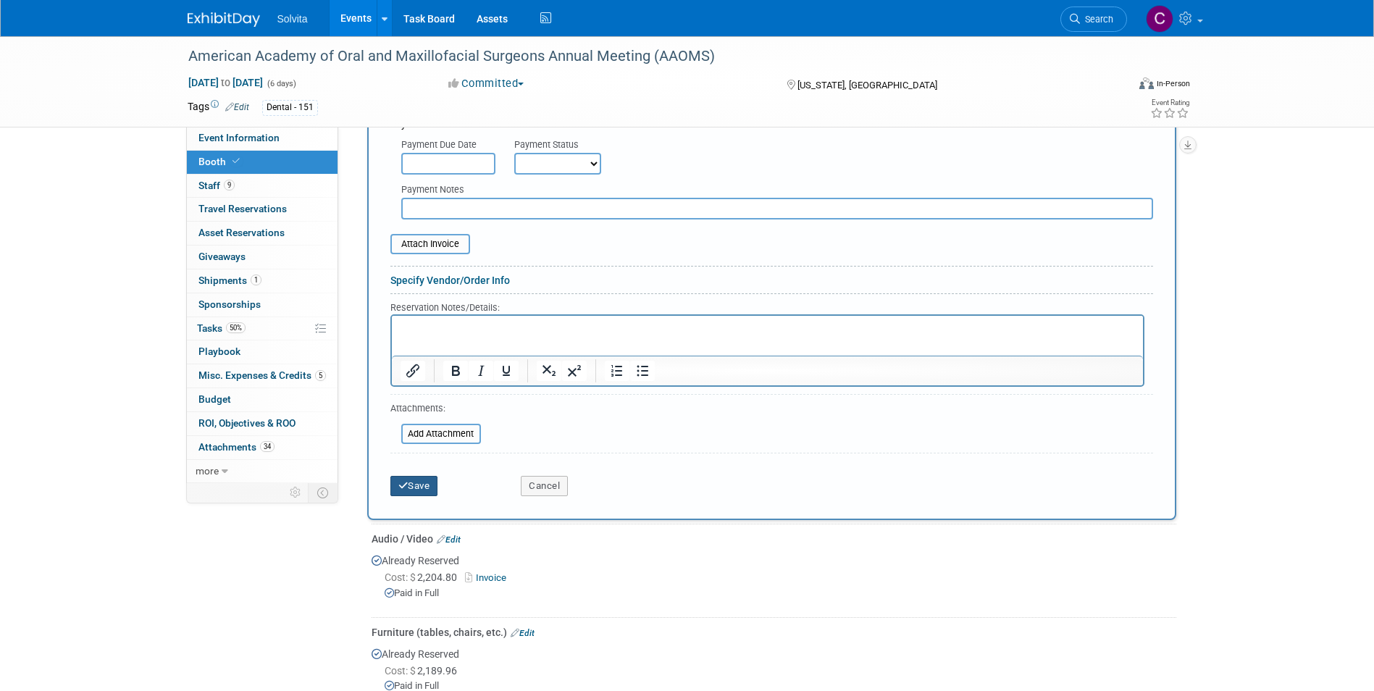
click at [421, 483] on button "Save" at bounding box center [414, 486] width 48 height 20
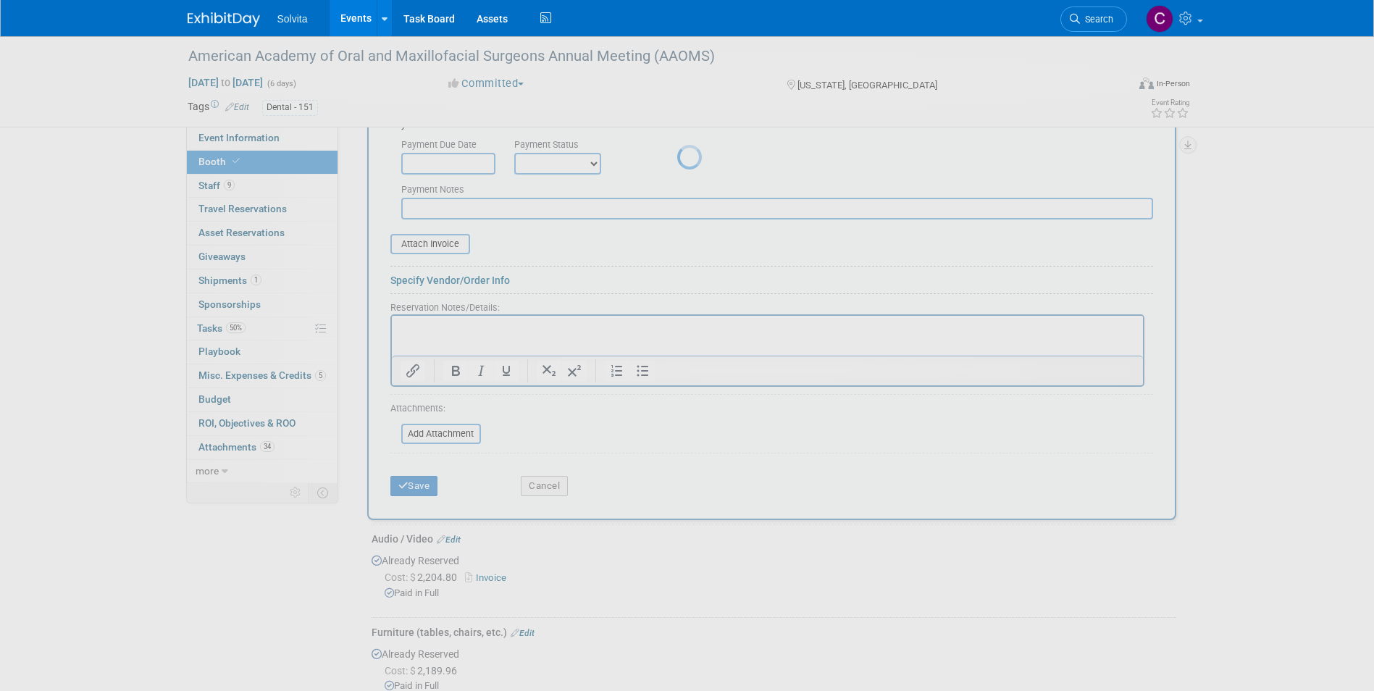
scroll to position [527, 0]
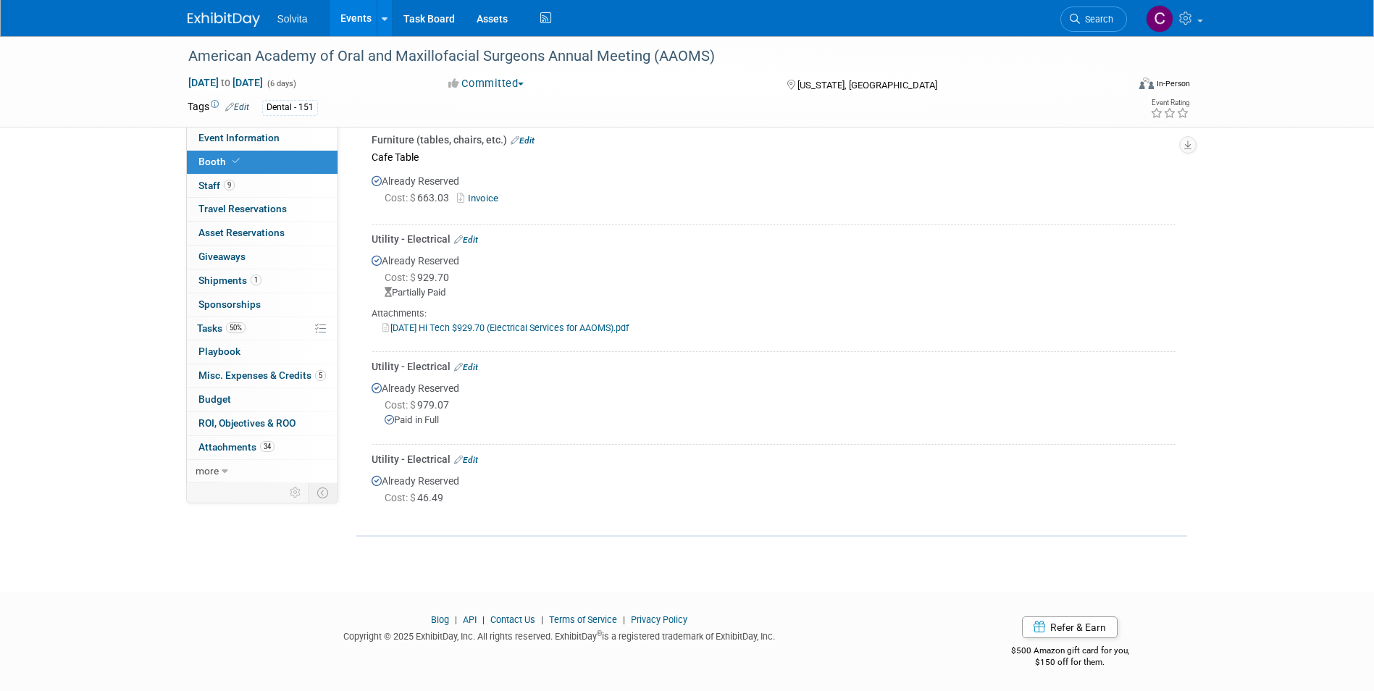
click at [472, 362] on link "Edit" at bounding box center [466, 367] width 24 height 10
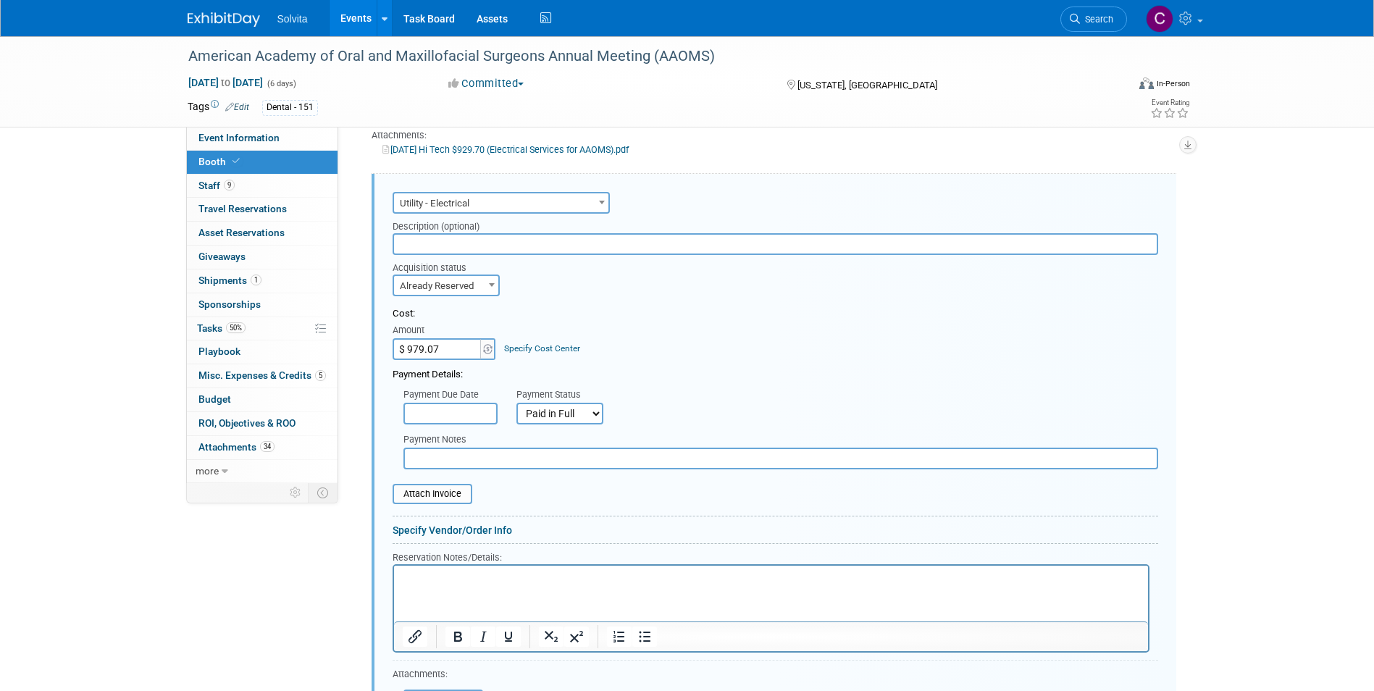
scroll to position [712, 0]
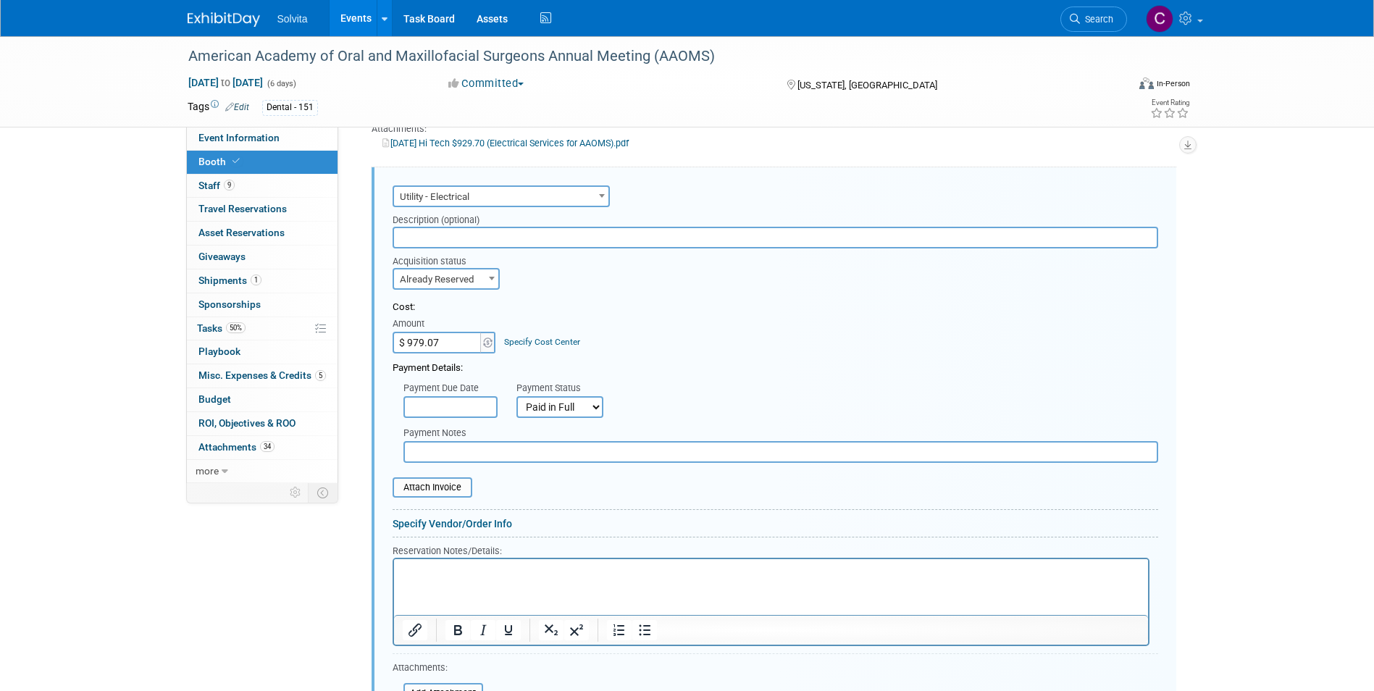
click at [593, 411] on select "Not Paid Yet Partially Paid Paid in Full" at bounding box center [559, 407] width 87 height 22
select select "0"
click at [516, 396] on select "Not Paid Yet Partially Paid Paid in Full" at bounding box center [559, 407] width 87 height 22
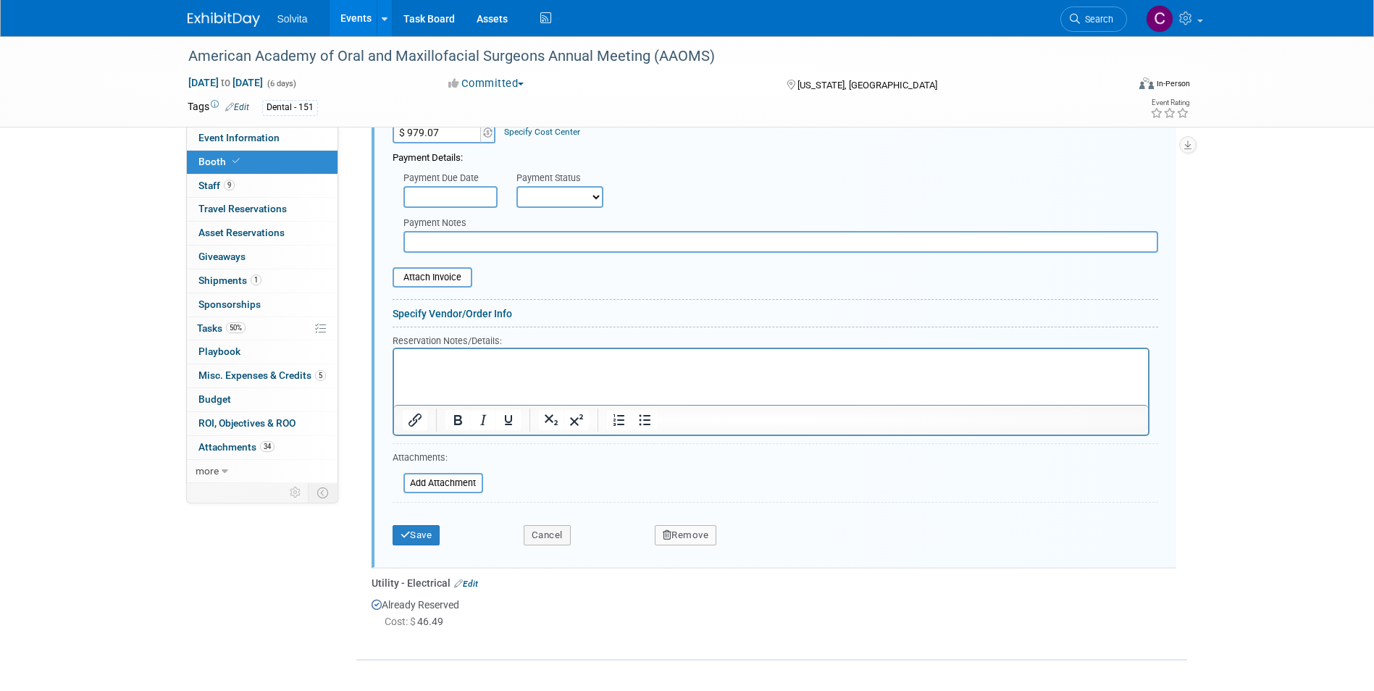
scroll to position [929, 0]
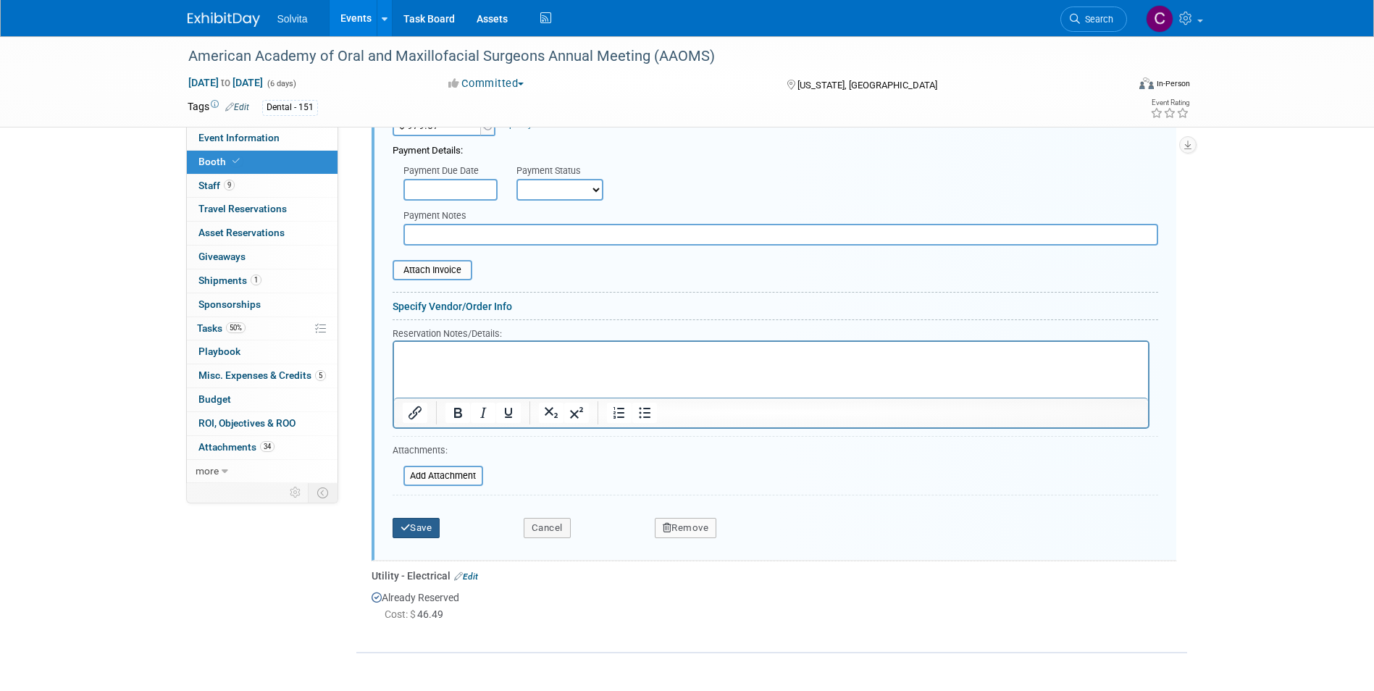
click at [430, 532] on button "Save" at bounding box center [417, 528] width 48 height 20
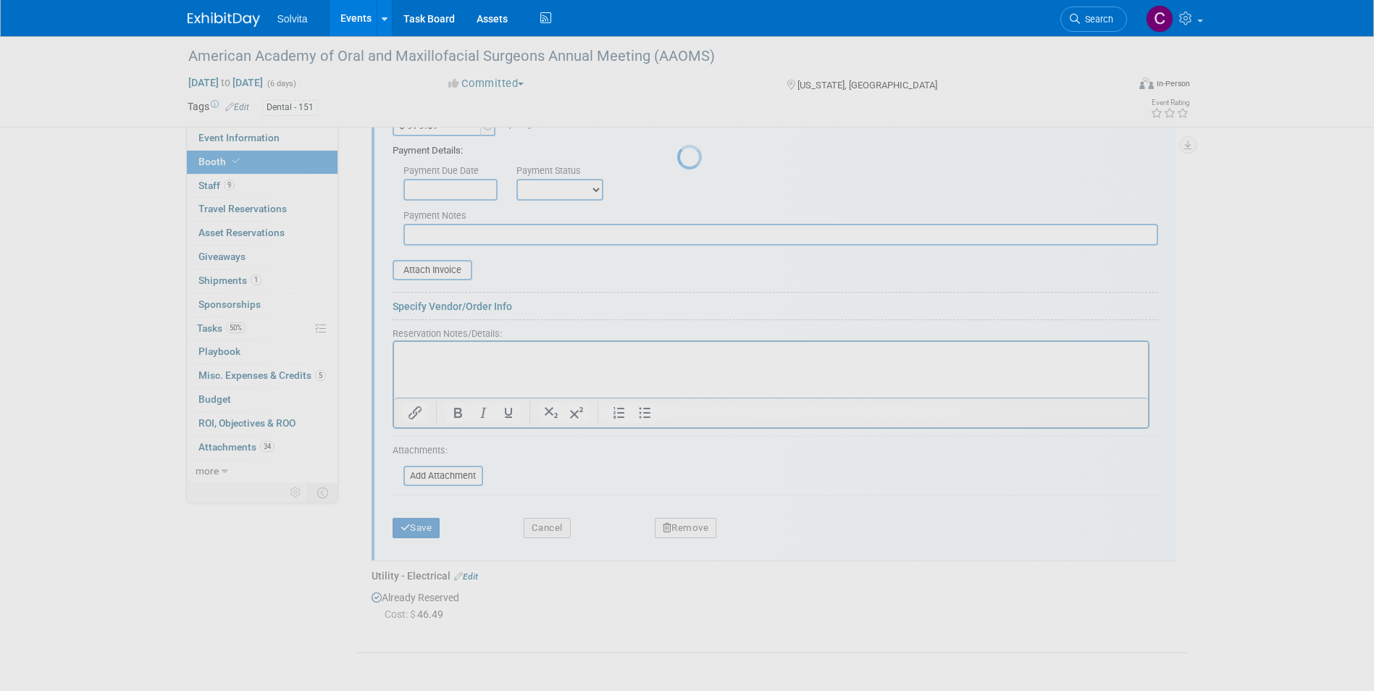
scroll to position [514, 0]
